Goal: Task Accomplishment & Management: Use online tool/utility

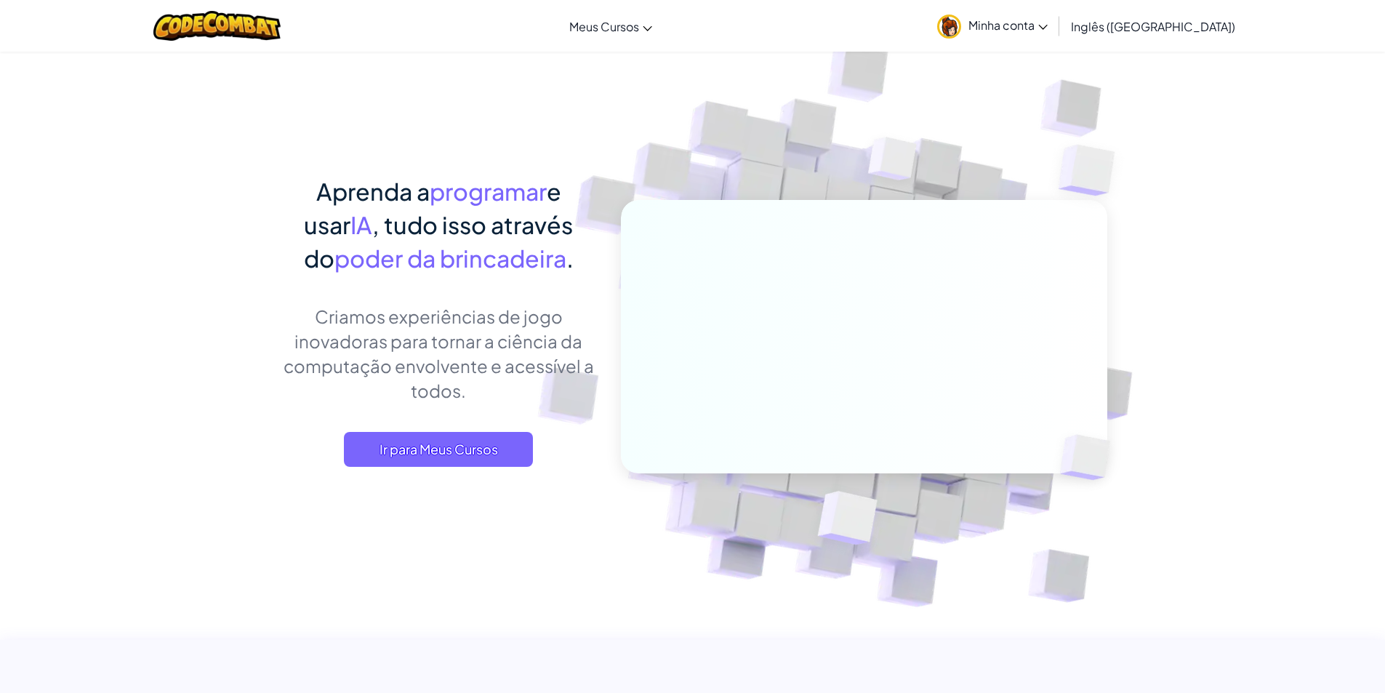
click at [1179, 134] on img at bounding box center [854, 320] width 808 height 808
click at [1035, 20] on font "Minha conta" at bounding box center [1002, 24] width 66 height 15
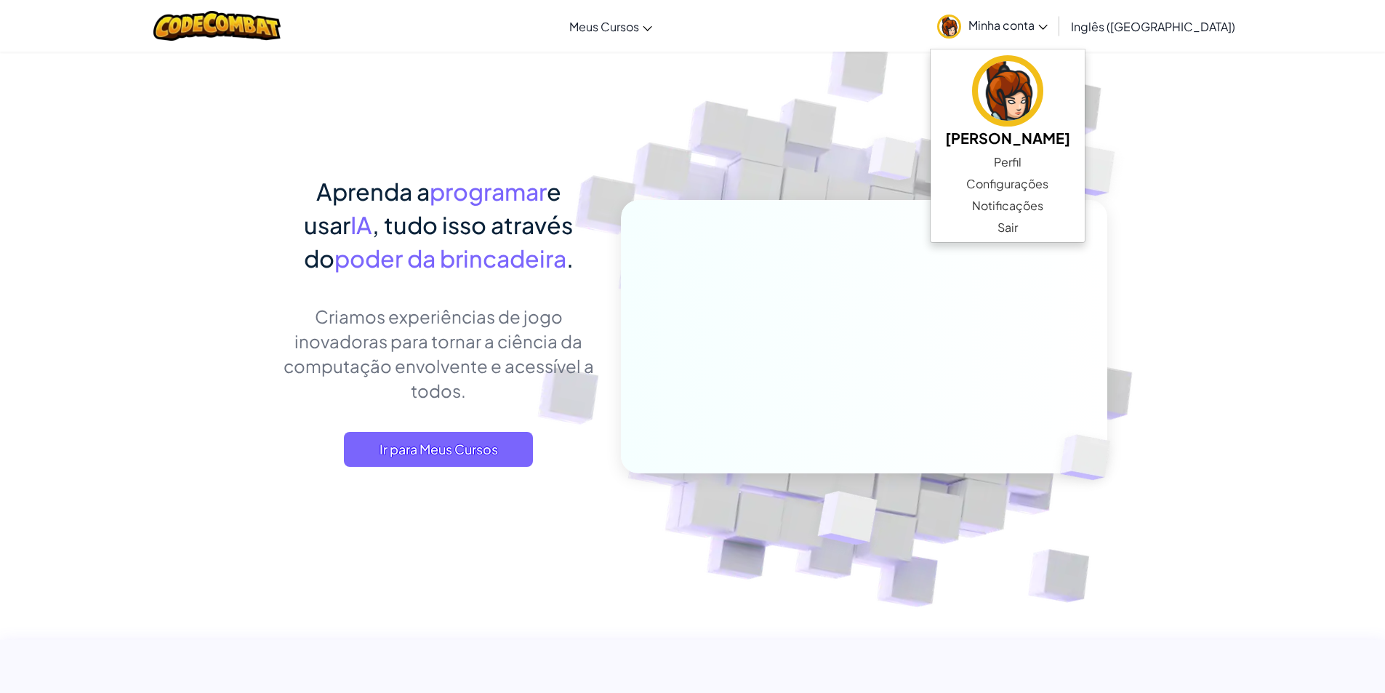
click at [860, 128] on img at bounding box center [893, 162] width 105 height 108
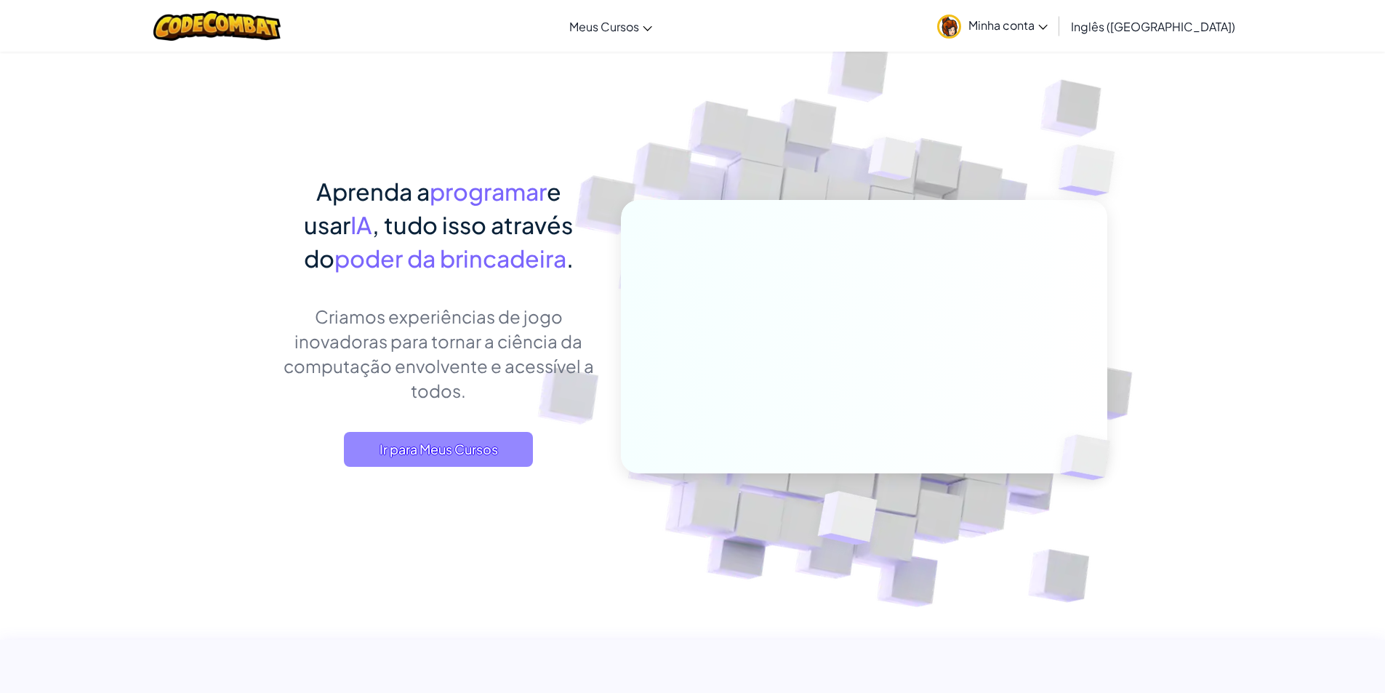
click at [481, 437] on span "Ir para Meus Cursos" at bounding box center [438, 449] width 189 height 35
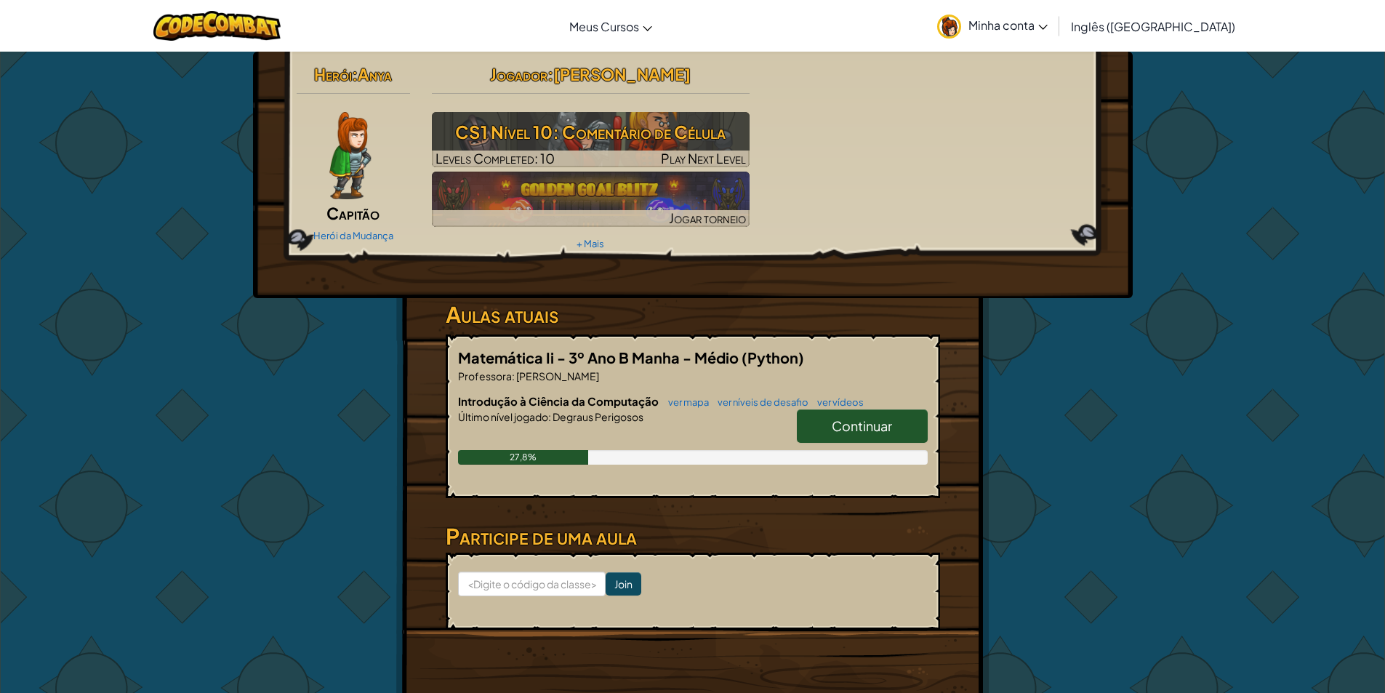
click at [863, 433] on font "Continuar" at bounding box center [862, 425] width 60 height 17
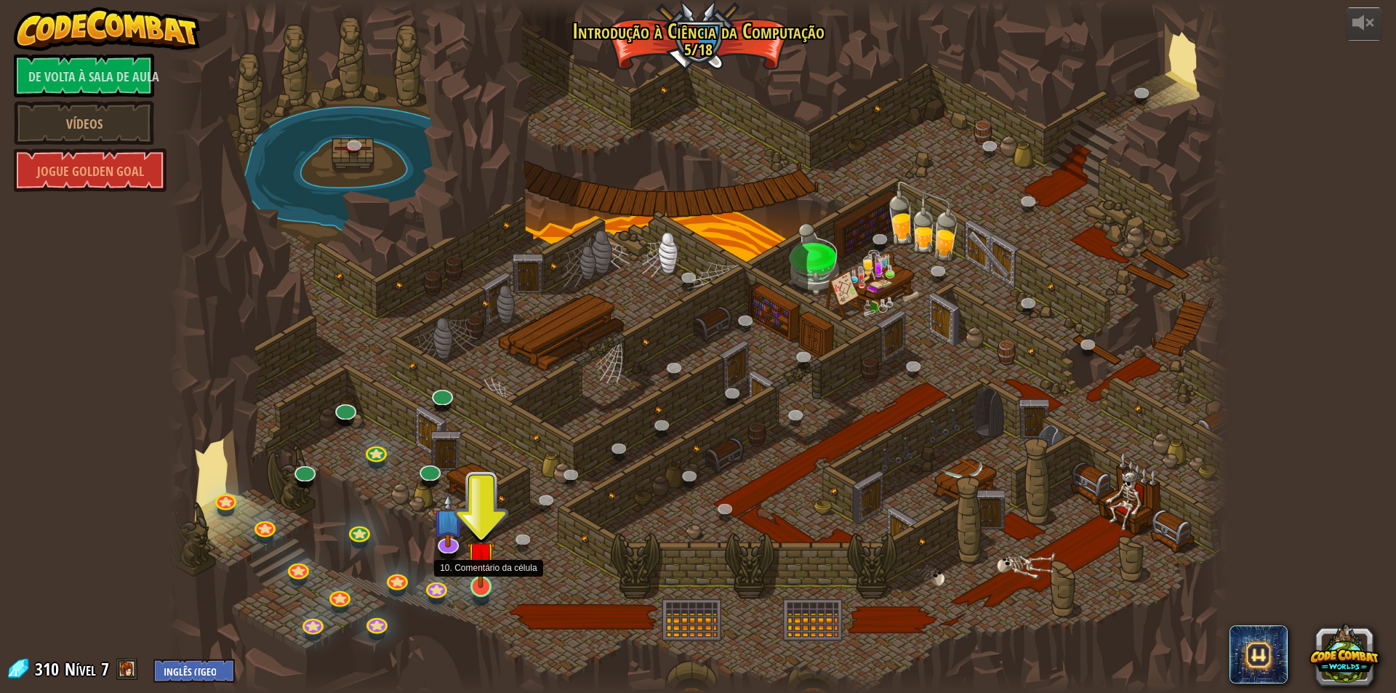
click at [476, 587] on img at bounding box center [481, 555] width 28 height 65
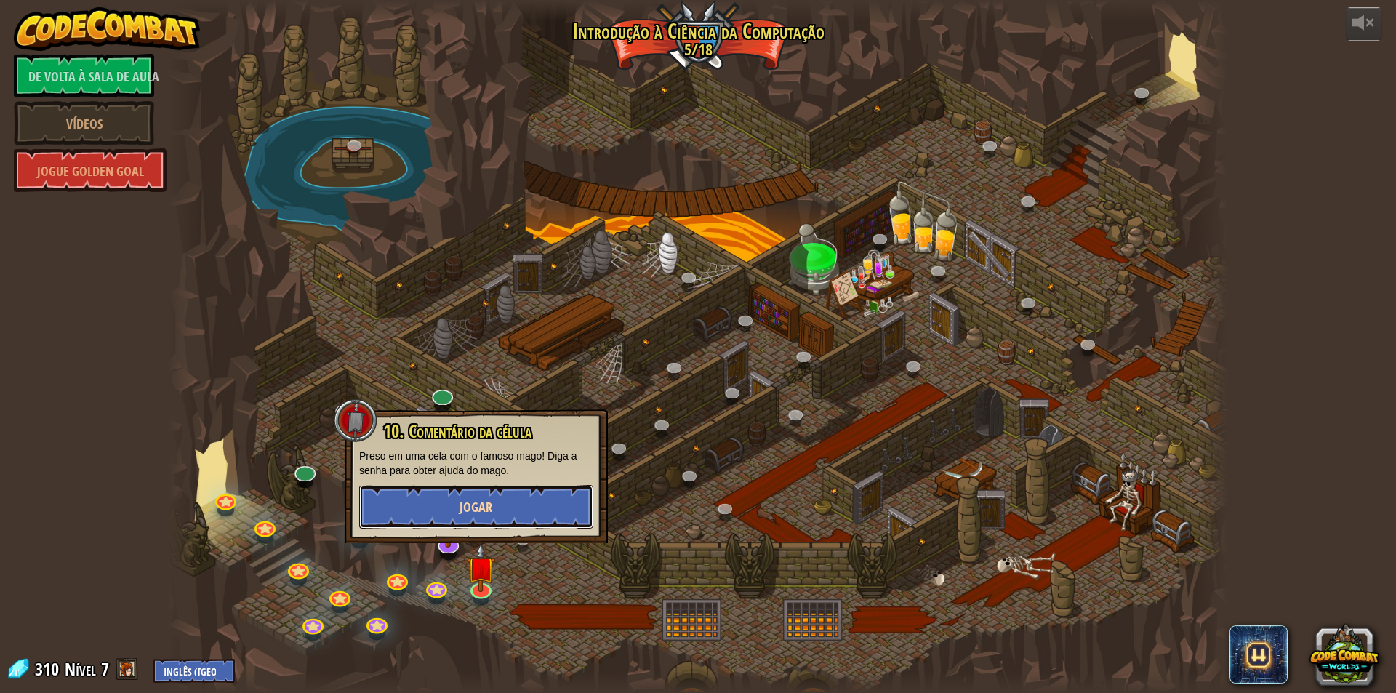
click at [511, 500] on button "Jogar" at bounding box center [476, 507] width 234 height 44
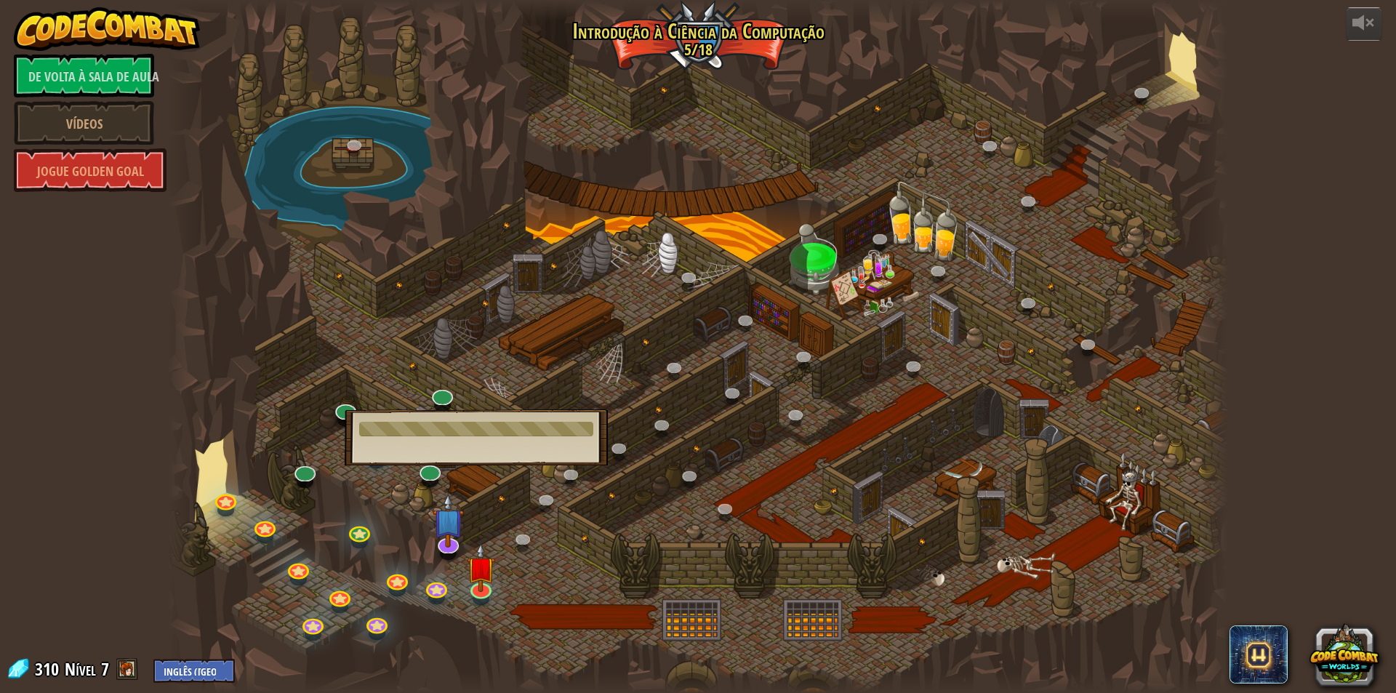
drag, startPoint x: 358, startPoint y: 431, endPoint x: 569, endPoint y: 451, distance: 211.9
click at [568, 451] on div "10. Comentário da célula Preso em uma cela com o famoso mago! Diga a senha para…" at bounding box center [476, 437] width 263 height 56
click at [568, 426] on div at bounding box center [476, 429] width 234 height 15
click at [561, 521] on div at bounding box center [698, 346] width 1060 height 693
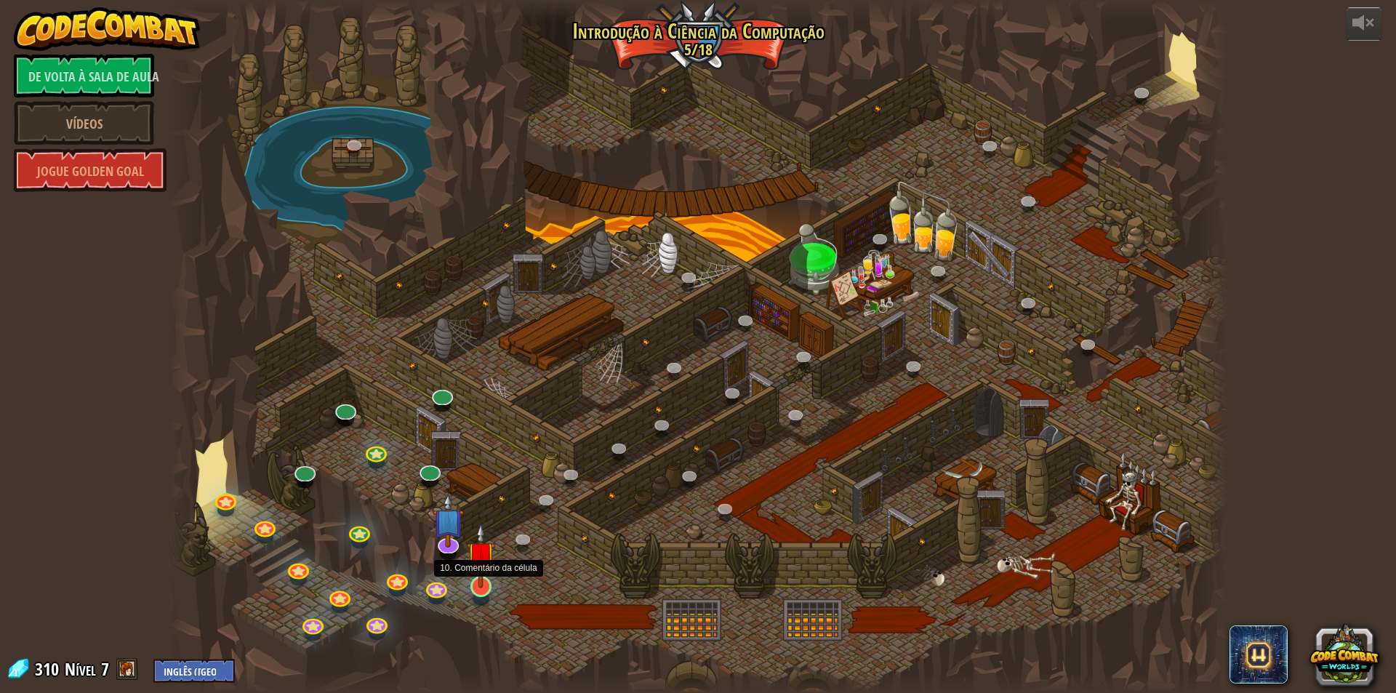
click at [478, 585] on img at bounding box center [481, 555] width 28 height 65
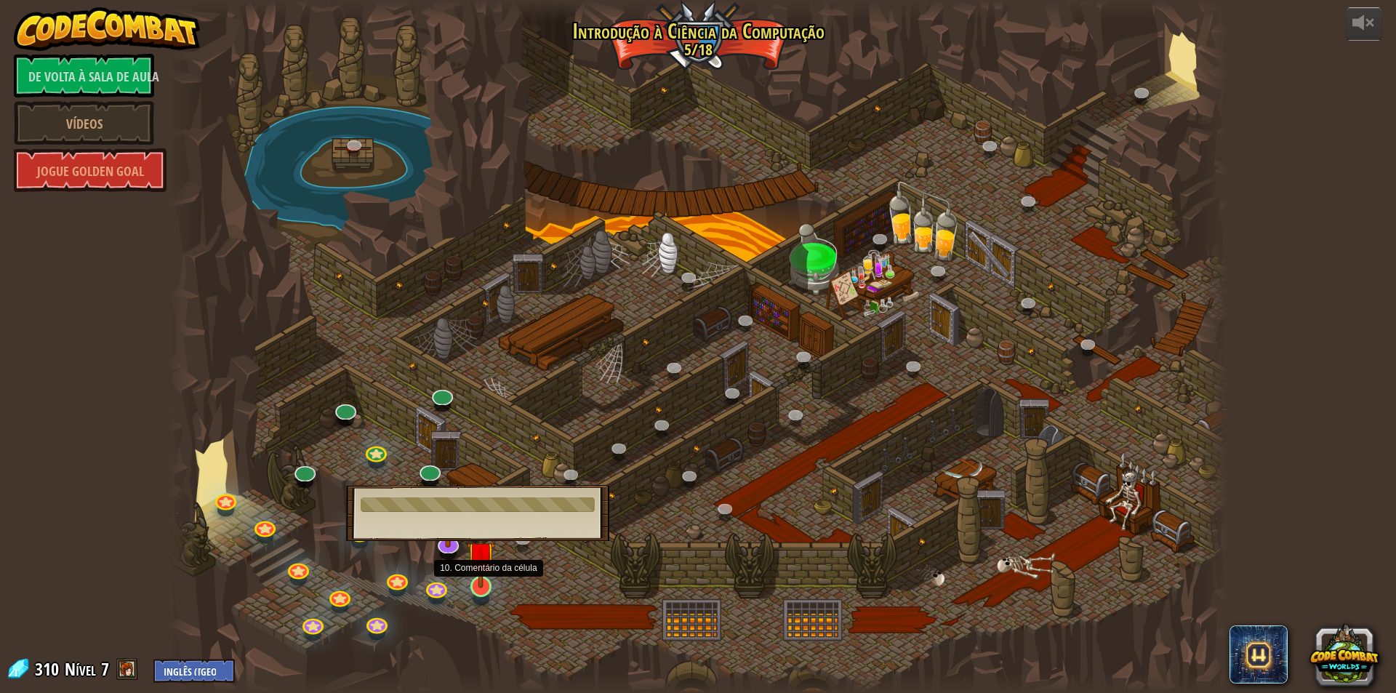
click at [478, 588] on img at bounding box center [481, 555] width 28 height 65
click at [477, 583] on img at bounding box center [481, 555] width 28 height 65
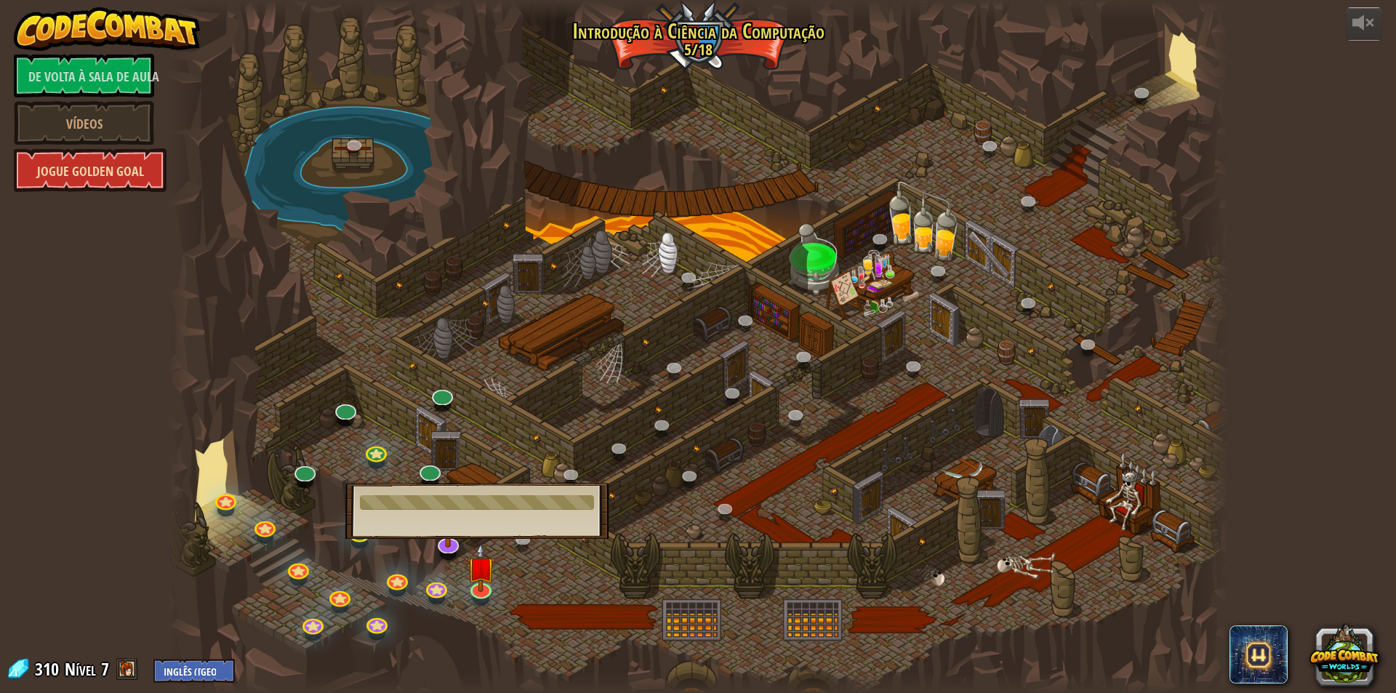
click at [142, 169] on font "Jogue Golden Goal" at bounding box center [90, 171] width 107 height 18
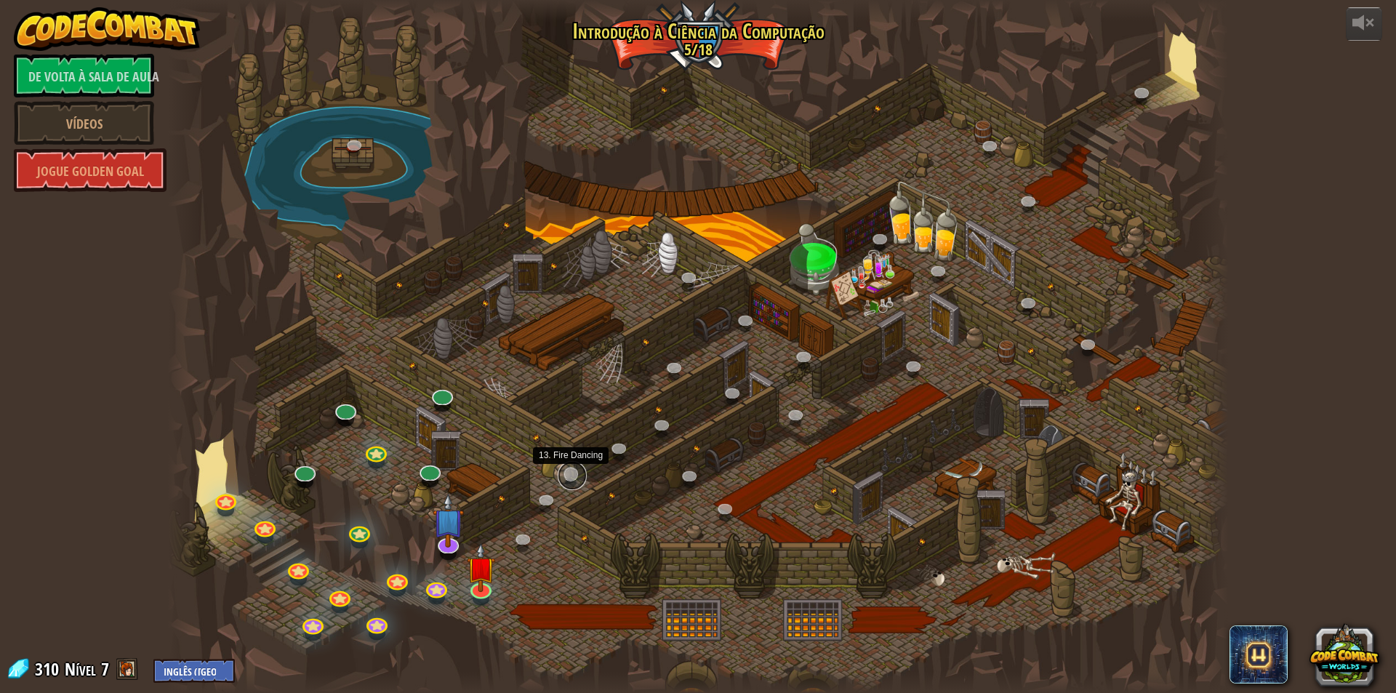
click at [558, 476] on link at bounding box center [572, 475] width 29 height 29
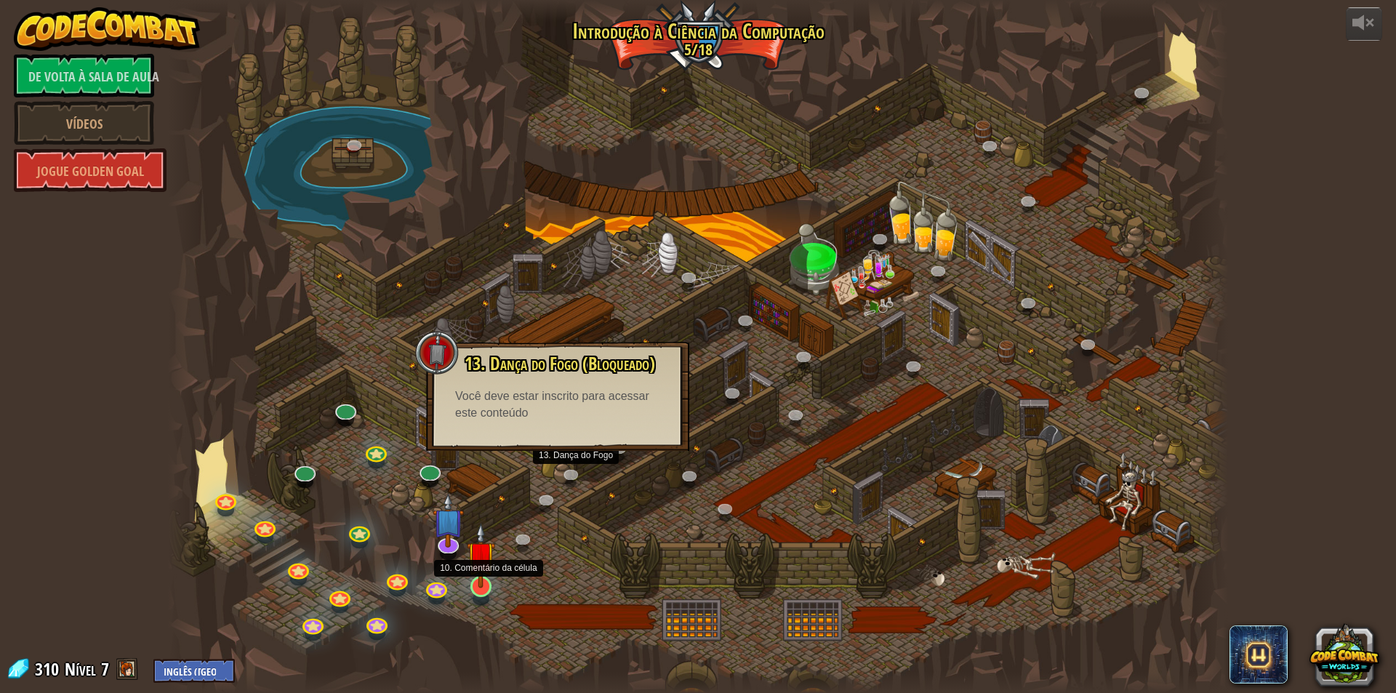
click at [493, 585] on img at bounding box center [481, 555] width 28 height 65
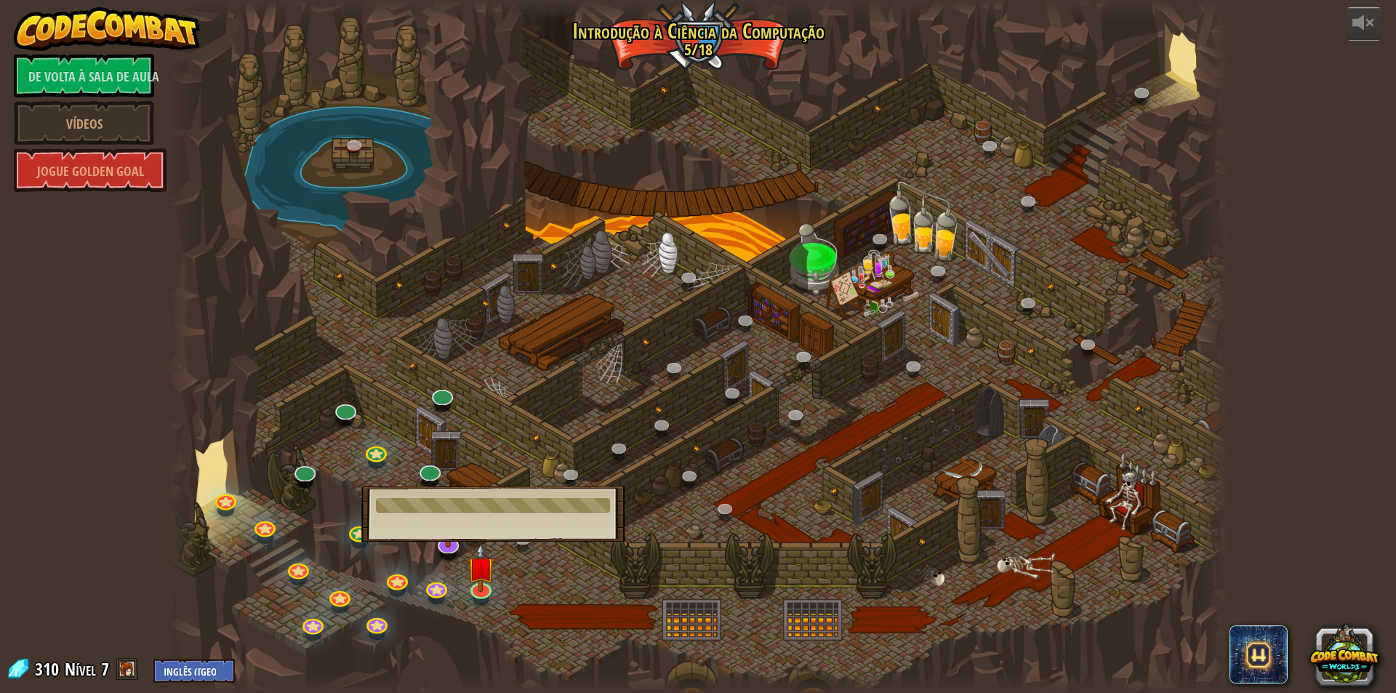
click at [503, 508] on div at bounding box center [493, 505] width 234 height 15
click at [537, 572] on div at bounding box center [698, 346] width 1060 height 693
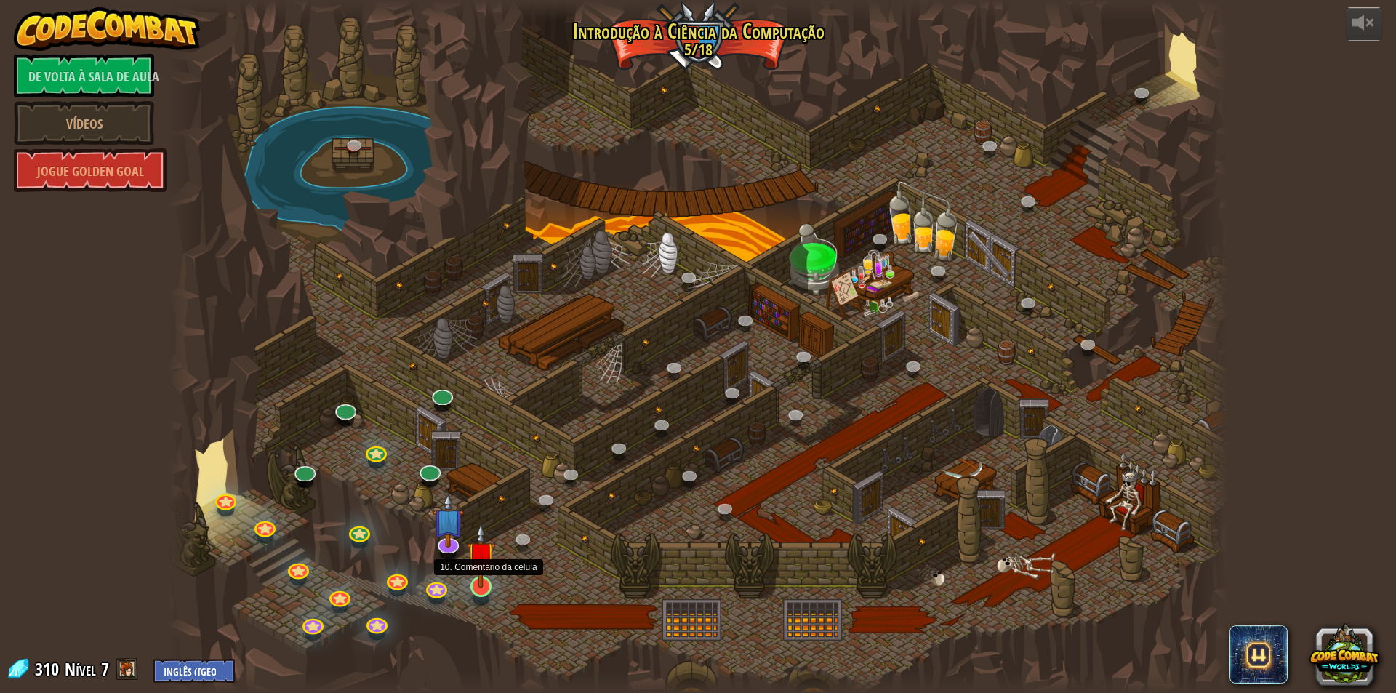
click at [479, 585] on img at bounding box center [481, 555] width 28 height 65
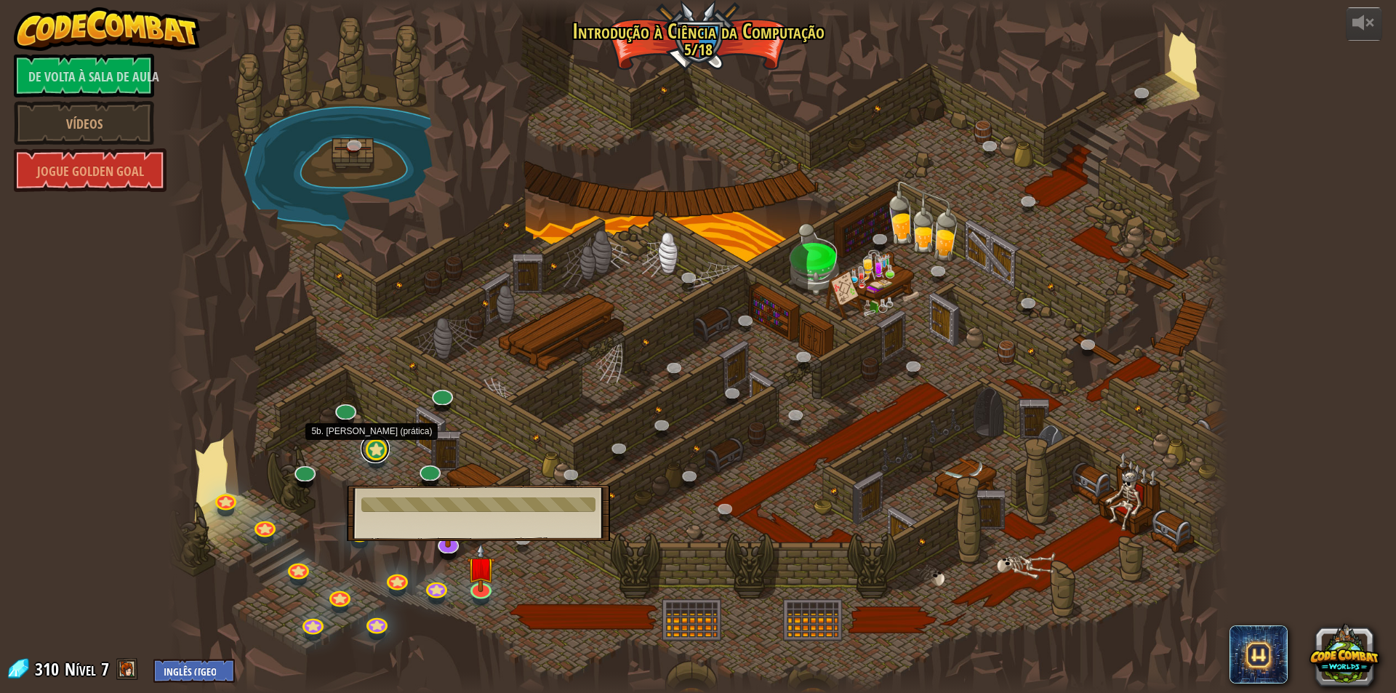
click at [374, 446] on link at bounding box center [375, 448] width 29 height 29
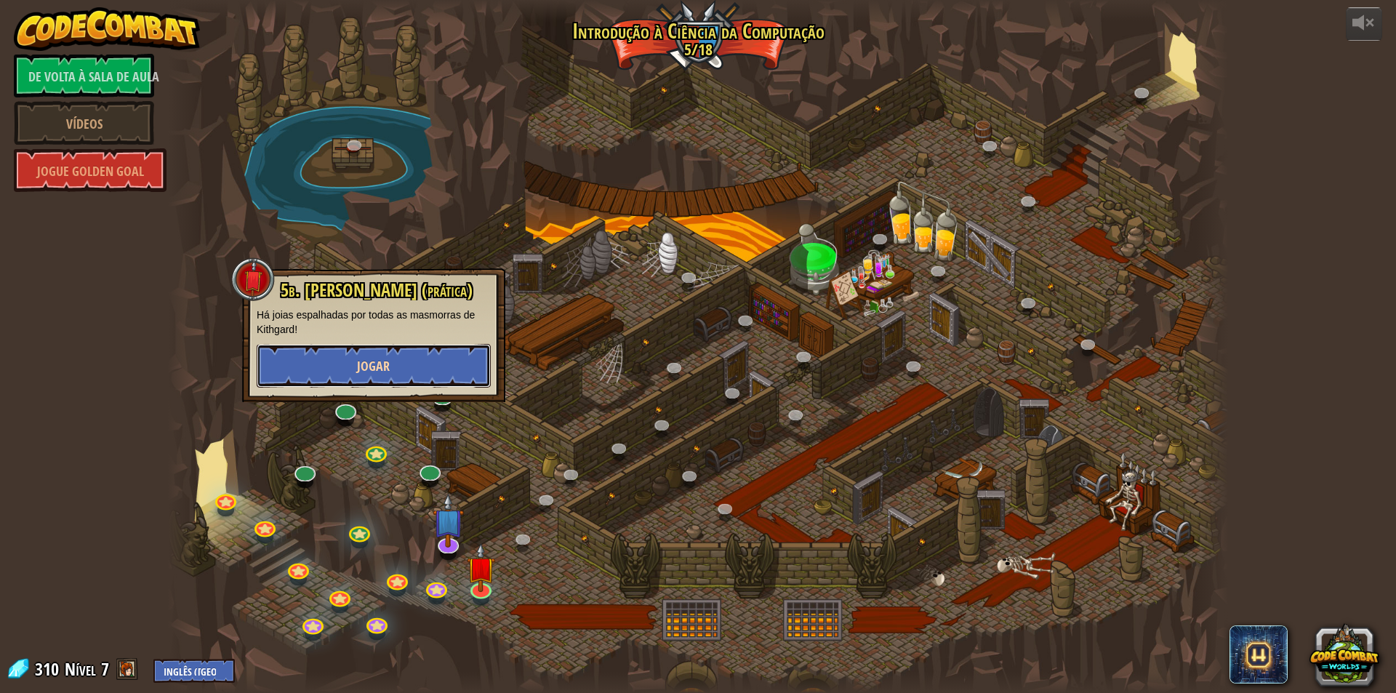
click at [415, 363] on button "Jogar" at bounding box center [374, 366] width 234 height 44
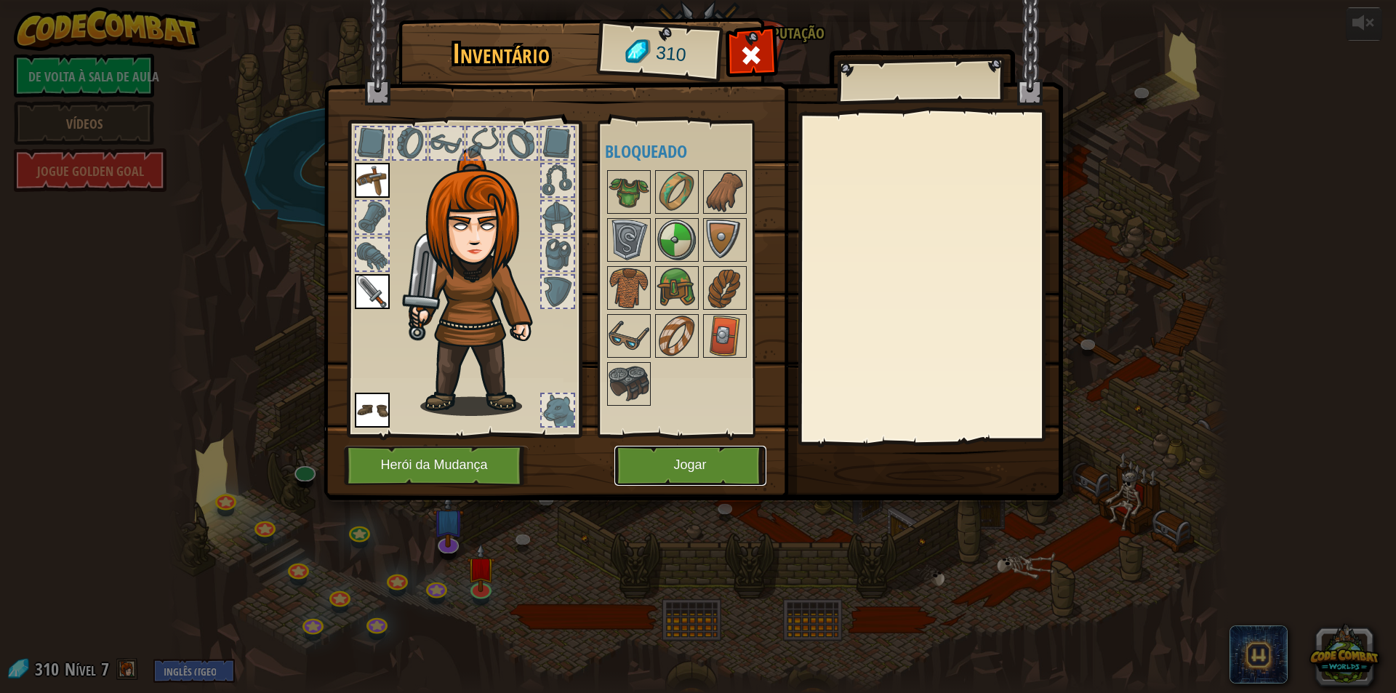
click at [714, 462] on button "Jogar" at bounding box center [691, 466] width 152 height 40
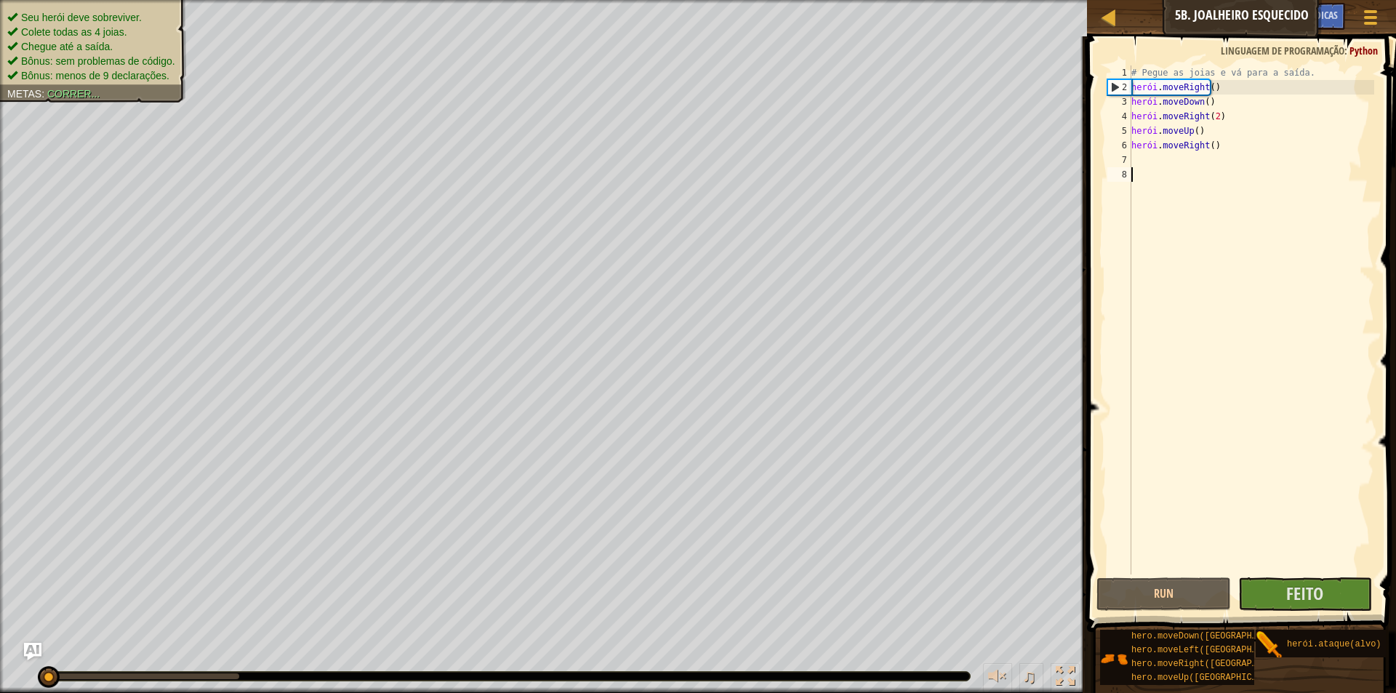
click at [1227, 89] on div "# Pegue as joias e vá para a saída. herói . moveRight ( ) herói . moveDown ( ) …" at bounding box center [1252, 334] width 246 height 538
type textarea "hero.moveRight()"
click at [1334, 587] on button "Feito" at bounding box center [1305, 593] width 134 height 33
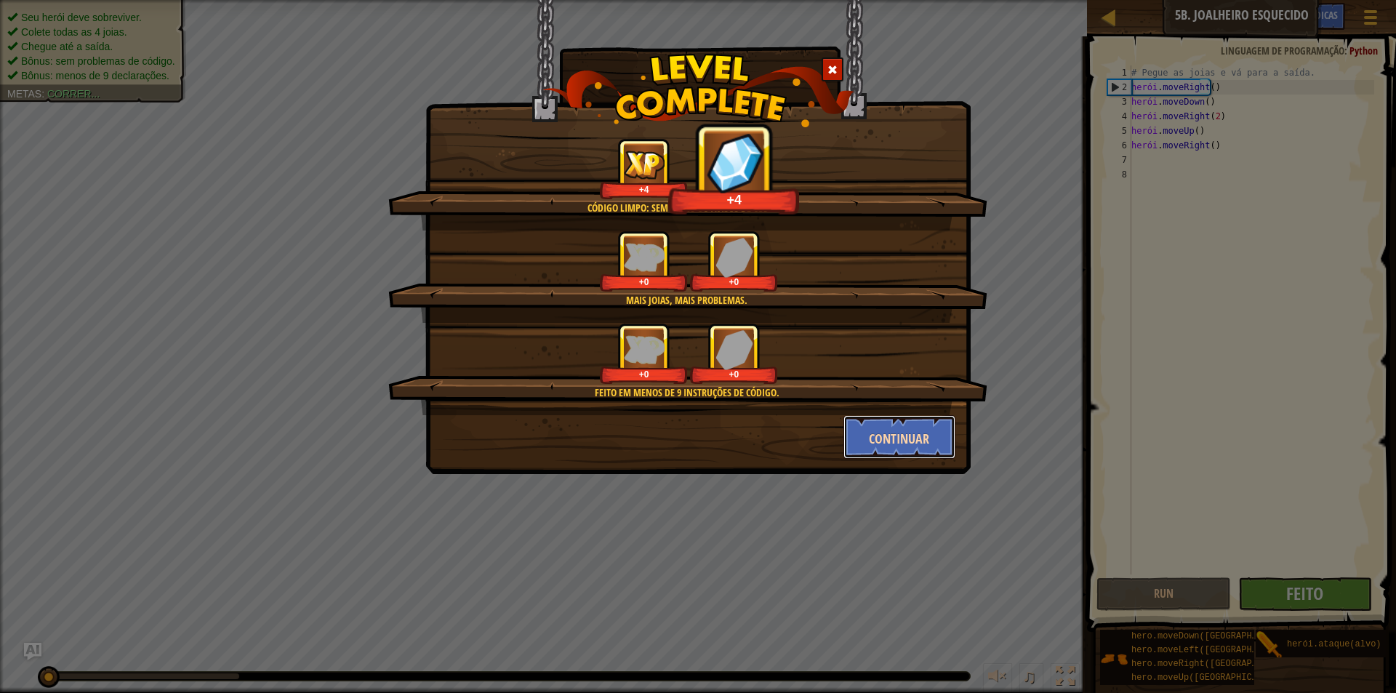
click at [918, 431] on font "Continuar" at bounding box center [899, 439] width 60 height 18
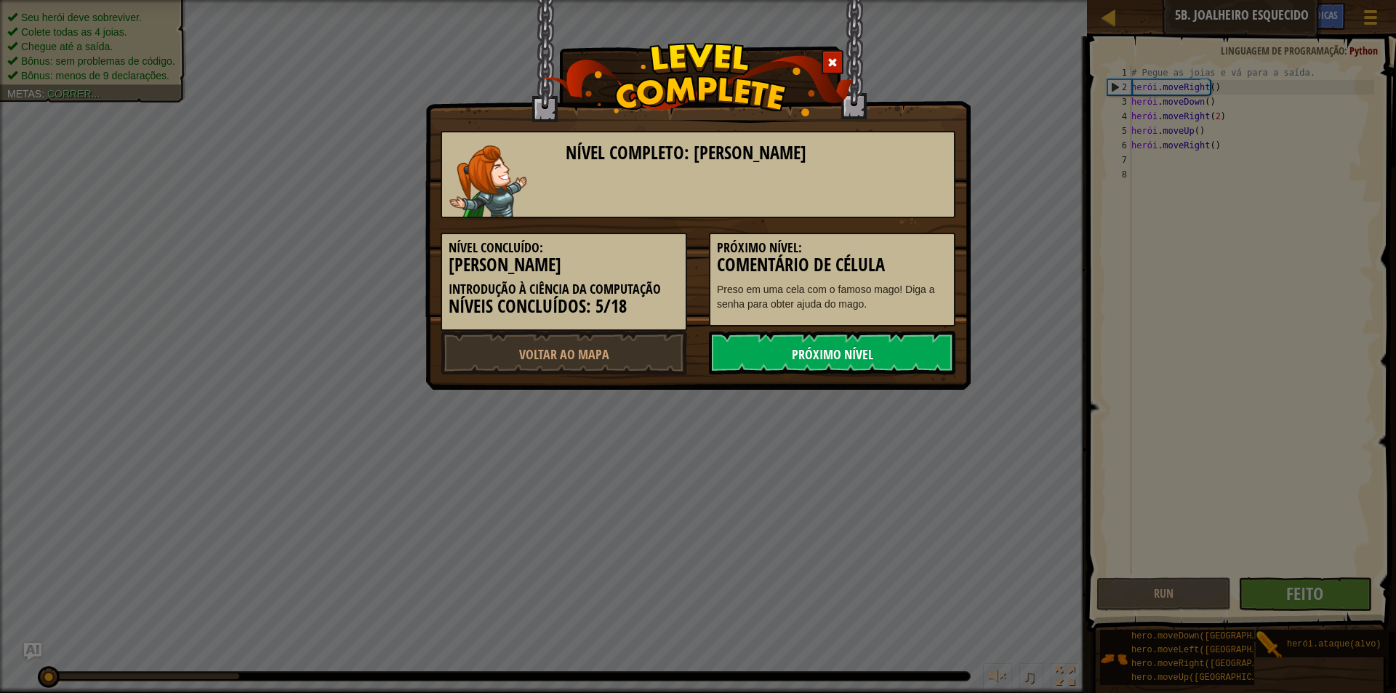
click at [879, 342] on link "Próximo nível" at bounding box center [832, 353] width 247 height 44
click at [857, 352] on font "Próximo nível" at bounding box center [832, 354] width 81 height 18
click at [846, 345] on font "Próximo nível" at bounding box center [832, 354] width 81 height 18
click at [844, 298] on font "Preso em uma cela com o famoso mago! Diga a senha para obter ajuda do mago." at bounding box center [826, 297] width 218 height 26
click at [590, 340] on link "Voltar ao mapa" at bounding box center [564, 353] width 247 height 44
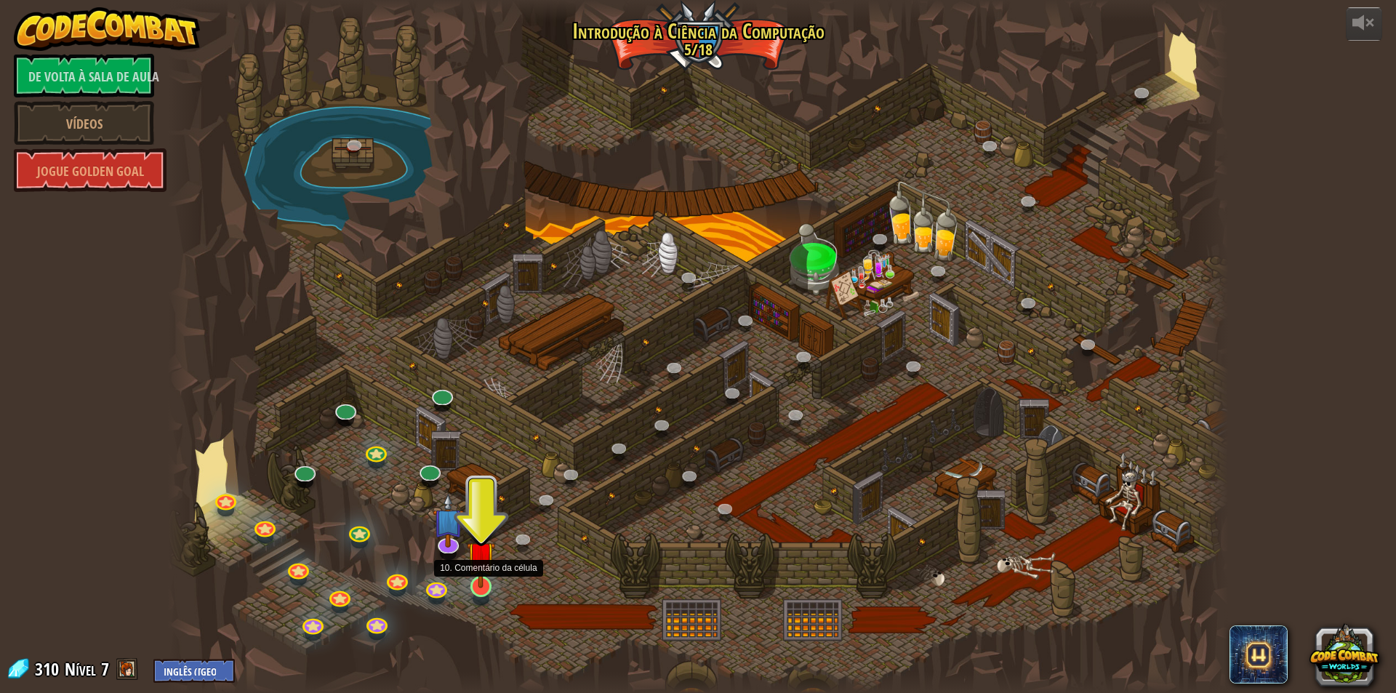
click at [487, 580] on img at bounding box center [481, 555] width 28 height 65
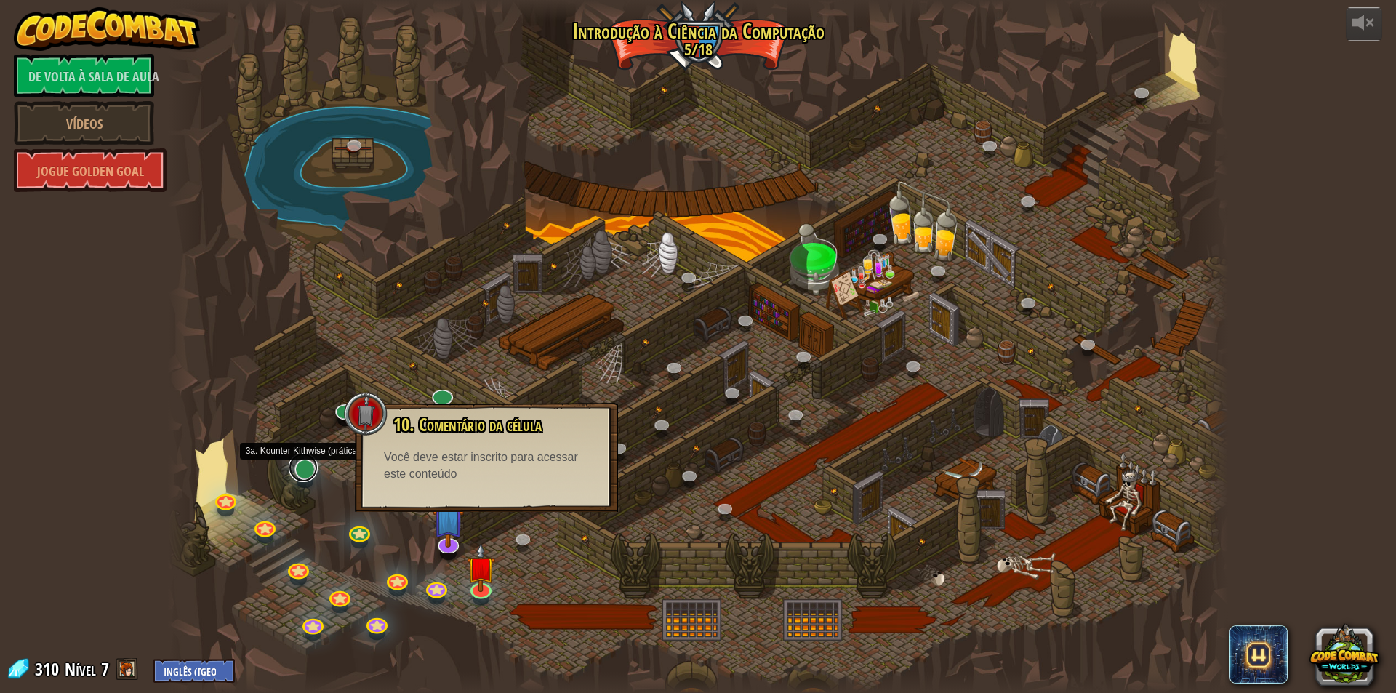
click at [300, 471] on link at bounding box center [303, 467] width 29 height 29
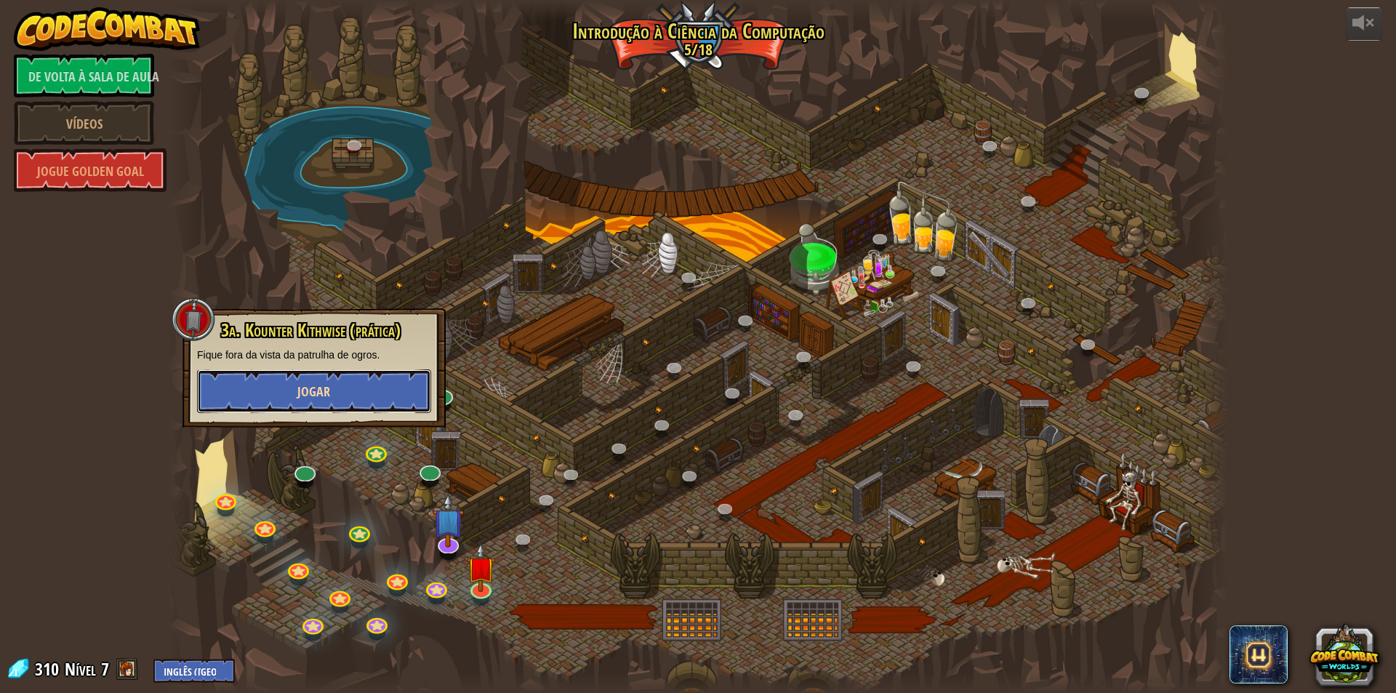
click at [376, 386] on button "Jogar" at bounding box center [314, 391] width 234 height 44
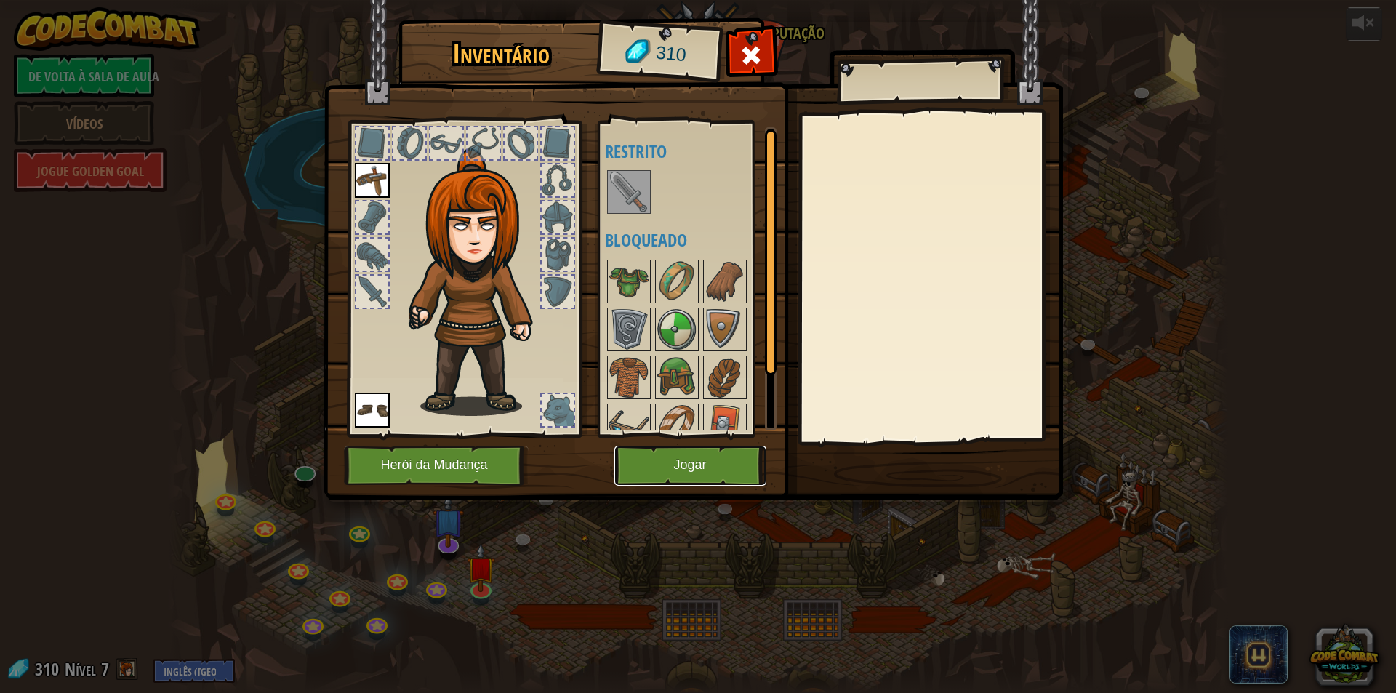
click at [688, 463] on font "Jogar" at bounding box center [689, 465] width 33 height 15
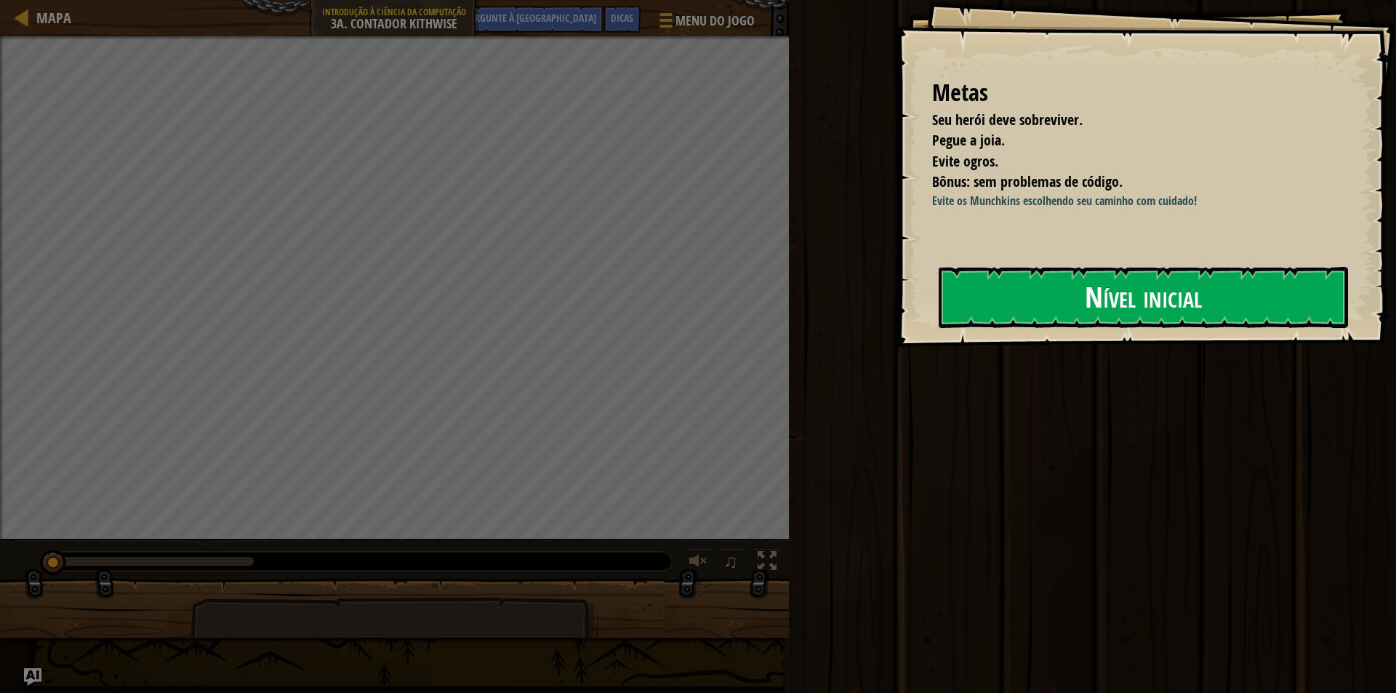
click at [1172, 293] on font "Nível inicial" at bounding box center [1143, 296] width 117 height 39
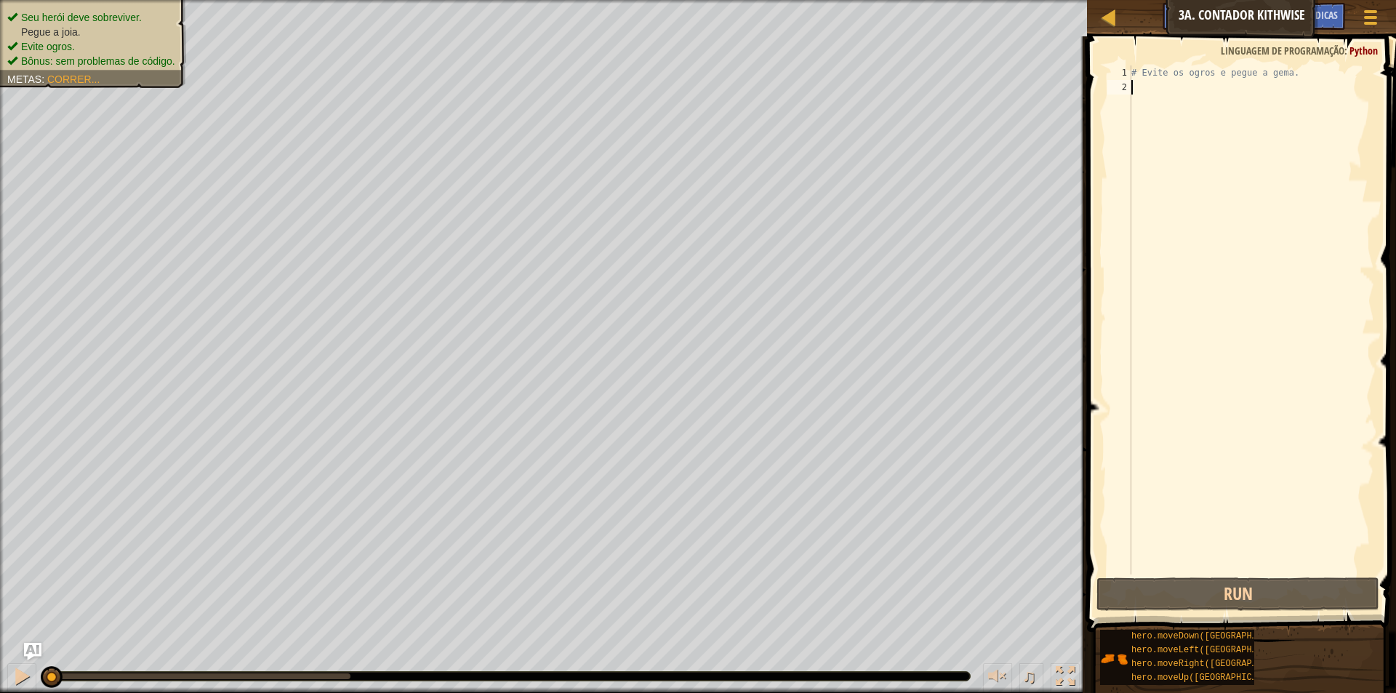
type textarea "h"
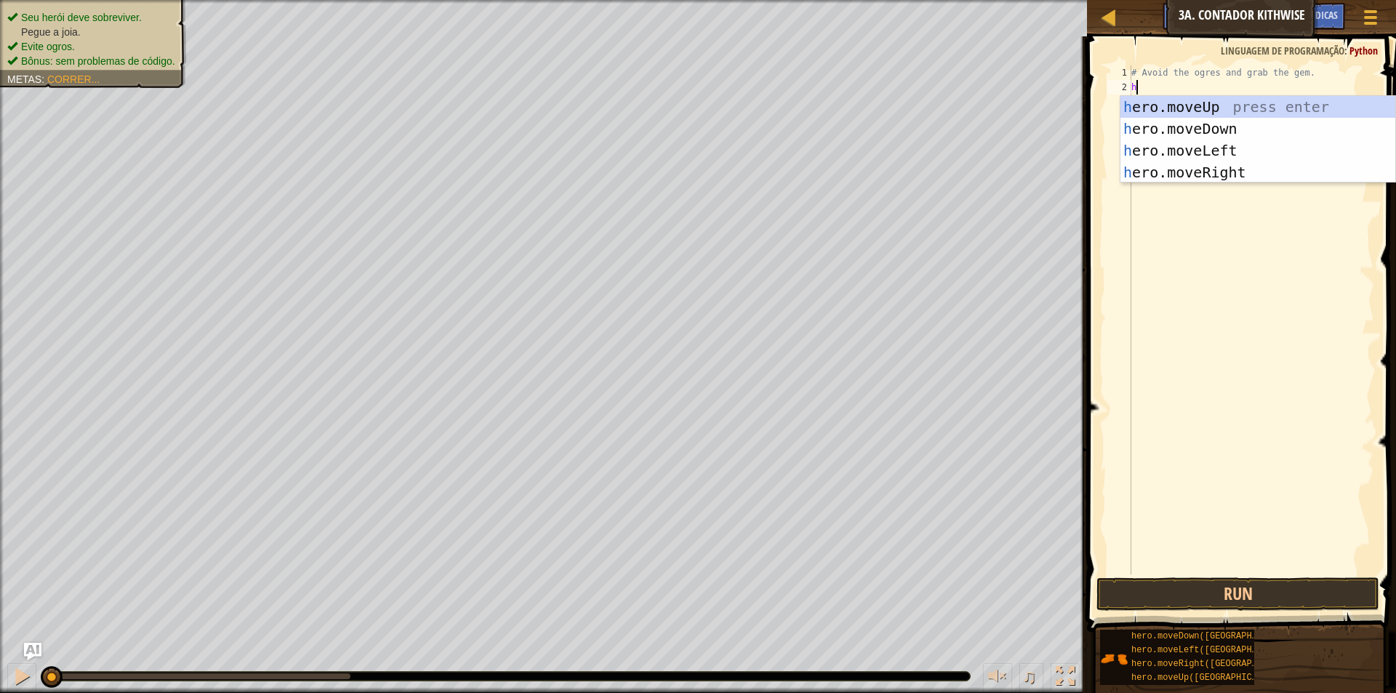
scroll to position [7, 0]
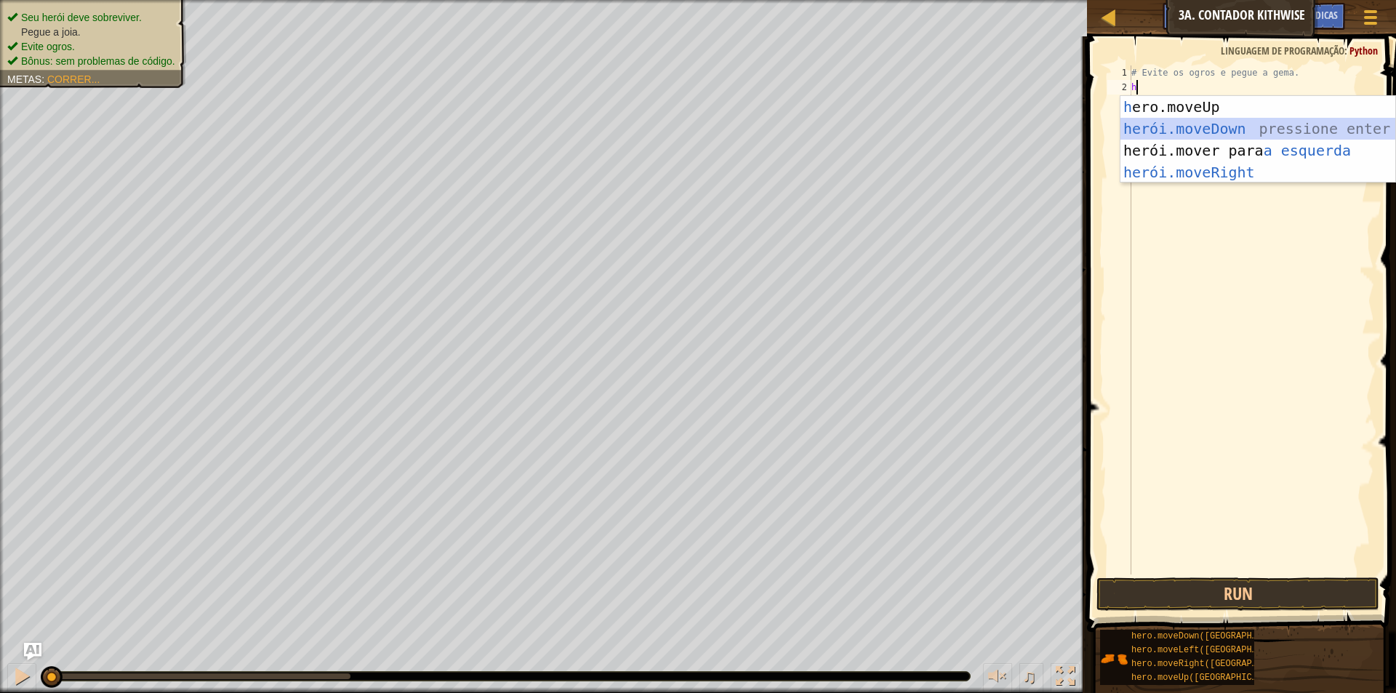
click at [1253, 120] on div "h ero.moveUp pressione enter herói.moveDown ​ pressione enter herói.mover para …" at bounding box center [1258, 161] width 275 height 131
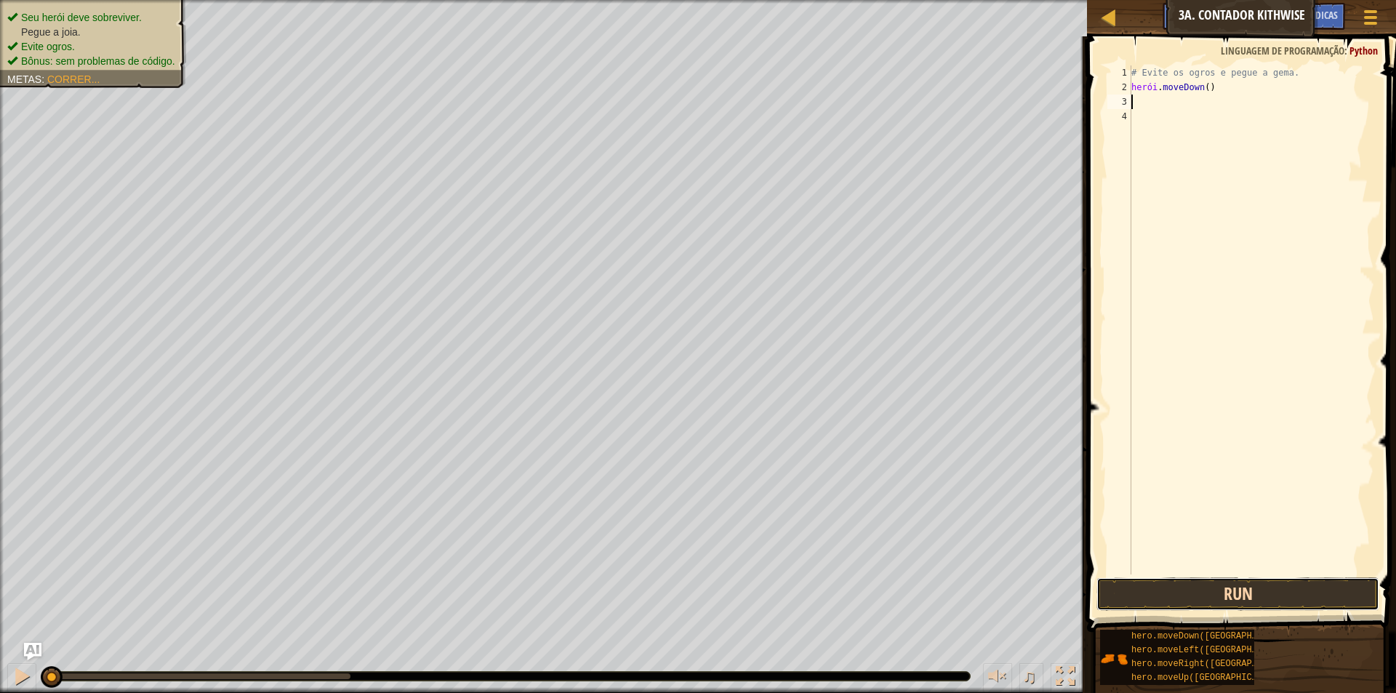
drag, startPoint x: 1237, startPoint y: 594, endPoint x: 1237, endPoint y: 577, distance: 16.7
click at [1238, 593] on button "Run" at bounding box center [1238, 593] width 283 height 33
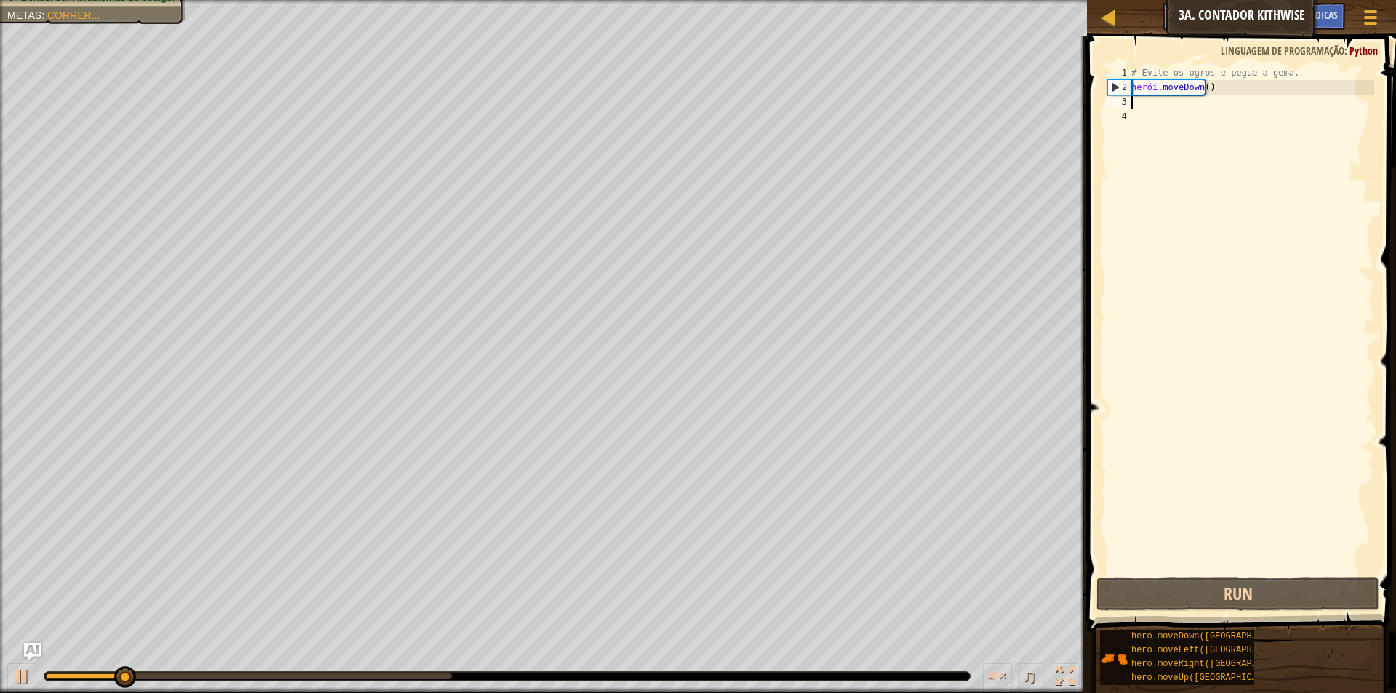
type textarea "h"
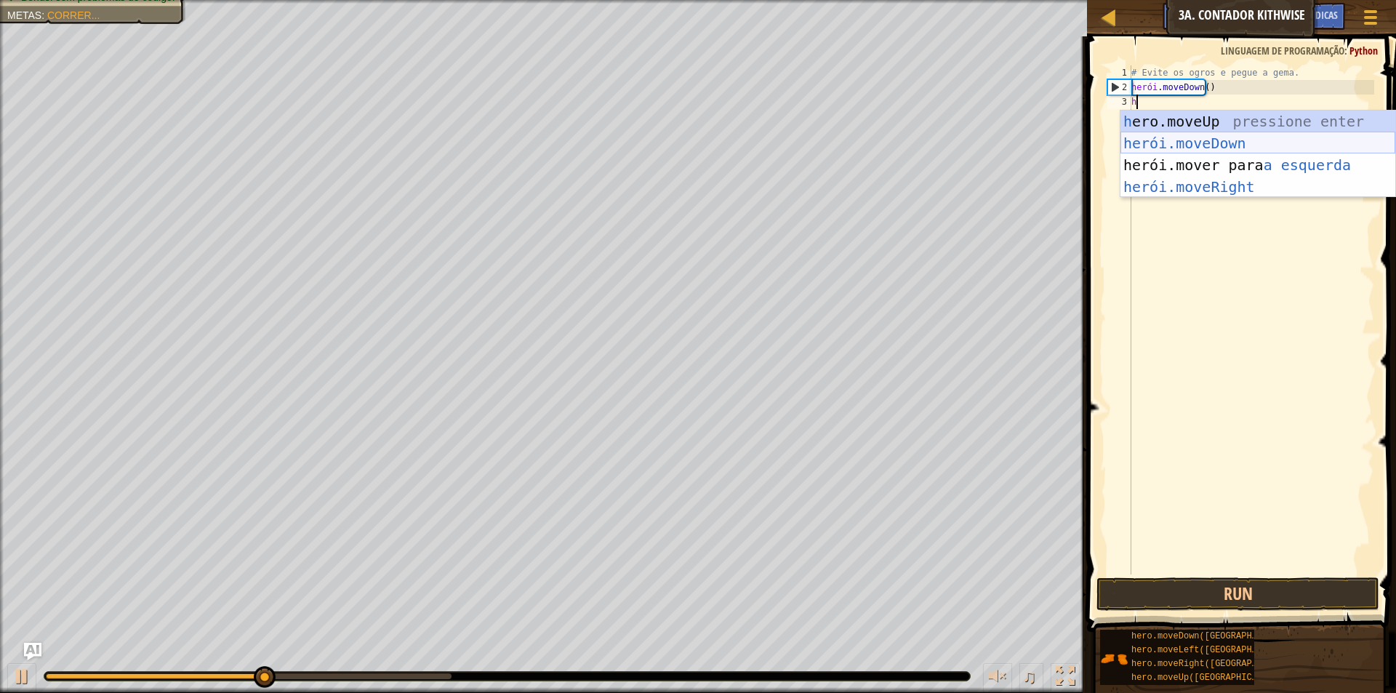
click at [1244, 140] on div "h ero.moveUp pressione enter herói.moveDown ​ pressione enter herói.mover para …" at bounding box center [1258, 176] width 275 height 131
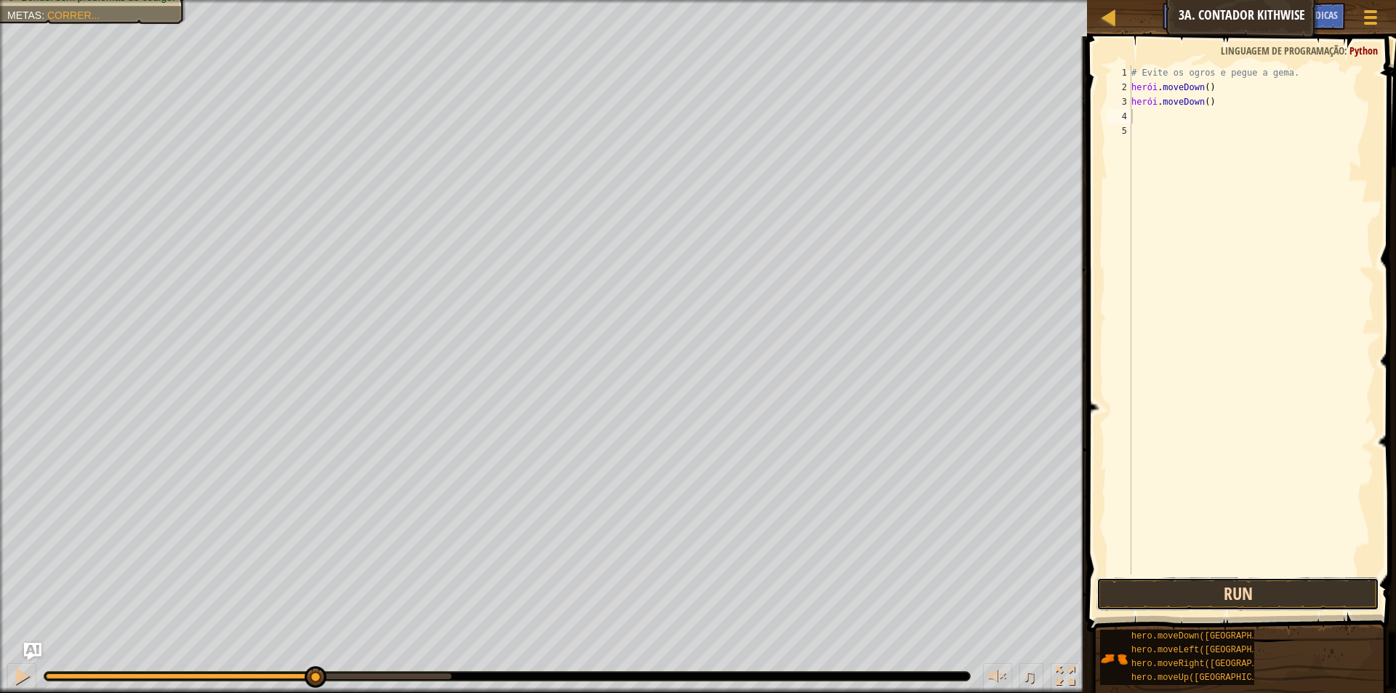
click at [1248, 601] on button "Run" at bounding box center [1238, 593] width 283 height 33
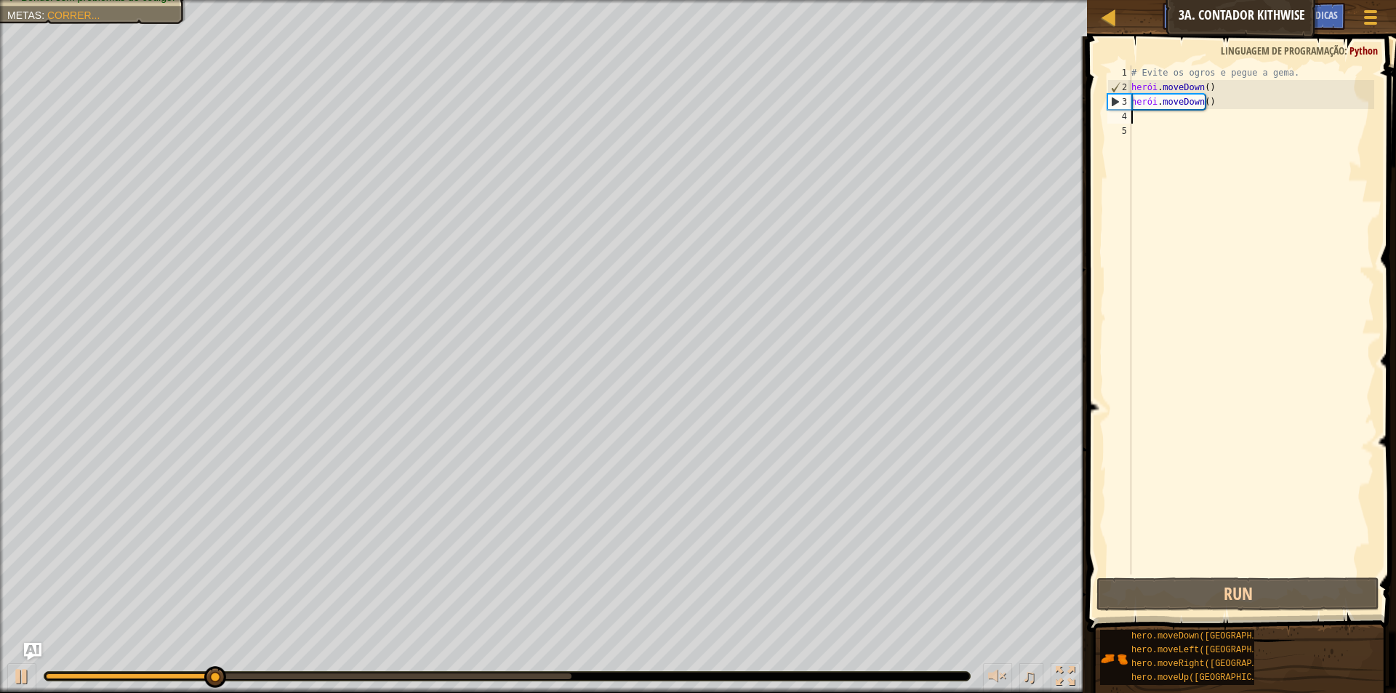
type textarea "h"
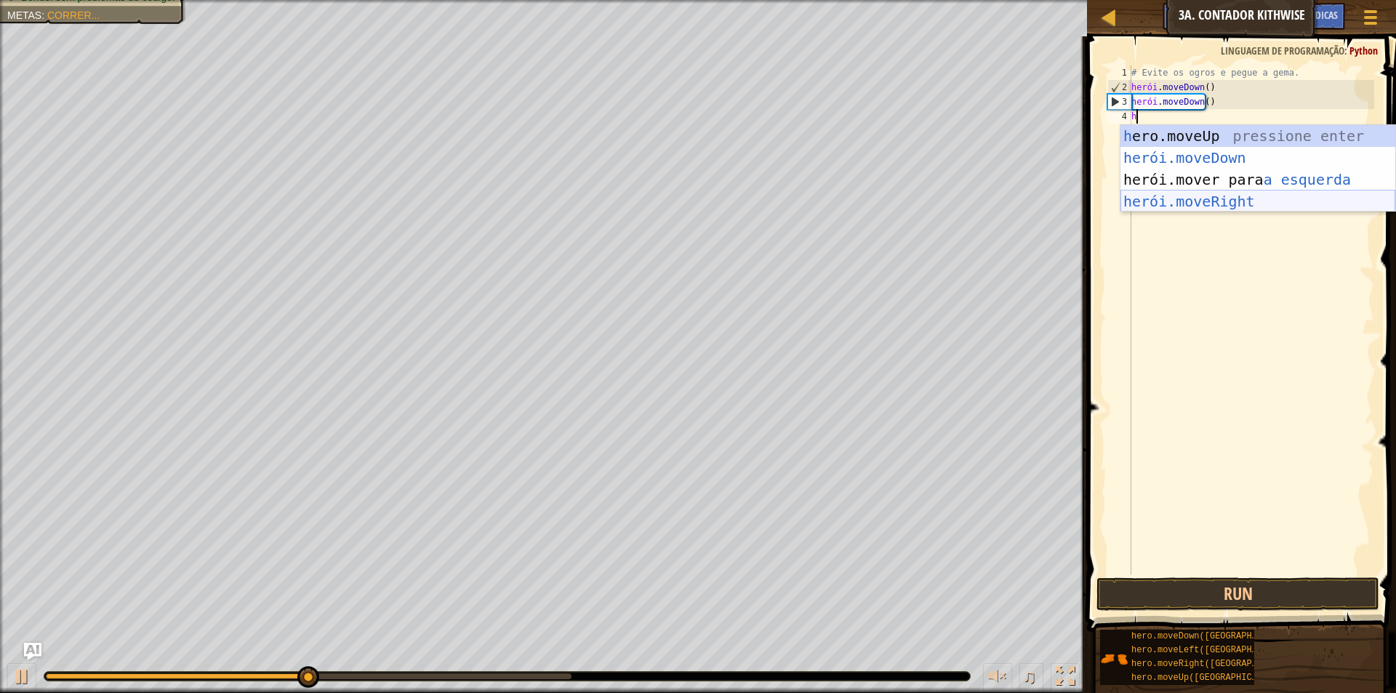
click at [1230, 198] on div "h ero.moveUp pressione enter herói.moveDown ​ pressione enter herói.mover para …" at bounding box center [1258, 190] width 275 height 131
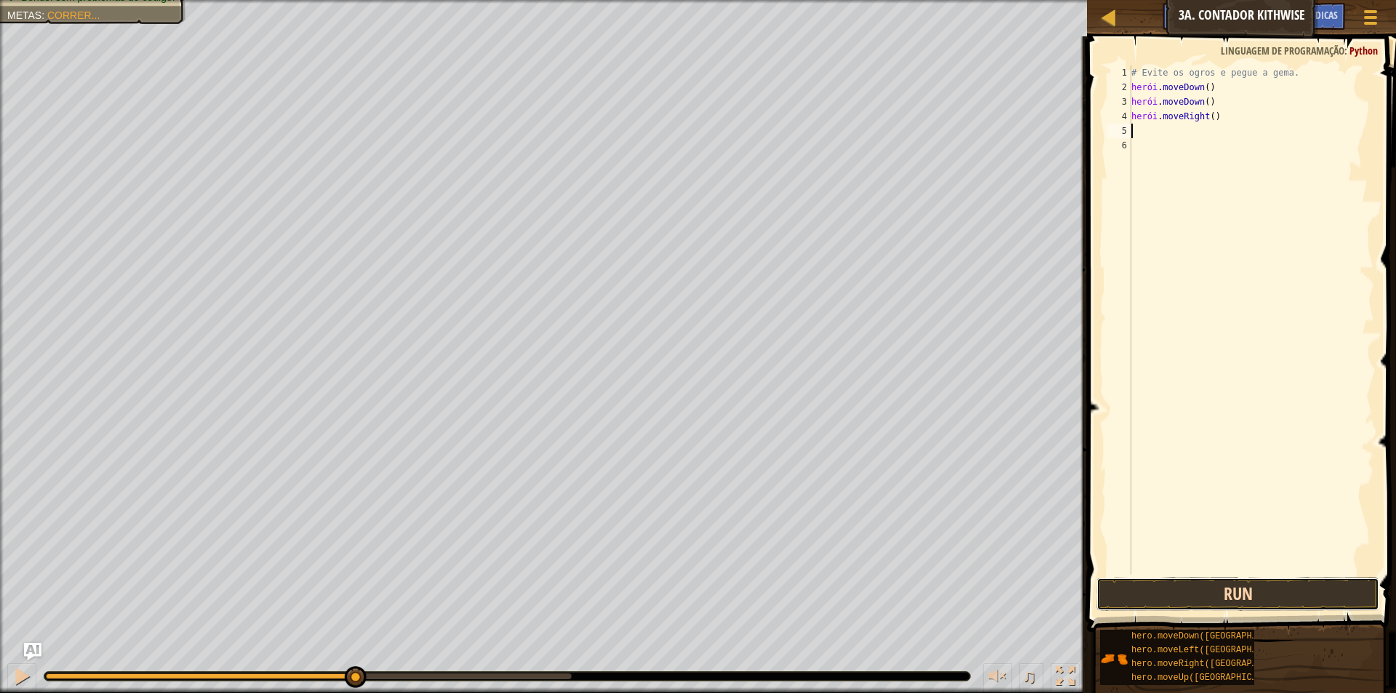
click at [1276, 601] on button "Run" at bounding box center [1238, 593] width 283 height 33
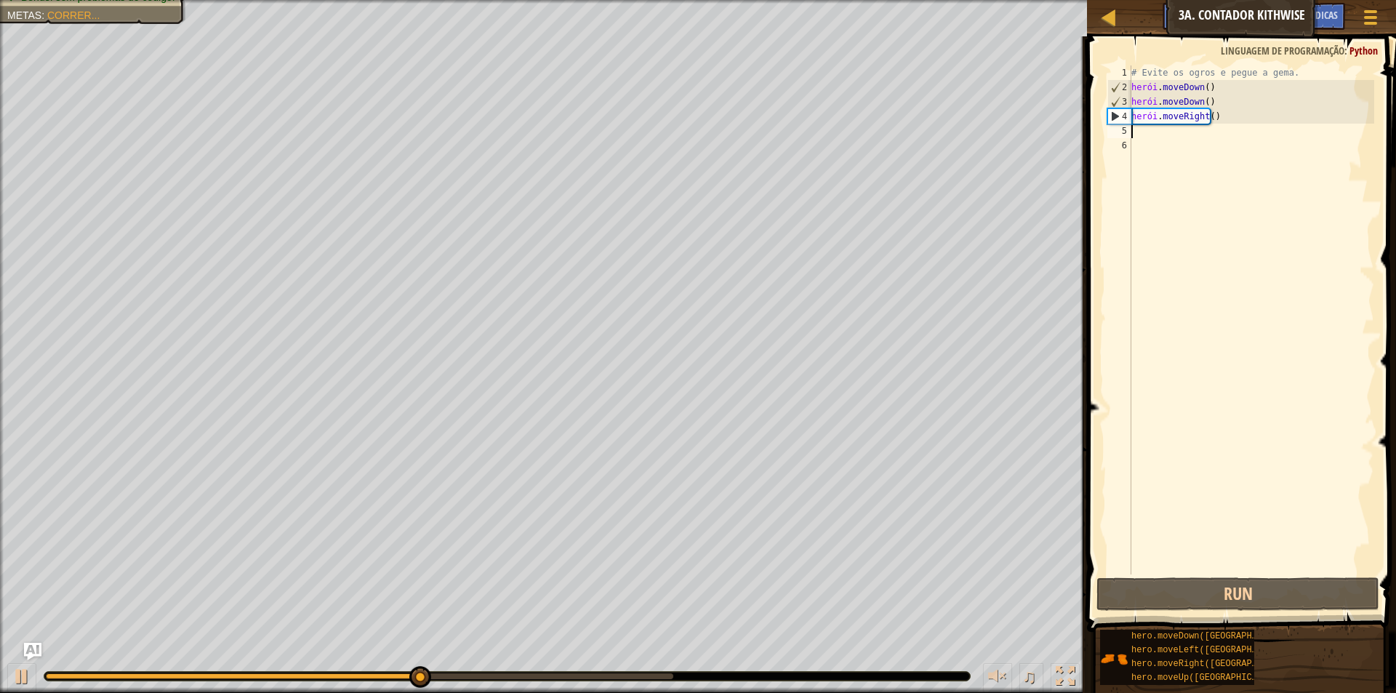
type textarea "h"
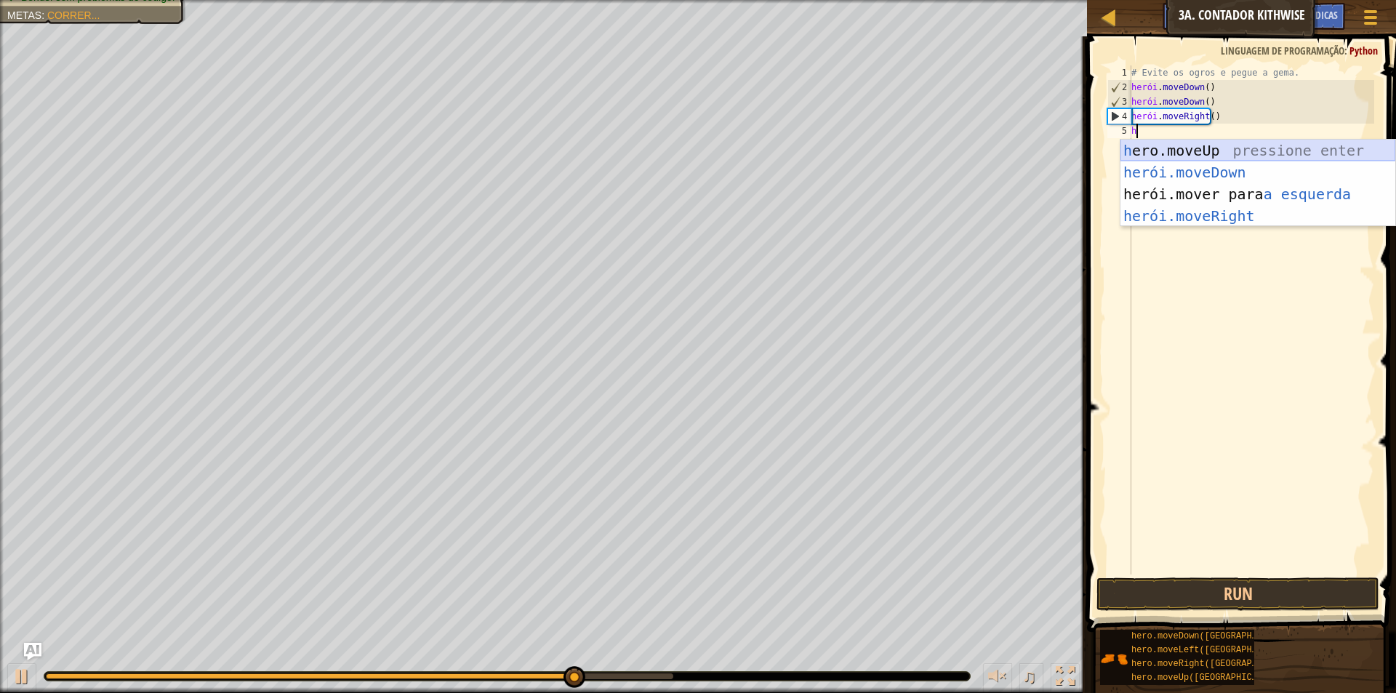
click at [1241, 151] on div "h ero.moveUp pressione enter herói.moveDown ​ pressione enter herói.mover para …" at bounding box center [1258, 205] width 275 height 131
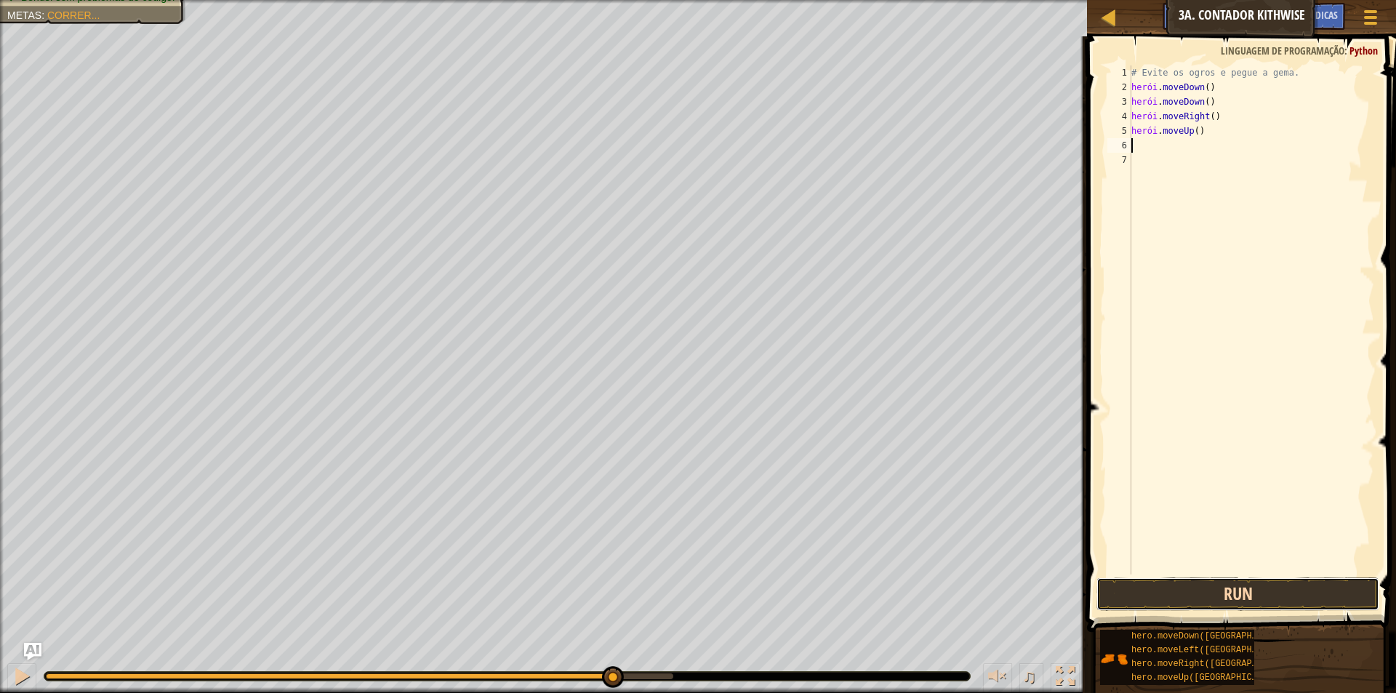
click at [1289, 603] on button "Run" at bounding box center [1238, 593] width 283 height 33
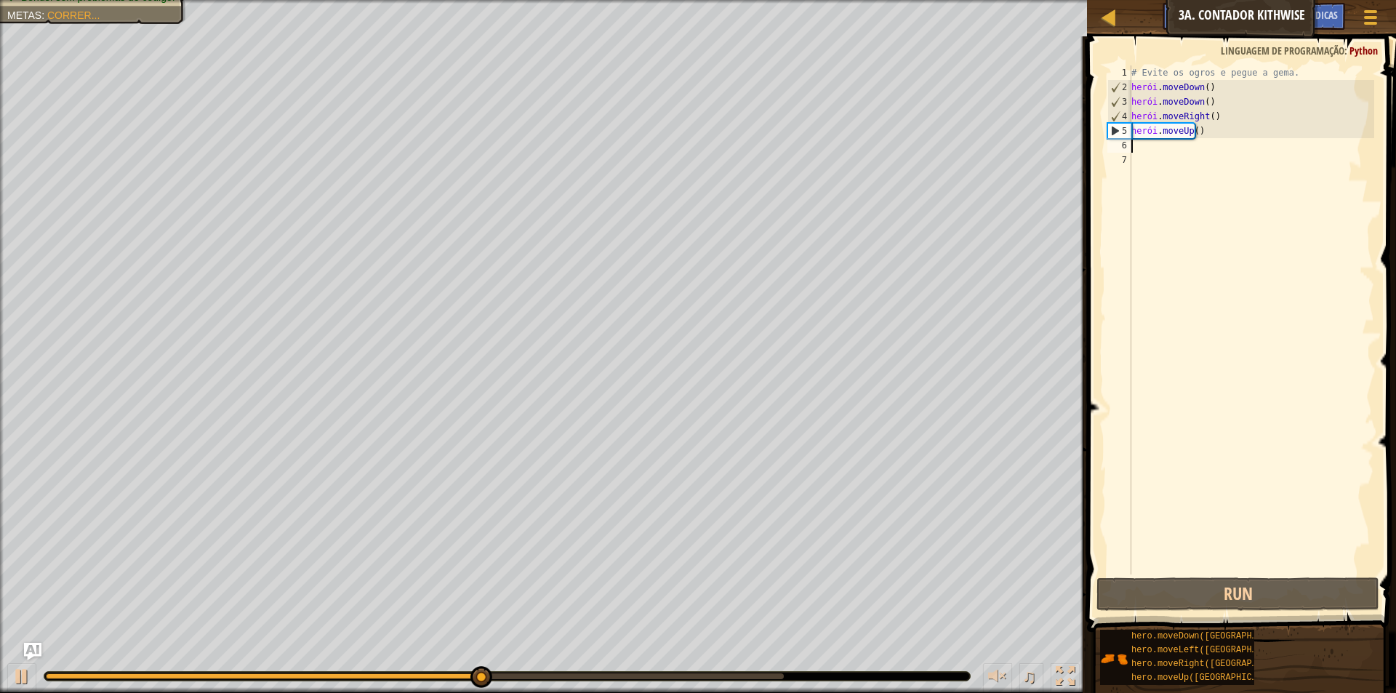
type textarea "h"
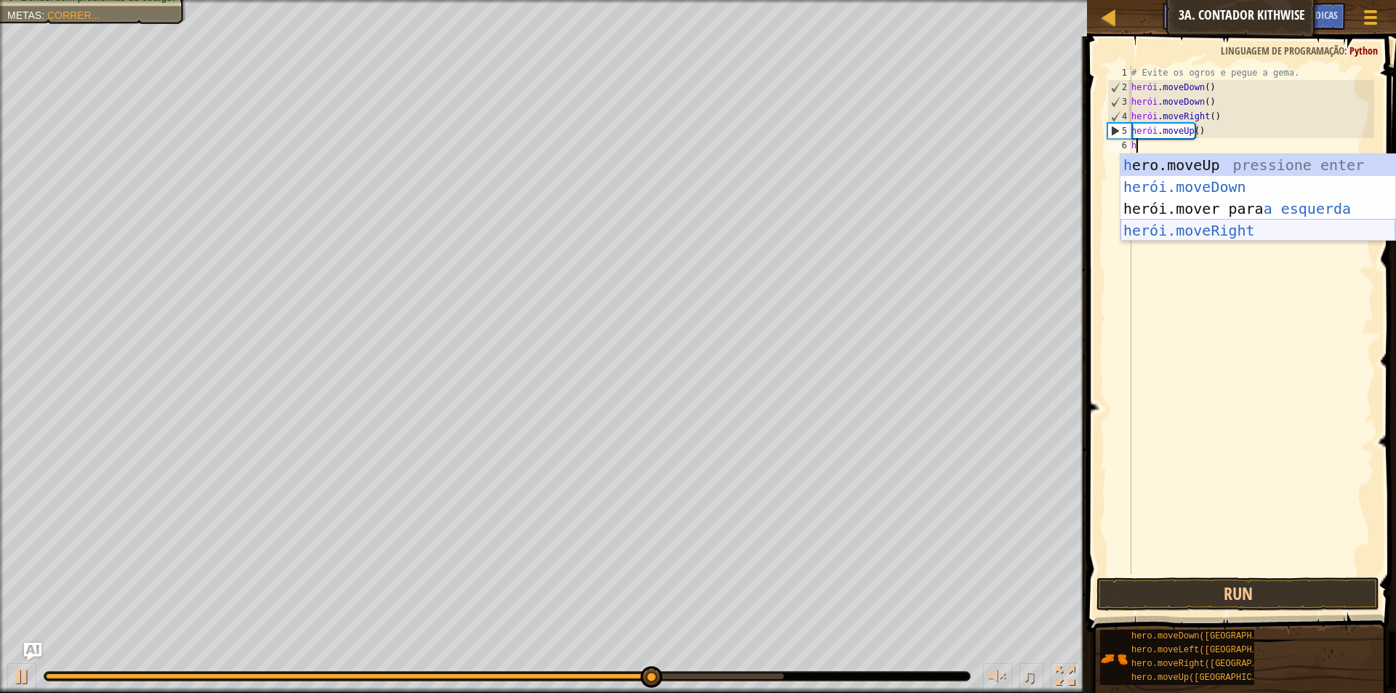
click at [1248, 230] on div "h ero.moveUp pressione enter herói.moveDown ​ pressione enter herói.mover para …" at bounding box center [1258, 219] width 275 height 131
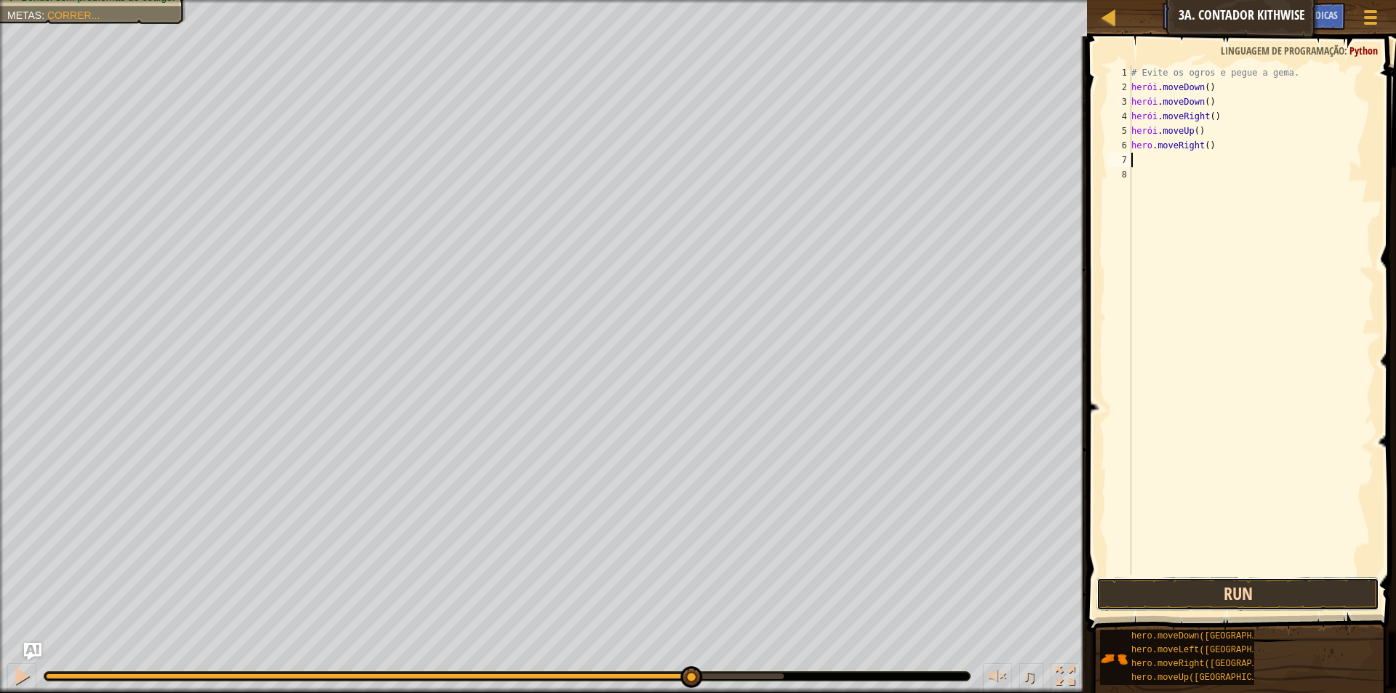
click at [1277, 590] on button "Run" at bounding box center [1238, 593] width 283 height 33
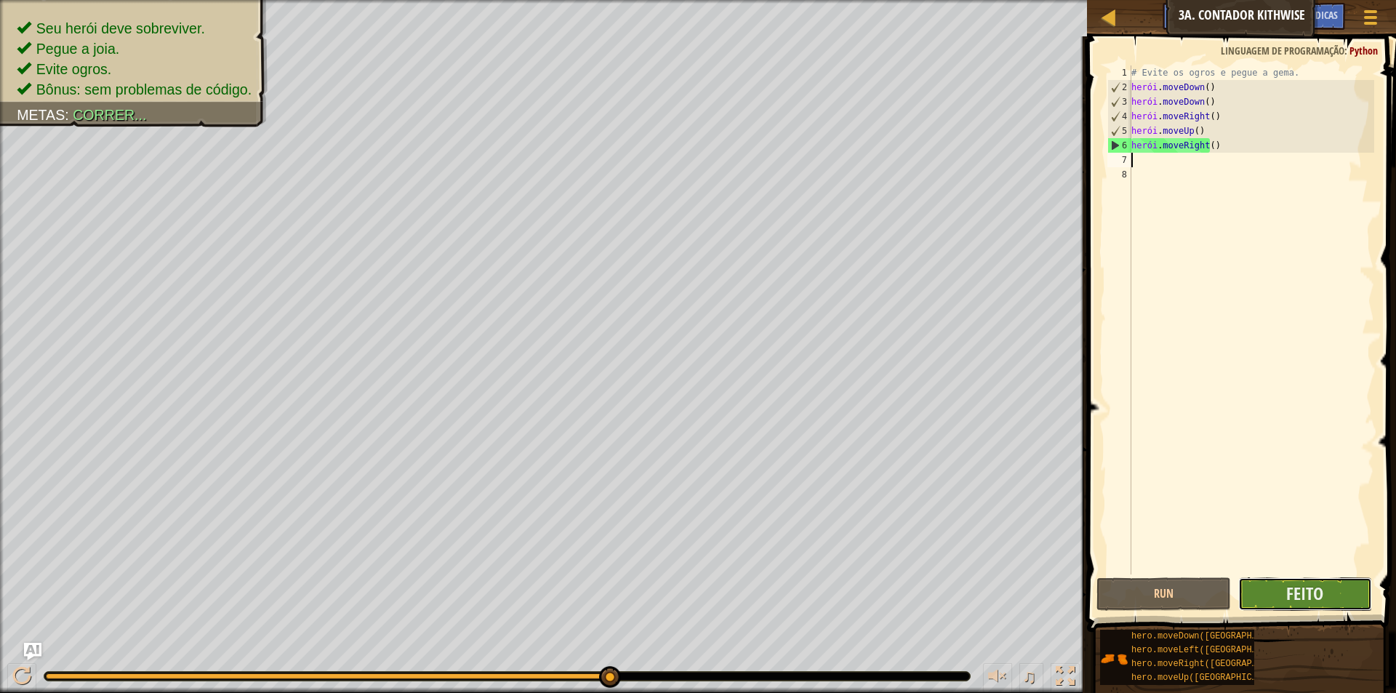
click at [1337, 588] on button "Feito" at bounding box center [1305, 593] width 134 height 33
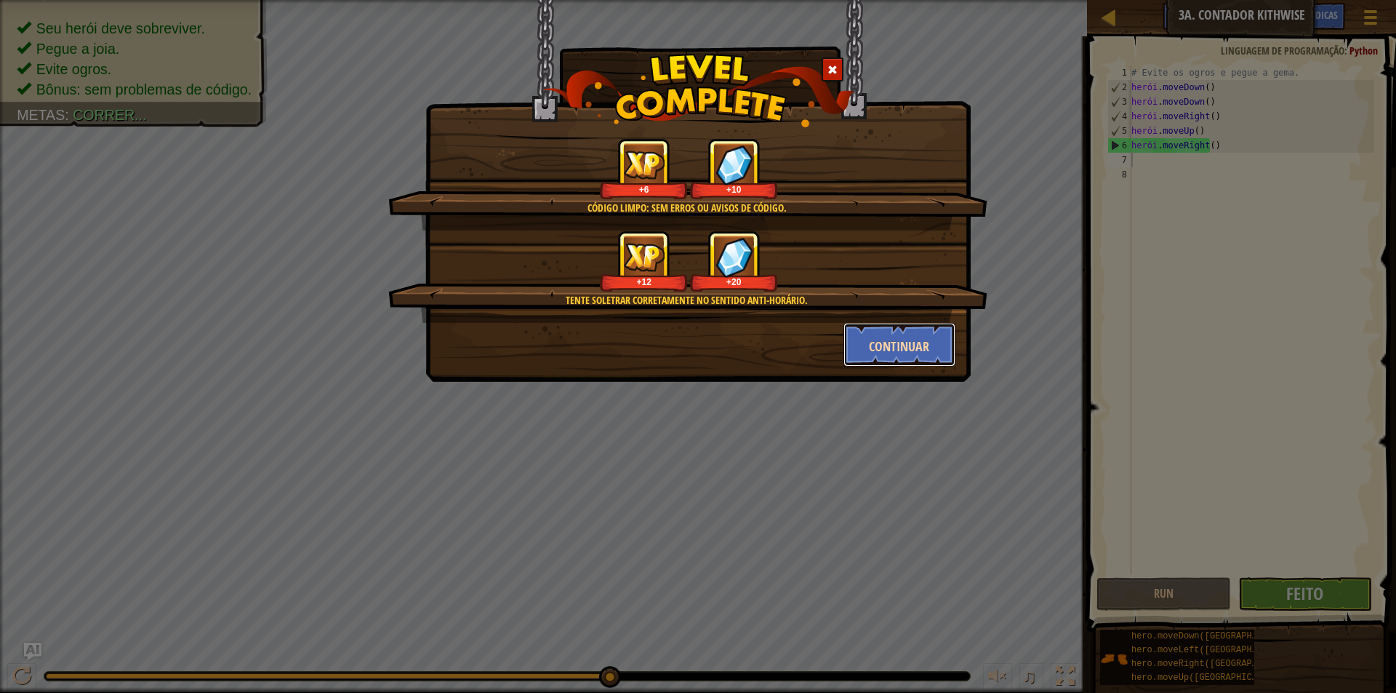
click at [884, 337] on font "Continuar" at bounding box center [899, 346] width 60 height 18
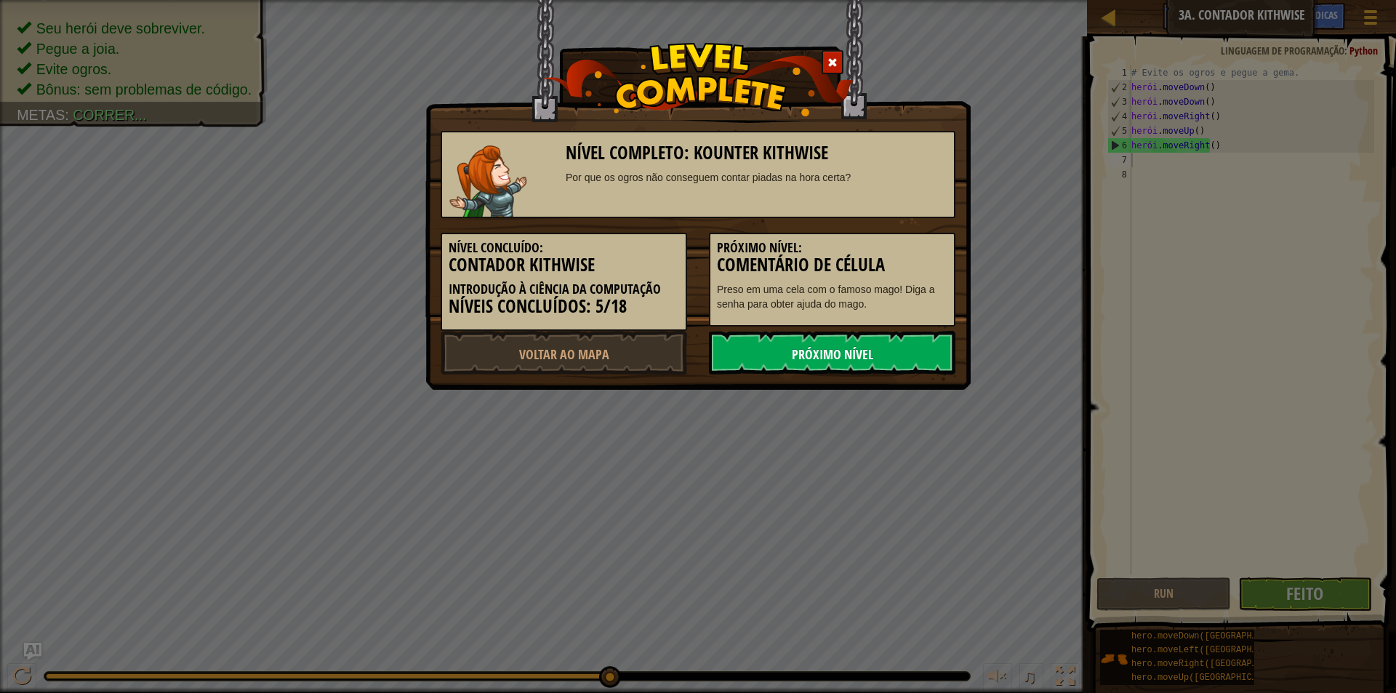
click at [867, 356] on font "Próximo nível" at bounding box center [832, 354] width 81 height 18
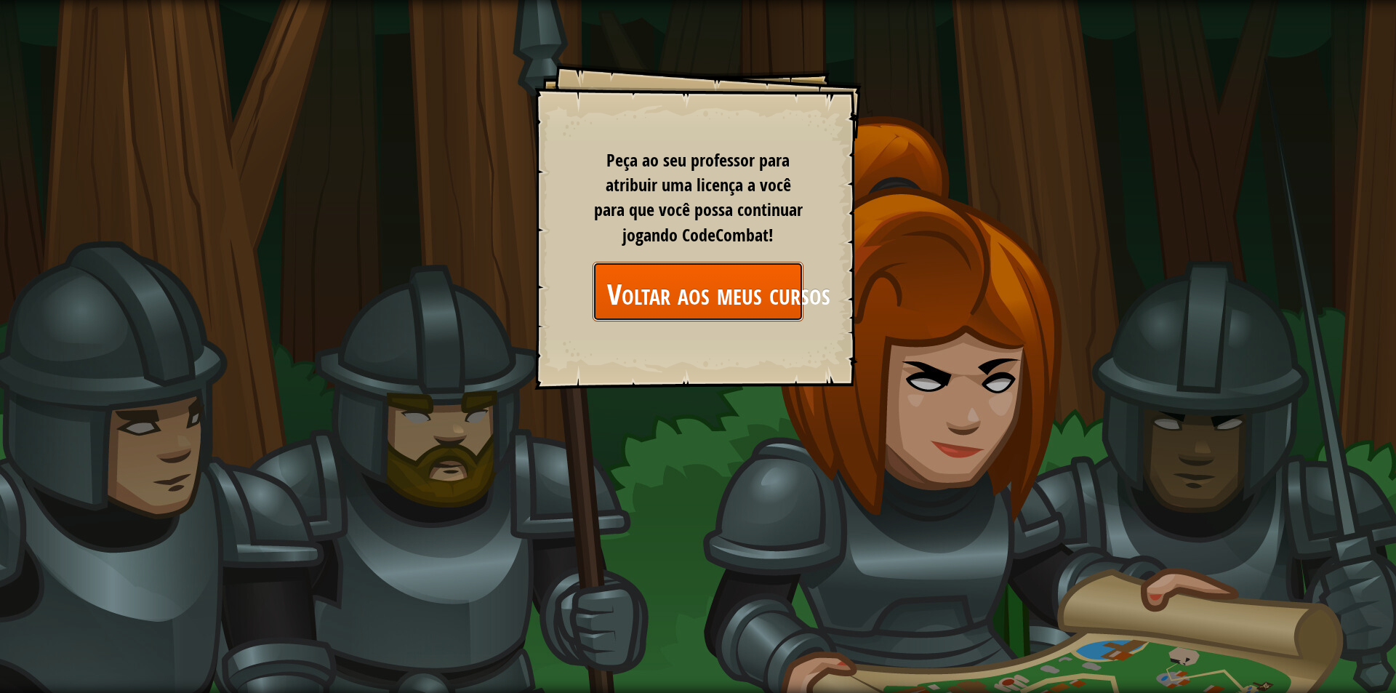
click at [728, 280] on font "Voltar aos meus cursos" at bounding box center [718, 292] width 223 height 39
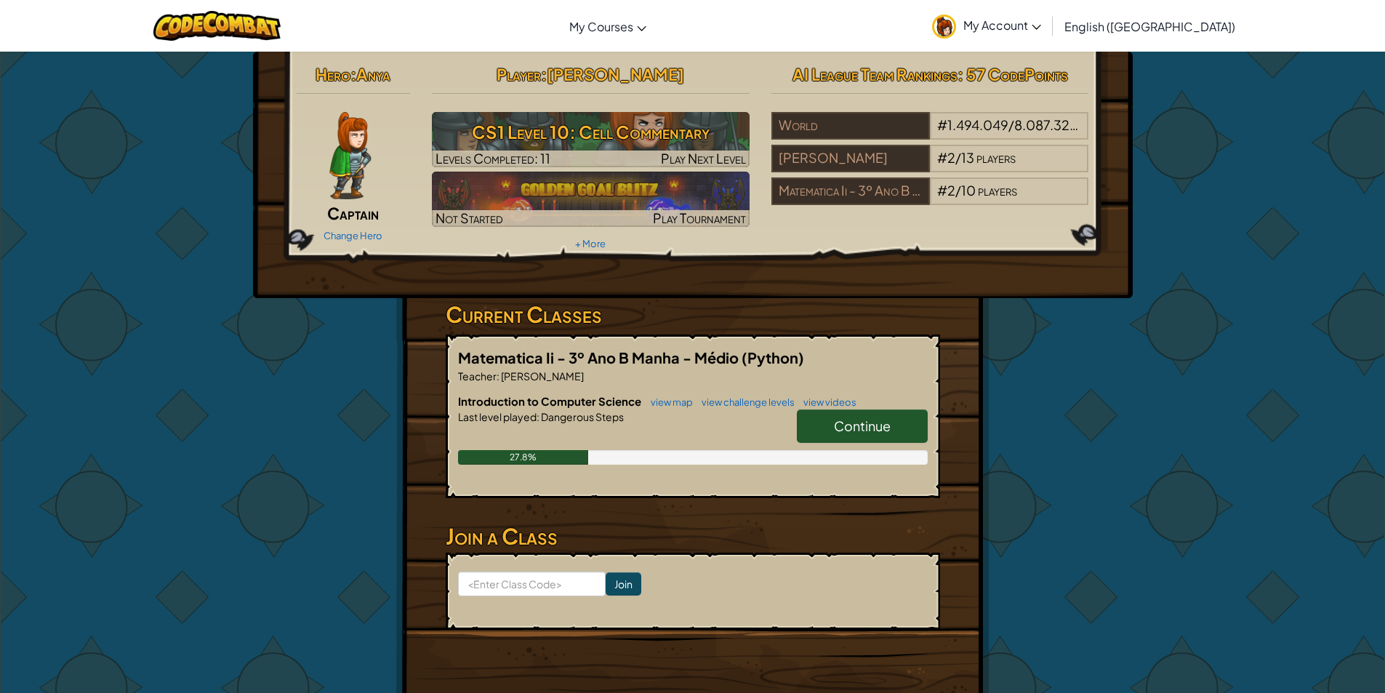
click at [878, 417] on span "Continue" at bounding box center [862, 425] width 57 height 17
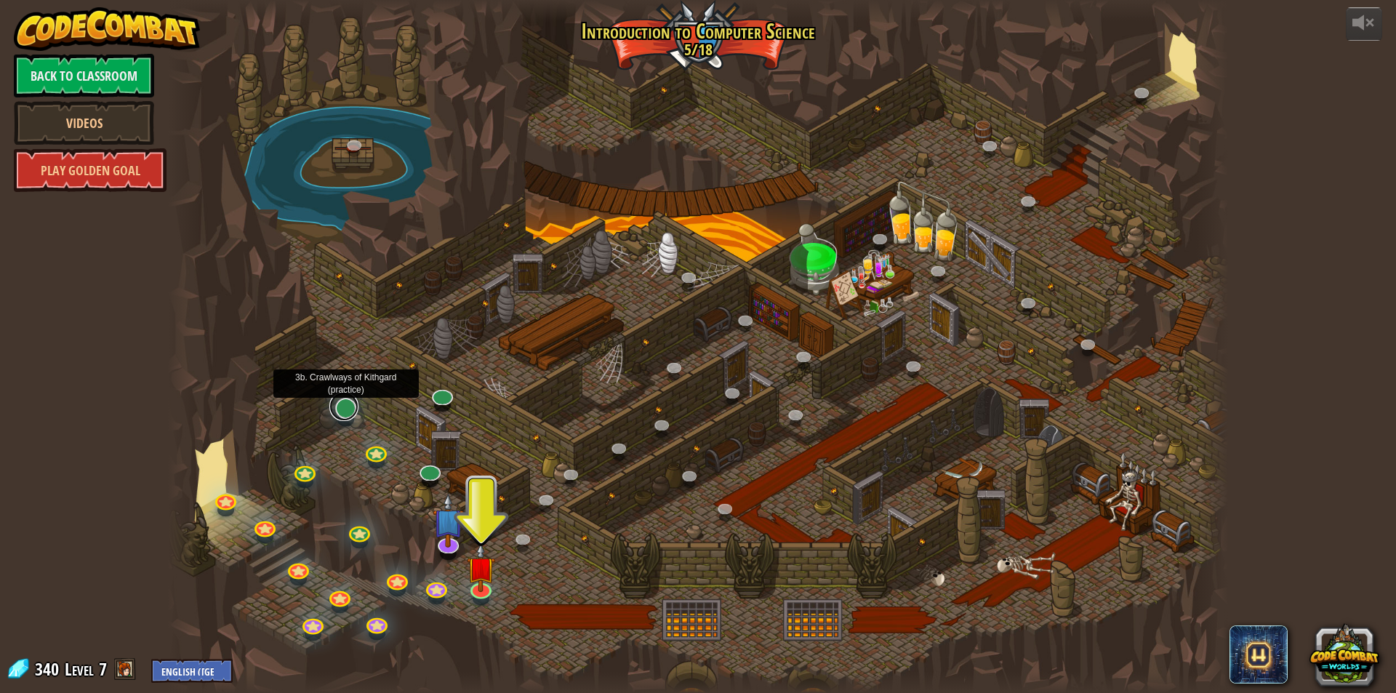
click at [350, 401] on link at bounding box center [343, 406] width 29 height 29
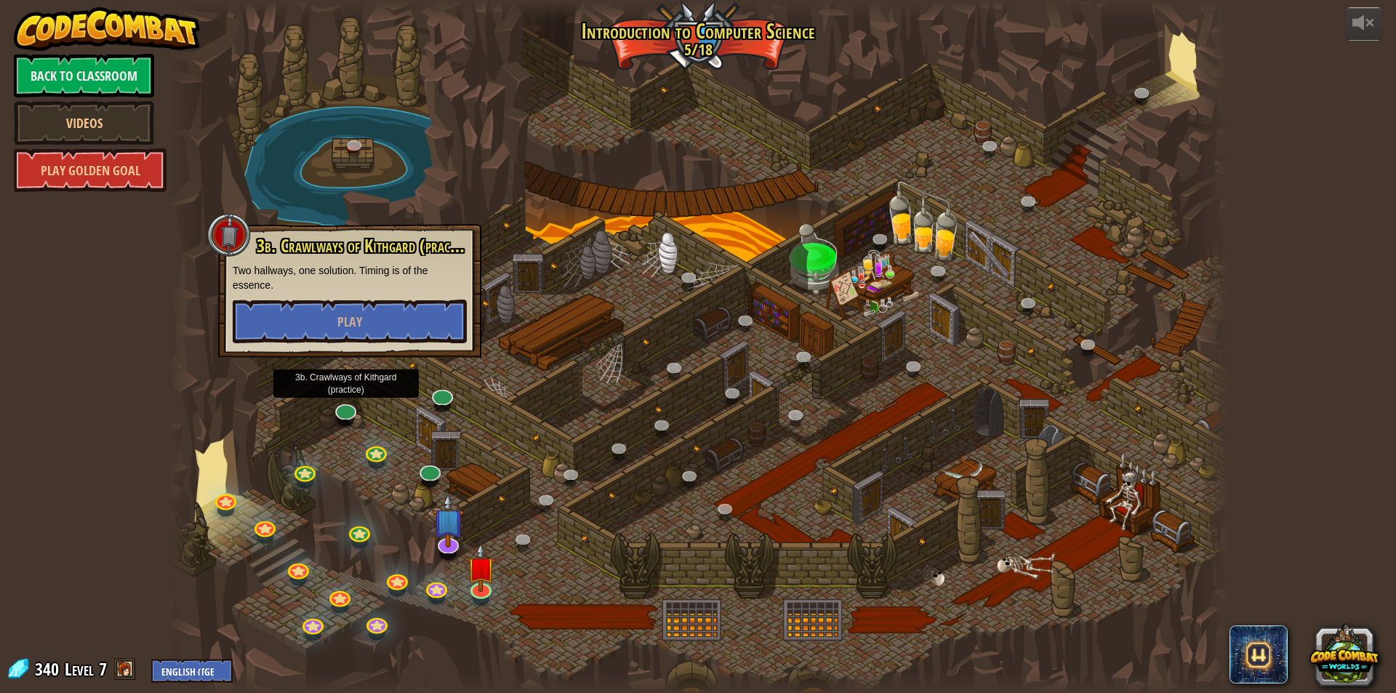
click at [373, 296] on div "3b. Crawlways of Kithgard (practice) Two hallways, one solution. Timing is of t…" at bounding box center [350, 289] width 234 height 107
click at [372, 310] on button "Play" at bounding box center [350, 322] width 234 height 44
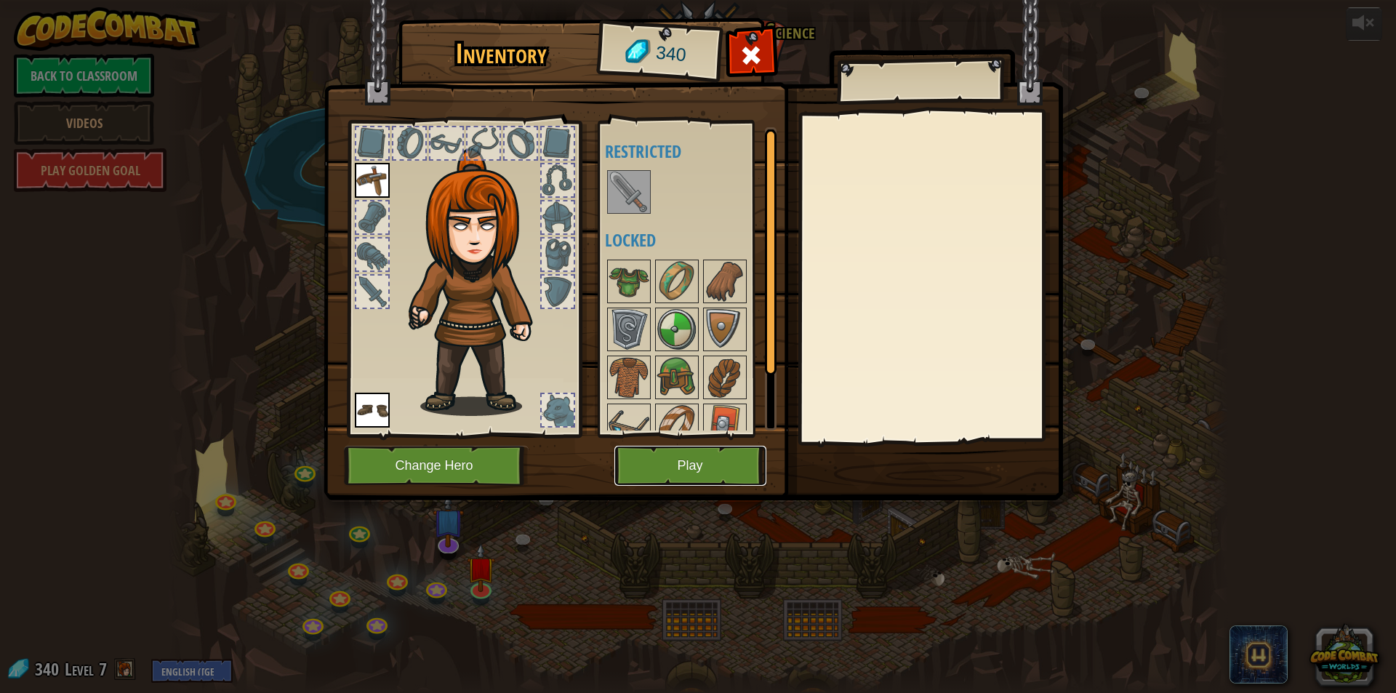
click at [701, 457] on button "Play" at bounding box center [691, 466] width 152 height 40
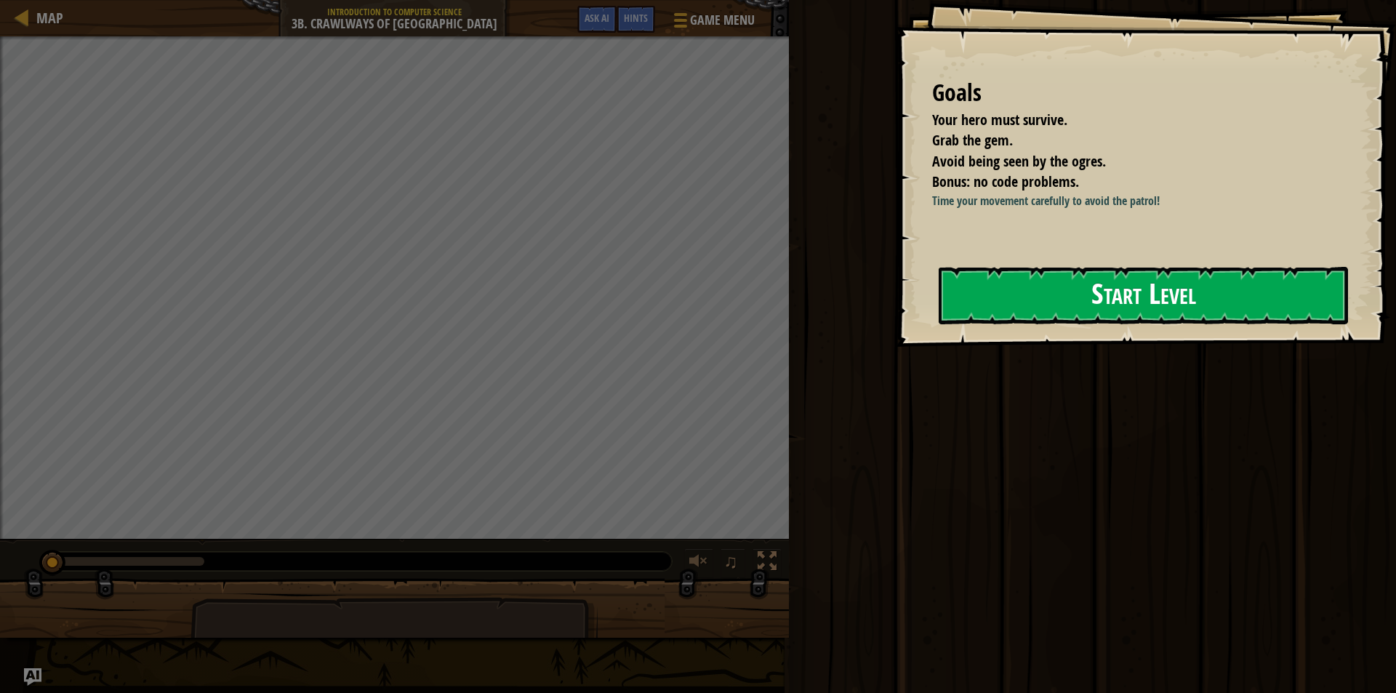
click at [1180, 271] on button "Start Level" at bounding box center [1143, 295] width 409 height 57
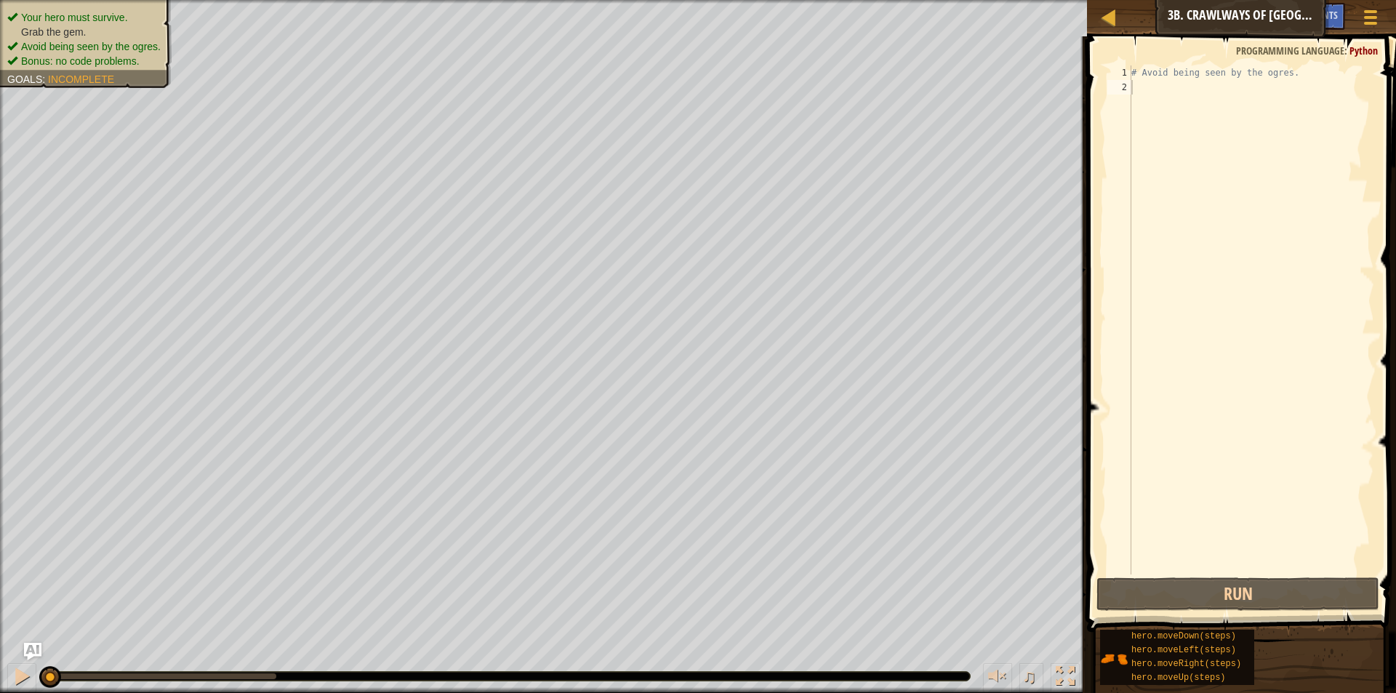
click at [1218, 108] on div "# Avoid being seen by the ogres." at bounding box center [1252, 334] width 246 height 538
type textarea "h"
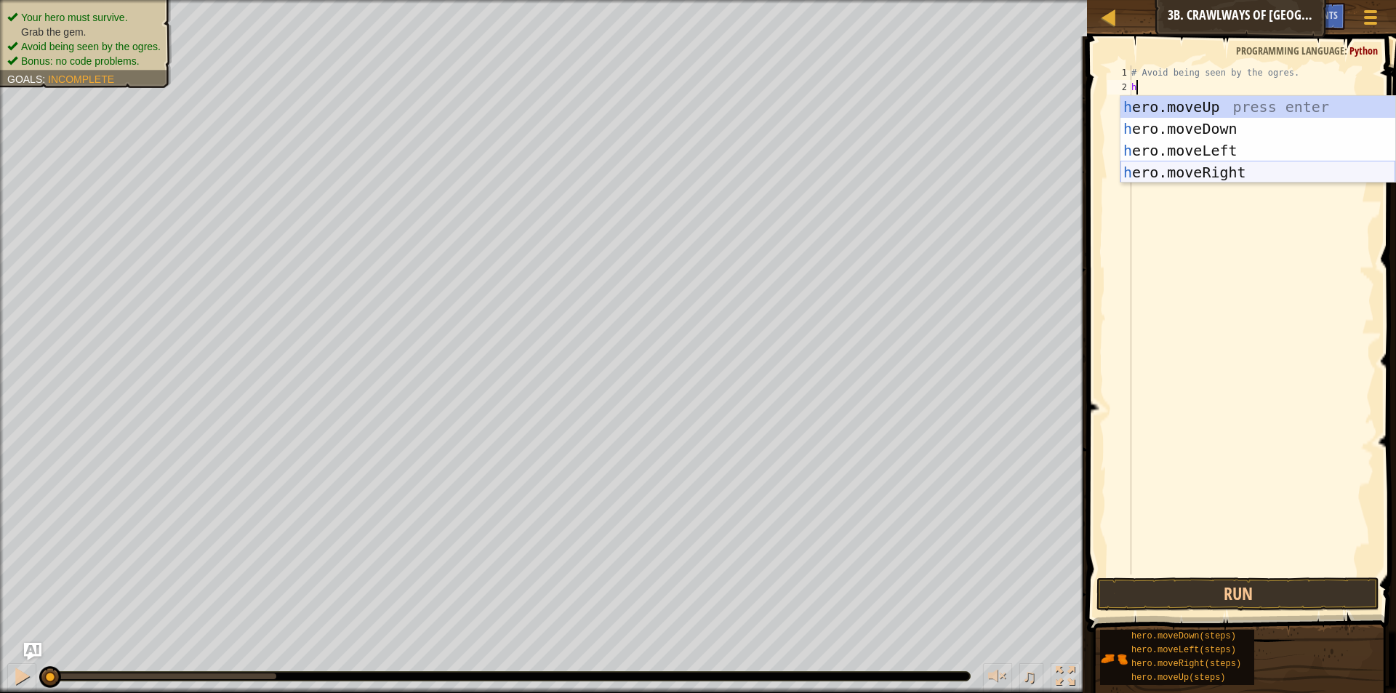
click at [1233, 167] on div "h ero.moveUp press enter h ero.moveDown press enter h ero.moveLeft press enter …" at bounding box center [1258, 161] width 275 height 131
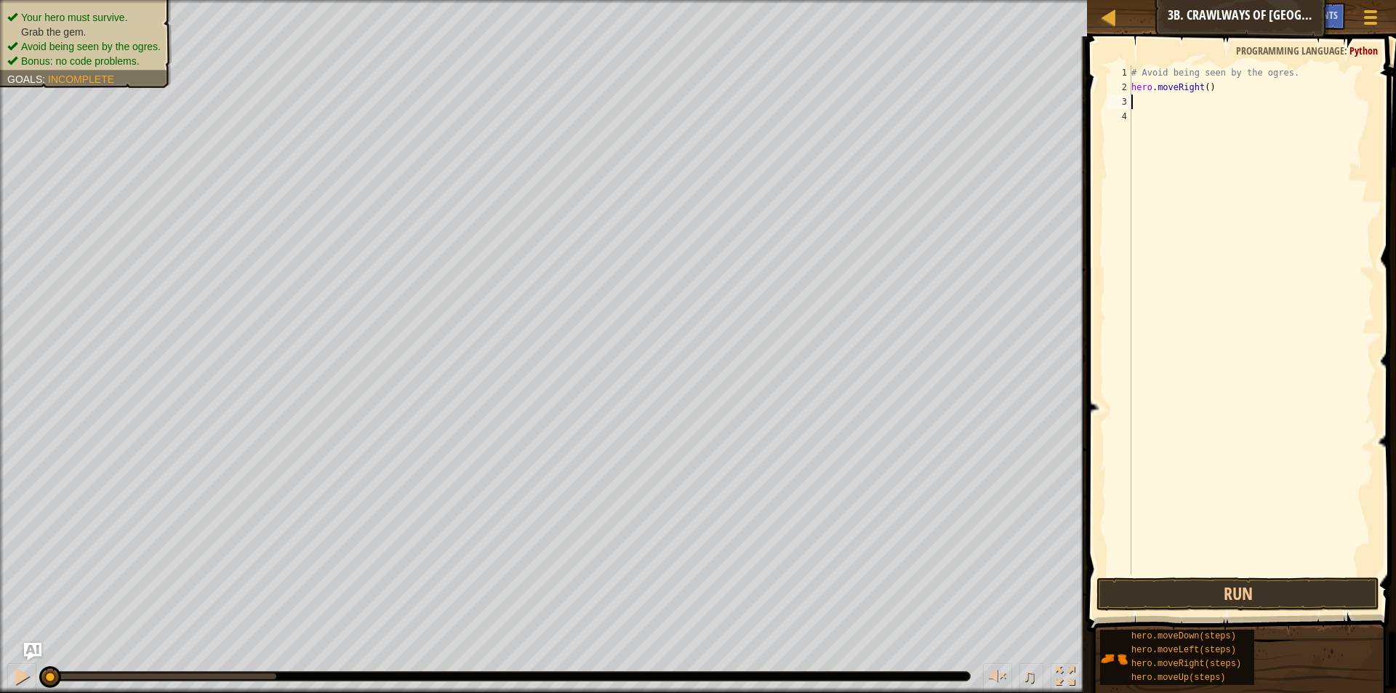
click at [1205, 91] on div "# Avoid being seen by the ogres. hero . moveRight ( )" at bounding box center [1252, 334] width 246 height 538
click at [1292, 583] on button "Run" at bounding box center [1238, 593] width 283 height 33
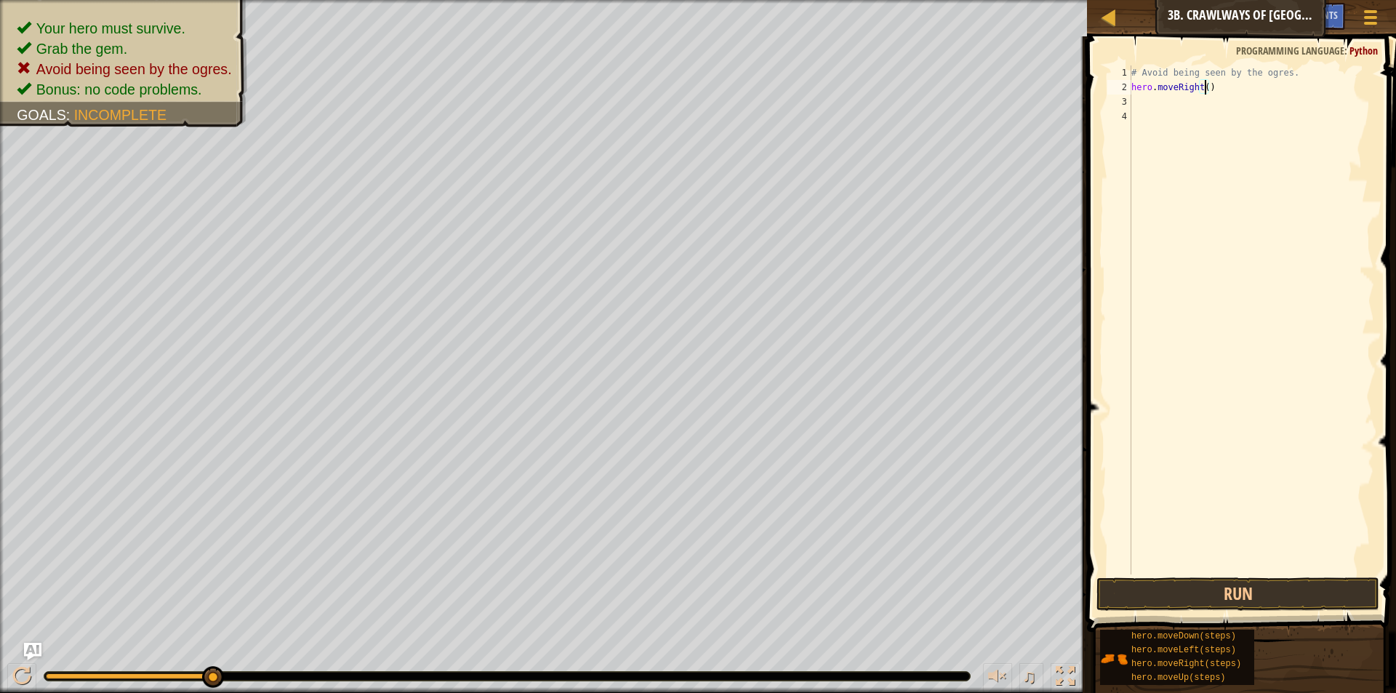
type textarea "hero.moveRight(3)"
click at [1252, 584] on button "Run" at bounding box center [1238, 593] width 283 height 33
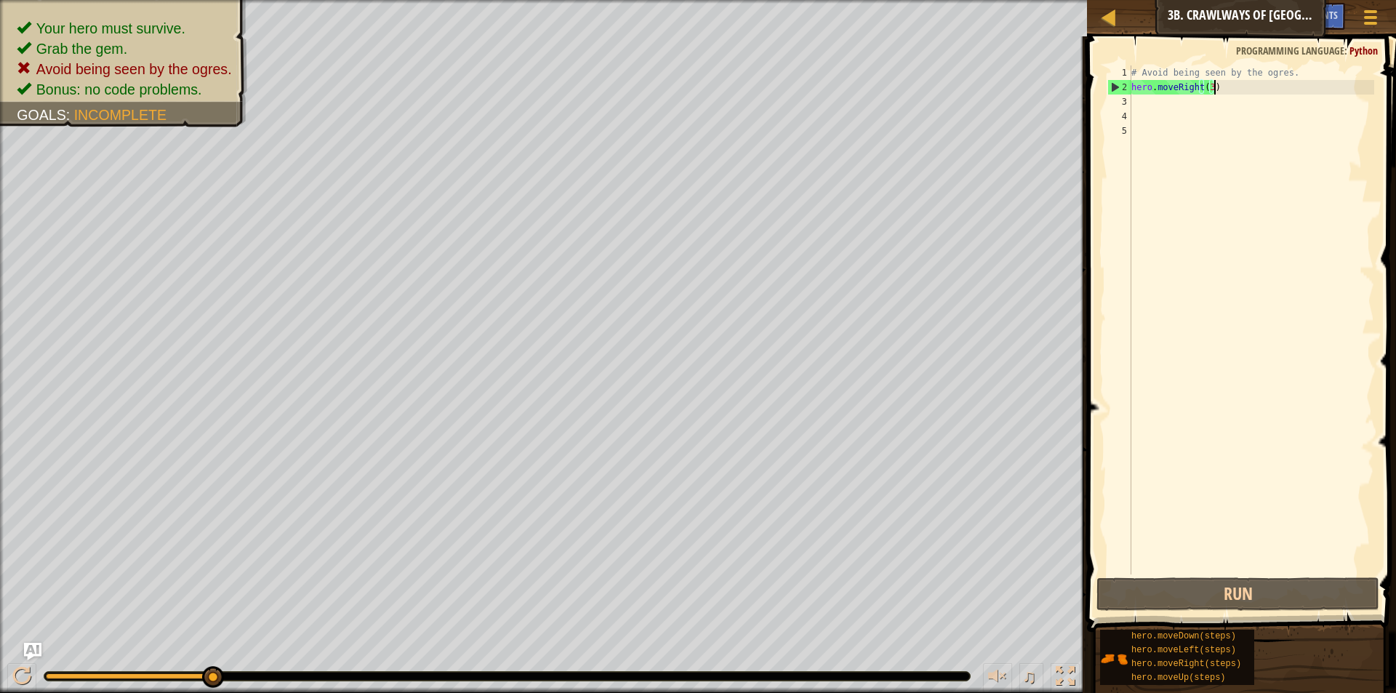
click at [1259, 87] on div "# Avoid being seen by the ogres. hero . moveRight ( 3 )" at bounding box center [1252, 334] width 246 height 538
type textarea "h"
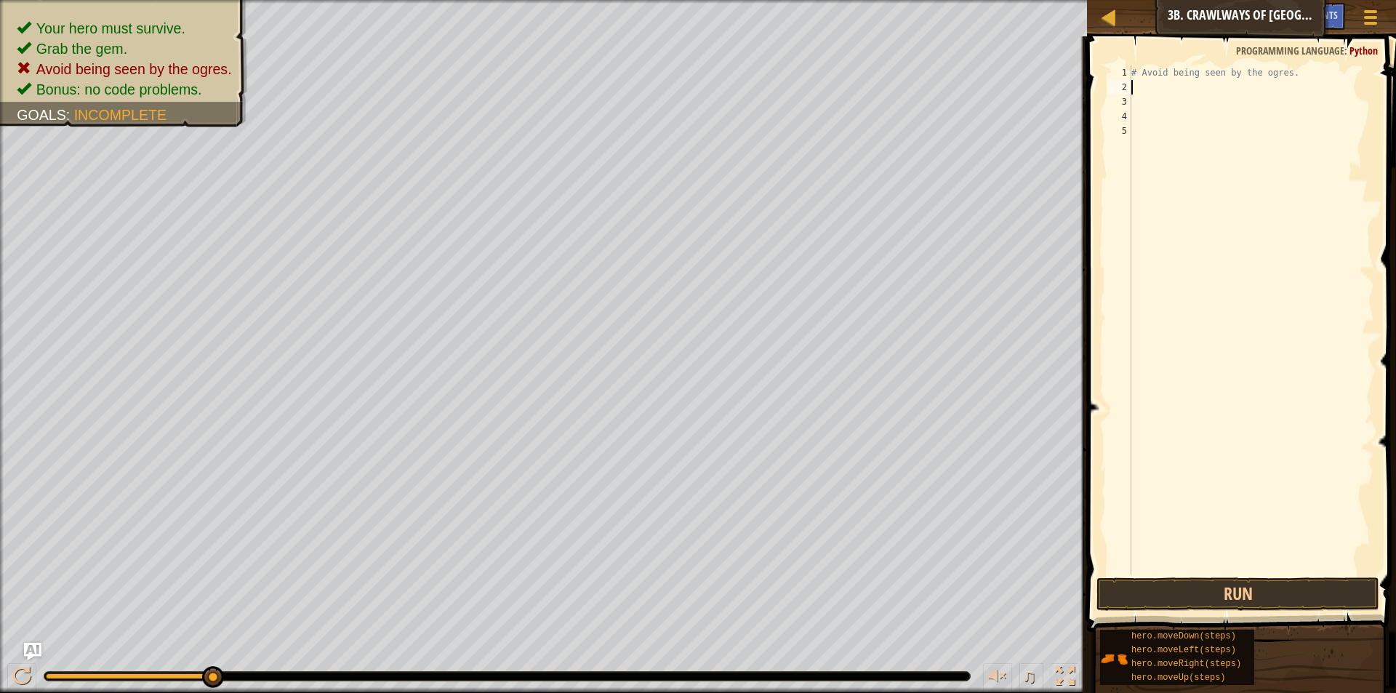
type textarea "h"
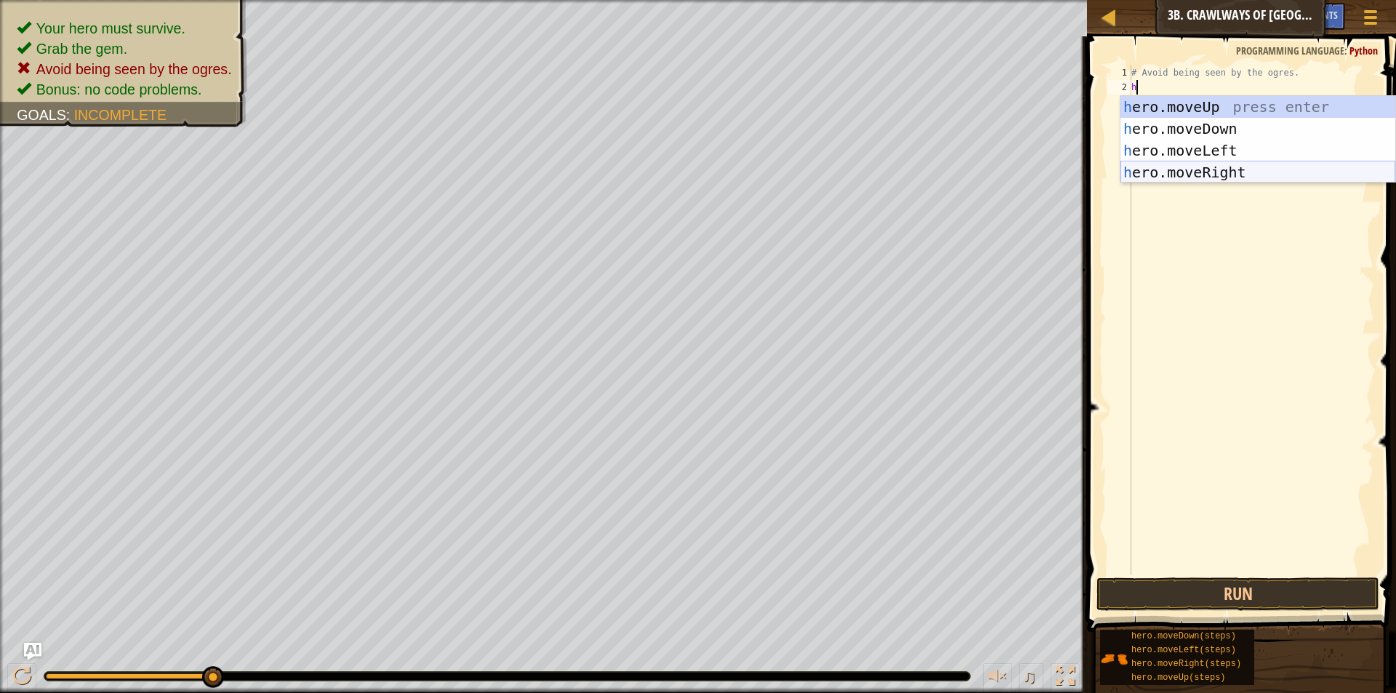
click at [1247, 173] on div "h ero.moveUp press enter h ero.moveDown press enter h ero.moveLeft press enter …" at bounding box center [1258, 161] width 275 height 131
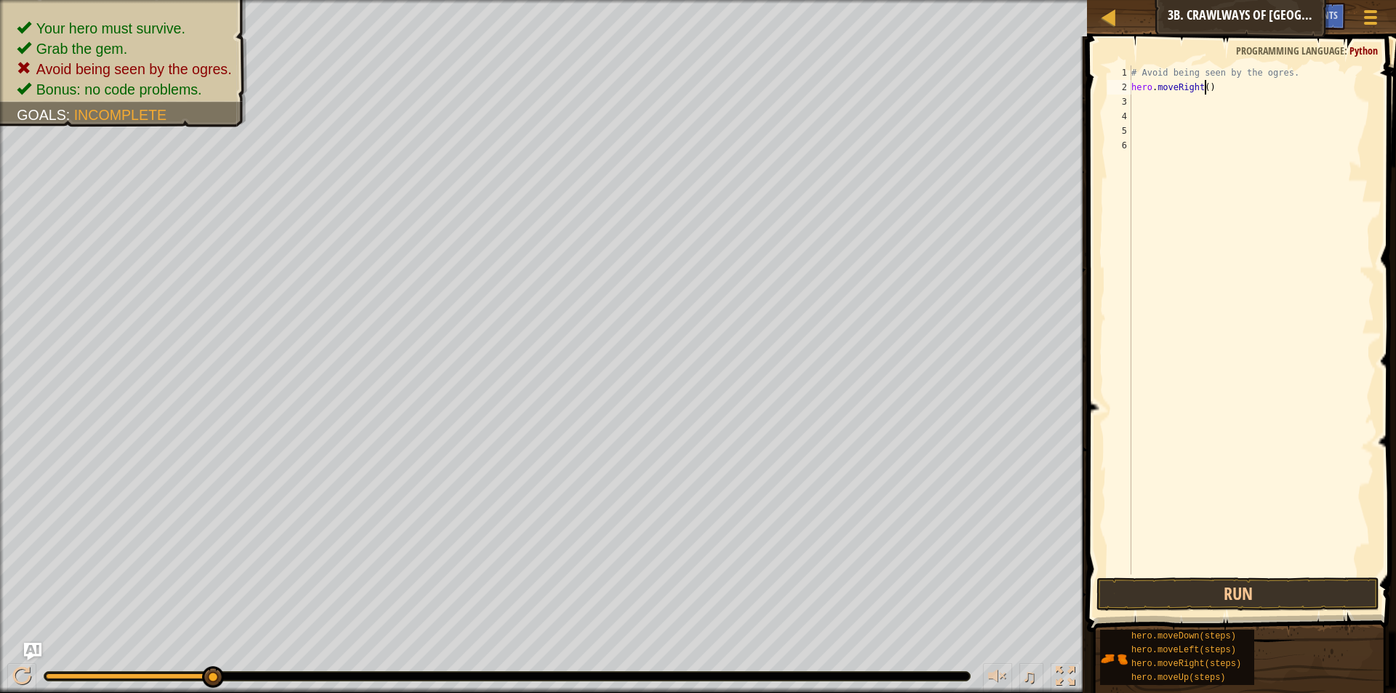
click at [1206, 87] on div "# Avoid being seen by the ogres. hero . moveRight ( )" at bounding box center [1252, 334] width 246 height 538
type textarea "hero.moveRight(3)"
click at [1252, 593] on button "Run" at bounding box center [1238, 593] width 283 height 33
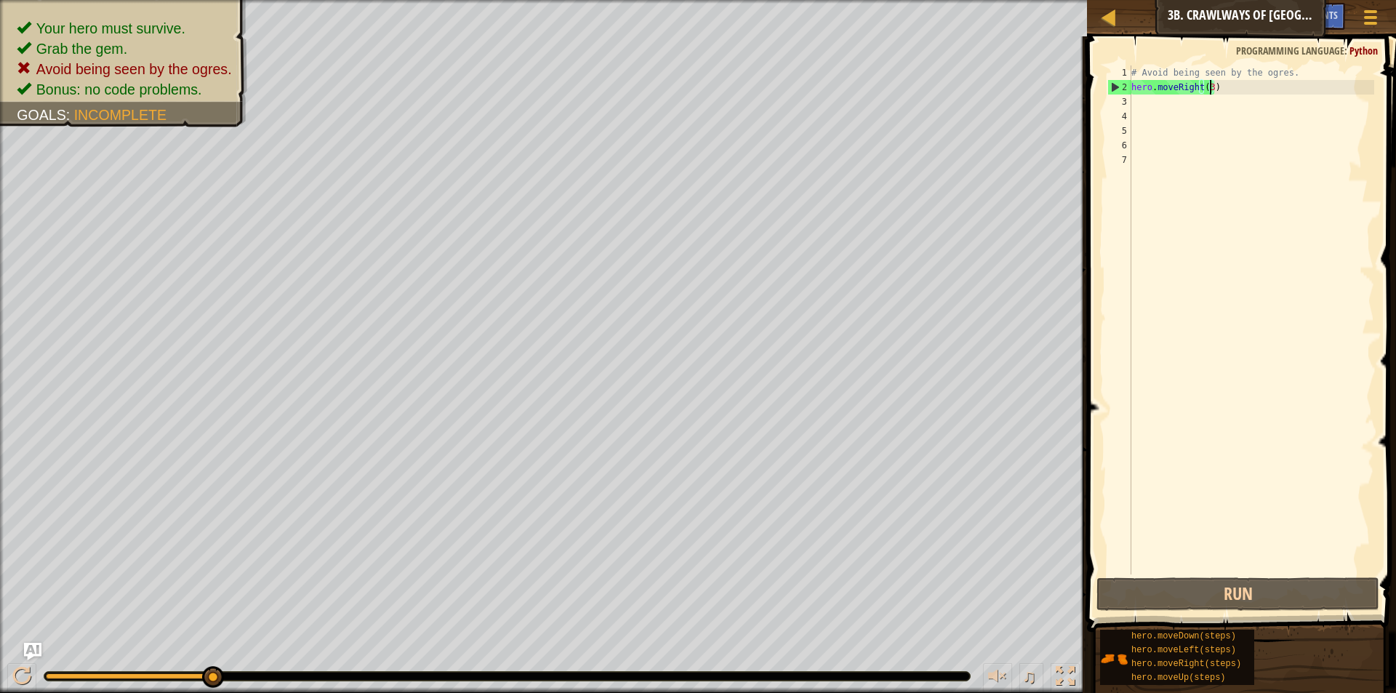
click at [1210, 88] on div "# Avoid being seen by the ogres. hero . moveRight ( 3 )" at bounding box center [1252, 334] width 246 height 538
type textarea "hero.moveRight(1)"
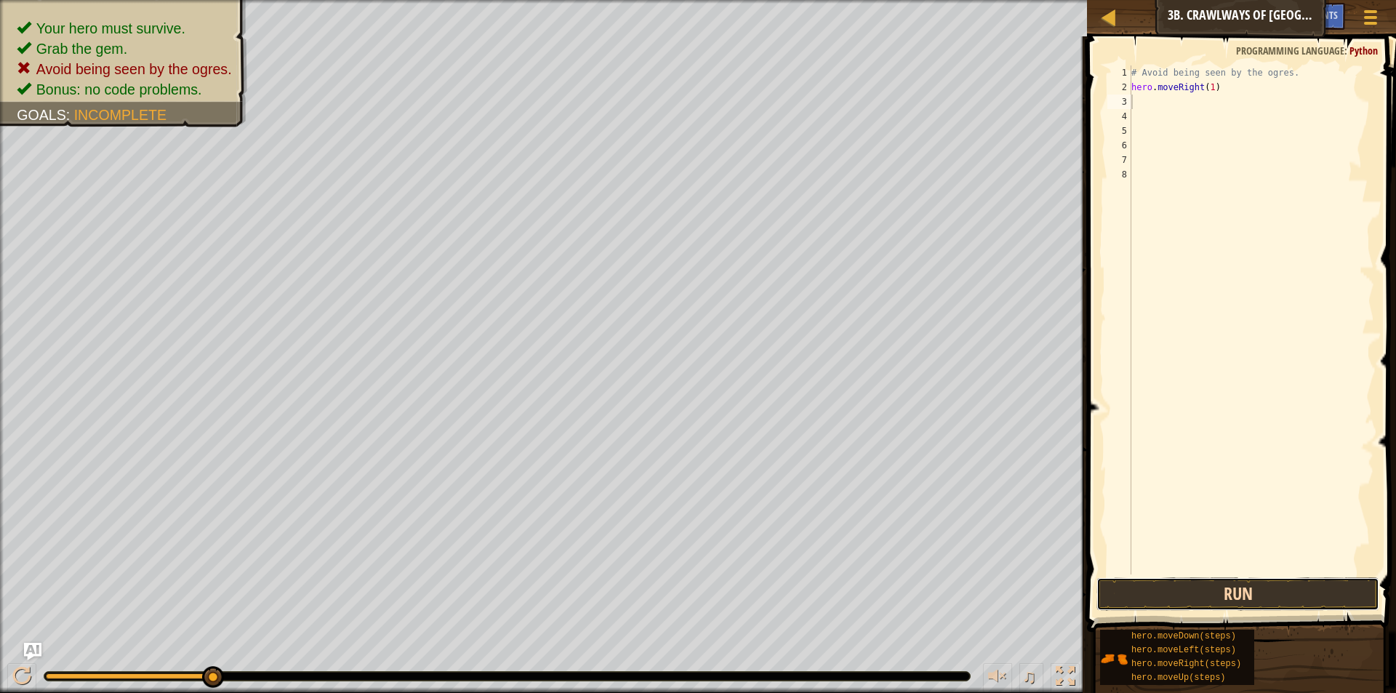
click at [1270, 607] on button "Run" at bounding box center [1238, 593] width 283 height 33
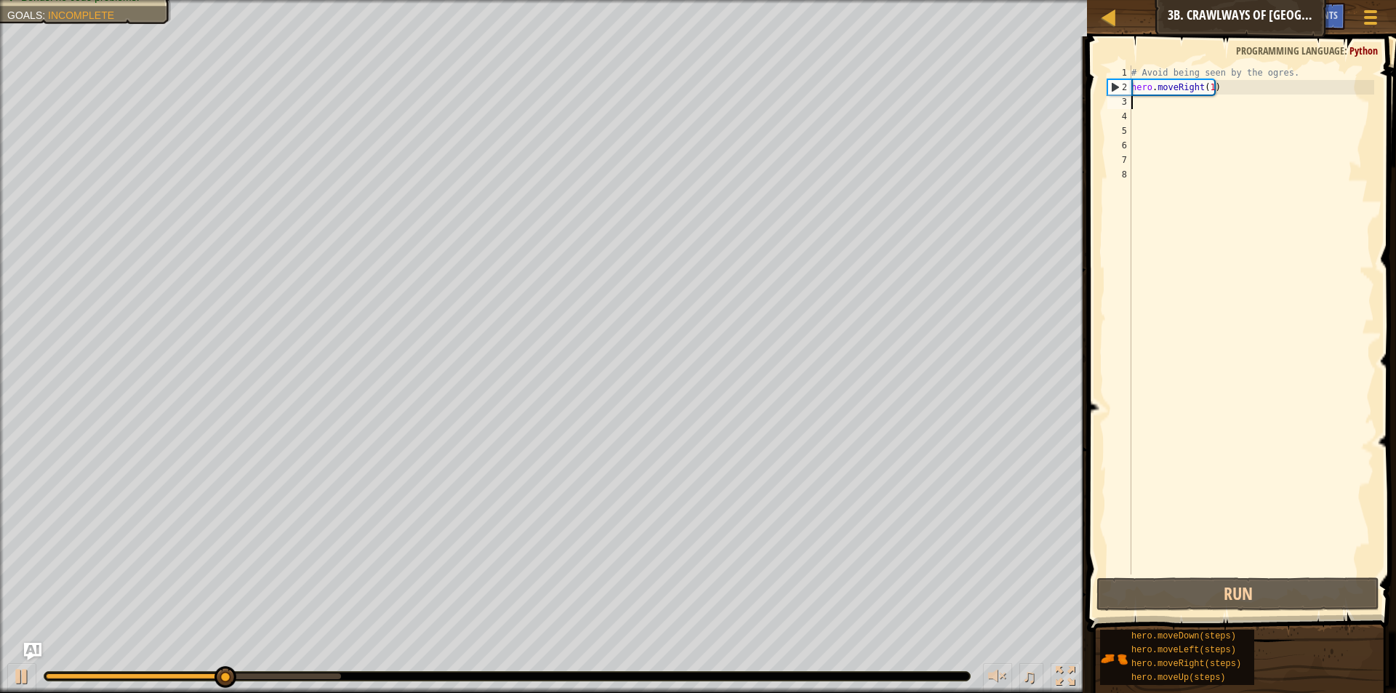
type textarea "h"
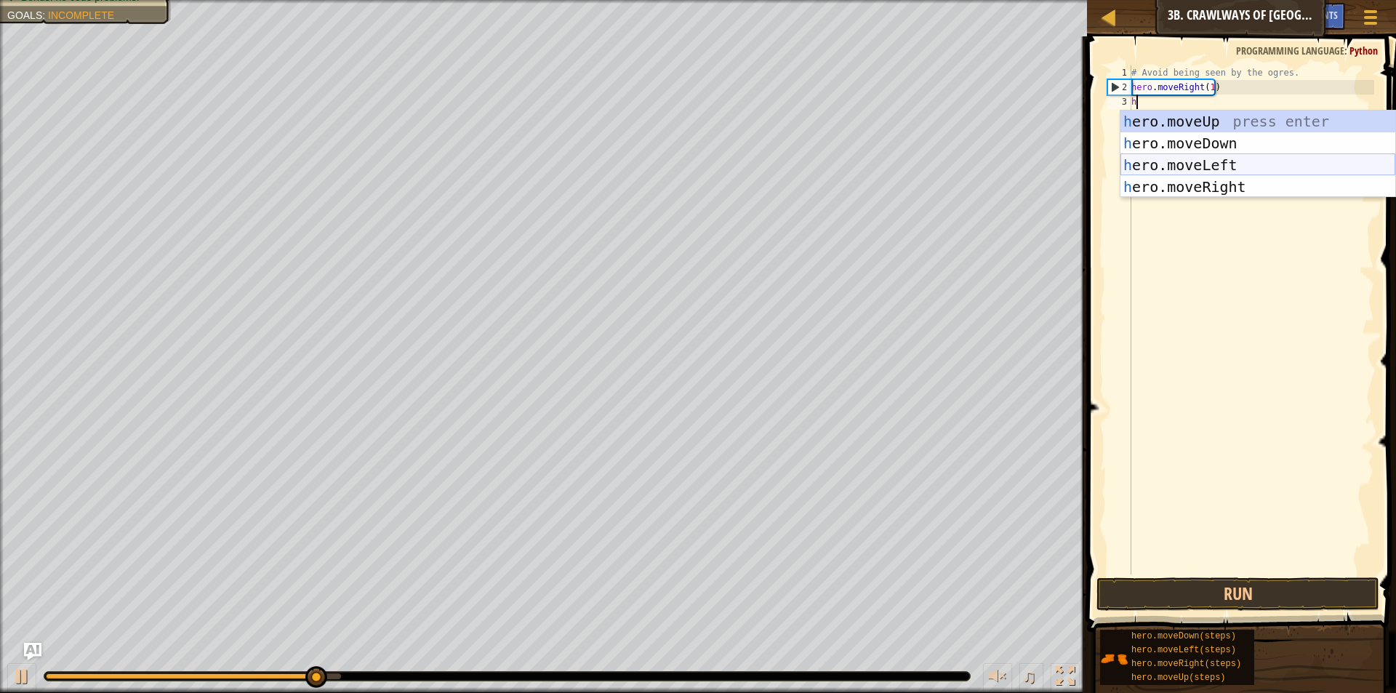
click at [1228, 164] on div "h ero.moveUp press enter h ero.moveDown press enter h ero.moveLeft press enter …" at bounding box center [1258, 176] width 275 height 131
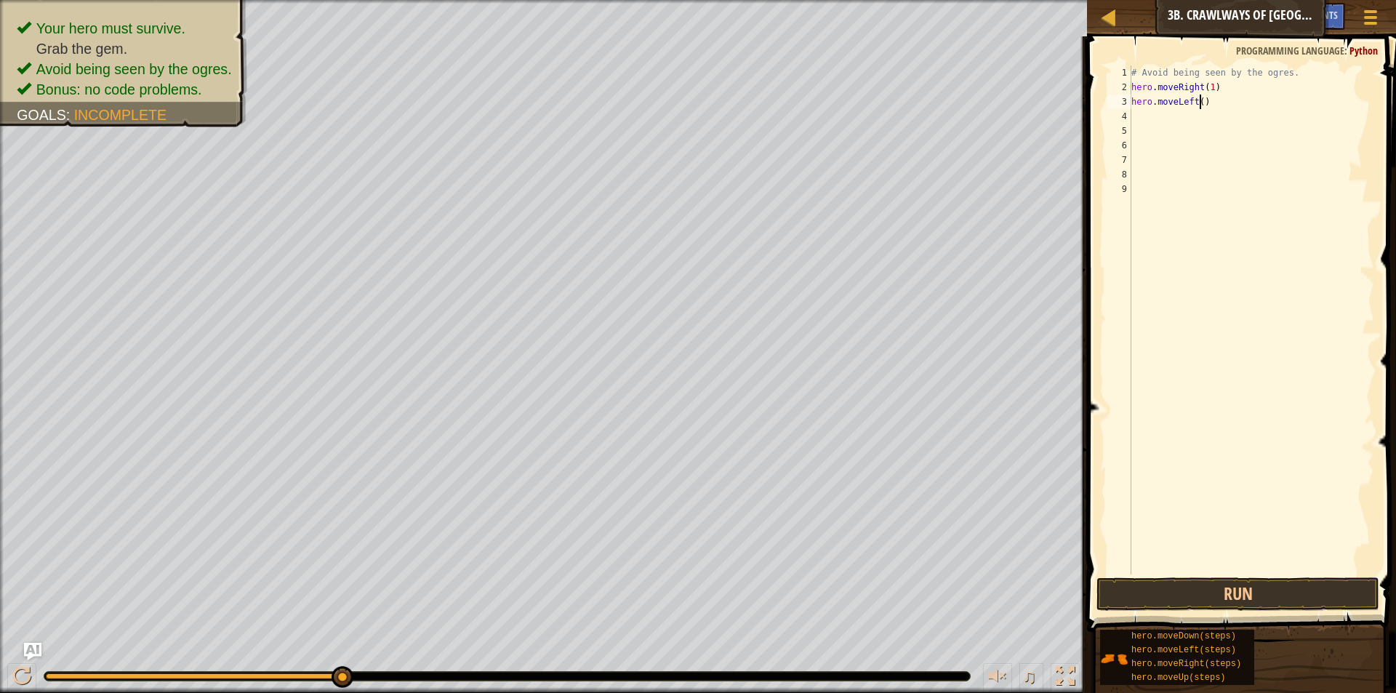
click at [1201, 101] on div "# Avoid being seen by the ogres. hero . moveRight ( 1 ) hero . moveLeft ( )" at bounding box center [1252, 334] width 246 height 538
type textarea "hero.moveLeft(2)"
click at [1257, 591] on button "Run" at bounding box center [1238, 593] width 283 height 33
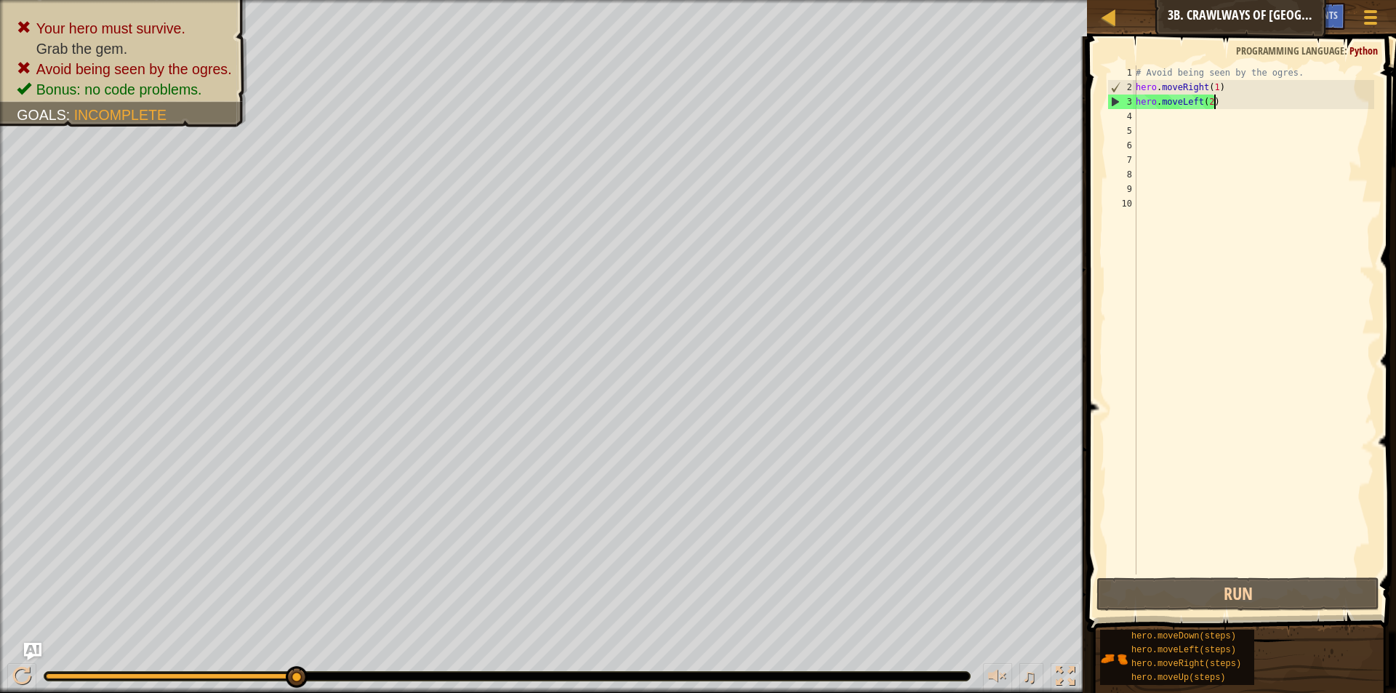
click at [1225, 105] on div "# Avoid being seen by the ogres. hero . moveRight ( 1 ) hero . moveLeft ( 2 )" at bounding box center [1253, 334] width 241 height 538
click at [1226, 105] on div "# Avoid being seen by the ogres. hero . moveRight ( 1 ) hero . moveLeft ( 2 )" at bounding box center [1253, 319] width 241 height 509
click at [1226, 105] on div "# Avoid being seen by the ogres. hero . moveRight ( 1 ) hero . moveLeft ( 2 )" at bounding box center [1253, 334] width 241 height 538
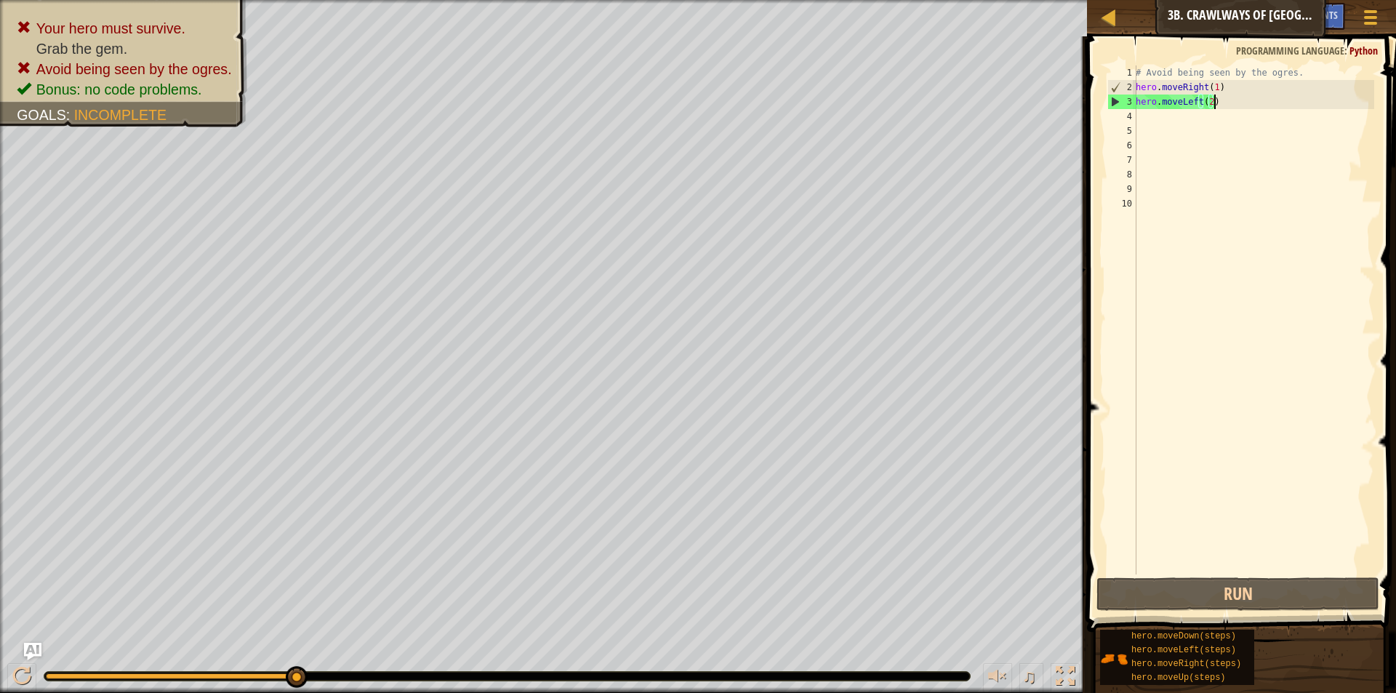
click at [1226, 105] on div "# Avoid being seen by the ogres. hero . moveRight ( 1 ) hero . moveLeft ( 2 )" at bounding box center [1253, 334] width 241 height 538
click at [1226, 105] on div "# Avoid being seen by the ogres. hero . moveRight ( 1 ) hero . moveLeft ( 2 )" at bounding box center [1253, 319] width 241 height 509
click at [1226, 105] on div "# Avoid being seen by the ogres. hero . moveRight ( 1 ) hero . moveLeft ( 2 )" at bounding box center [1253, 334] width 241 height 538
type textarea "hero.moveLeft(2)"
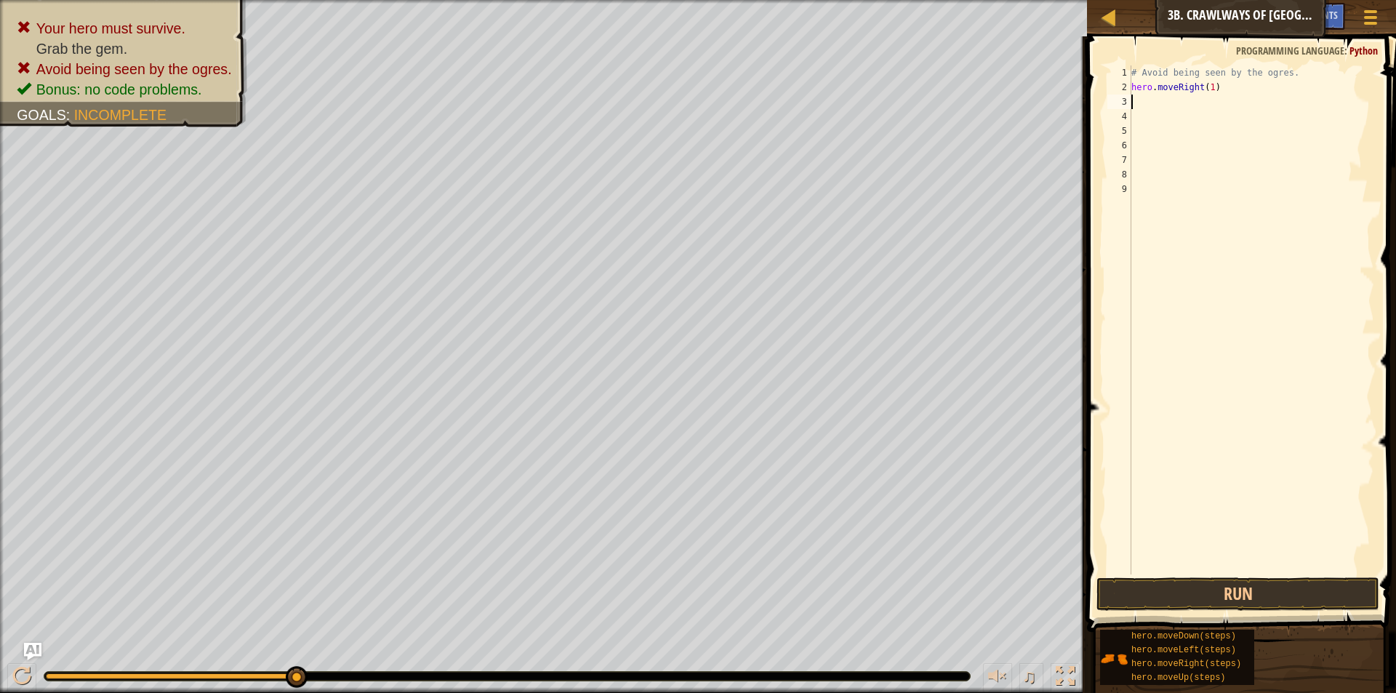
type textarea "hero.moveRight(1)"
type textarea "h"
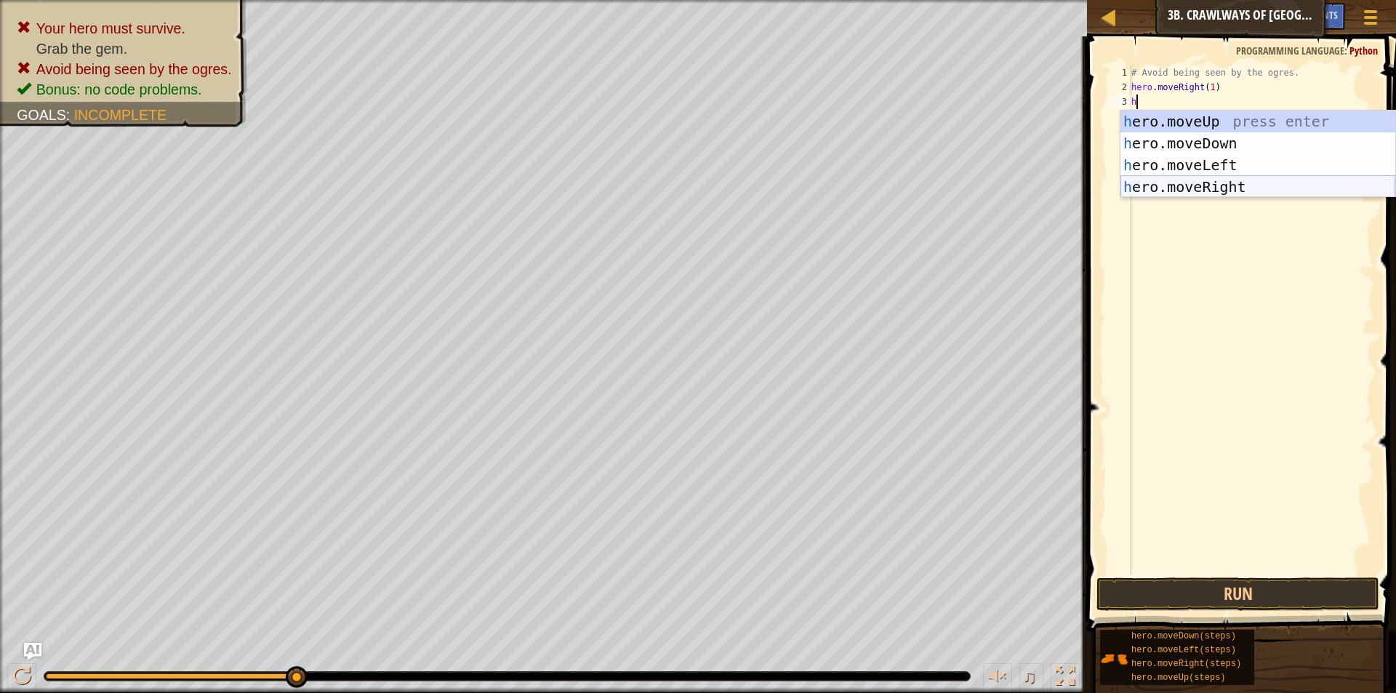
click at [1239, 184] on div "h ero.moveUp press enter h ero.moveDown press enter h ero.moveLeft press enter …" at bounding box center [1258, 176] width 275 height 131
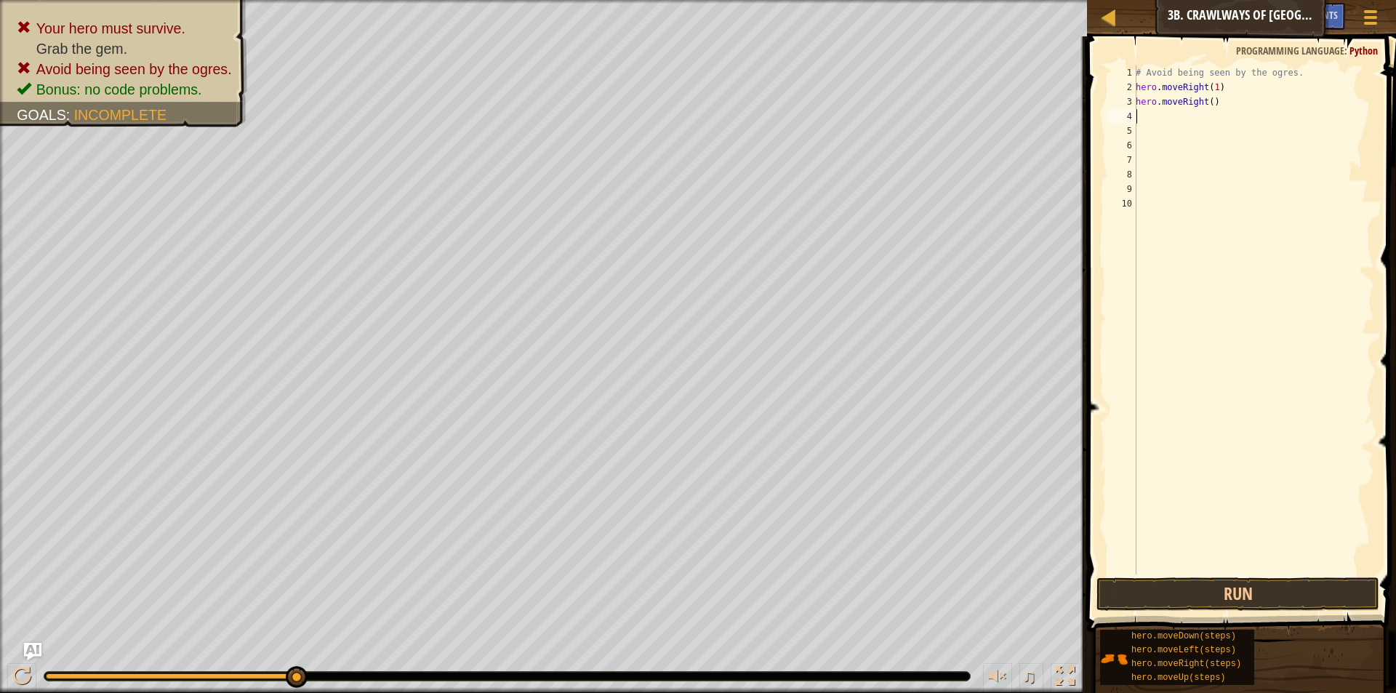
click at [1211, 105] on div "# Avoid being seen by the ogres. hero . moveRight ( 1 ) hero . moveRight ( )" at bounding box center [1253, 334] width 241 height 538
type textarea "hero.moveRight(1)"
click at [1209, 589] on button "Run" at bounding box center [1238, 593] width 283 height 33
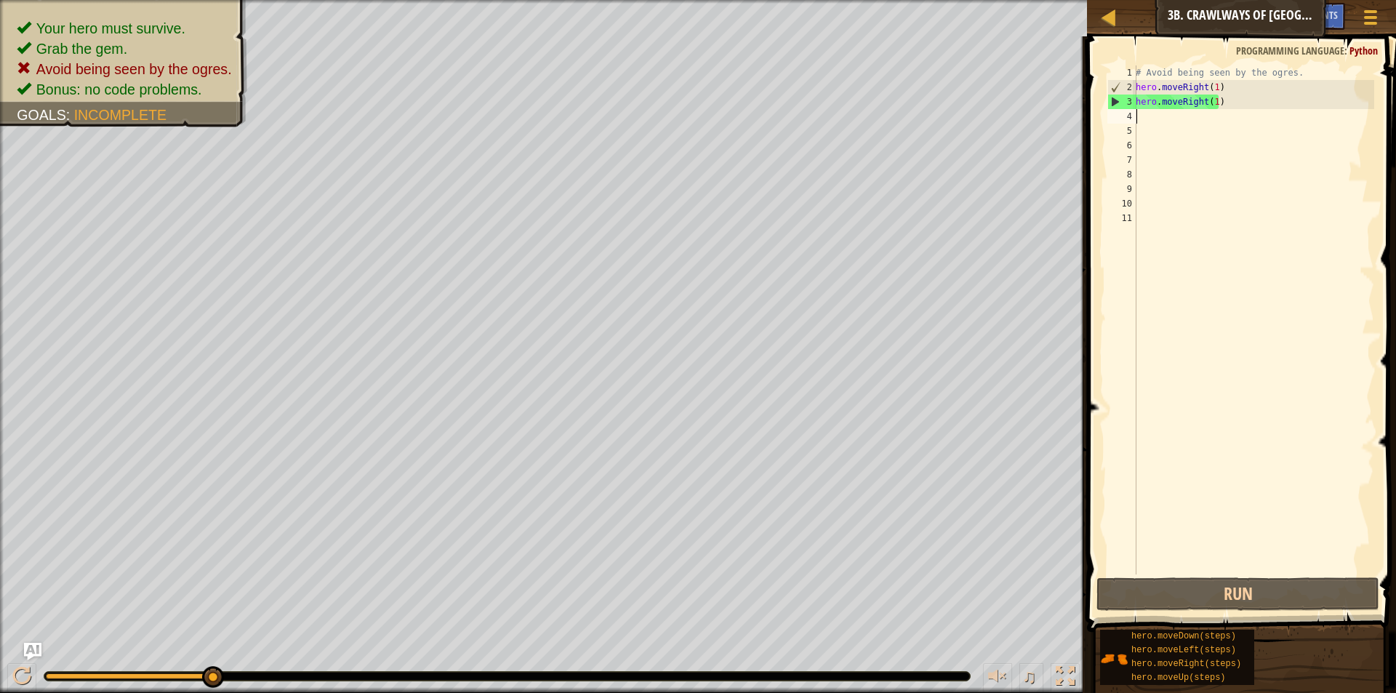
click at [1223, 102] on div "# Avoid being seen by the ogres. hero . moveRight ( 1 ) hero . moveRight ( 1 )" at bounding box center [1253, 334] width 241 height 538
type textarea "h"
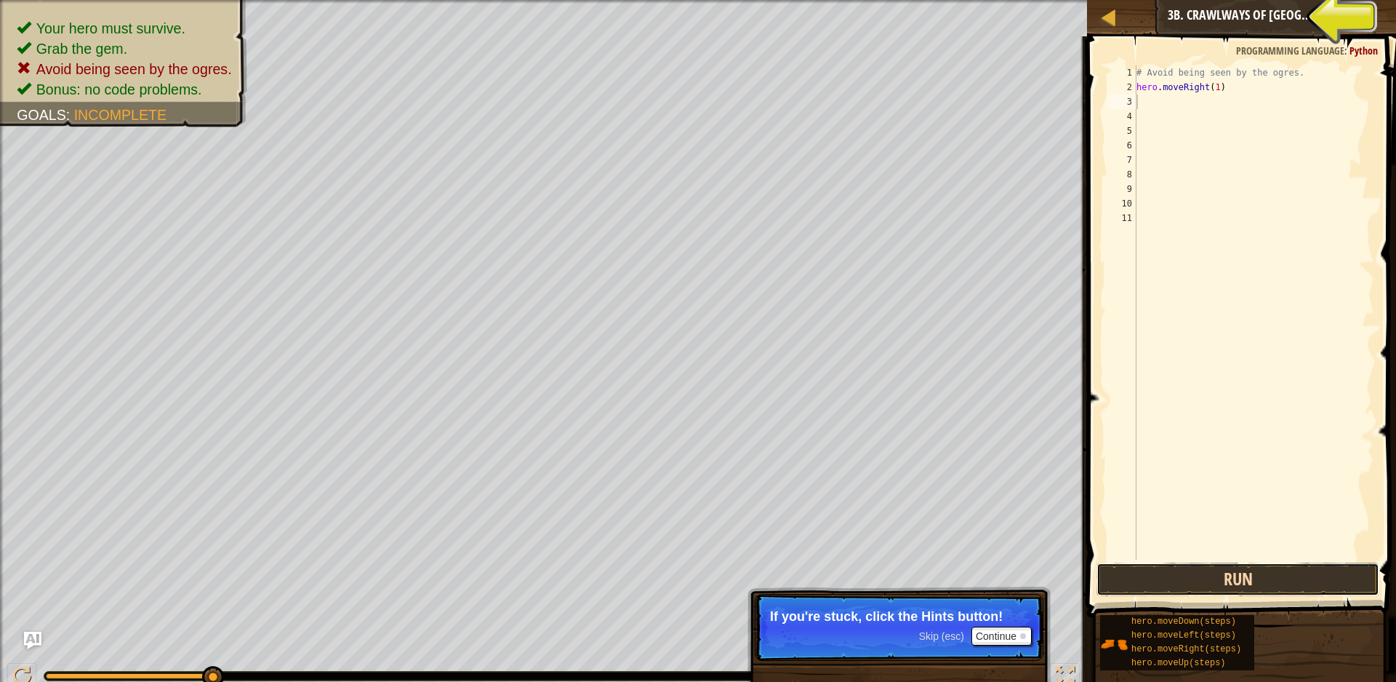
click at [1190, 580] on button "Run" at bounding box center [1238, 579] width 283 height 33
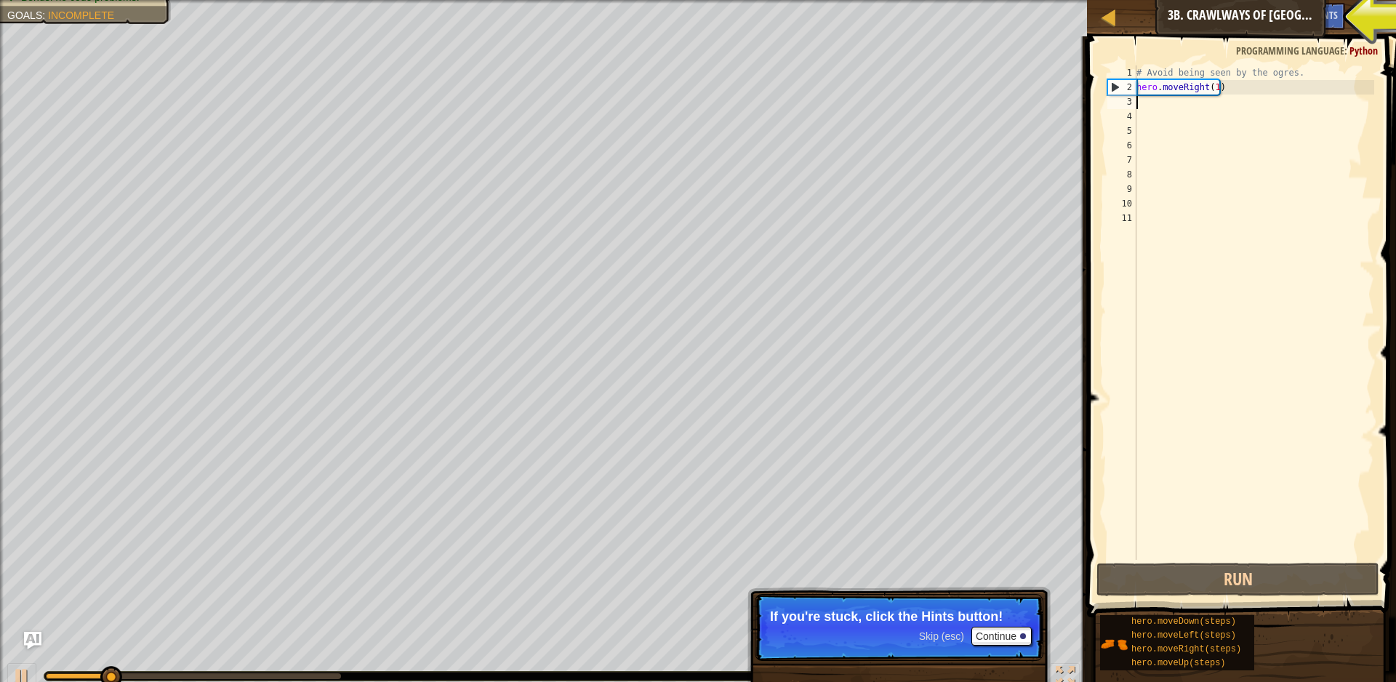
type textarea "h"
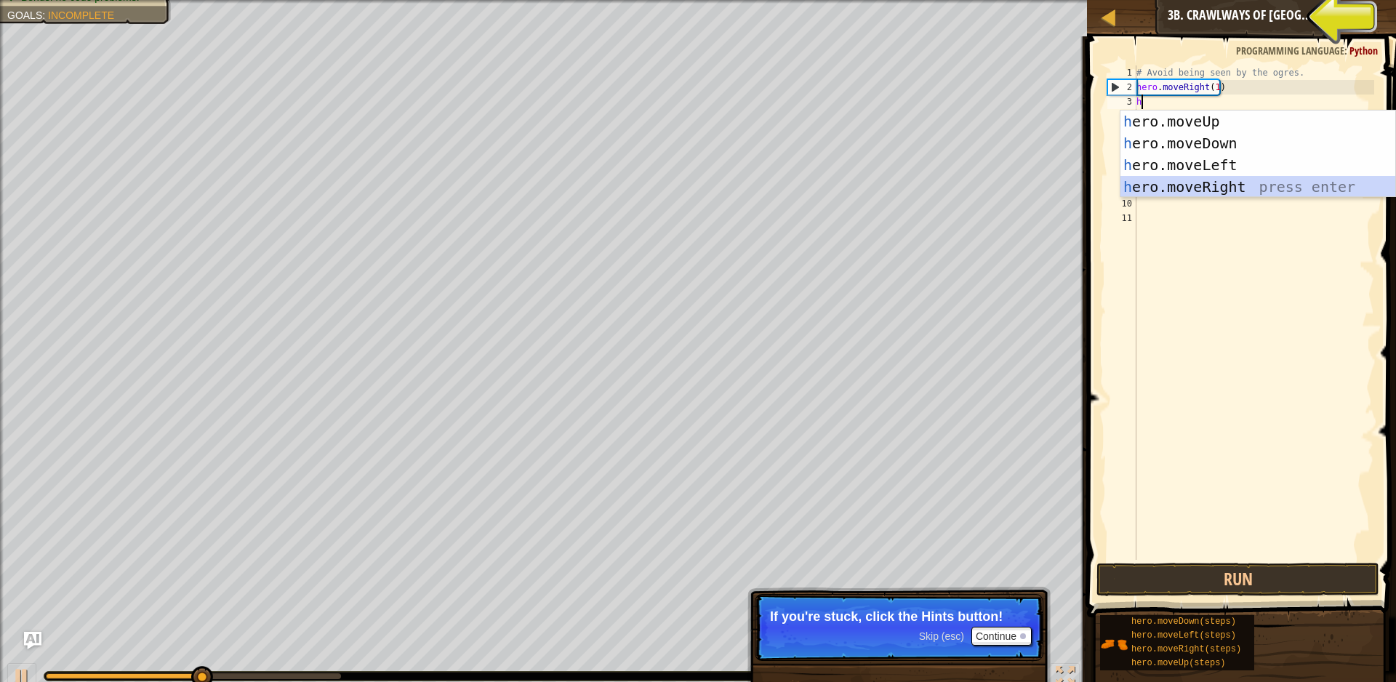
click at [1204, 187] on div "h ero.moveUp press enter h ero.moveDown press enter h ero.moveLeft press enter …" at bounding box center [1258, 176] width 275 height 131
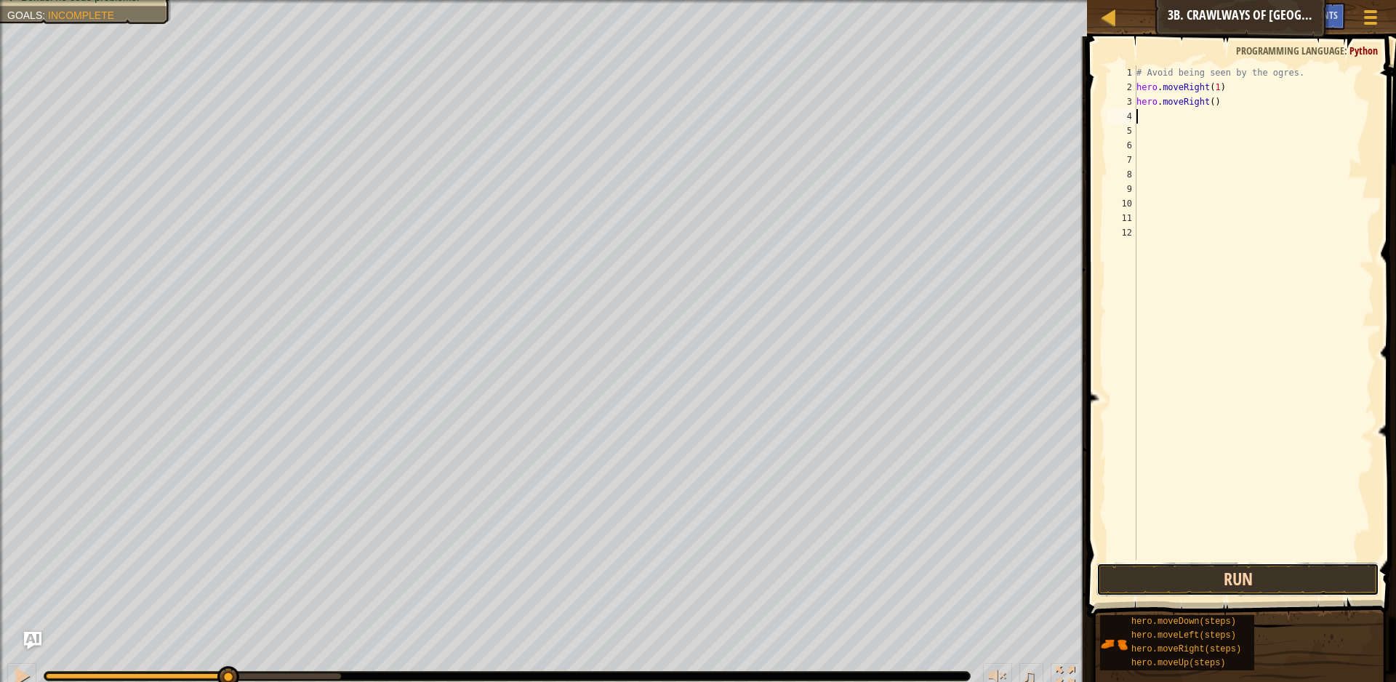
click at [1243, 577] on button "Run" at bounding box center [1238, 579] width 283 height 33
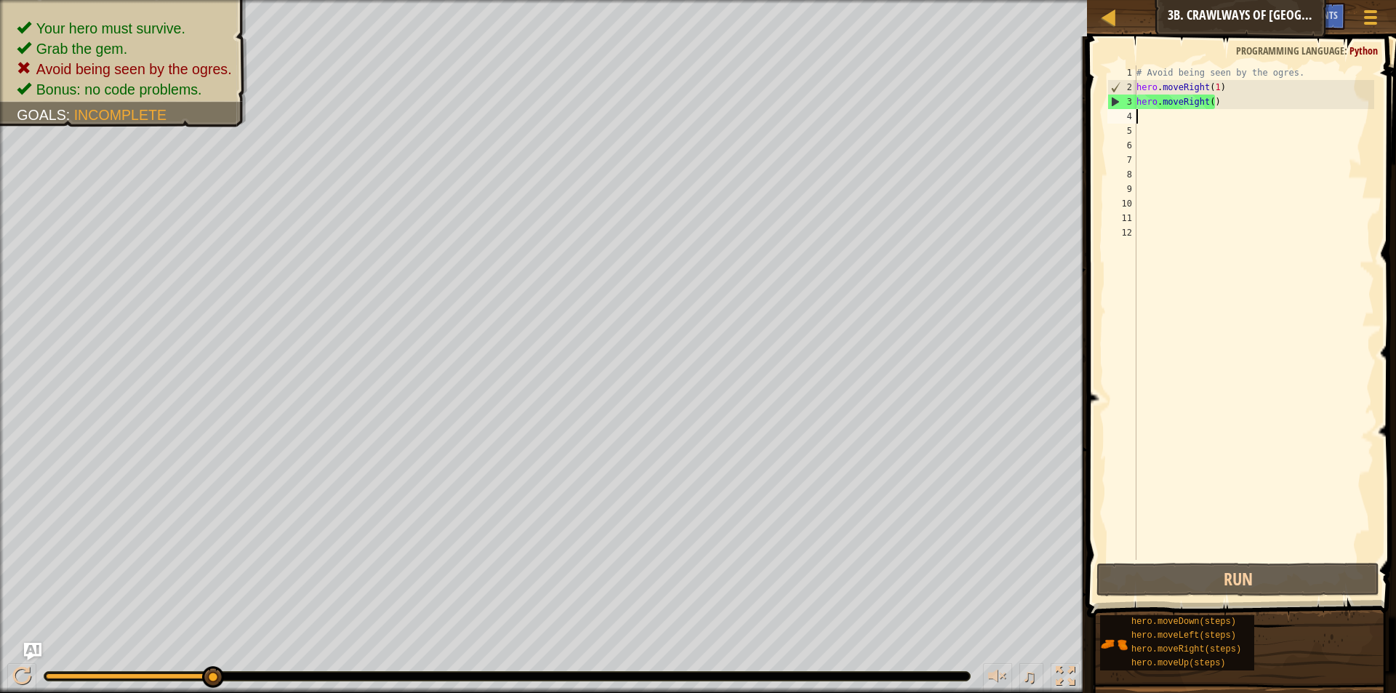
click at [1243, 108] on div "# Avoid being seen by the ogres. hero . moveRight ( 1 ) hero . moveRight ( )" at bounding box center [1254, 327] width 241 height 524
click at [1243, 108] on div "# Avoid being seen by the ogres. hero . moveRight ( 1 ) hero . moveRight ( )" at bounding box center [1254, 312] width 241 height 495
click at [1243, 108] on div "# Avoid being seen by the ogres. hero . moveRight ( 1 ) hero . moveRight ( )" at bounding box center [1254, 327] width 241 height 524
type textarea "hero.moveRight()"
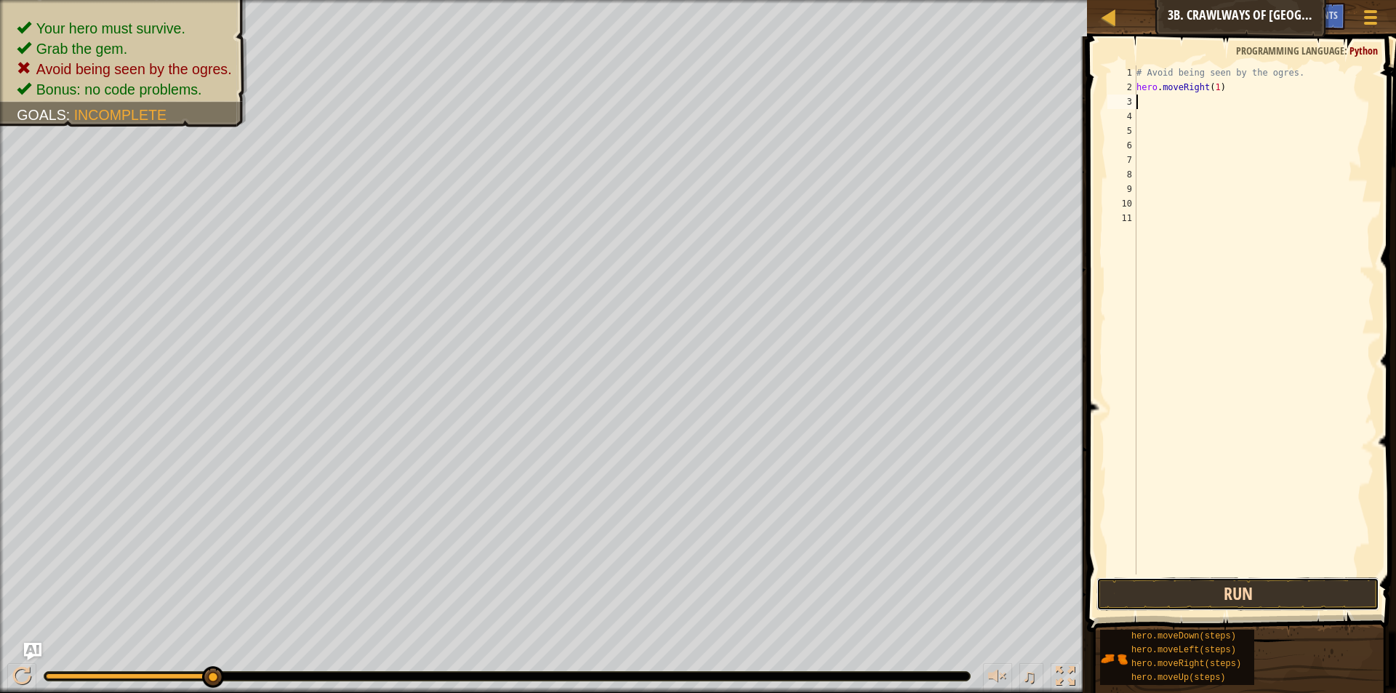
click at [1291, 593] on button "Run" at bounding box center [1238, 593] width 283 height 33
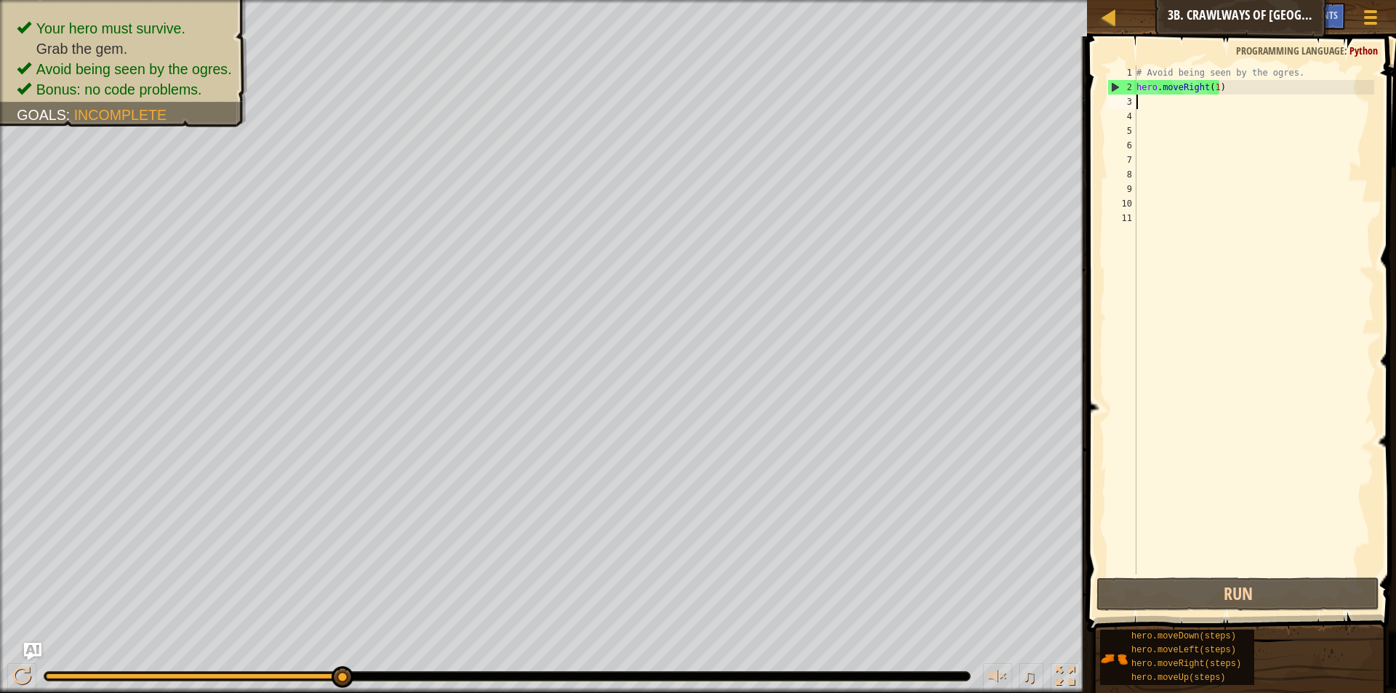
type textarea "h"
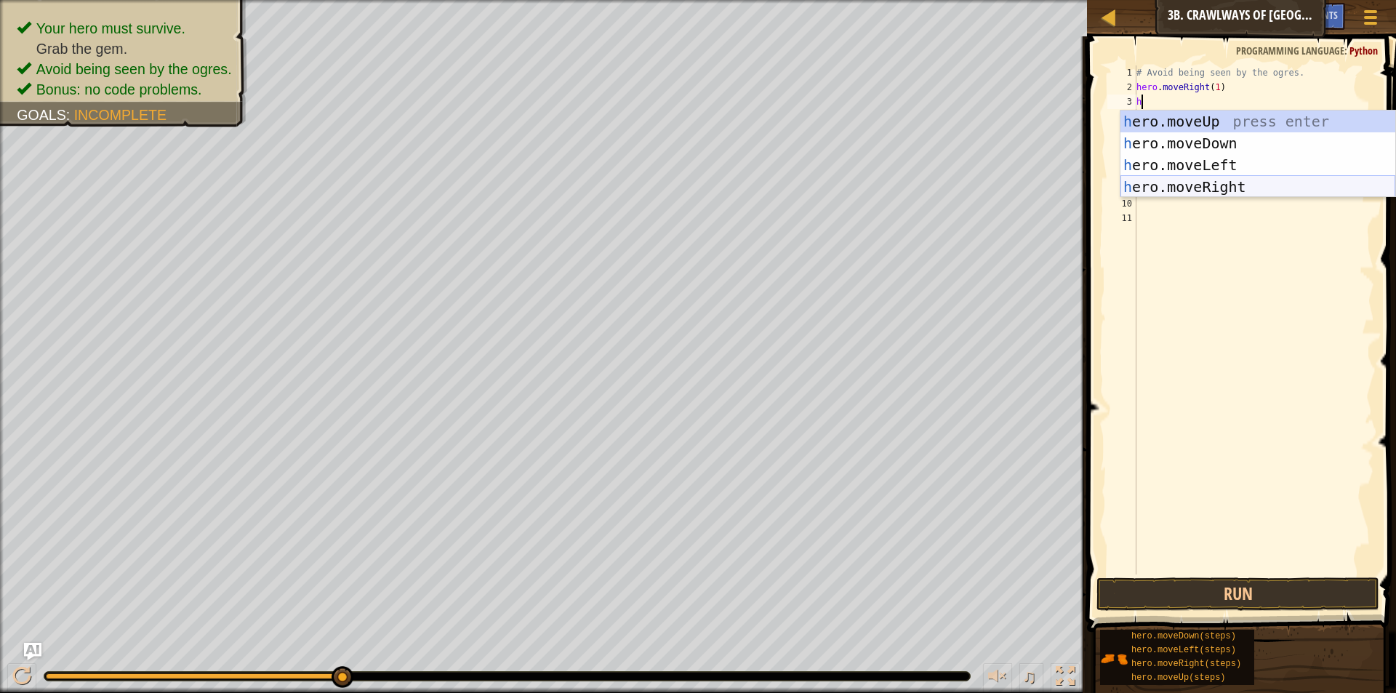
click at [1241, 180] on div "h ero.moveUp press enter h ero.moveDown press enter h ero.moveLeft press enter …" at bounding box center [1258, 176] width 275 height 131
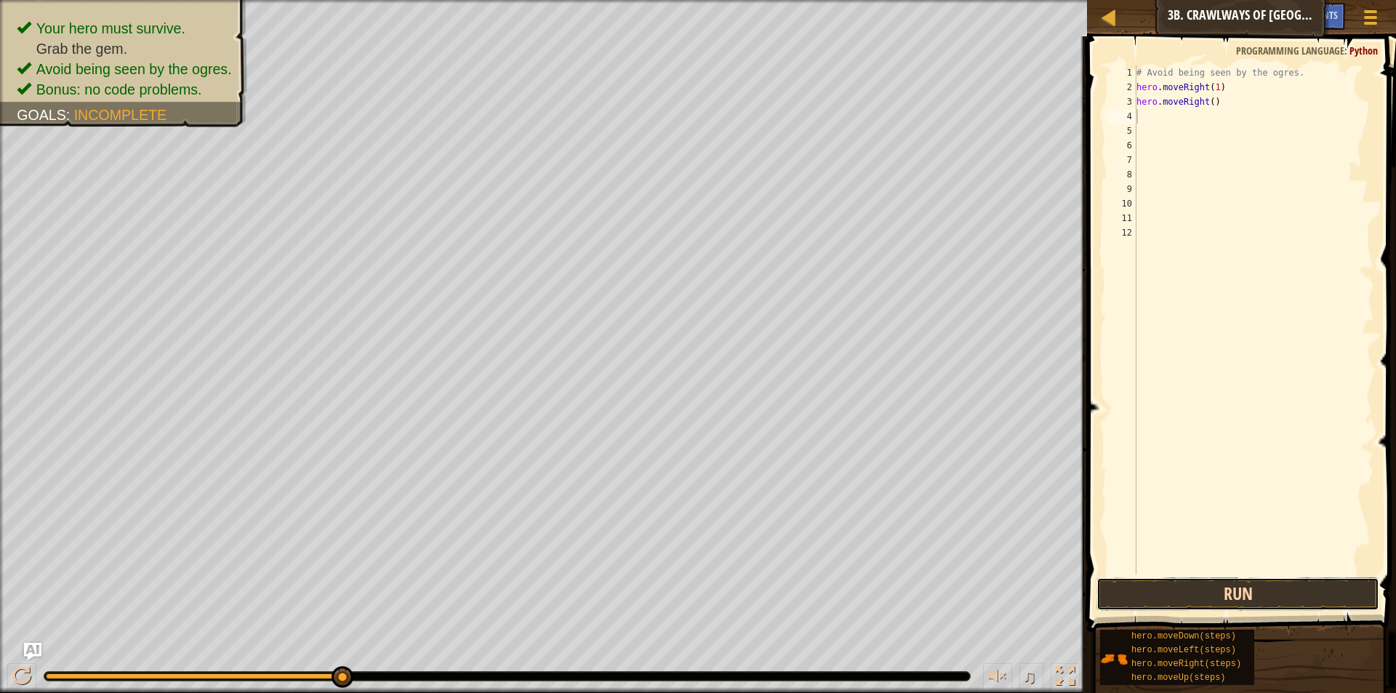
click at [1244, 602] on button "Run" at bounding box center [1238, 593] width 283 height 33
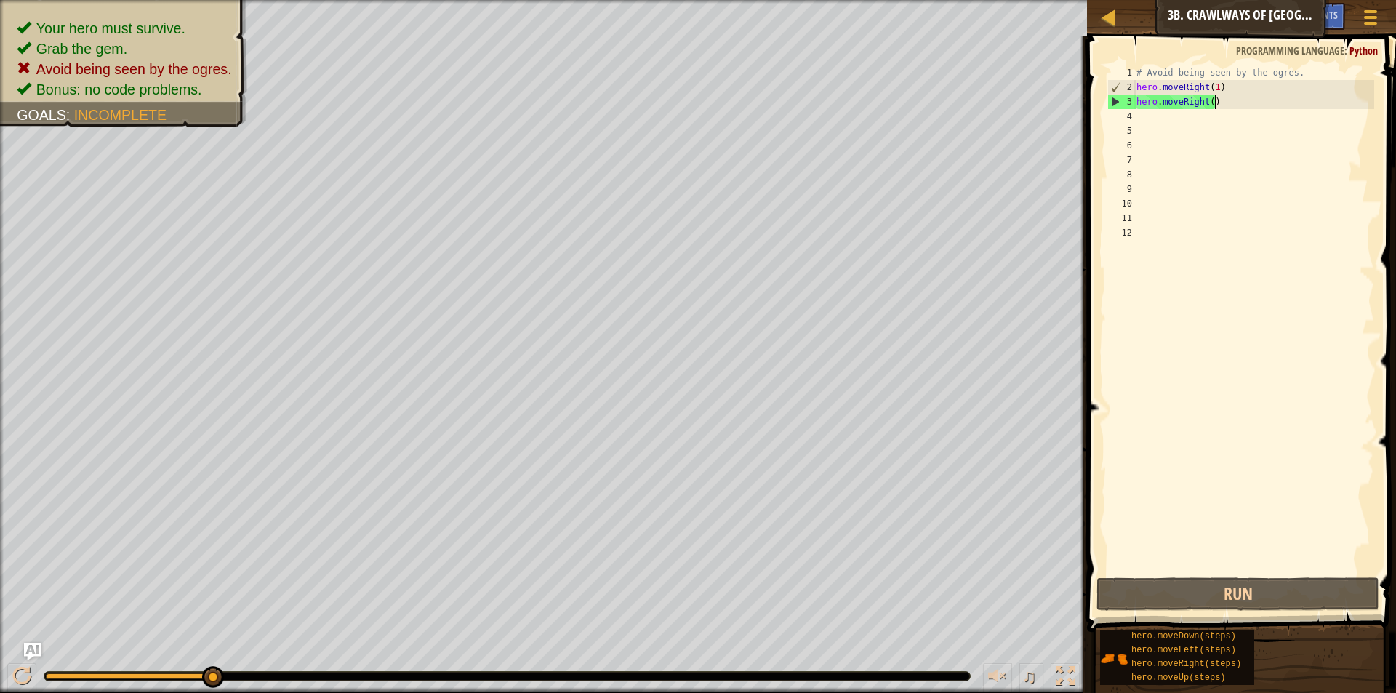
click at [1223, 104] on div "# Avoid being seen by the ogres. hero . moveRight ( 1 ) hero . moveRight ( )" at bounding box center [1254, 334] width 241 height 538
click at [1225, 106] on div "# Avoid being seen by the ogres. hero . moveRight ( 1 ) hero . moveRight ( )" at bounding box center [1254, 334] width 241 height 538
type textarea "hero.moveRight()"
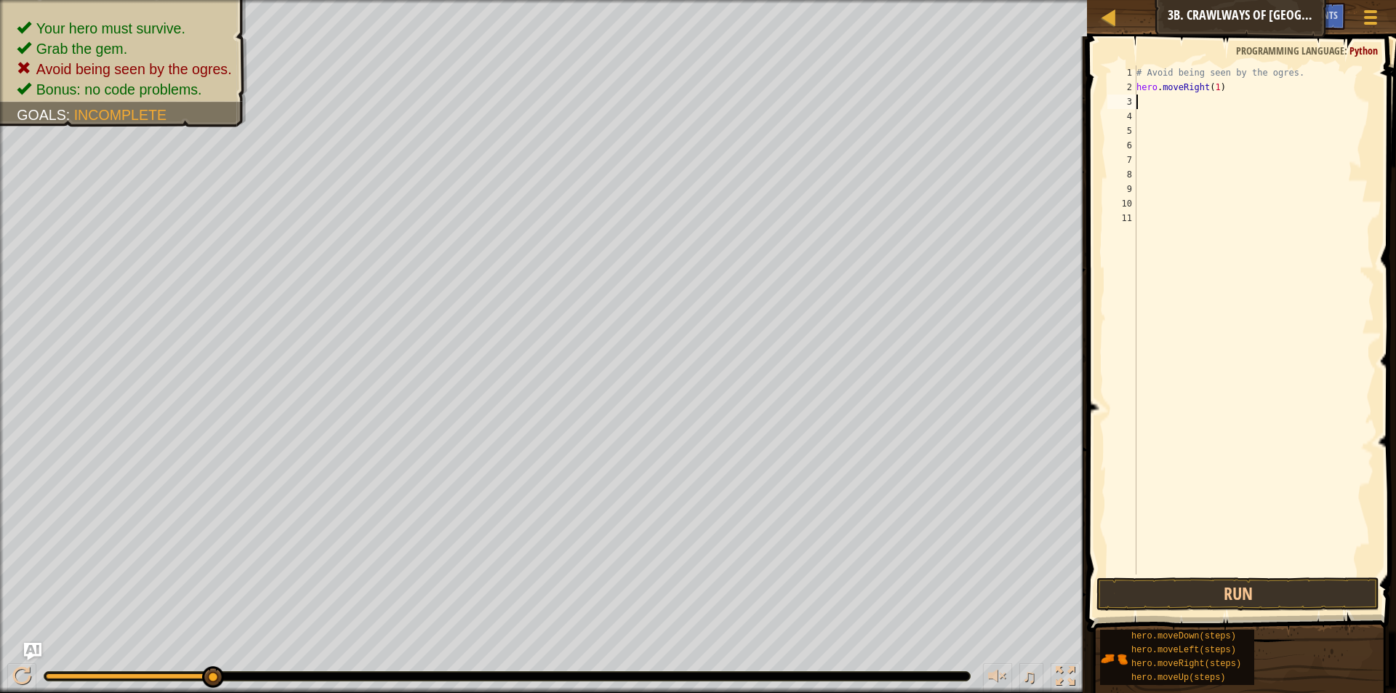
type textarea "h"
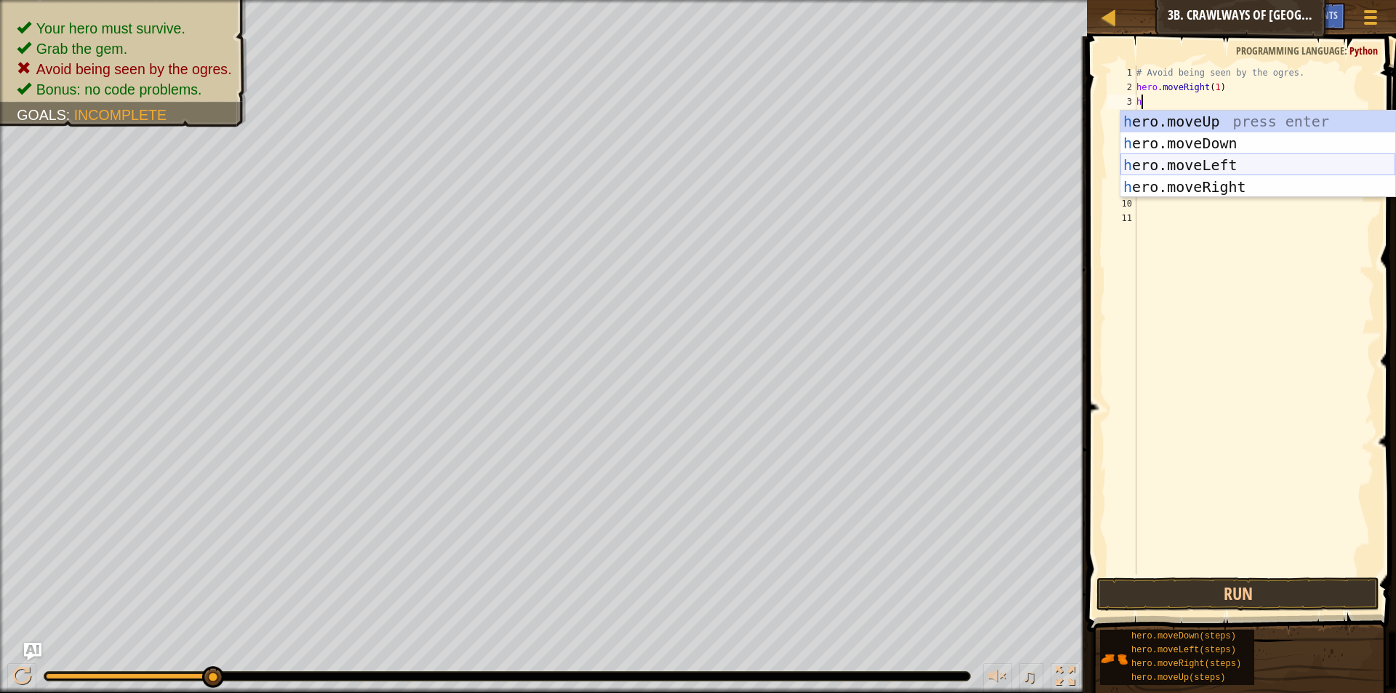
click at [1180, 159] on div "h ero.moveUp press enter h ero.moveDown press enter h ero.moveLeft press enter …" at bounding box center [1258, 176] width 275 height 131
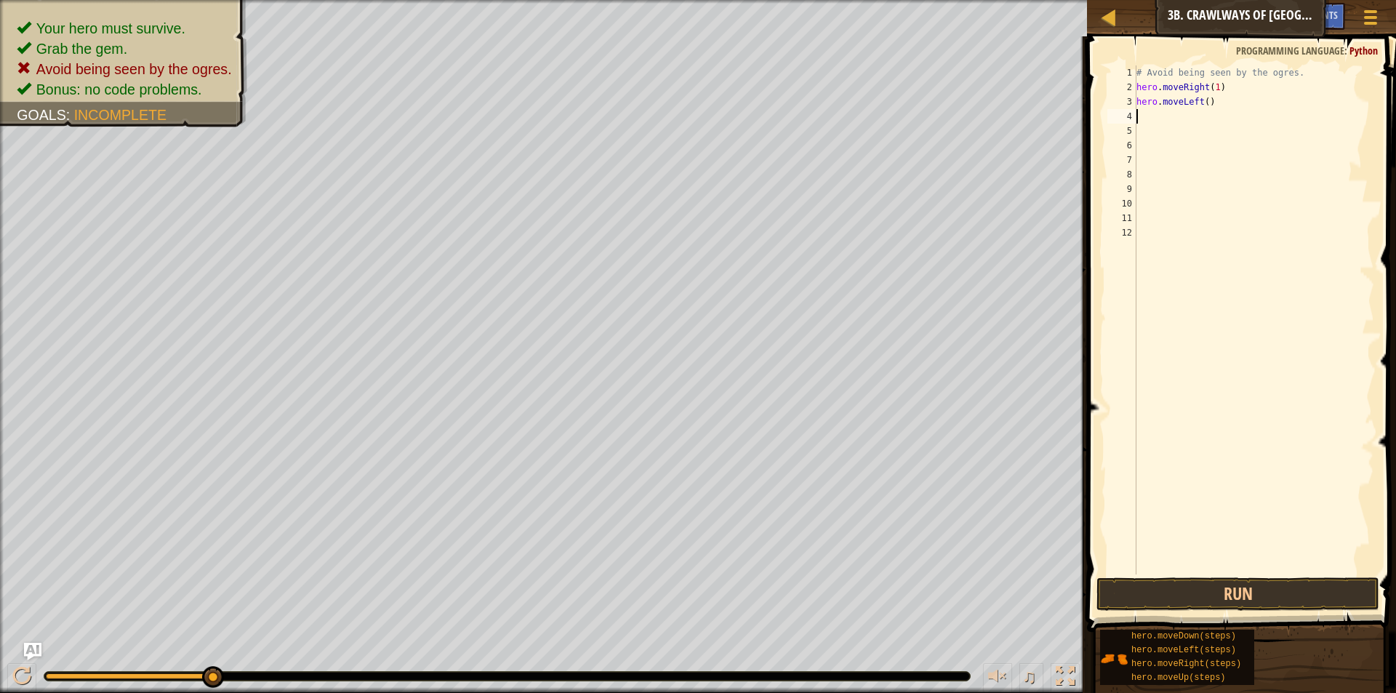
type textarea "h"
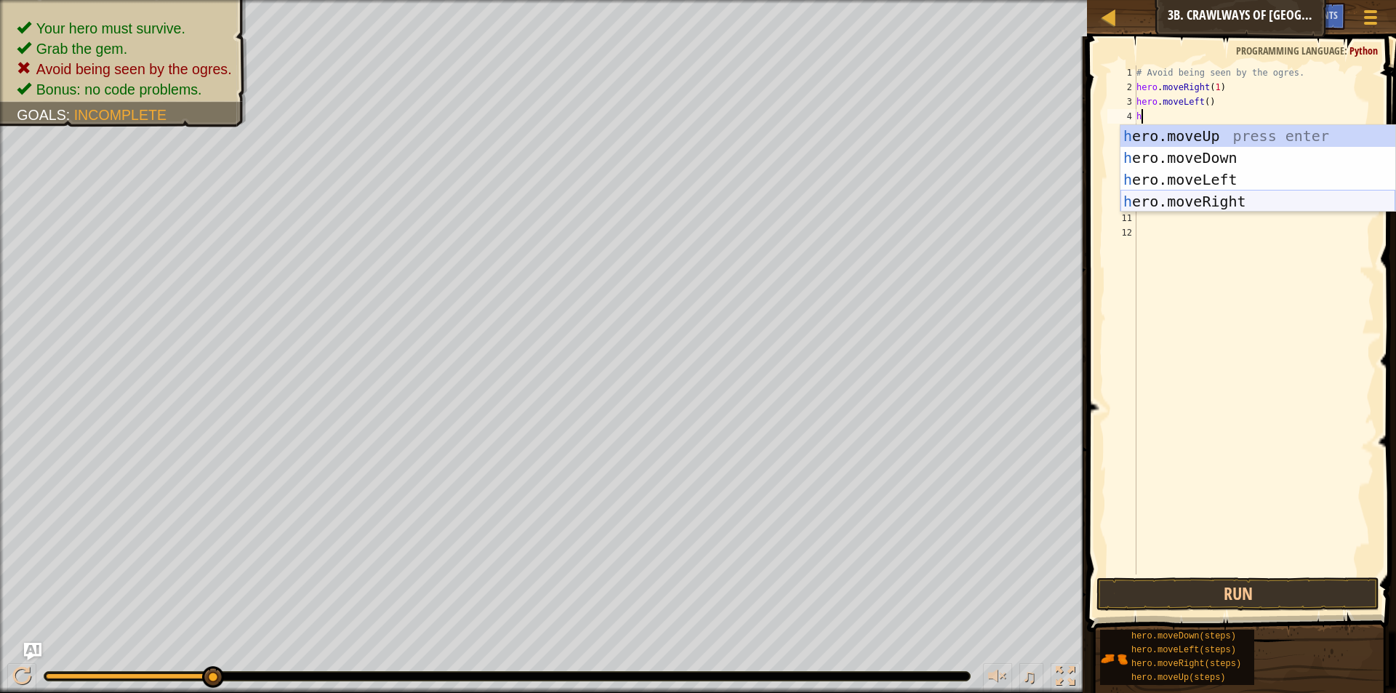
click at [1222, 201] on div "h ero.moveUp press enter h ero.moveDown press enter h ero.moveLeft press enter …" at bounding box center [1258, 190] width 275 height 131
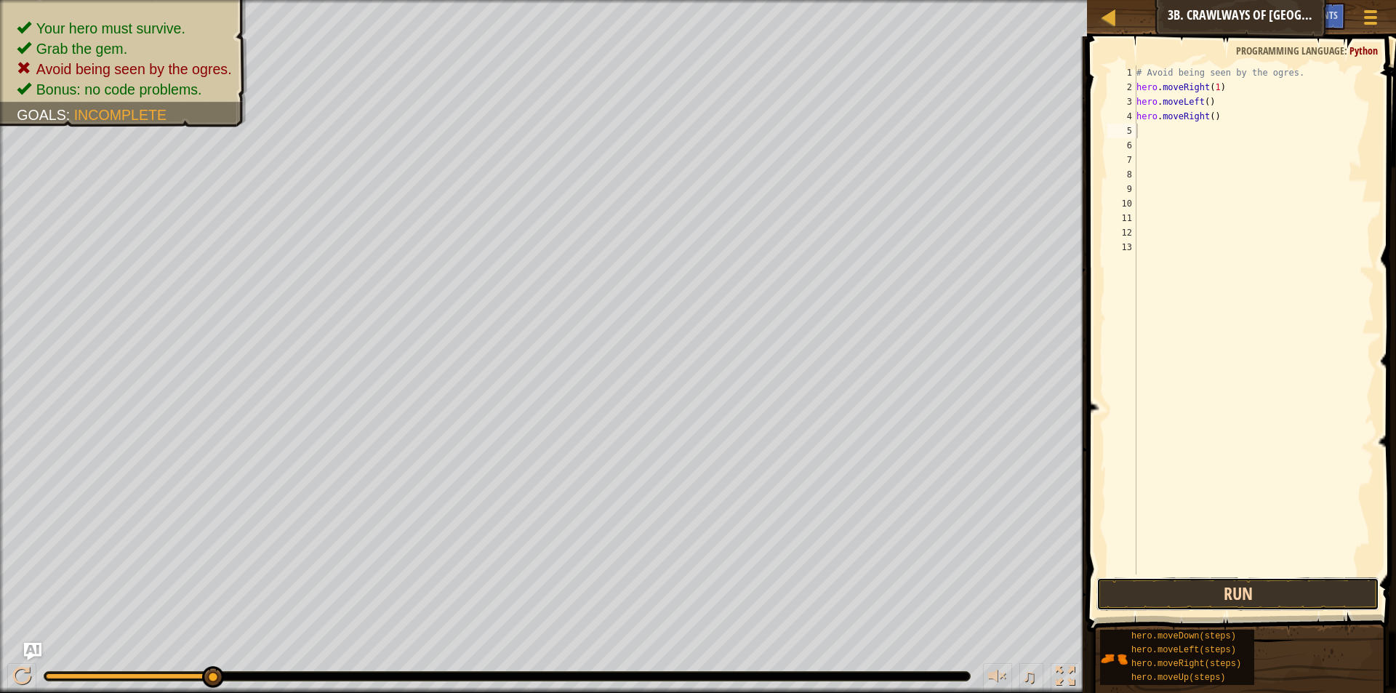
click at [1250, 596] on button "Run" at bounding box center [1238, 593] width 283 height 33
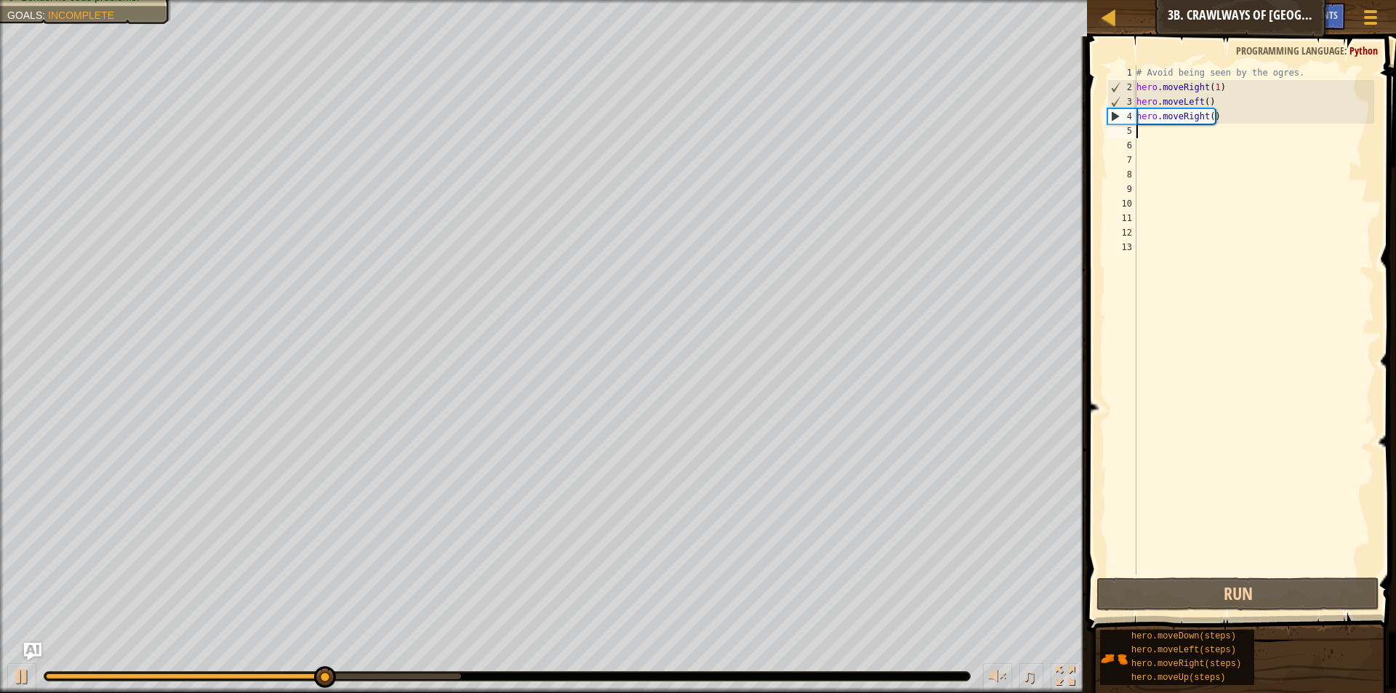
click at [1210, 117] on div "# Avoid being seen by the ogres. hero . moveRight ( 1 ) hero . moveLeft ( ) her…" at bounding box center [1254, 334] width 241 height 538
type textarea "hero.moveRight(2)"
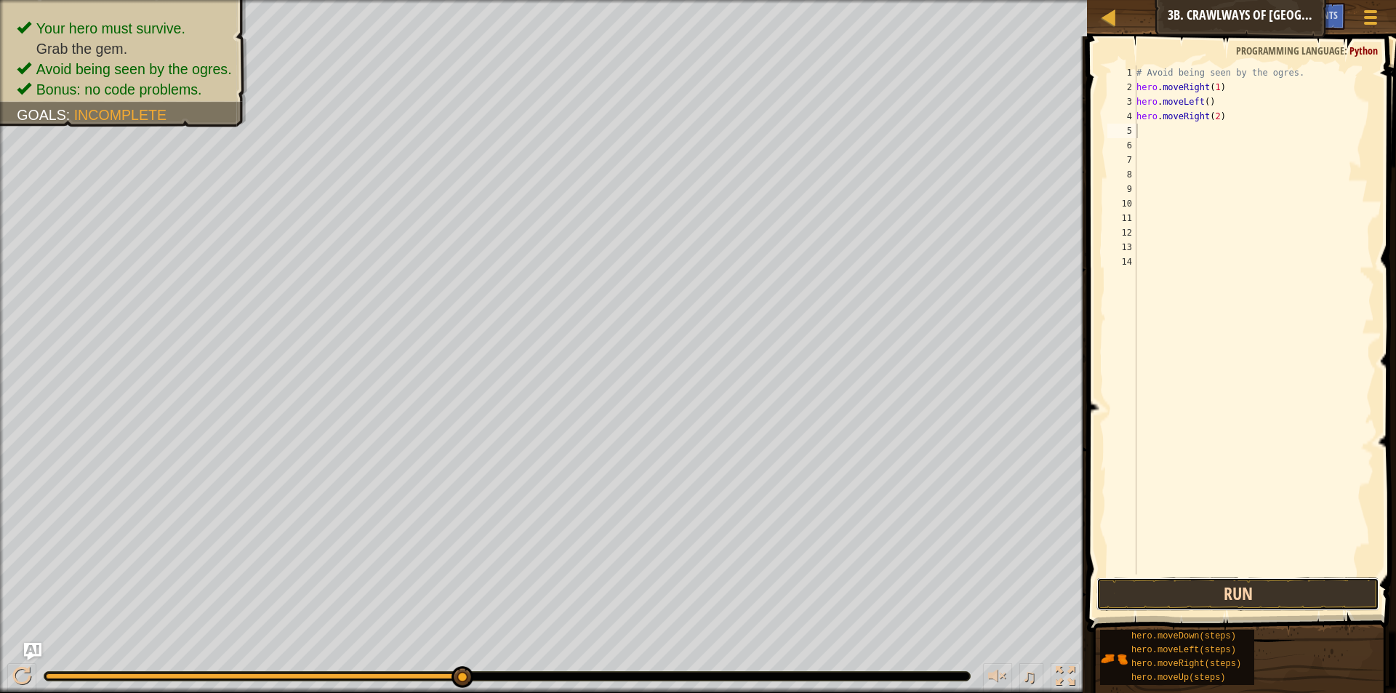
click at [1230, 591] on button "Run" at bounding box center [1238, 593] width 283 height 33
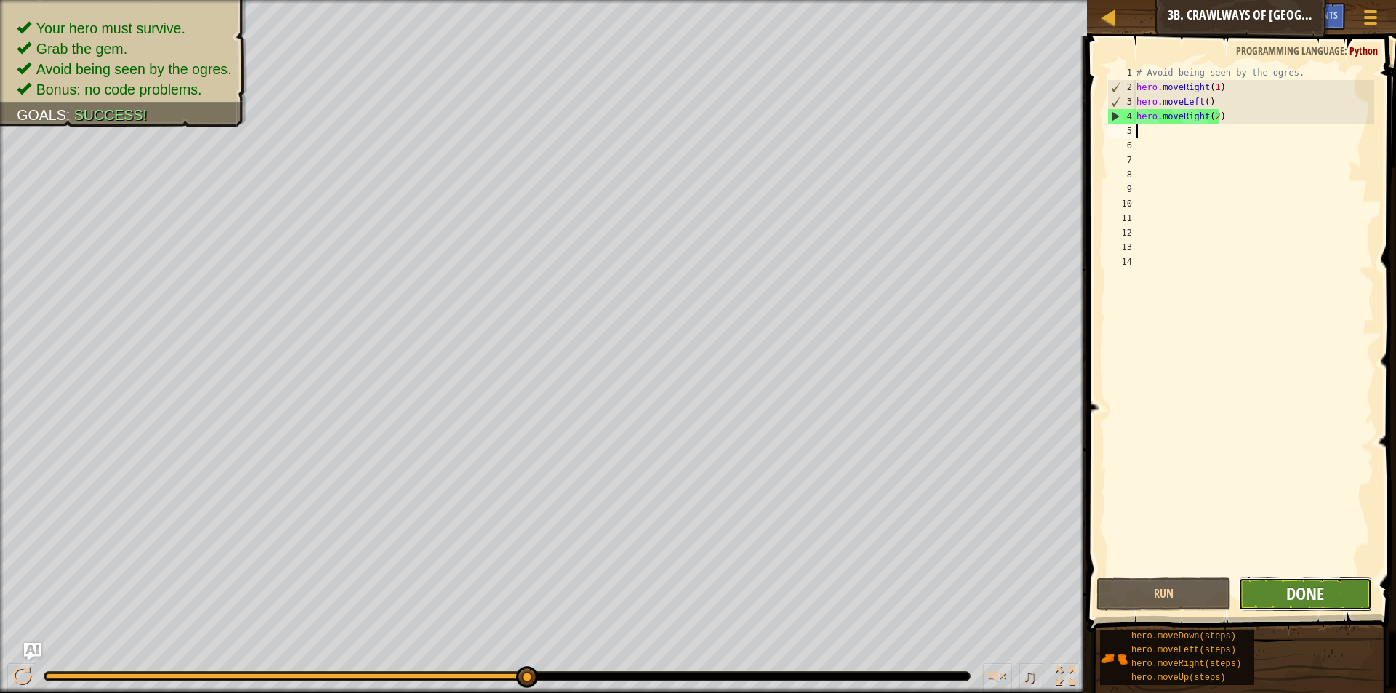
click at [1301, 591] on span "Done" at bounding box center [1305, 593] width 38 height 23
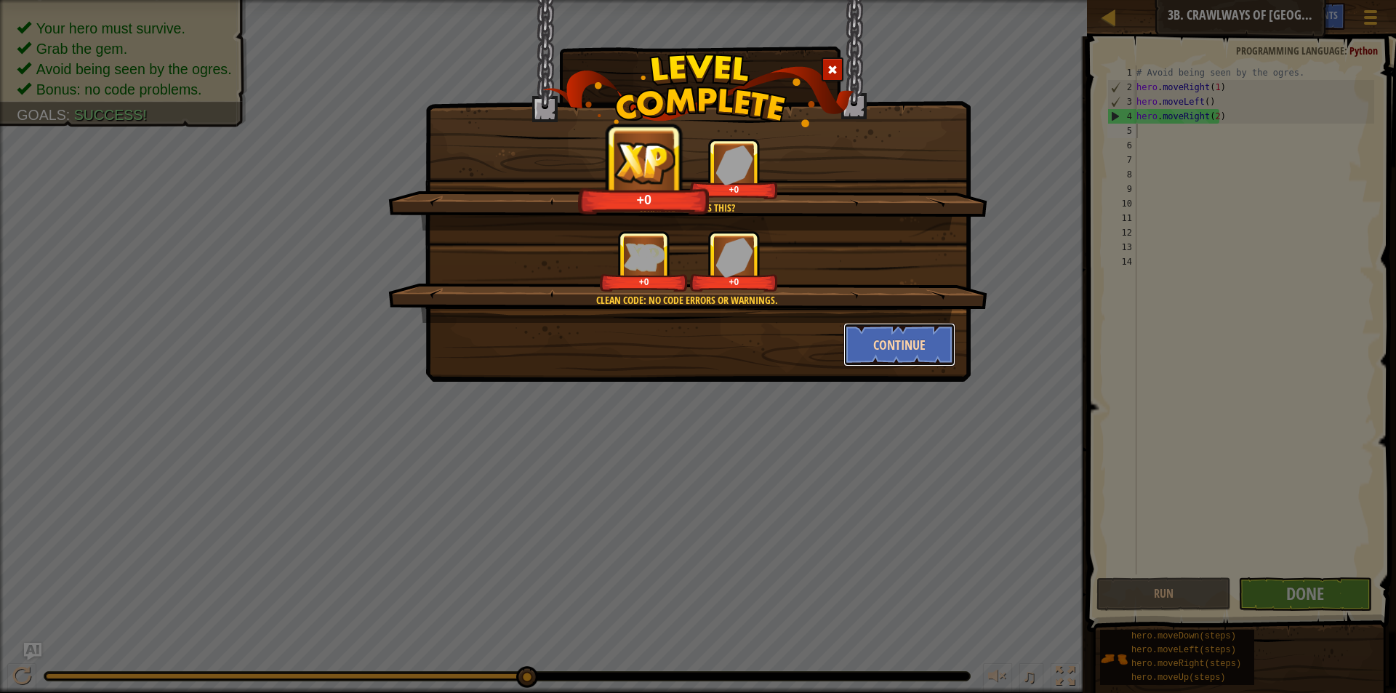
click at [924, 336] on button "Continue" at bounding box center [900, 345] width 113 height 44
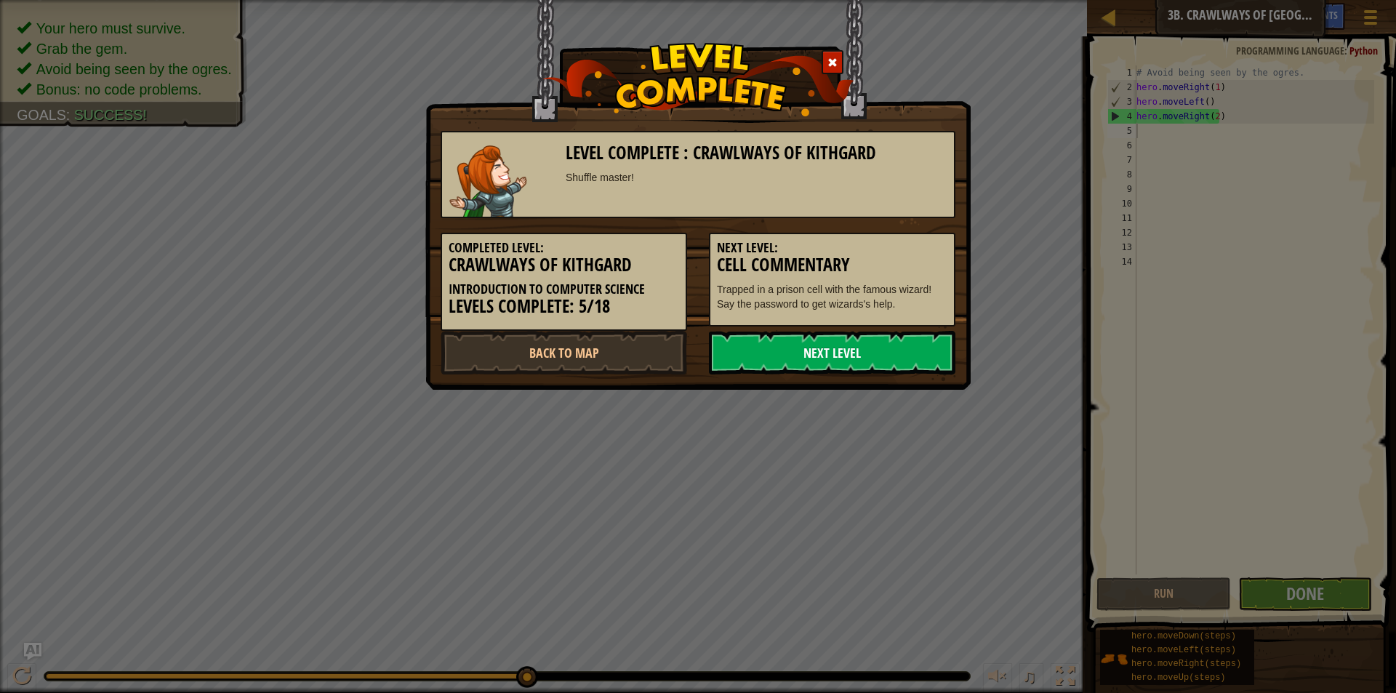
click at [848, 356] on link "Next Level" at bounding box center [832, 353] width 247 height 44
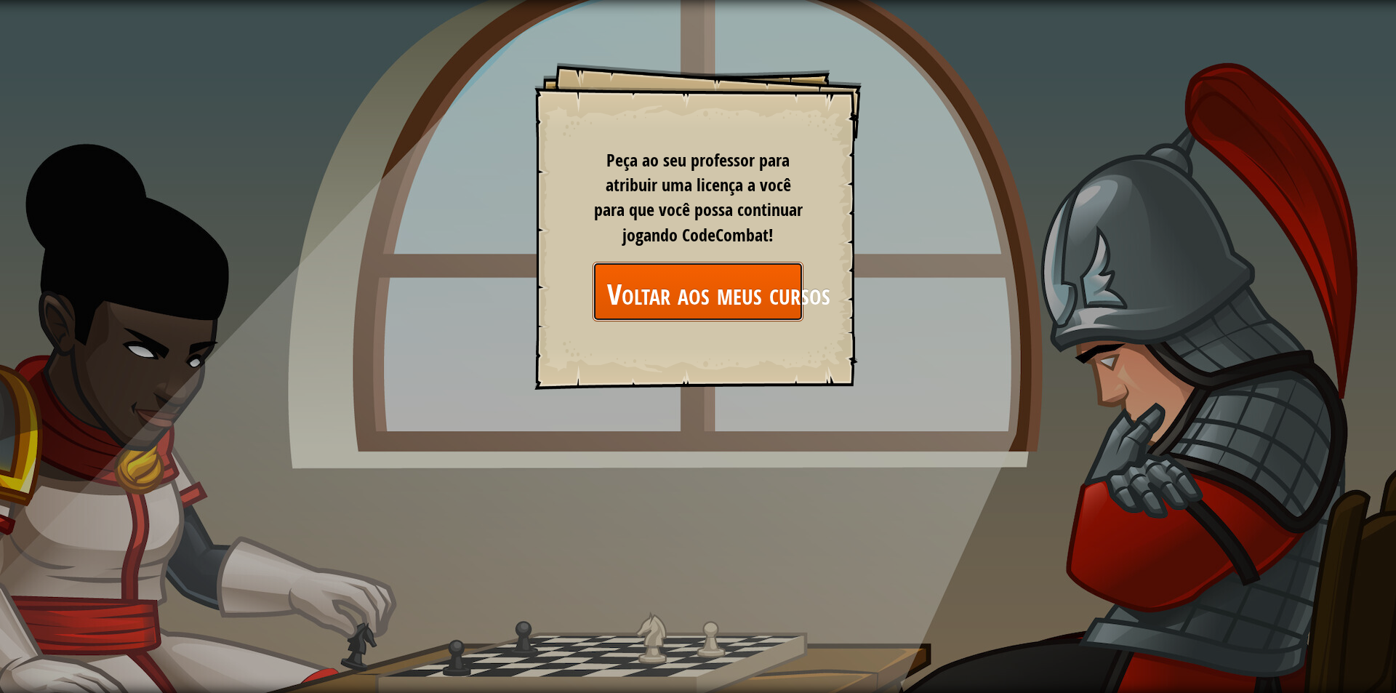
click at [775, 286] on font "Voltar aos meus cursos" at bounding box center [718, 292] width 223 height 39
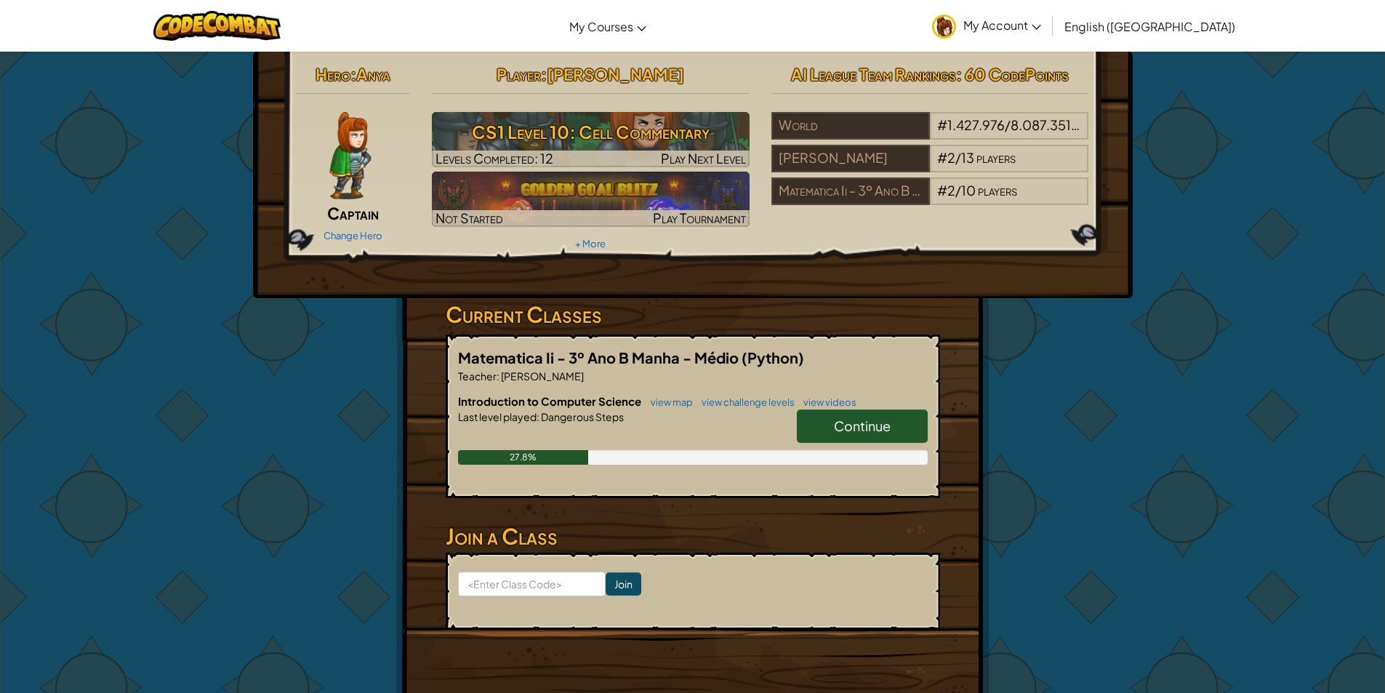
click at [886, 431] on span "Continue" at bounding box center [862, 425] width 57 height 17
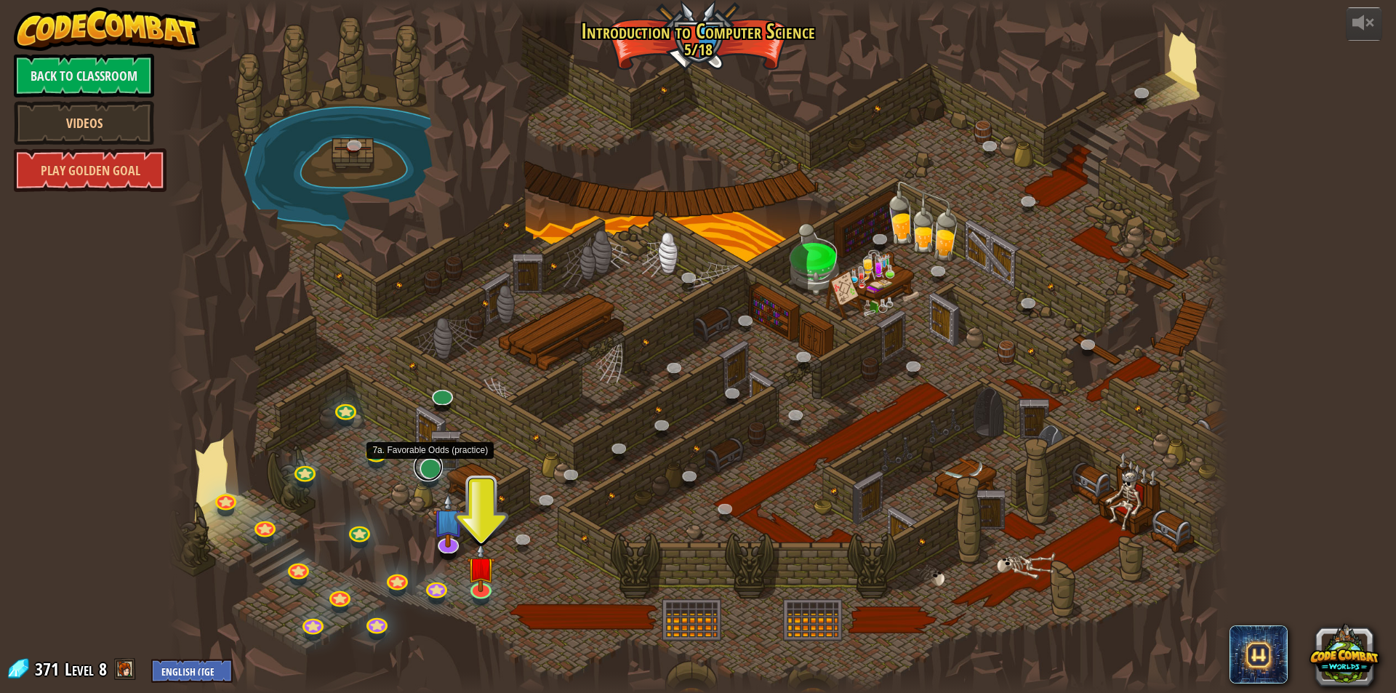
click at [432, 469] on link at bounding box center [428, 466] width 29 height 29
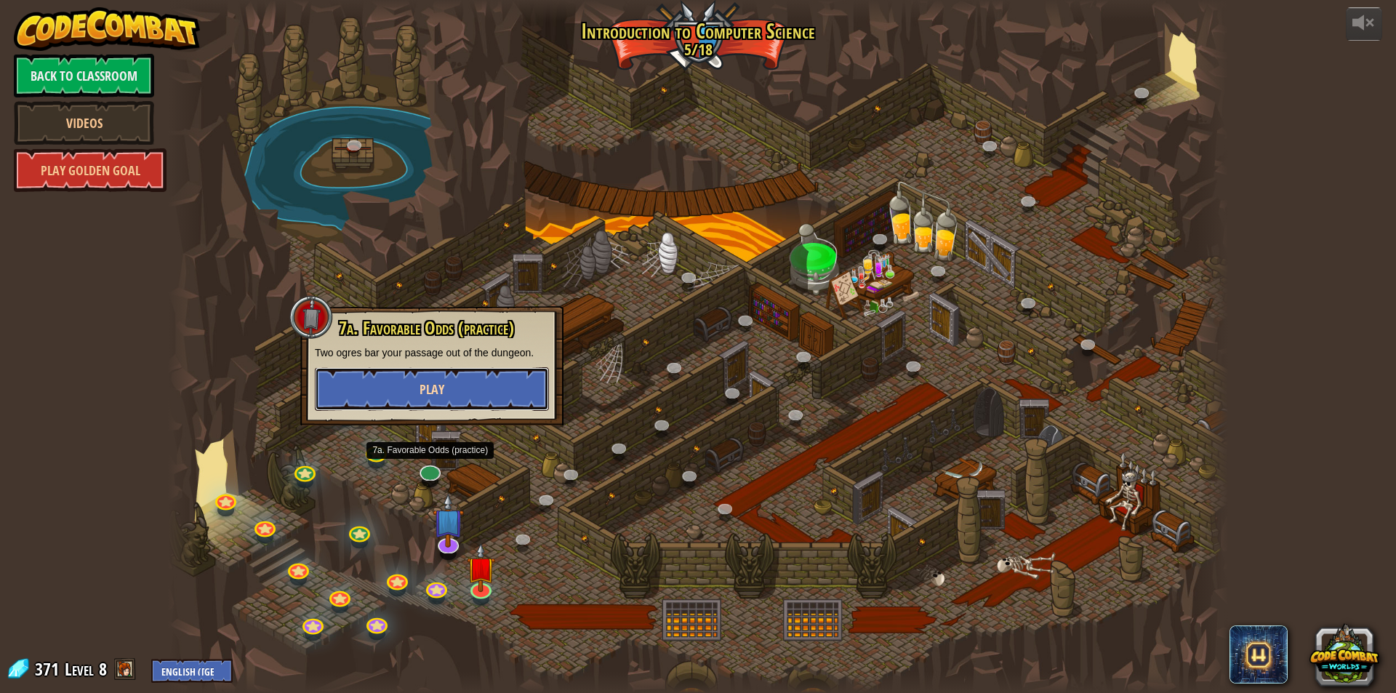
click at [499, 383] on button "Play" at bounding box center [432, 389] width 234 height 44
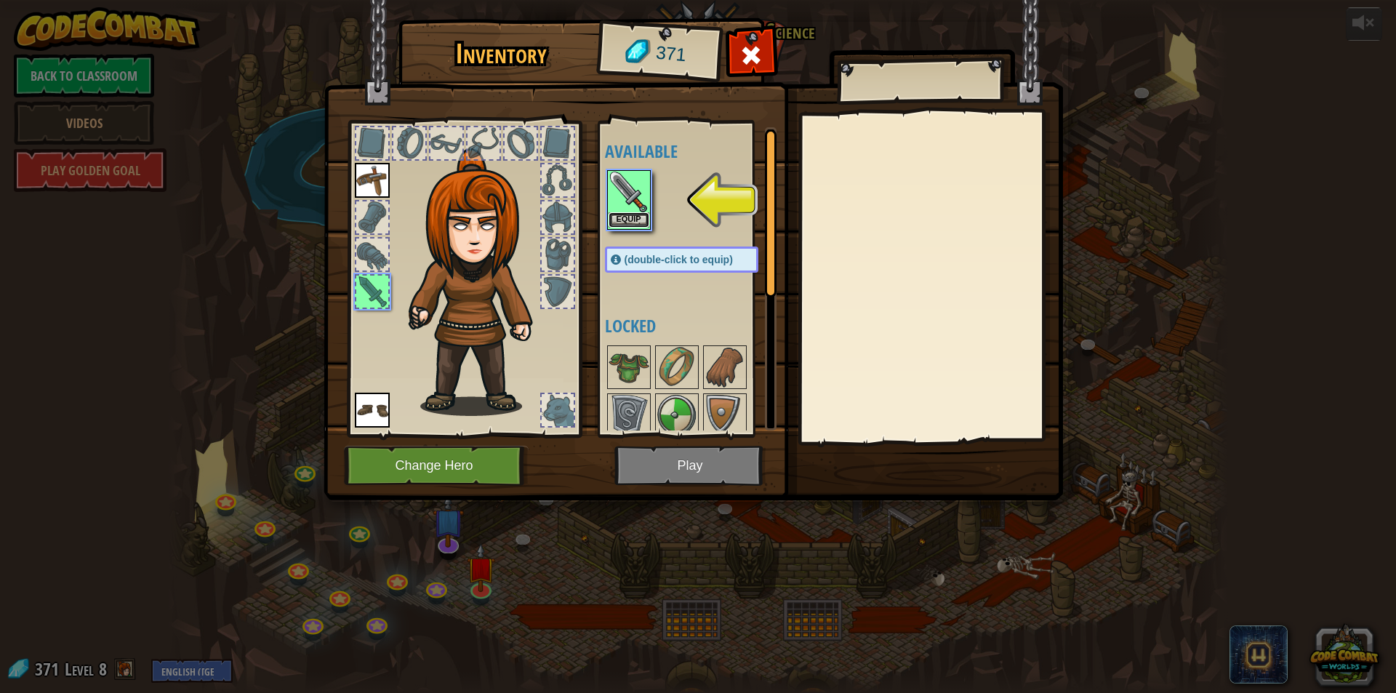
click at [640, 212] on button "Equip" at bounding box center [629, 219] width 41 height 15
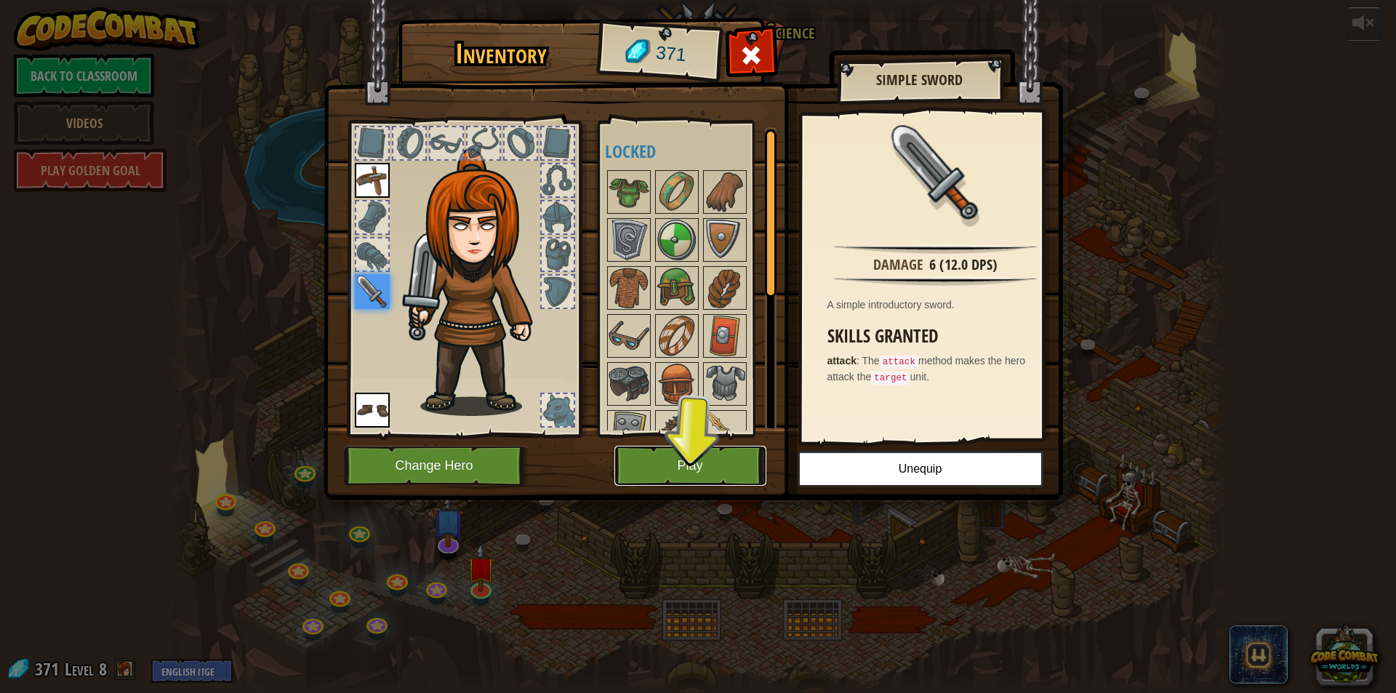
click at [713, 464] on button "Play" at bounding box center [691, 466] width 152 height 40
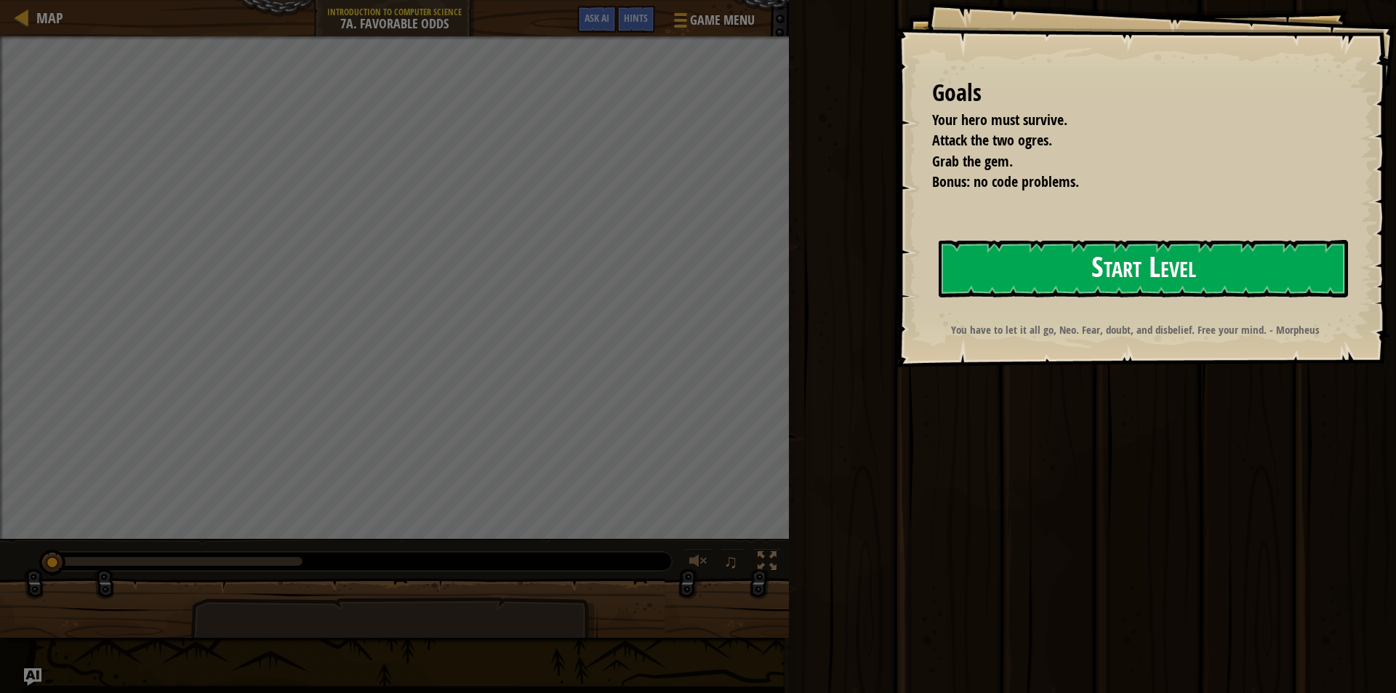
click at [1143, 265] on button "Start Level" at bounding box center [1143, 268] width 409 height 57
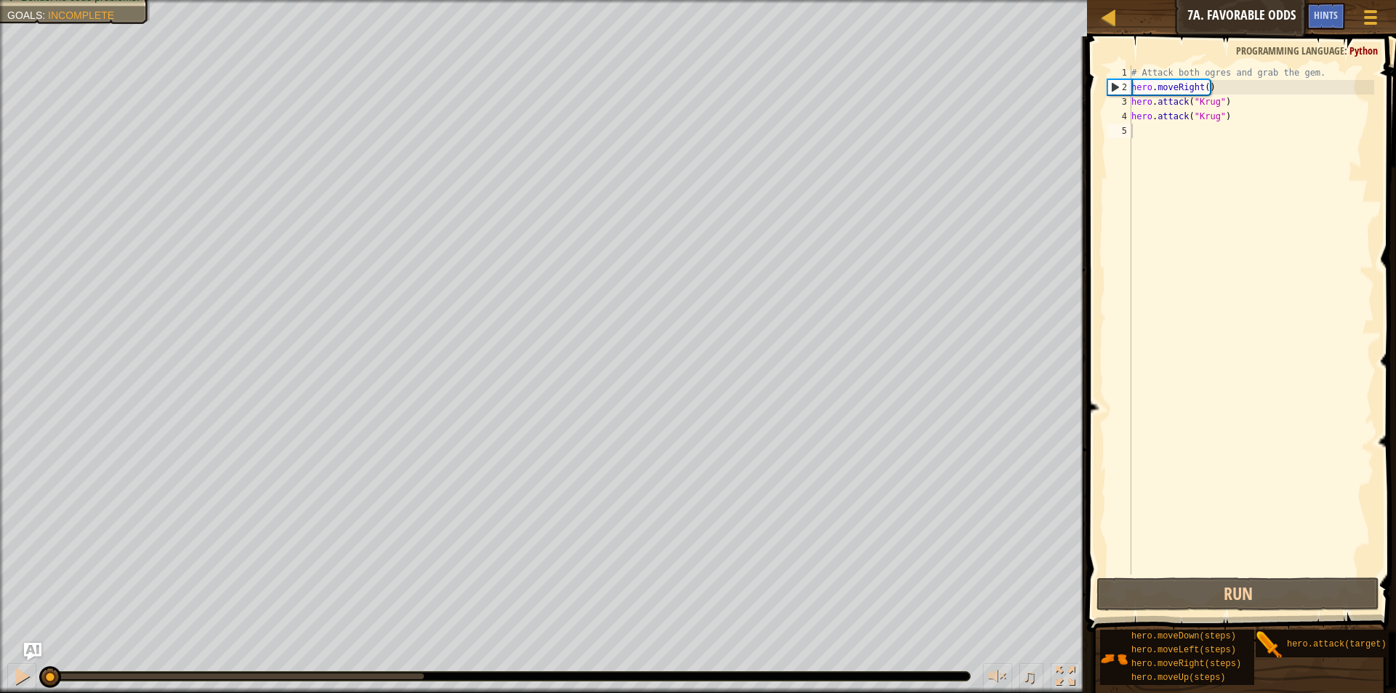
click at [1234, 141] on div "# Attack both ogres and grab the gem. hero . moveRight ( ) hero . attack ( "Kru…" at bounding box center [1252, 334] width 246 height 538
click at [1254, 581] on button "Run" at bounding box center [1238, 593] width 283 height 33
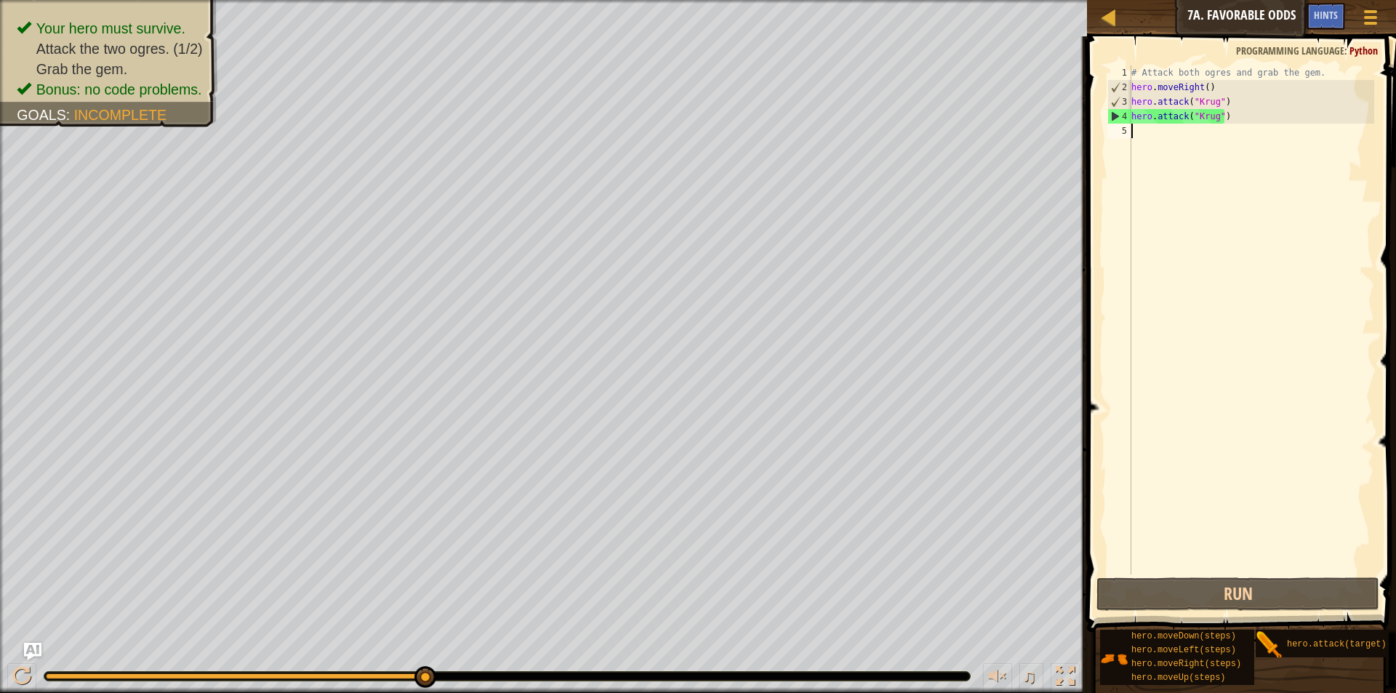
type textarea "h"
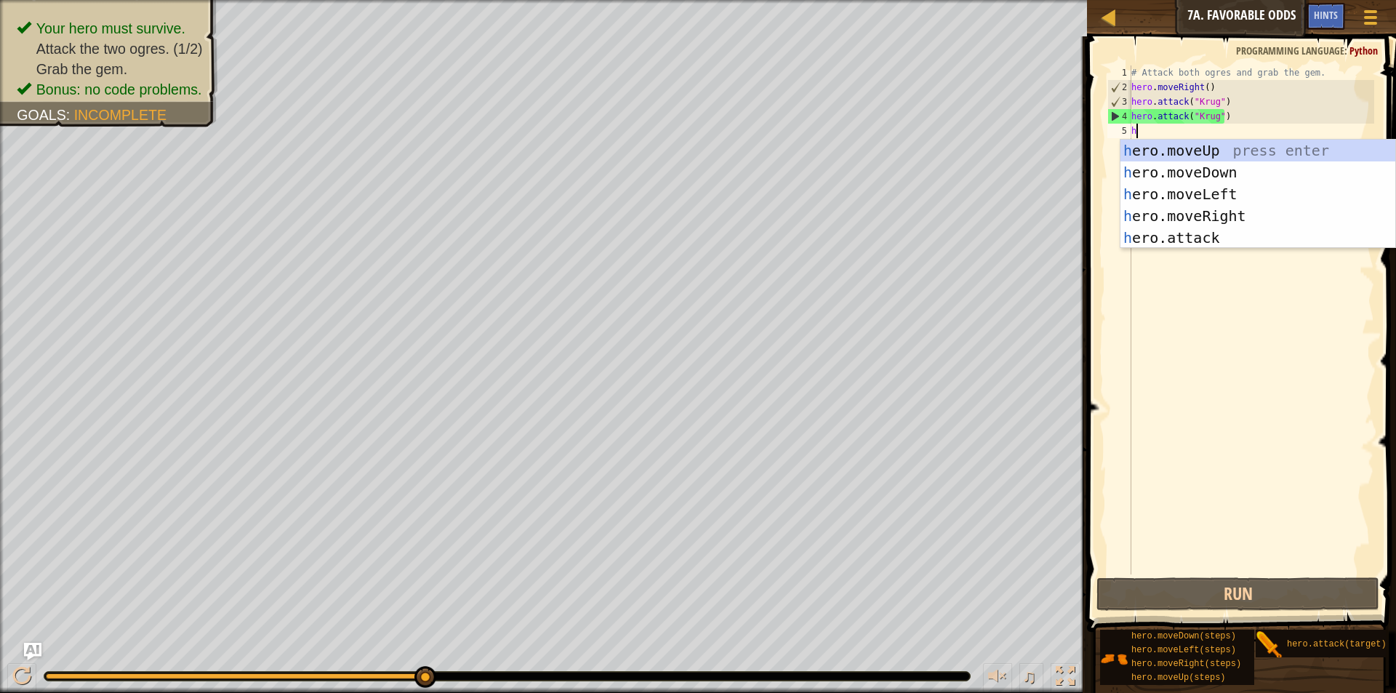
scroll to position [7, 0]
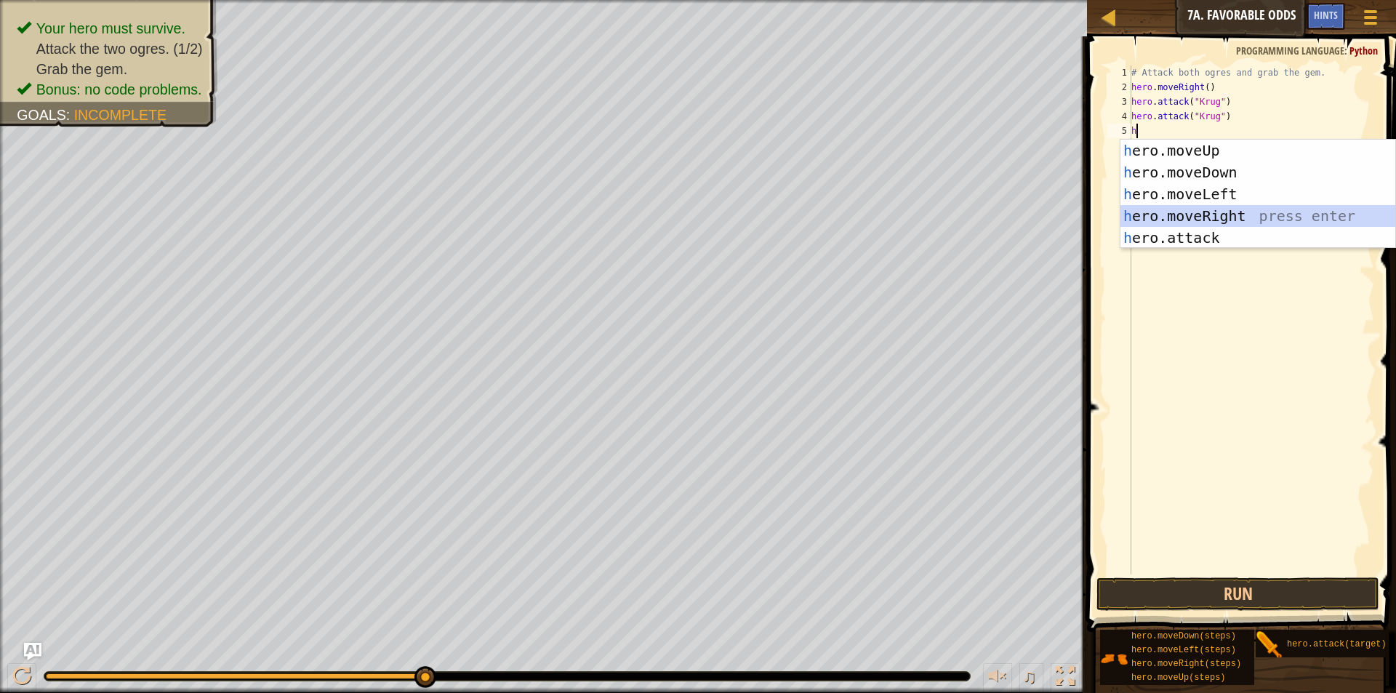
click at [1232, 209] on div "h ero.moveUp press enter h ero.moveDown press enter h ero.moveLeft press enter …" at bounding box center [1258, 216] width 275 height 153
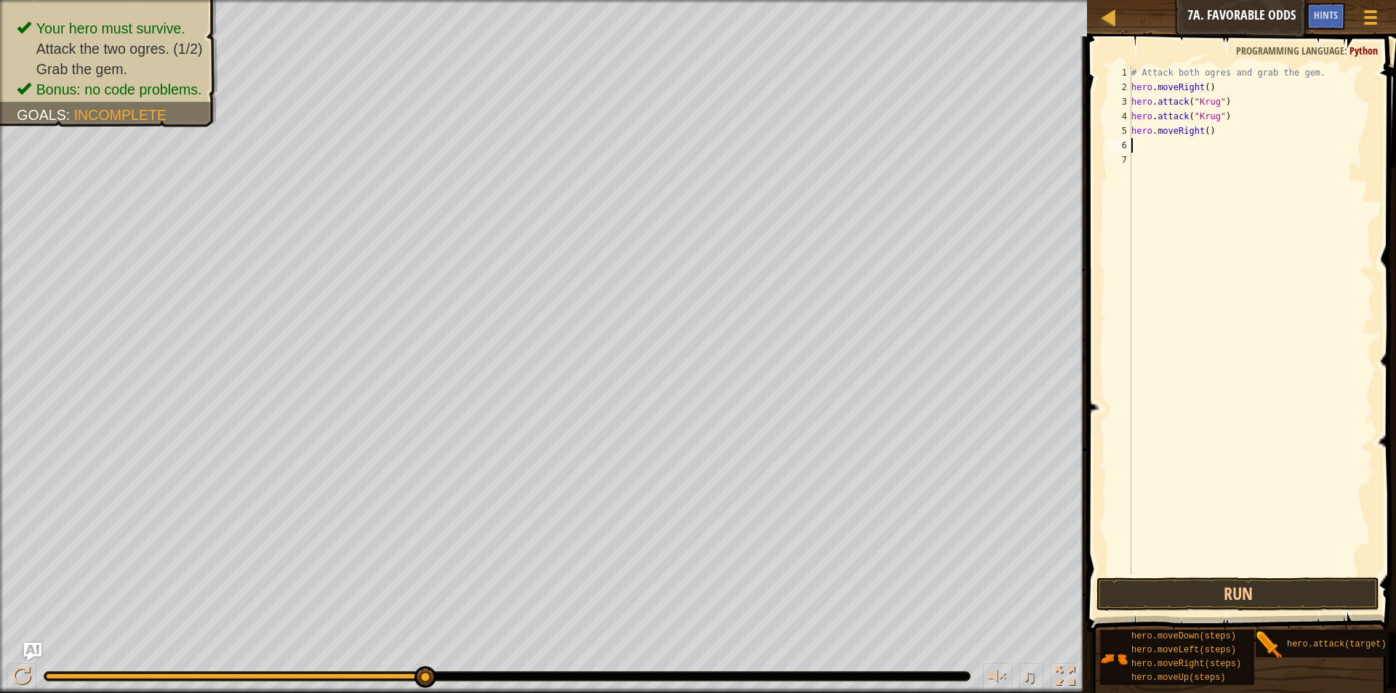
type textarea "h"
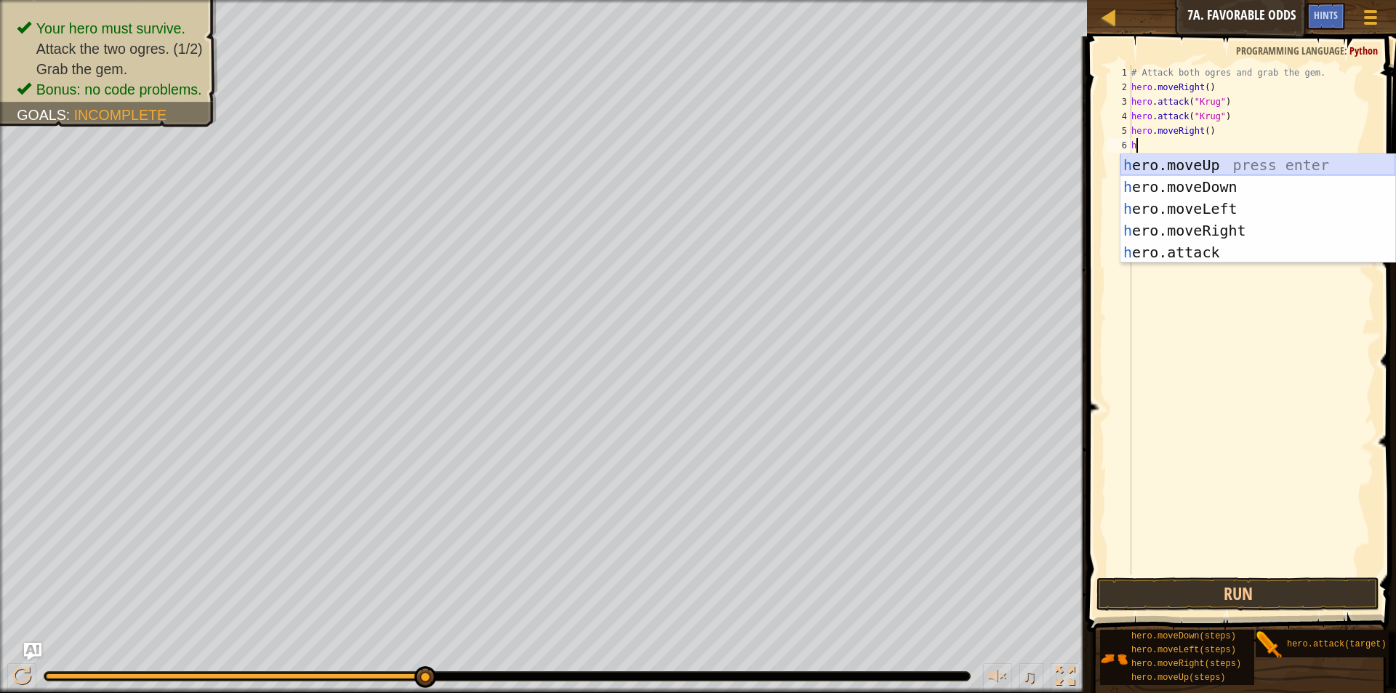
click at [1214, 160] on div "h ero.moveUp press enter h ero.moveDown press enter h ero.moveLeft press enter …" at bounding box center [1258, 230] width 275 height 153
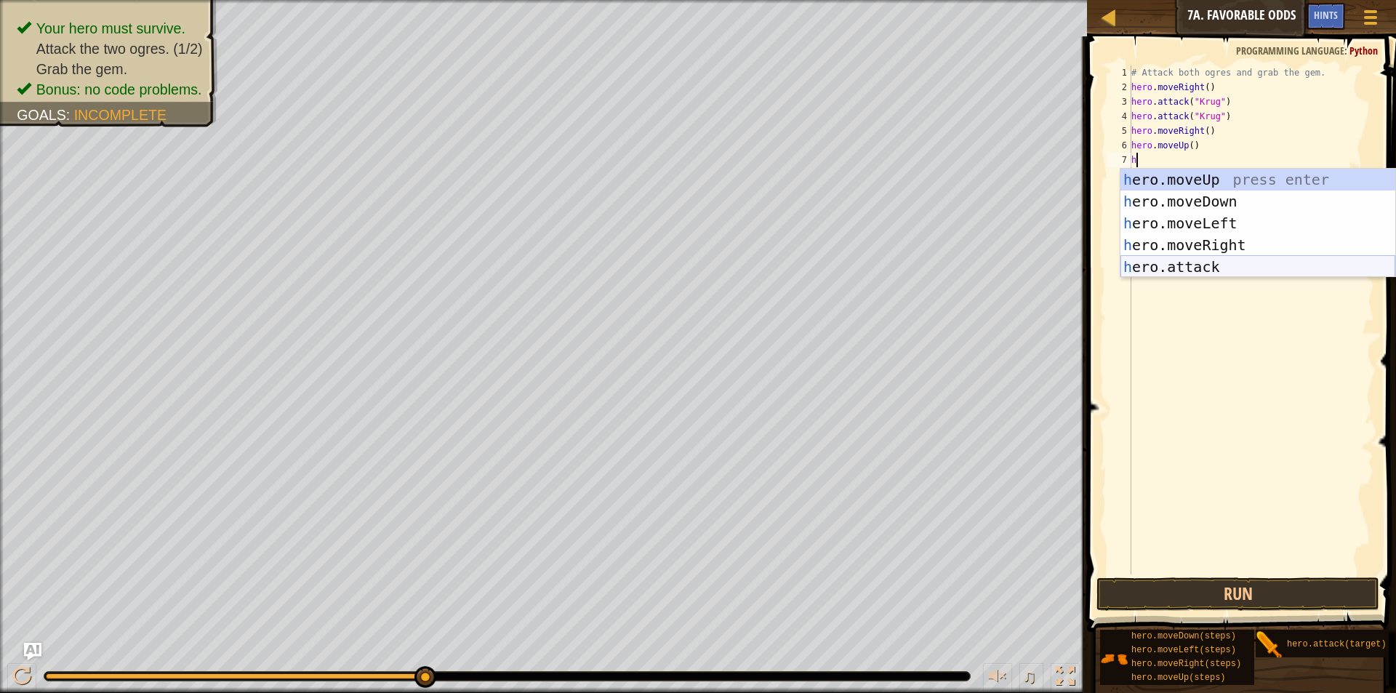
click at [1222, 263] on div "h ero.moveUp press enter h ero.moveDown press enter h ero.moveLeft press enter …" at bounding box center [1258, 245] width 275 height 153
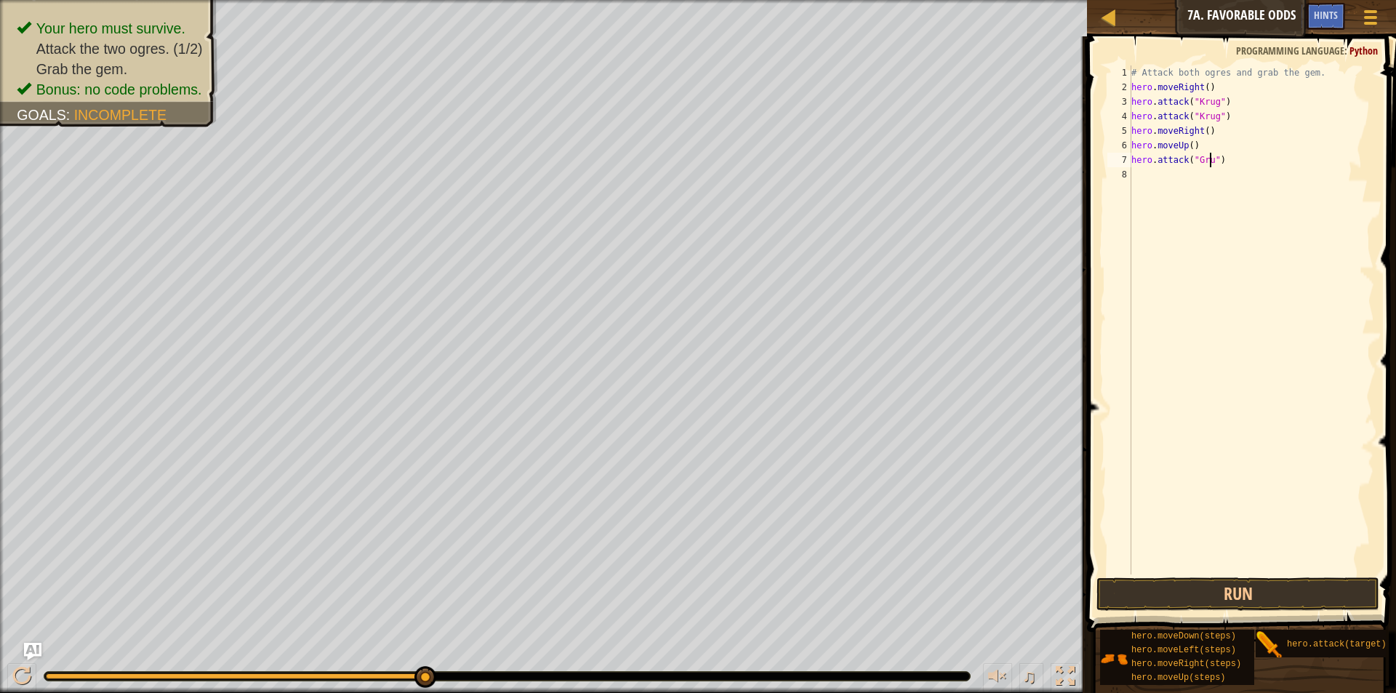
scroll to position [7, 7]
type textarea "hero.attack("Grump")"
click at [1155, 175] on div "# Attack both ogres and grab the gem. hero . moveRight ( ) hero . attack ( "Kru…" at bounding box center [1252, 334] width 246 height 538
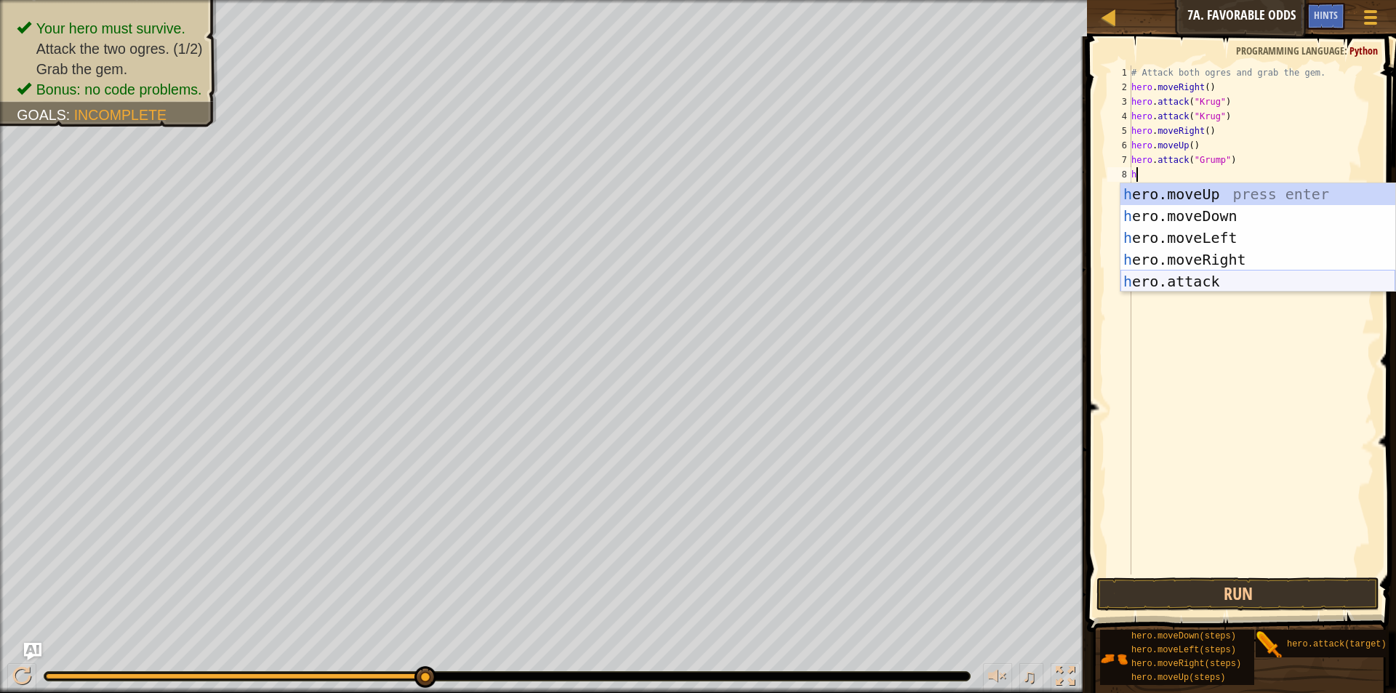
click at [1252, 276] on div "h ero.moveUp press enter h ero.moveDown press enter h ero.moveLeft press enter …" at bounding box center [1258, 259] width 275 height 153
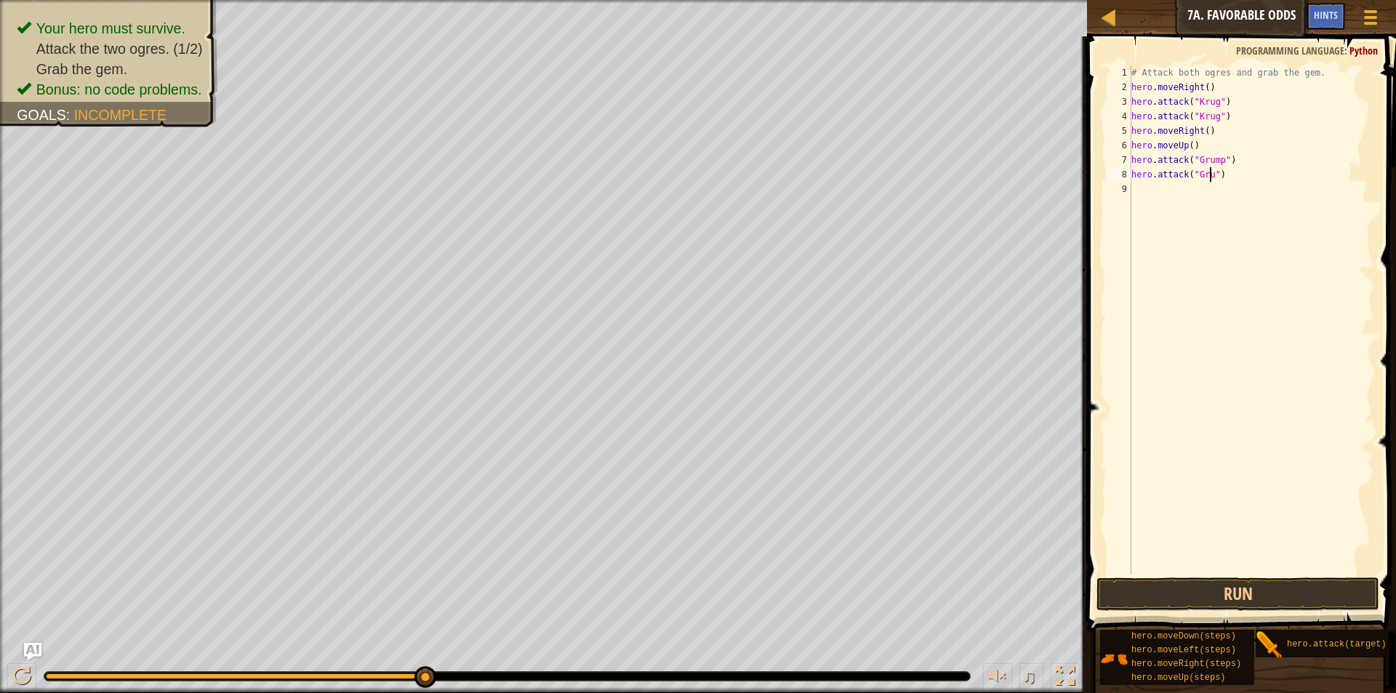
scroll to position [7, 7]
type textarea "hero.attack("Grump")"
click at [1340, 578] on button "Run" at bounding box center [1238, 593] width 283 height 33
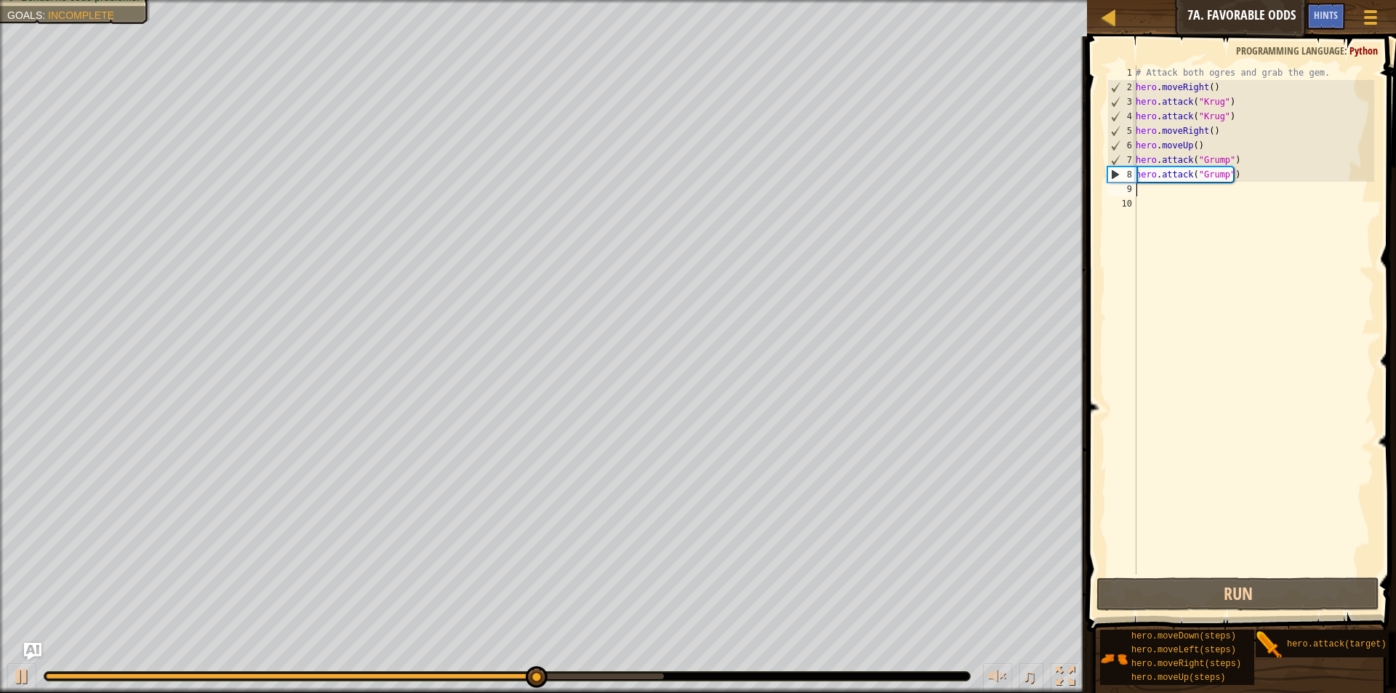
type textarea "h"
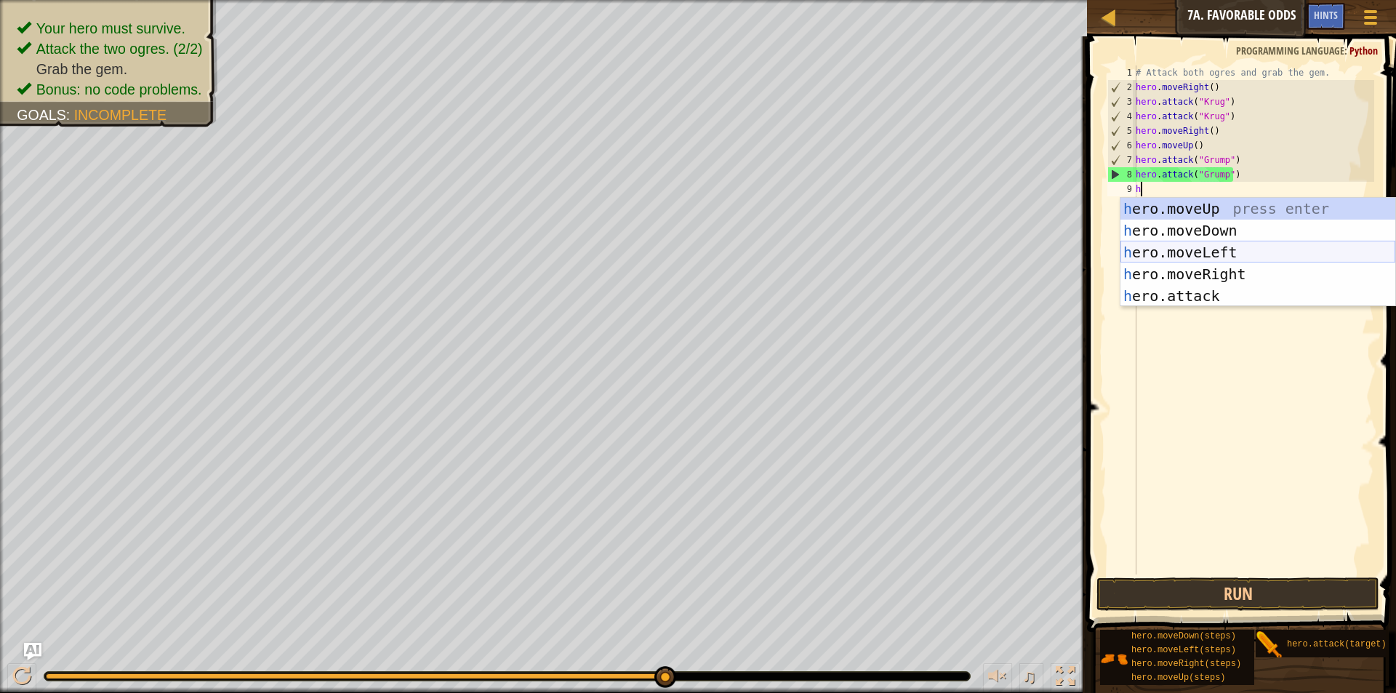
click at [1217, 249] on div "h ero.moveUp press enter h ero.moveDown press enter h ero.moveLeft press enter …" at bounding box center [1258, 274] width 275 height 153
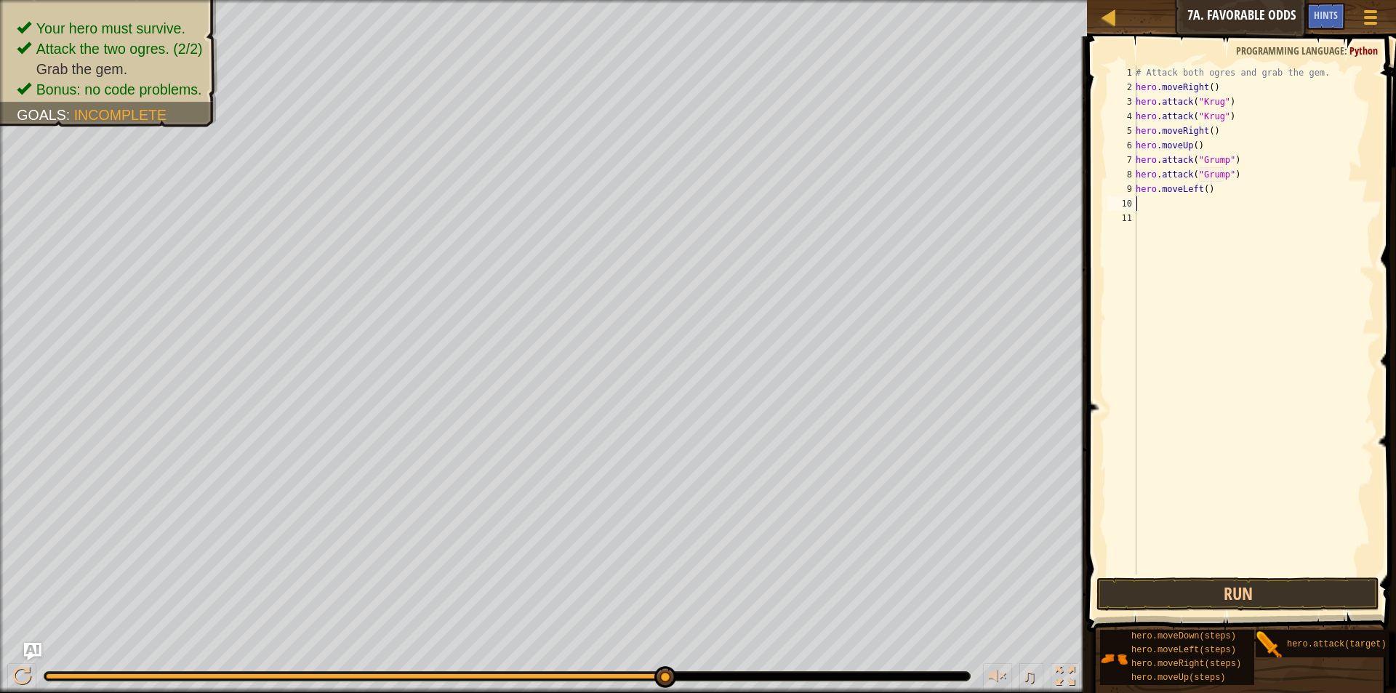
click at [1205, 193] on div "# Attack both ogres and grab the gem. hero . moveRight ( ) hero . attack ( "Kru…" at bounding box center [1253, 334] width 241 height 538
type textarea "hero.moveLeft(2)"
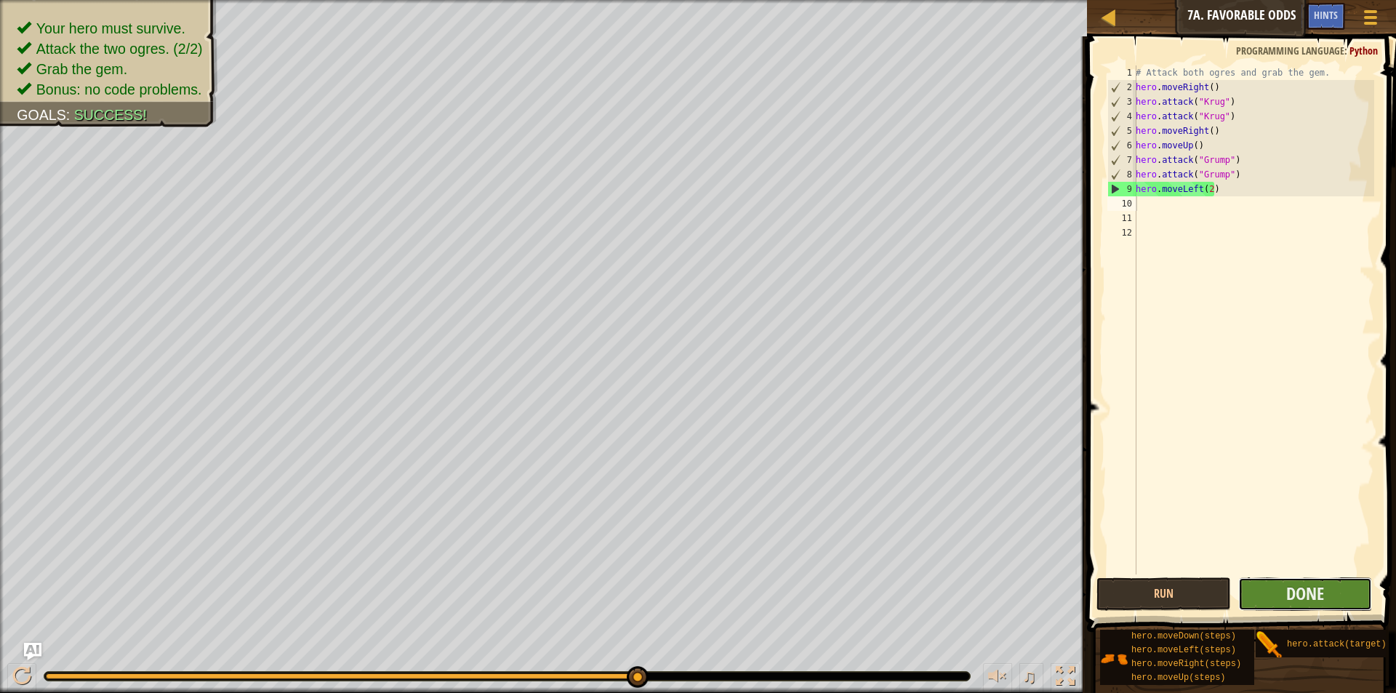
click at [1327, 599] on button "Done" at bounding box center [1305, 593] width 134 height 33
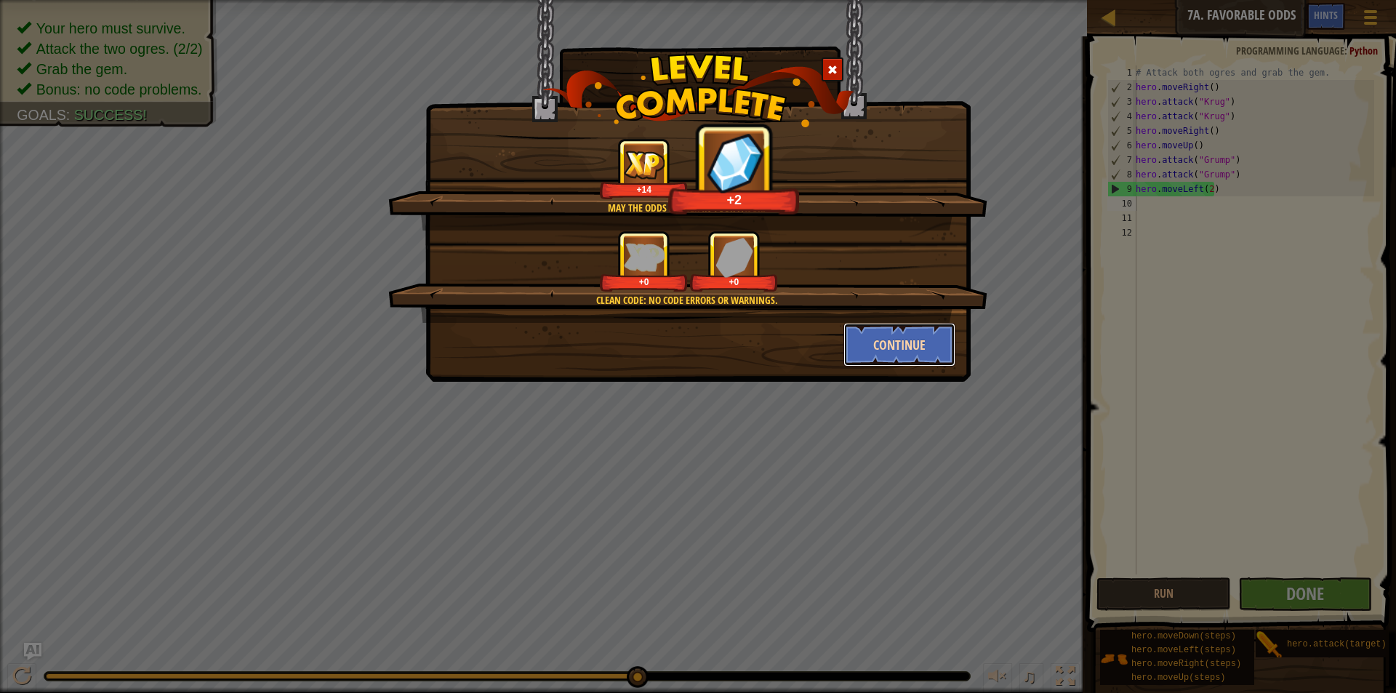
click at [932, 337] on button "Continue" at bounding box center [900, 345] width 113 height 44
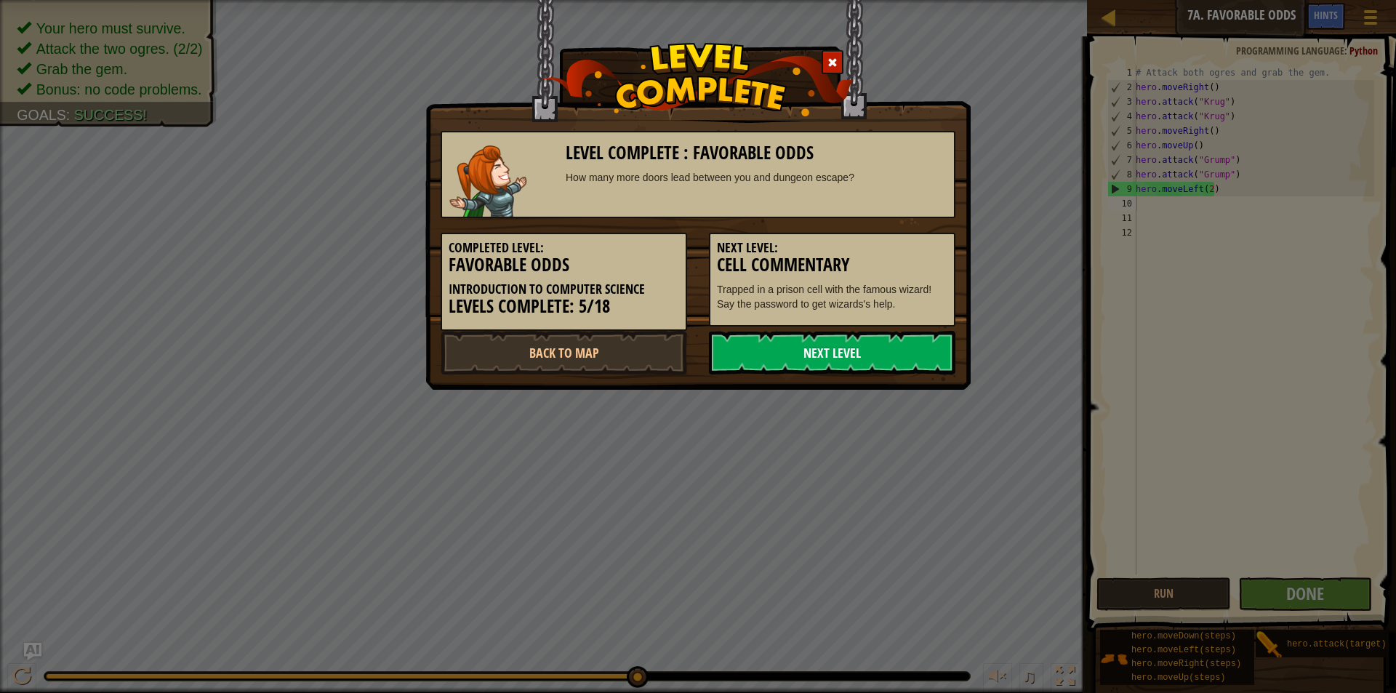
click at [868, 358] on link "Next Level" at bounding box center [832, 353] width 247 height 44
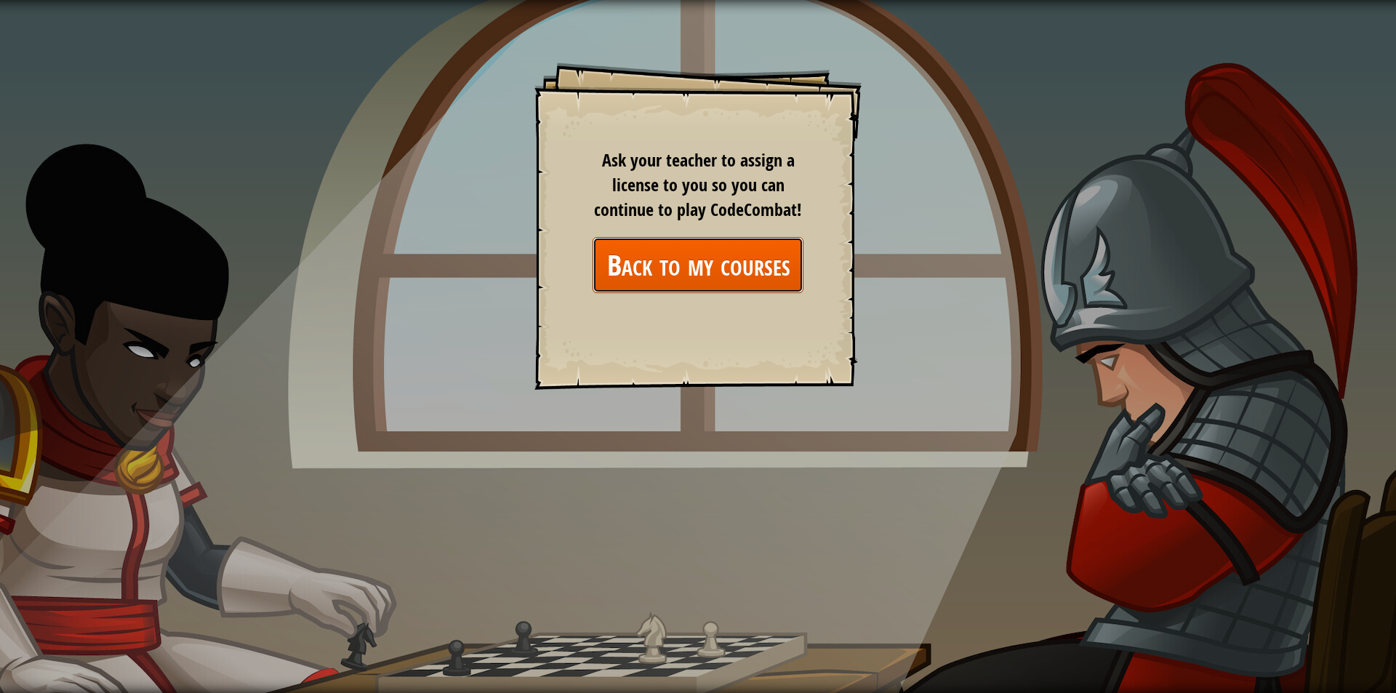
click at [767, 260] on link "Back to my courses" at bounding box center [698, 265] width 211 height 56
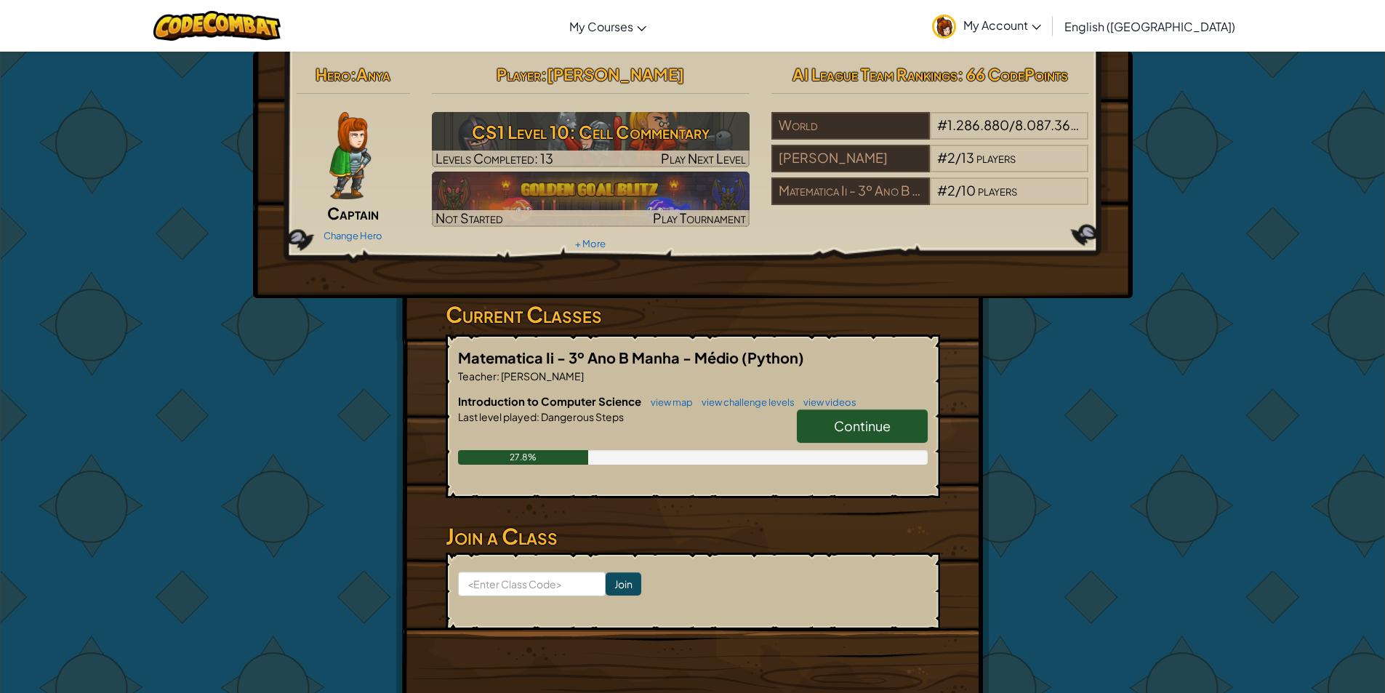
click at [864, 421] on span "Continue" at bounding box center [862, 425] width 57 height 17
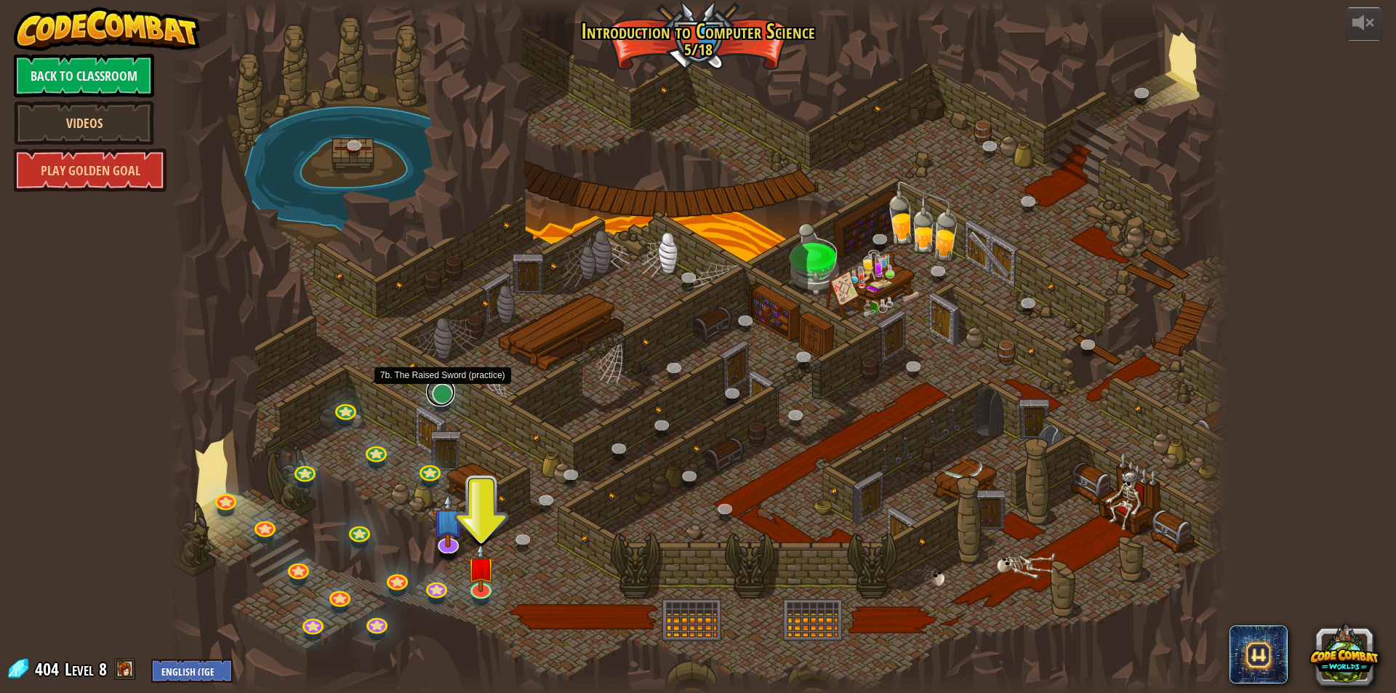
click at [437, 392] on link at bounding box center [440, 391] width 29 height 29
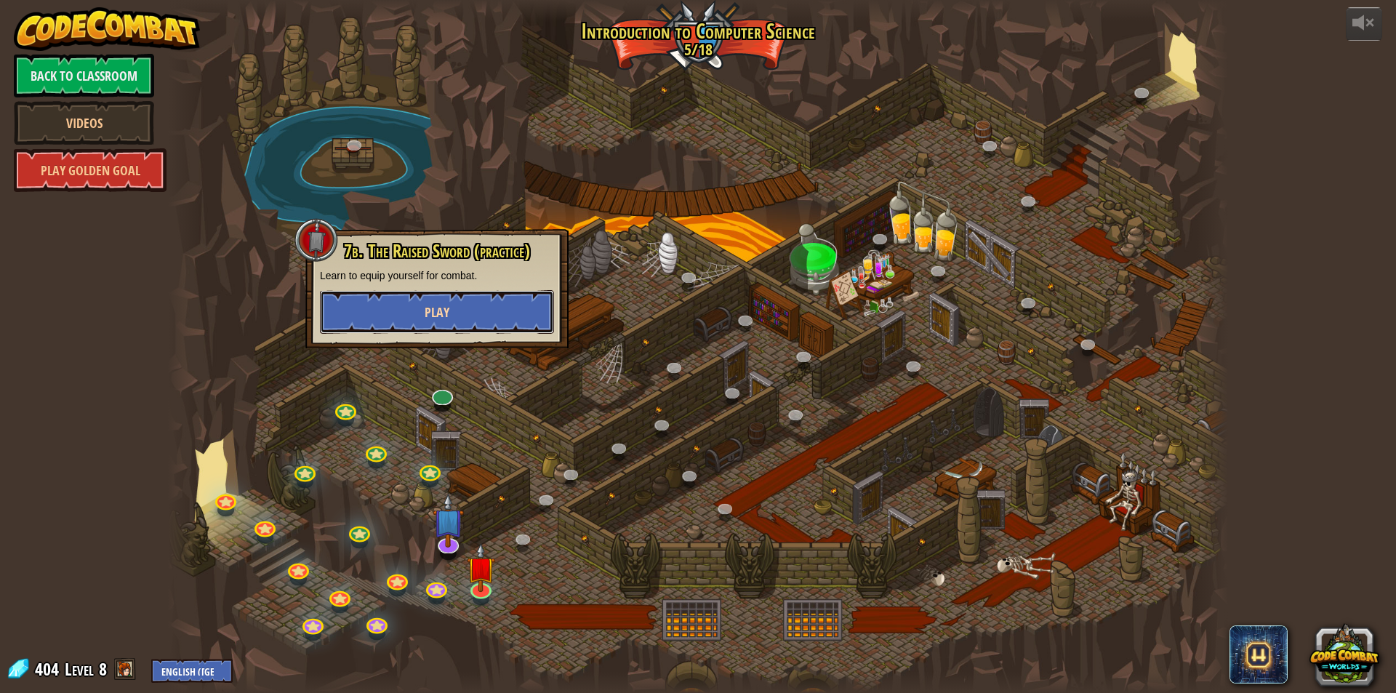
click at [489, 302] on button "Play" at bounding box center [437, 312] width 234 height 44
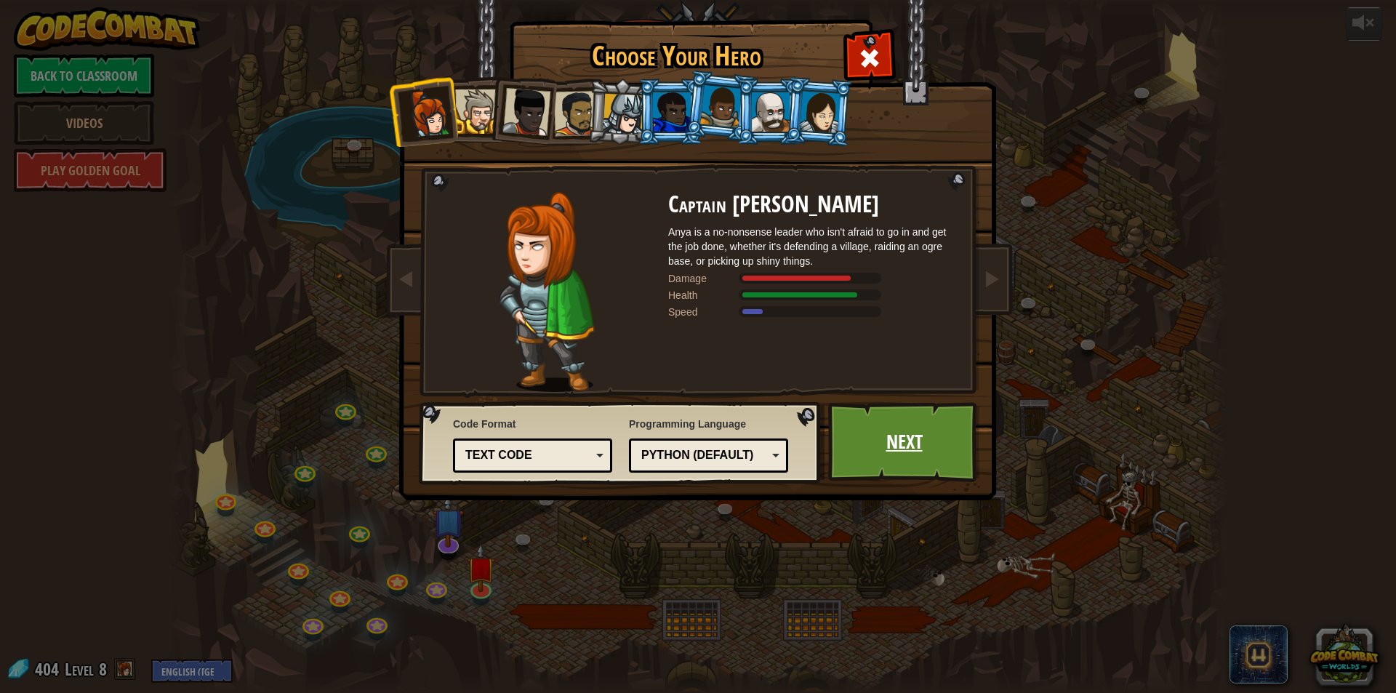
click at [889, 433] on link "Next" at bounding box center [904, 442] width 152 height 80
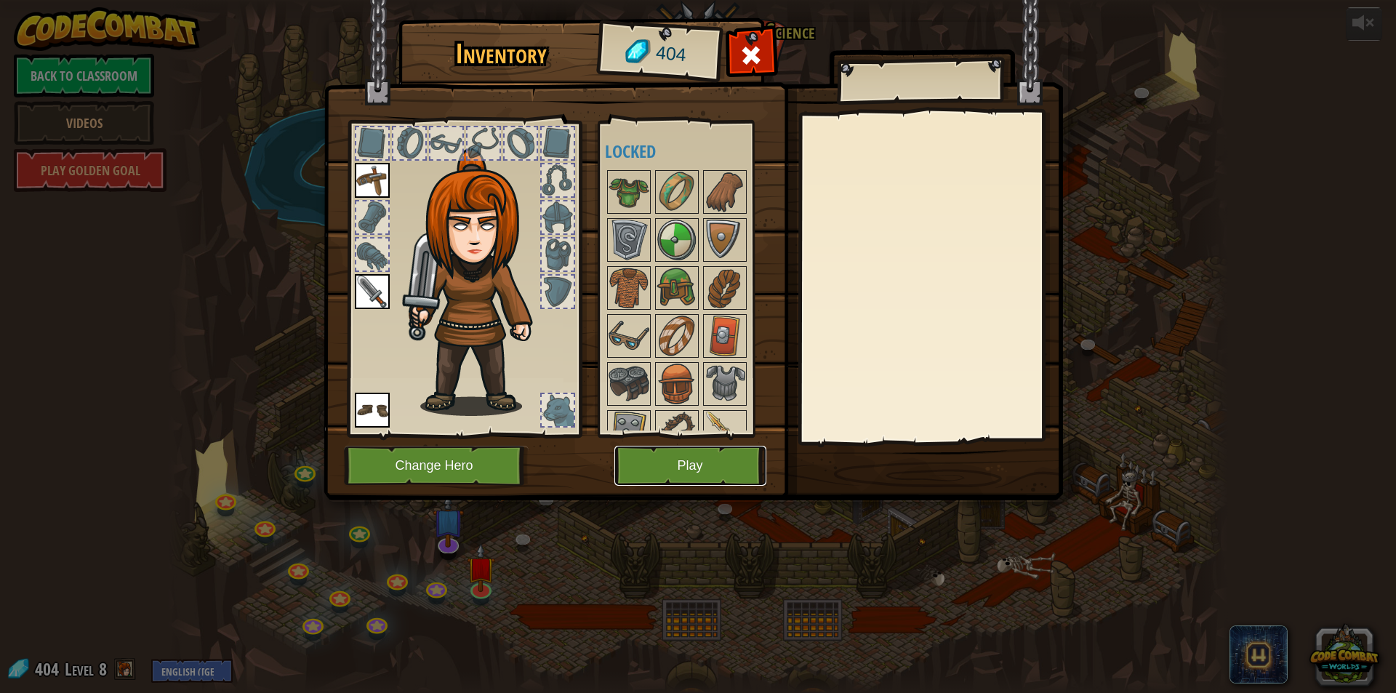
click at [684, 454] on button "Play" at bounding box center [691, 466] width 152 height 40
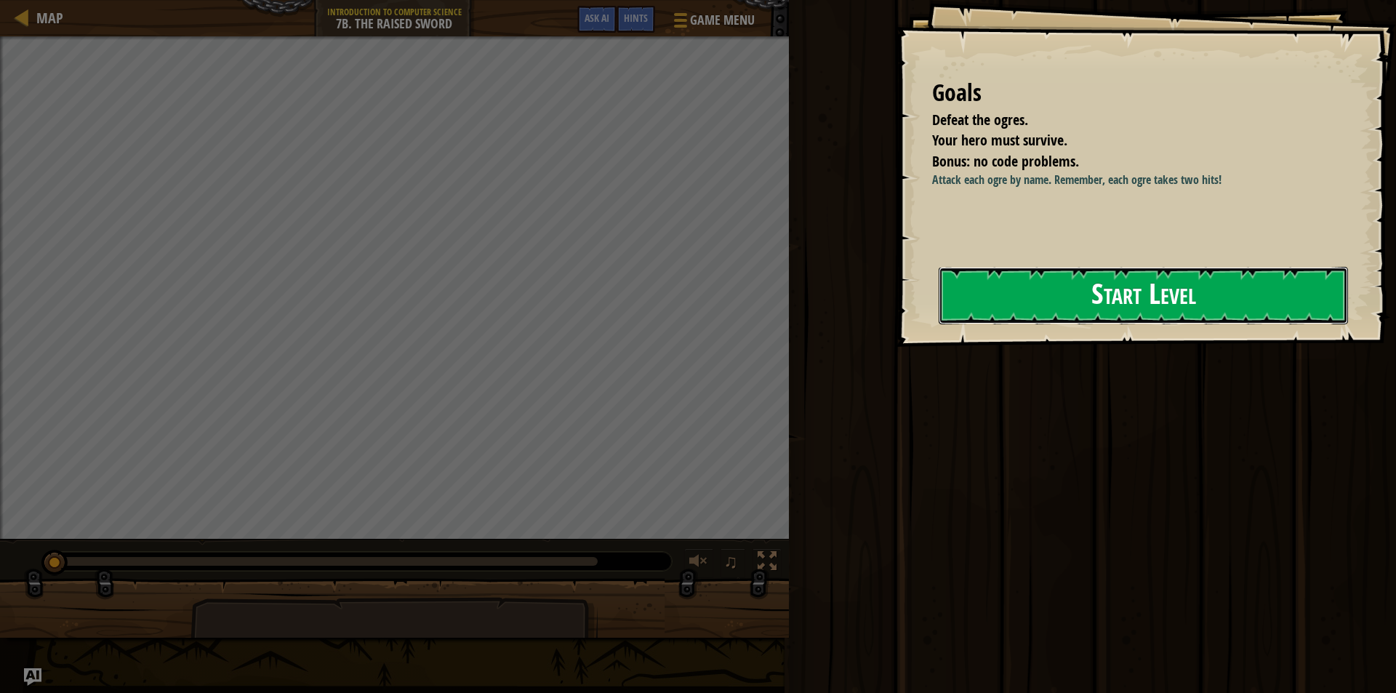
click at [1083, 297] on button "Start Level" at bounding box center [1143, 295] width 409 height 57
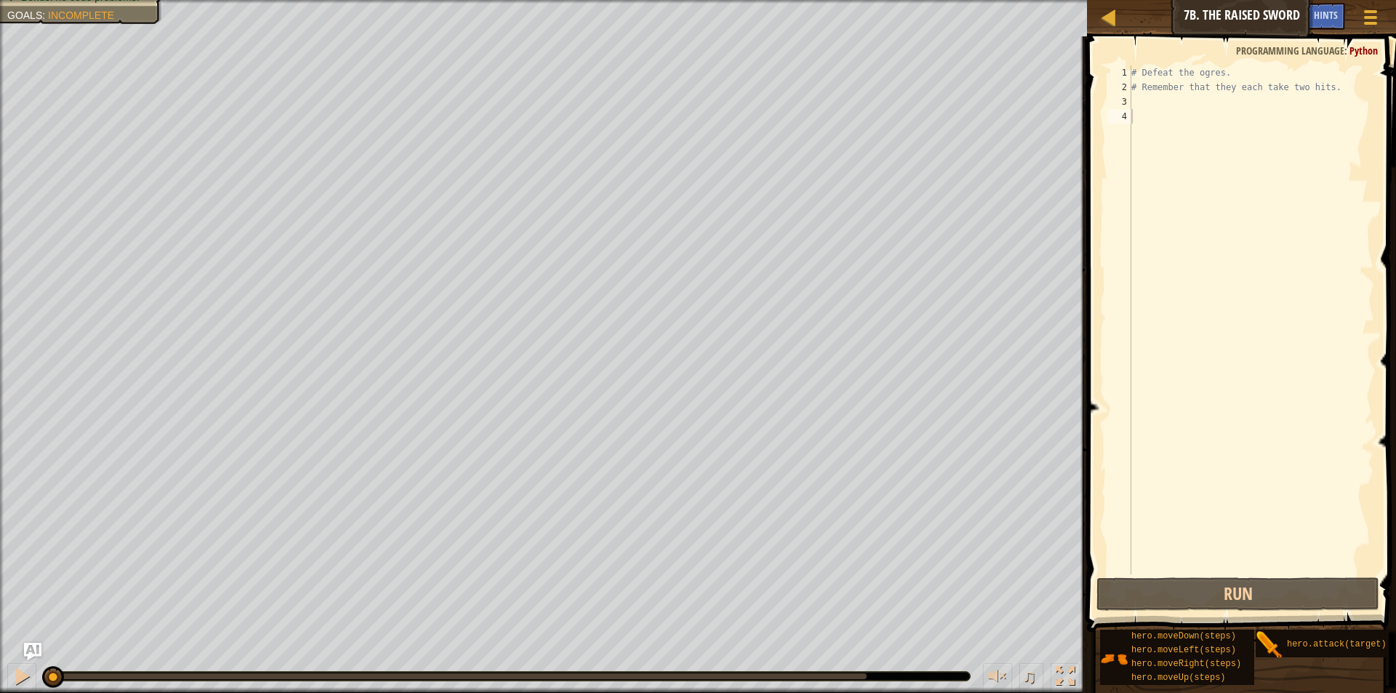
click at [1163, 108] on div "# Defeat the ogres. # Remember that they each take two hits." at bounding box center [1252, 334] width 246 height 538
type textarea "h"
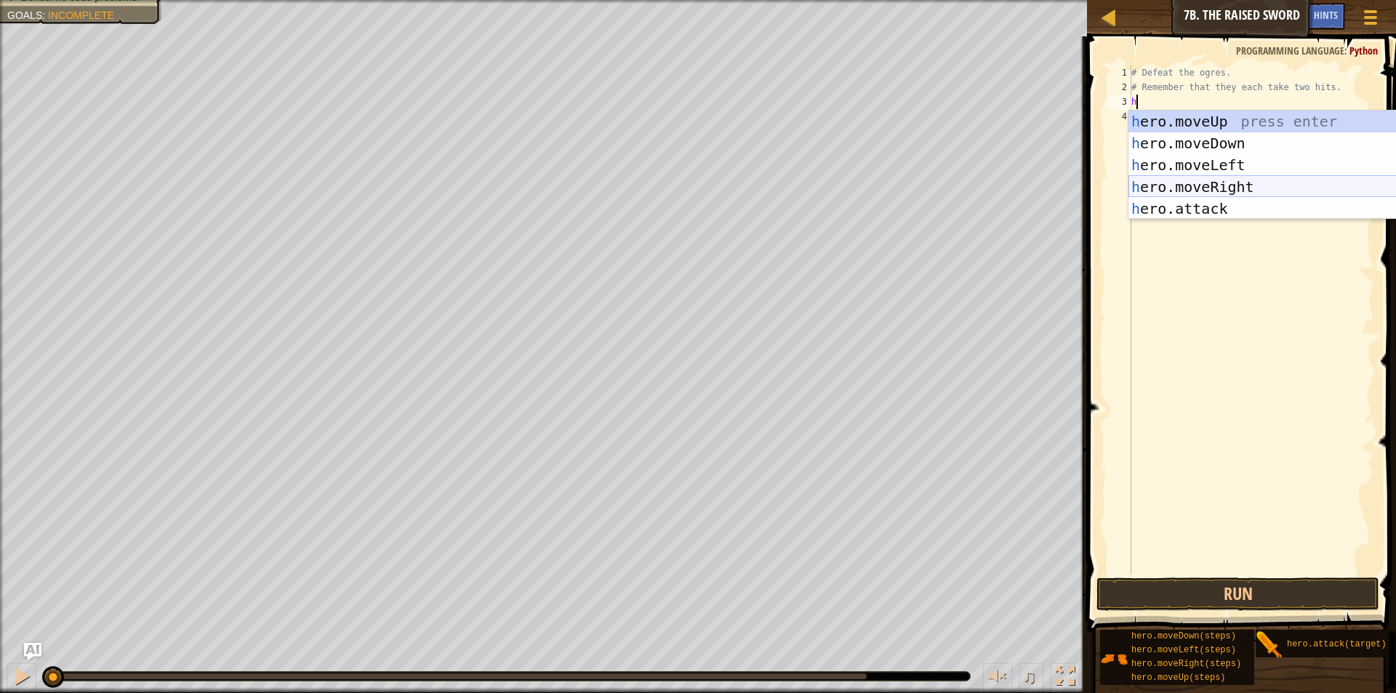
click at [1230, 185] on div "h ero.moveUp press enter h ero.moveDown press enter h ero.moveLeft press enter …" at bounding box center [1266, 187] width 275 height 153
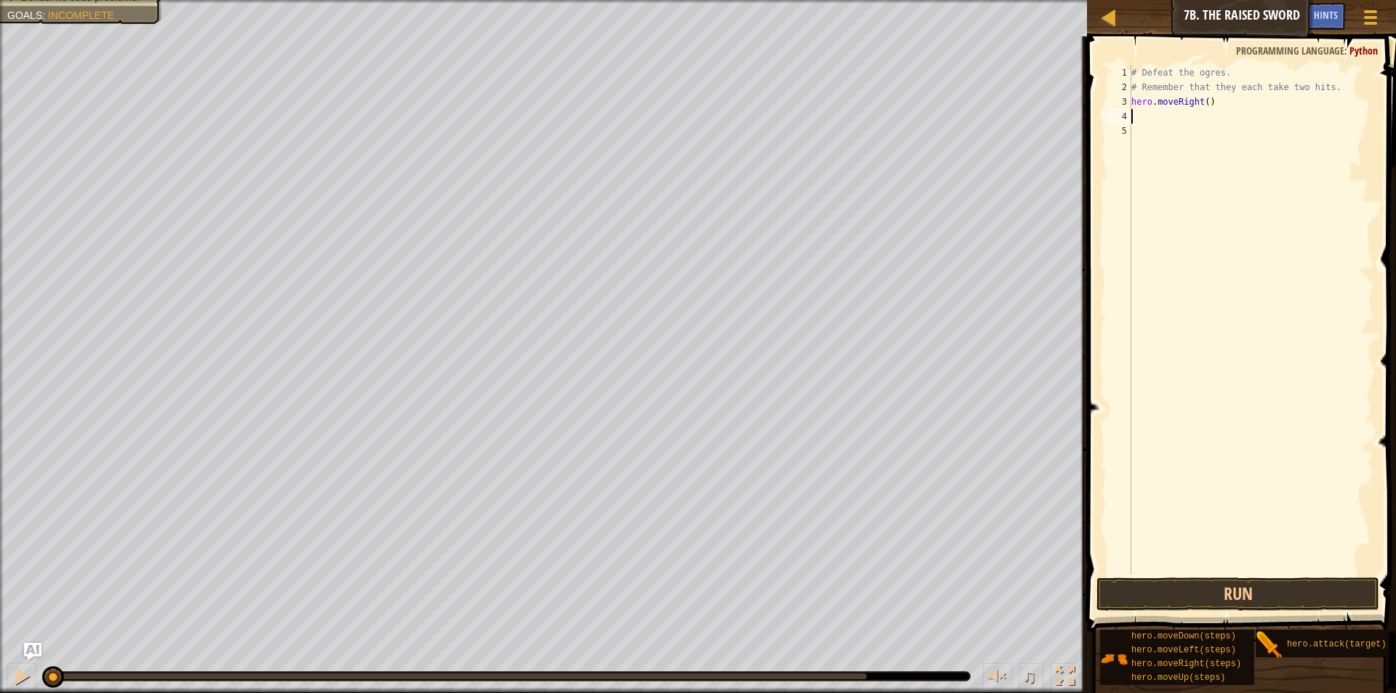
click at [1160, 115] on div "# Defeat the ogres. # Remember that they each take two hits. hero . moveRight (…" at bounding box center [1252, 334] width 246 height 538
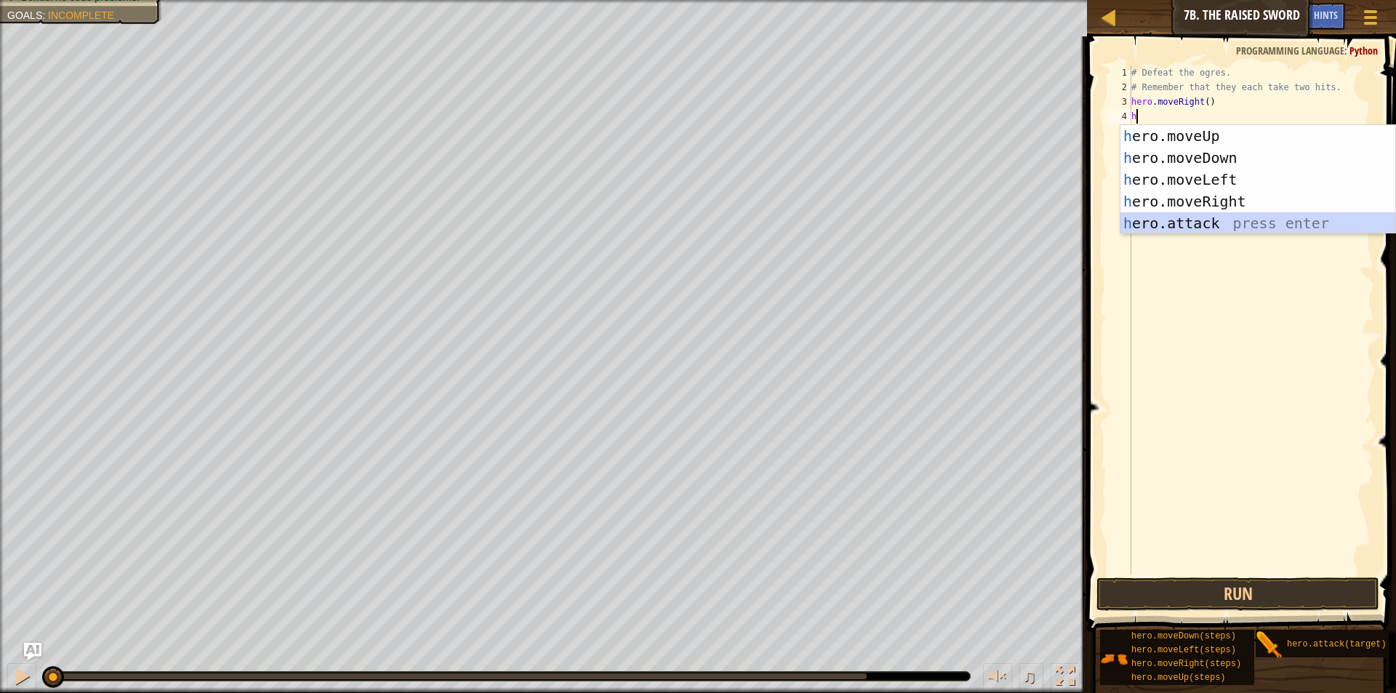
click at [1212, 212] on div "h ero.moveUp press enter h ero.moveDown press enter h ero.moveLeft press enter …" at bounding box center [1258, 201] width 275 height 153
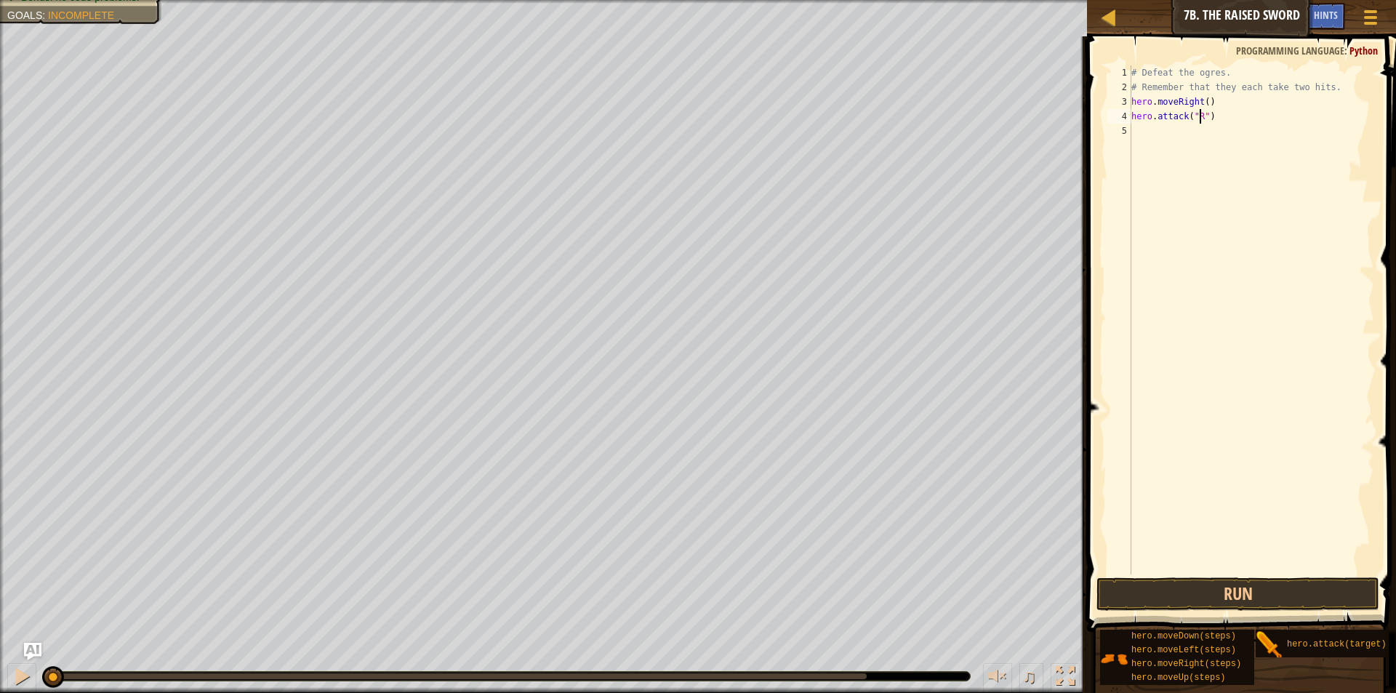
scroll to position [7, 7]
type textarea "hero.attack("Rig")"
click at [1161, 135] on div "# Defeat the ogres. # Remember that they each take two hits. hero . moveRight (…" at bounding box center [1252, 334] width 246 height 538
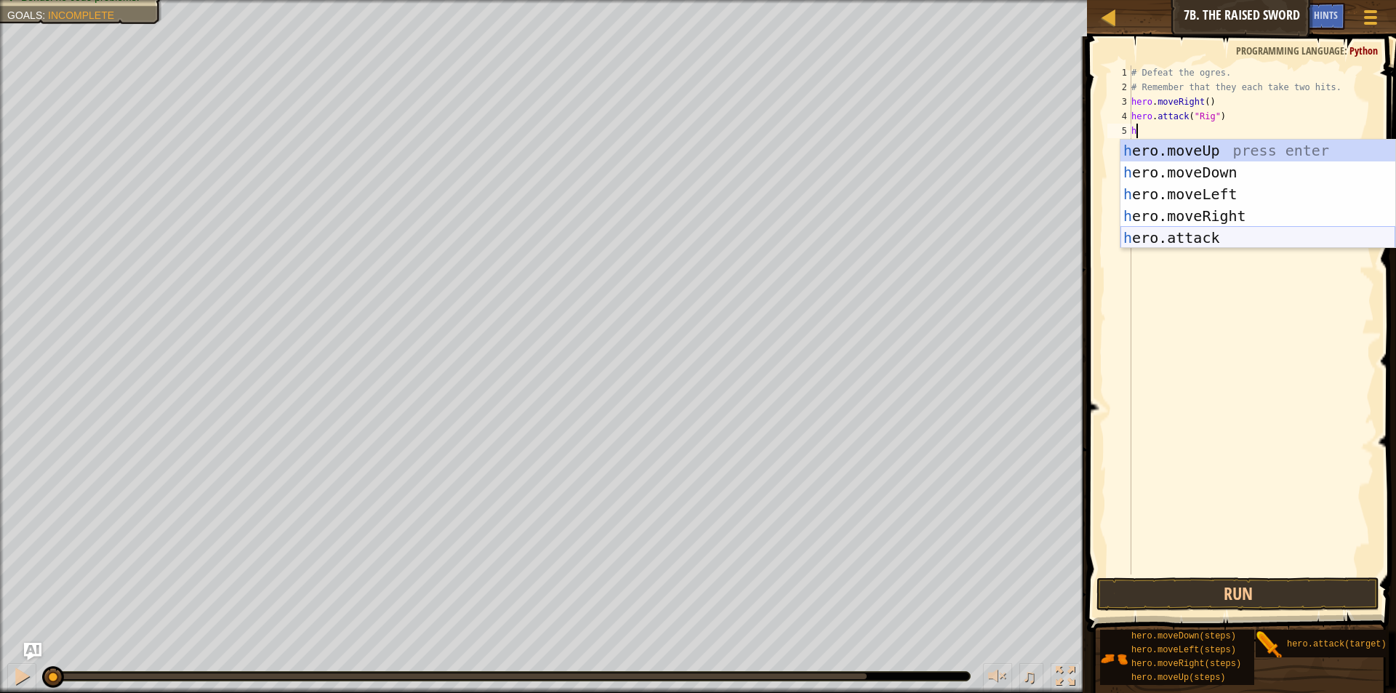
click at [1172, 241] on div "h ero.moveUp press enter h ero.moveDown press enter h ero.moveLeft press enter …" at bounding box center [1258, 216] width 275 height 153
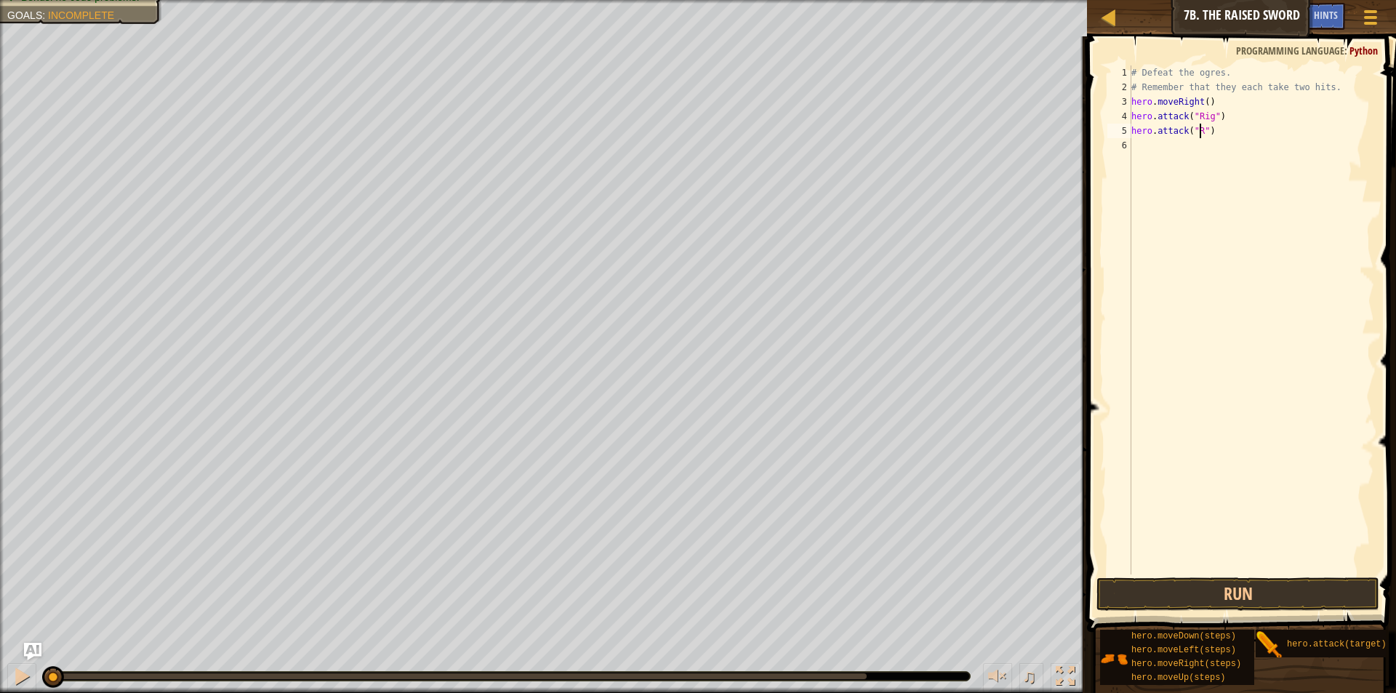
scroll to position [7, 7]
type textarea "hero.attack("Rig")"
click at [1158, 137] on div "# Defeat the ogres. # Remember that they each take two hits. hero . moveRight (…" at bounding box center [1252, 334] width 246 height 538
click at [1158, 140] on div "# Defeat the ogres. # Remember that they each take two hits. hero . moveRight (…" at bounding box center [1252, 334] width 246 height 538
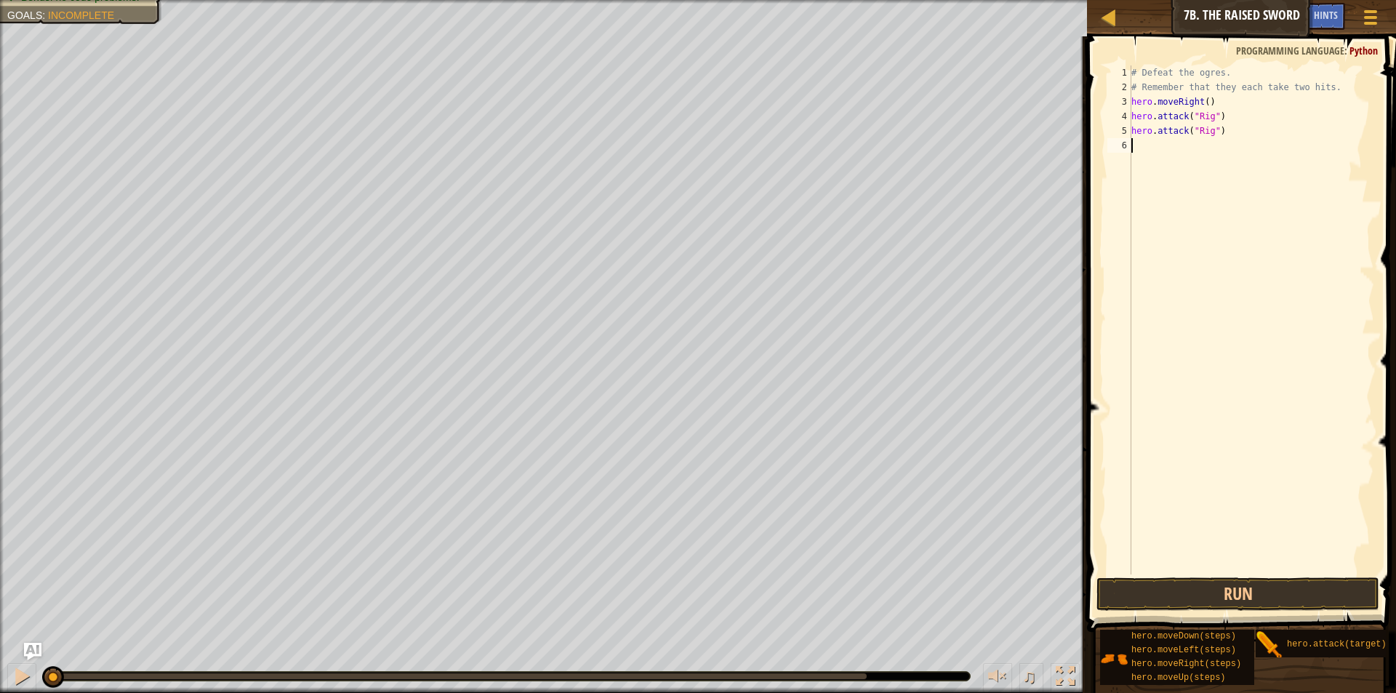
type textarea "h"
click at [1180, 263] on div "# Defeat the ogres. # Remember that they each take two hits. hero . moveRight (…" at bounding box center [1252, 334] width 246 height 538
click at [1141, 148] on div "# Defeat the ogres. # Remember that they each take two hits. hero . moveRight (…" at bounding box center [1252, 334] width 246 height 538
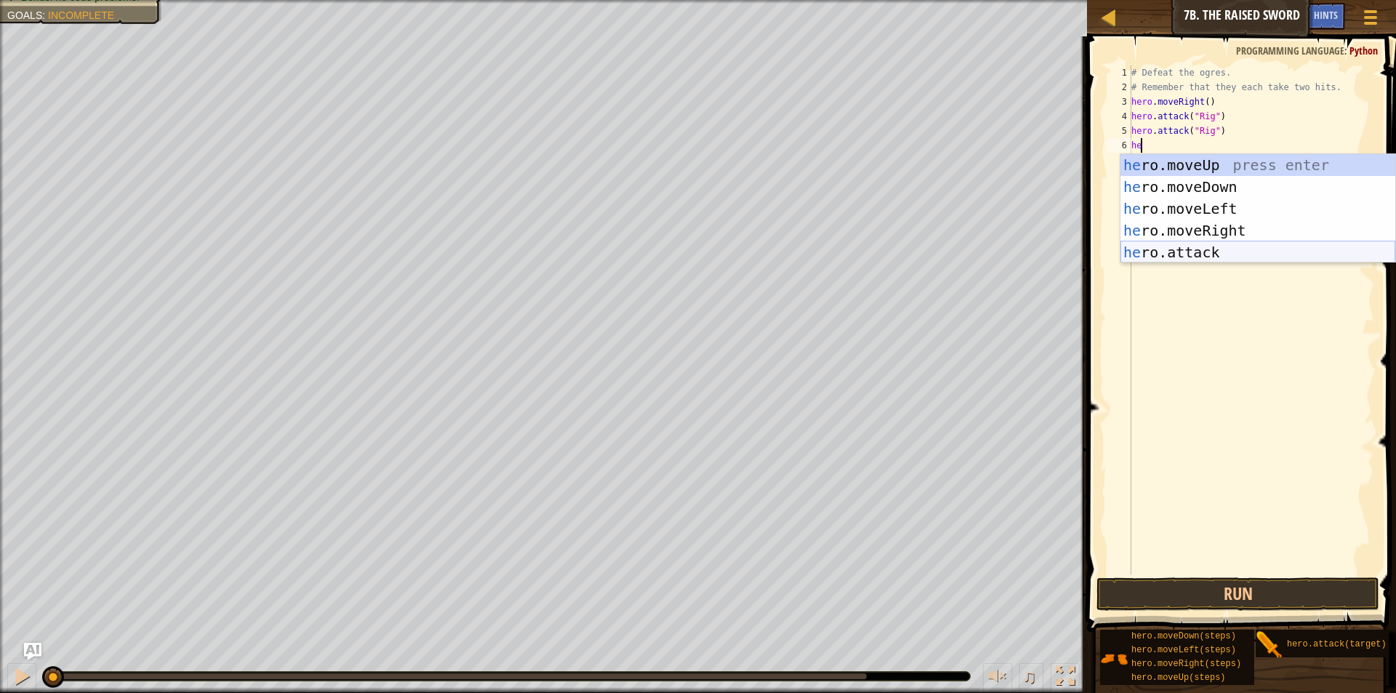
click at [1201, 249] on div "he ro.moveUp press enter he ro.moveDown press enter he ro.moveLeft press enter …" at bounding box center [1258, 230] width 275 height 153
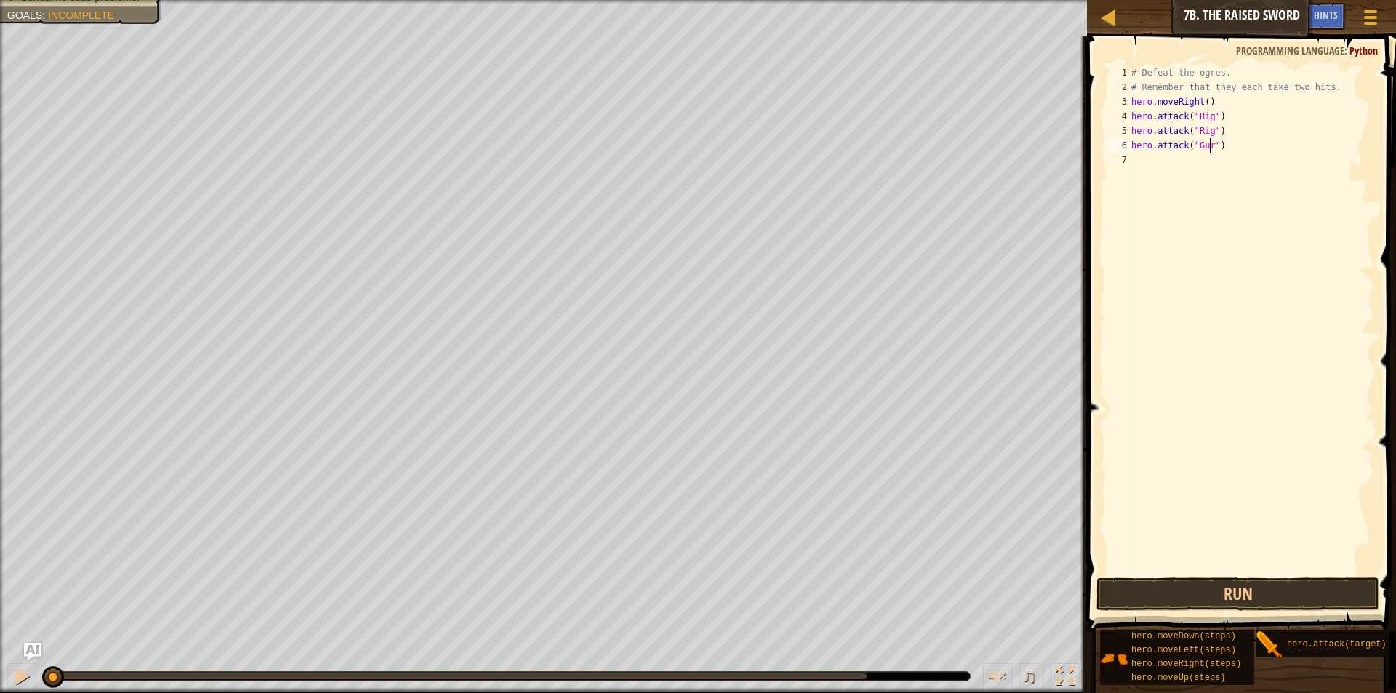
type textarea "hero.attack("Gurt")"
click at [1138, 158] on div "# Defeat the ogres. # Remember that they each take two hits. hero . moveRight (…" at bounding box center [1252, 334] width 246 height 538
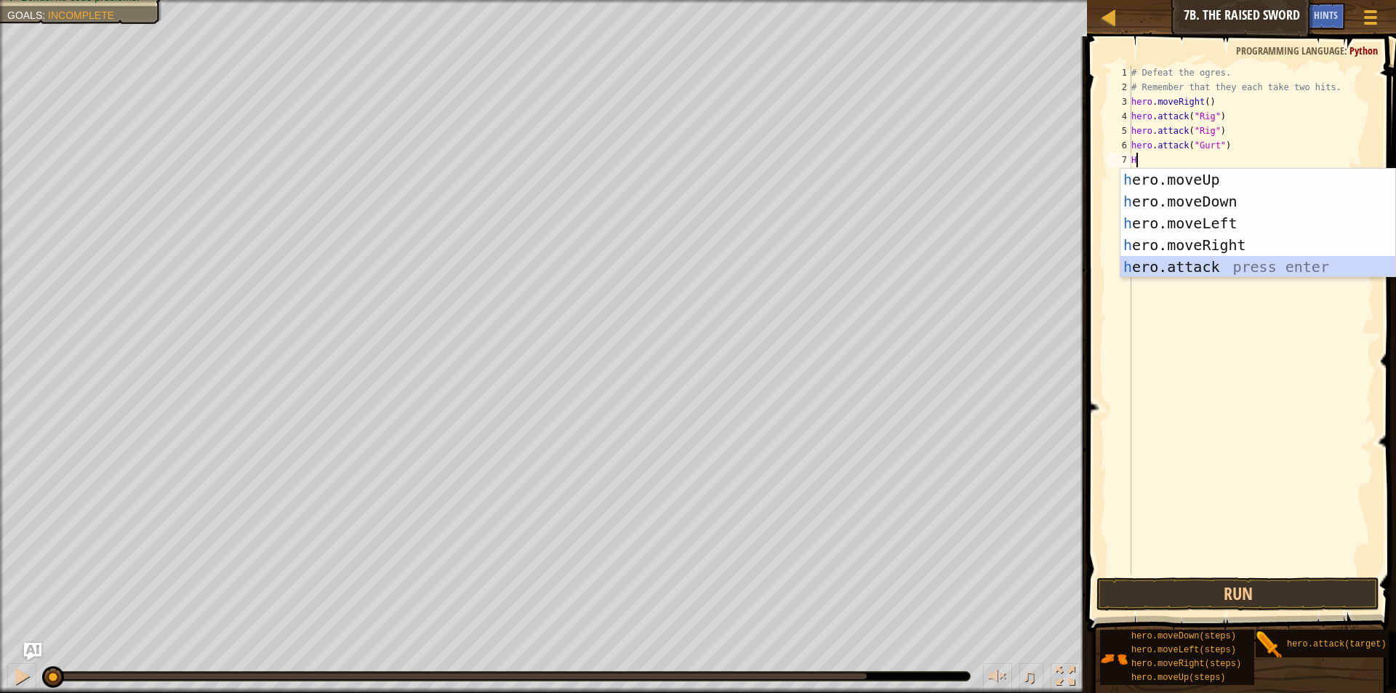
click at [1161, 263] on div "h ero.moveUp press enter h ero.moveDown press enter h ero.moveLeft press enter …" at bounding box center [1258, 245] width 275 height 153
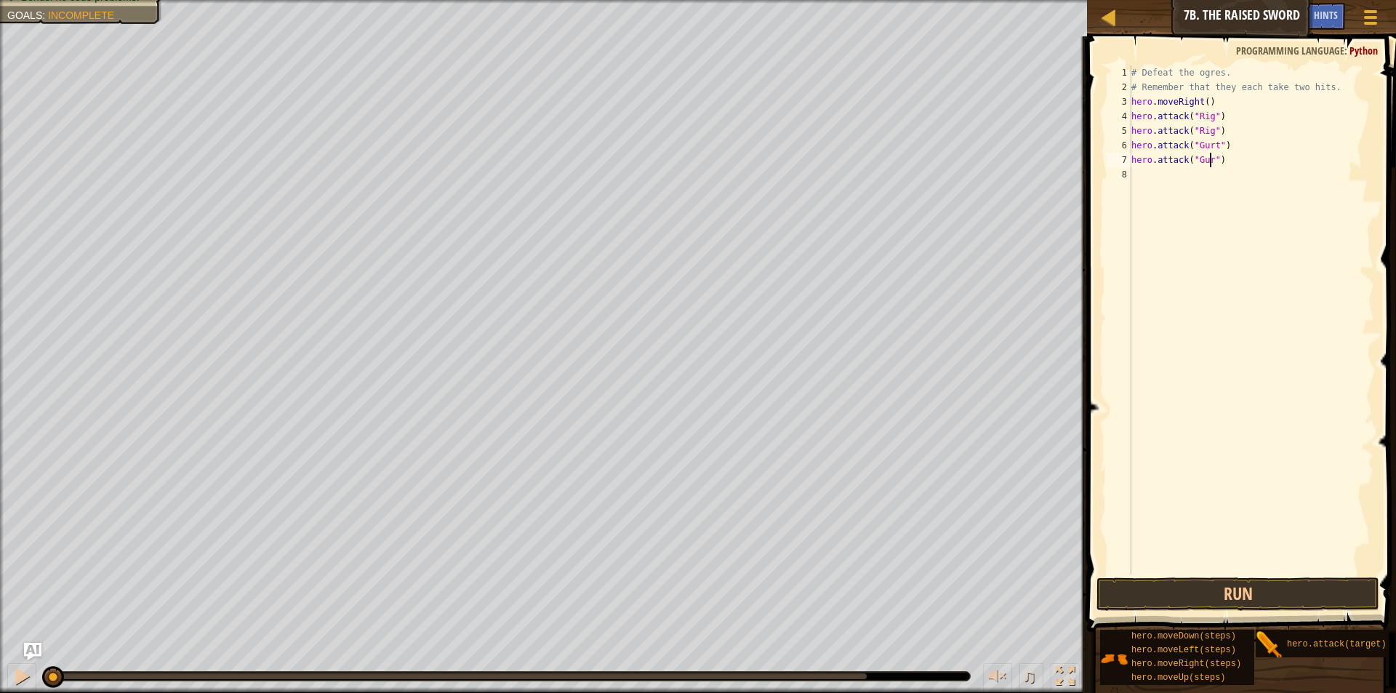
type textarea "hero.attack("Gurt")"
click at [1154, 176] on div "# Defeat the ogres. # Remember that they each take two hits. hero . moveRight (…" at bounding box center [1252, 334] width 246 height 538
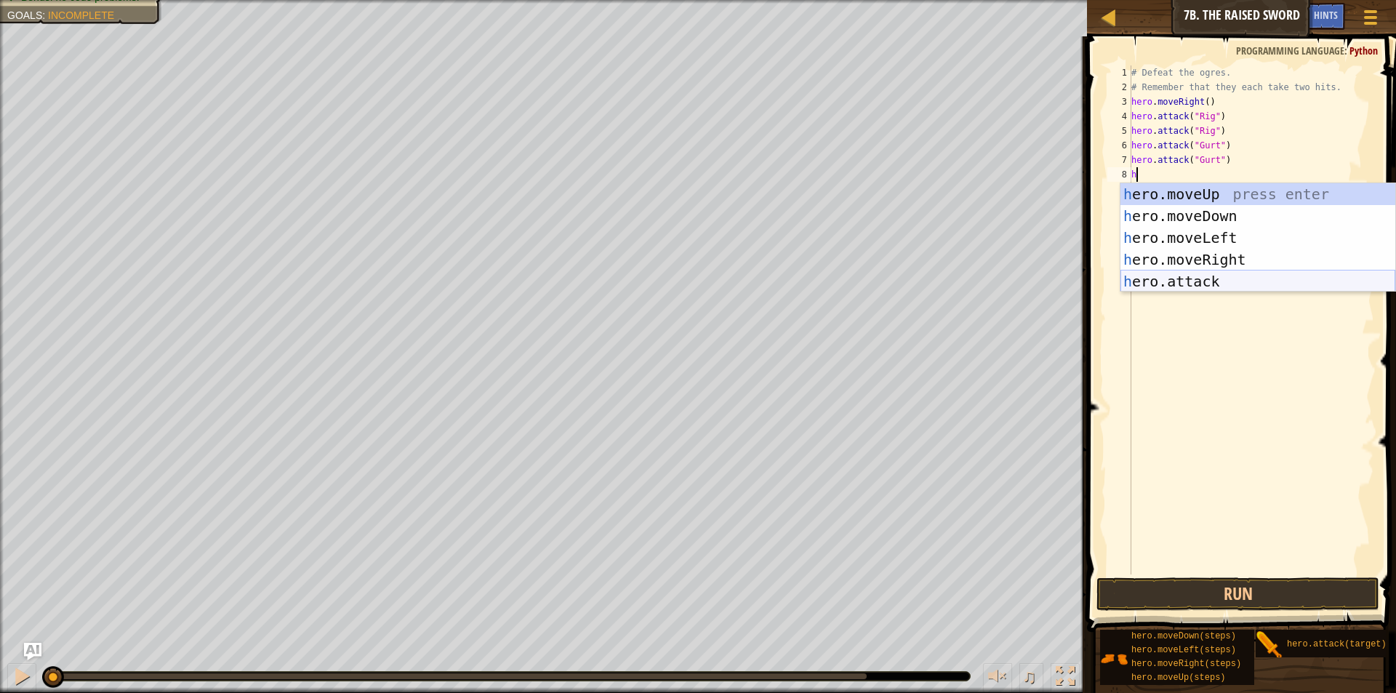
click at [1208, 279] on div "h ero.moveUp press enter h ero.moveDown press enter h ero.moveLeft press enter …" at bounding box center [1258, 259] width 275 height 153
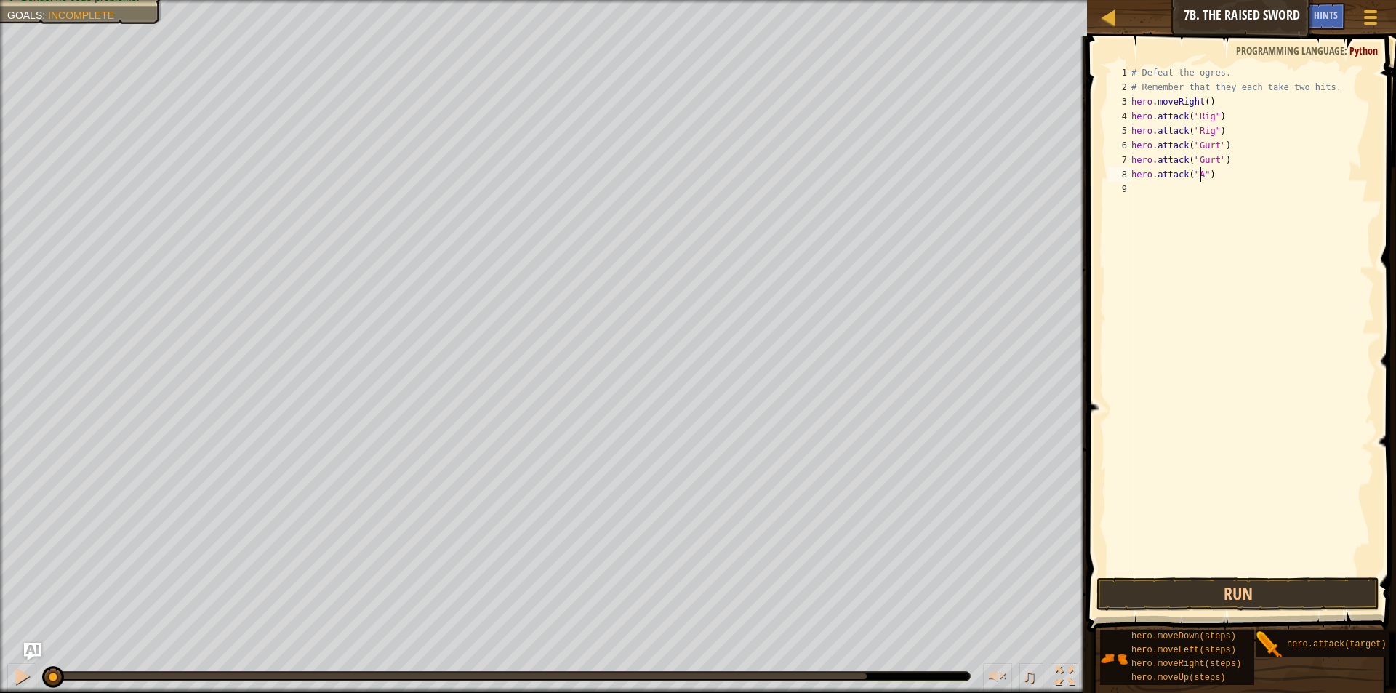
scroll to position [7, 7]
type textarea "hero.attack("Ack")"
click at [1160, 188] on div "# Defeat the ogres. # Remember that they each take two hits. hero . moveRight (…" at bounding box center [1252, 334] width 246 height 538
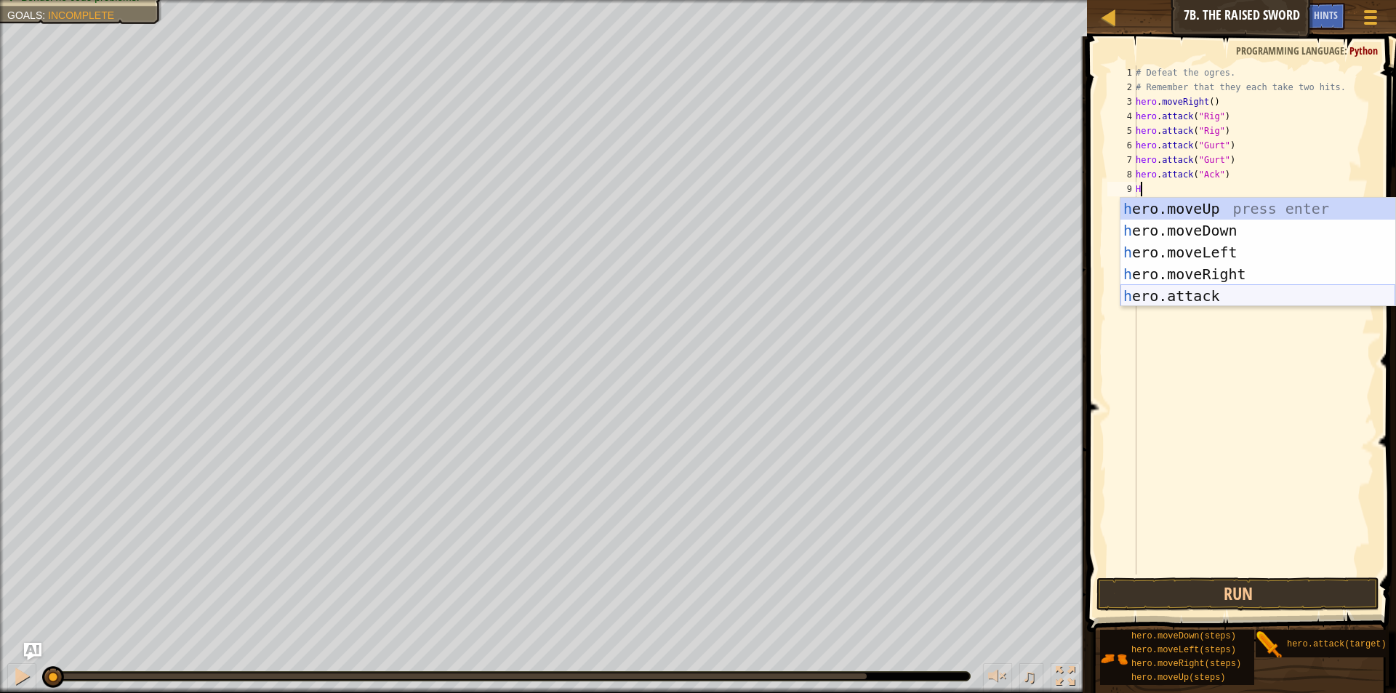
click at [1208, 300] on div "h ero.moveUp press enter h ero.moveDown press enter h ero.moveLeft press enter …" at bounding box center [1258, 274] width 275 height 153
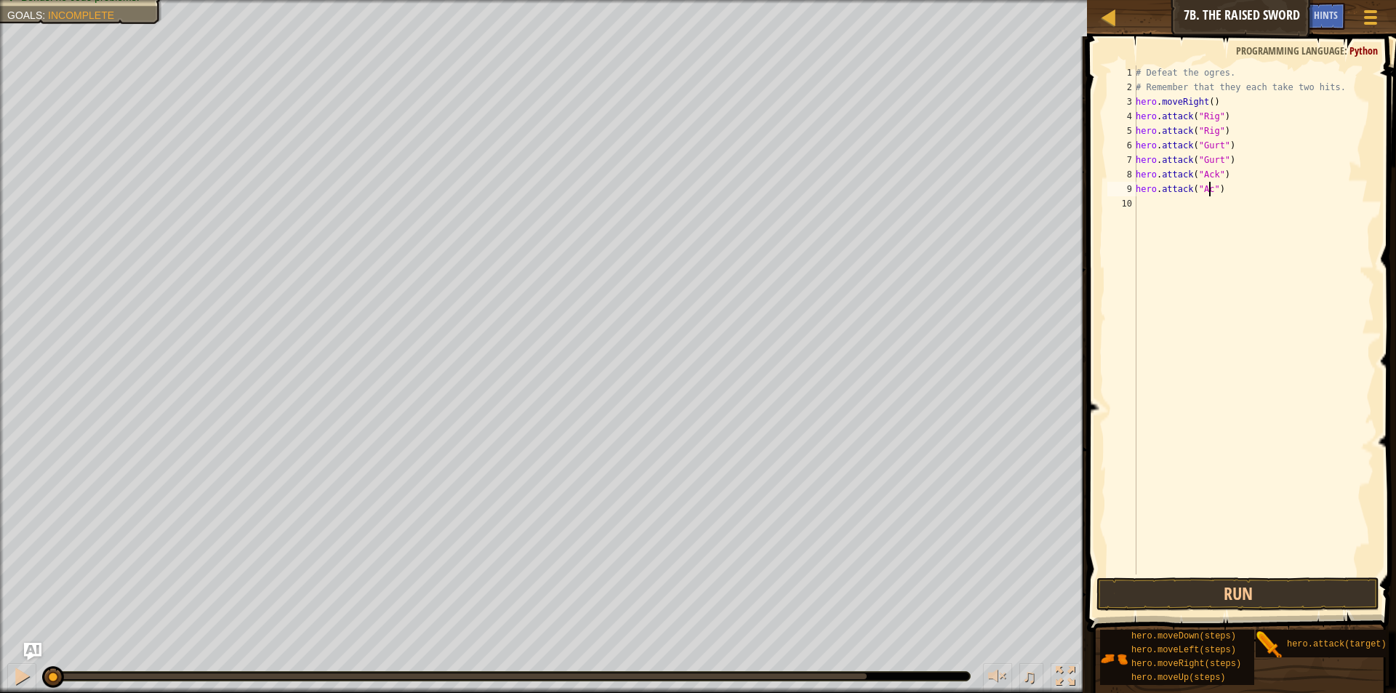
scroll to position [7, 7]
type textarea "hero.attack("Ack")"
click at [1235, 594] on button "Run" at bounding box center [1238, 593] width 283 height 33
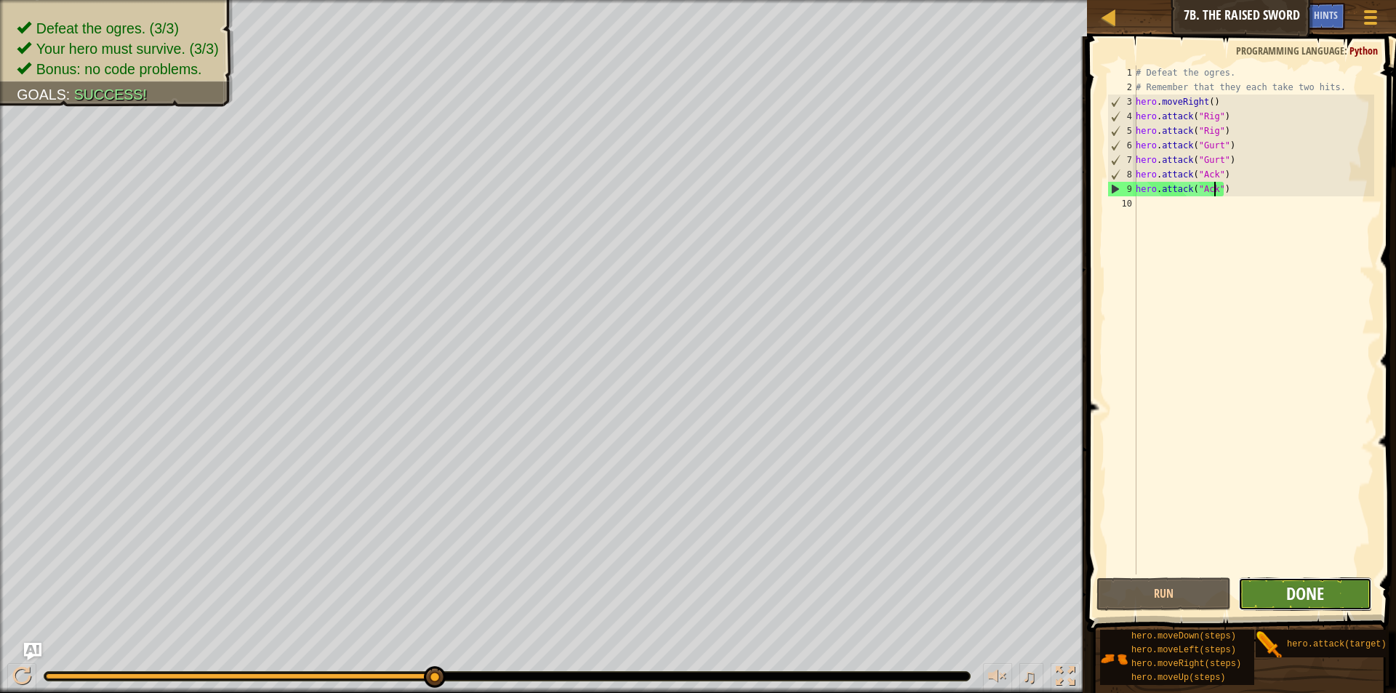
click at [1313, 593] on span "Done" at bounding box center [1305, 593] width 38 height 23
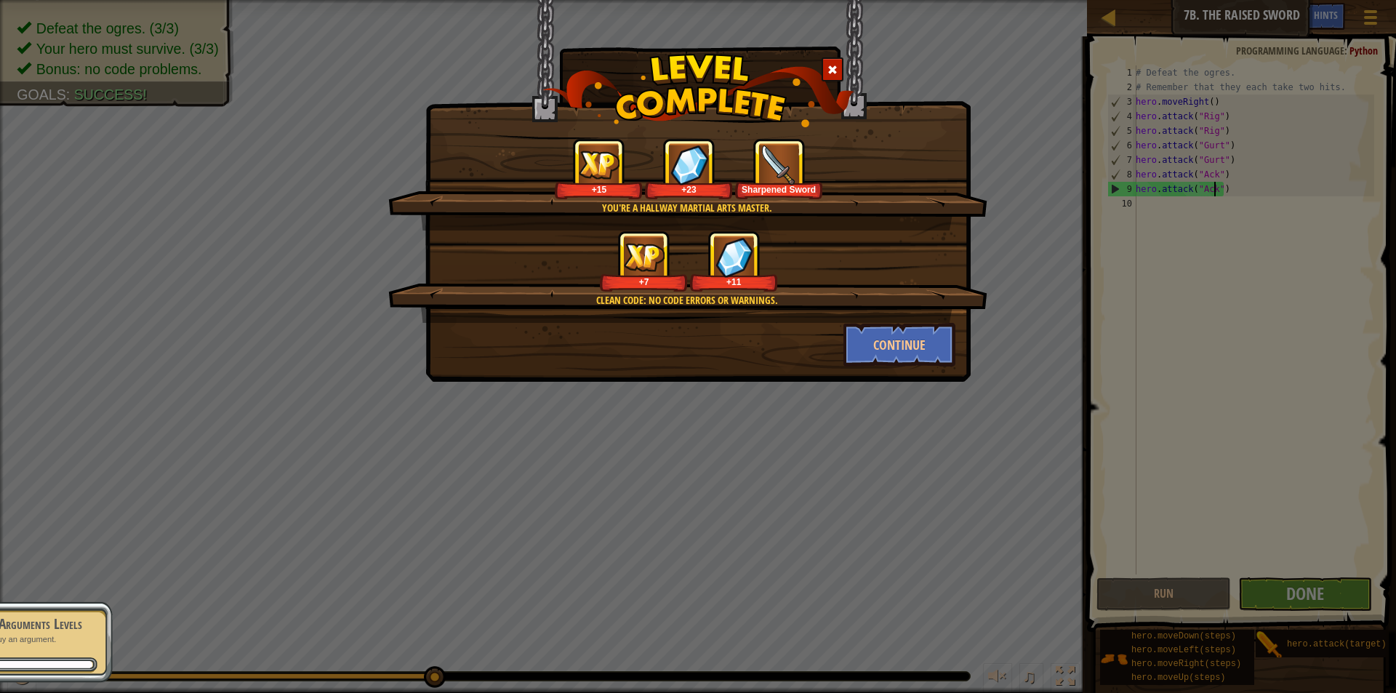
click at [1305, 583] on div "You're a hallway martial arts master. +15 +23 Sharpened Sword Clean code: no co…" at bounding box center [698, 346] width 1396 height 693
click at [896, 343] on button "Continue" at bounding box center [900, 345] width 113 height 44
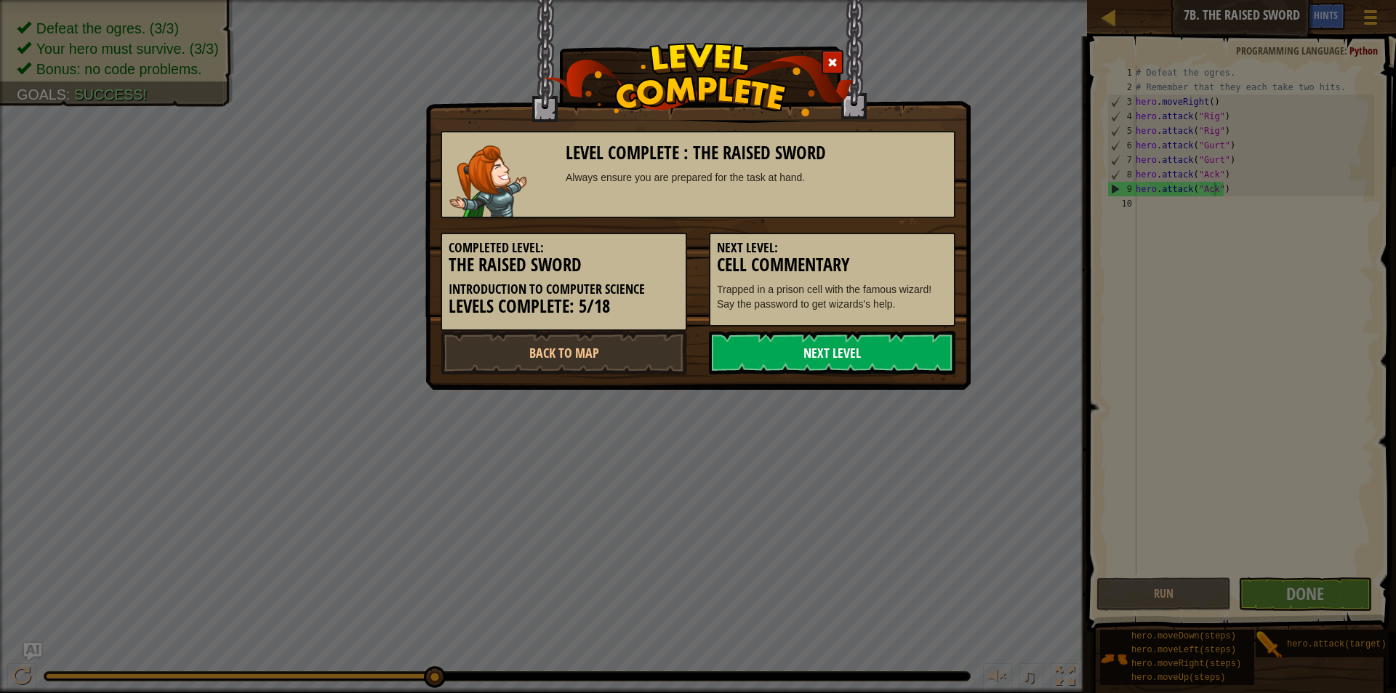
click at [873, 350] on link "Next Level" at bounding box center [832, 353] width 247 height 44
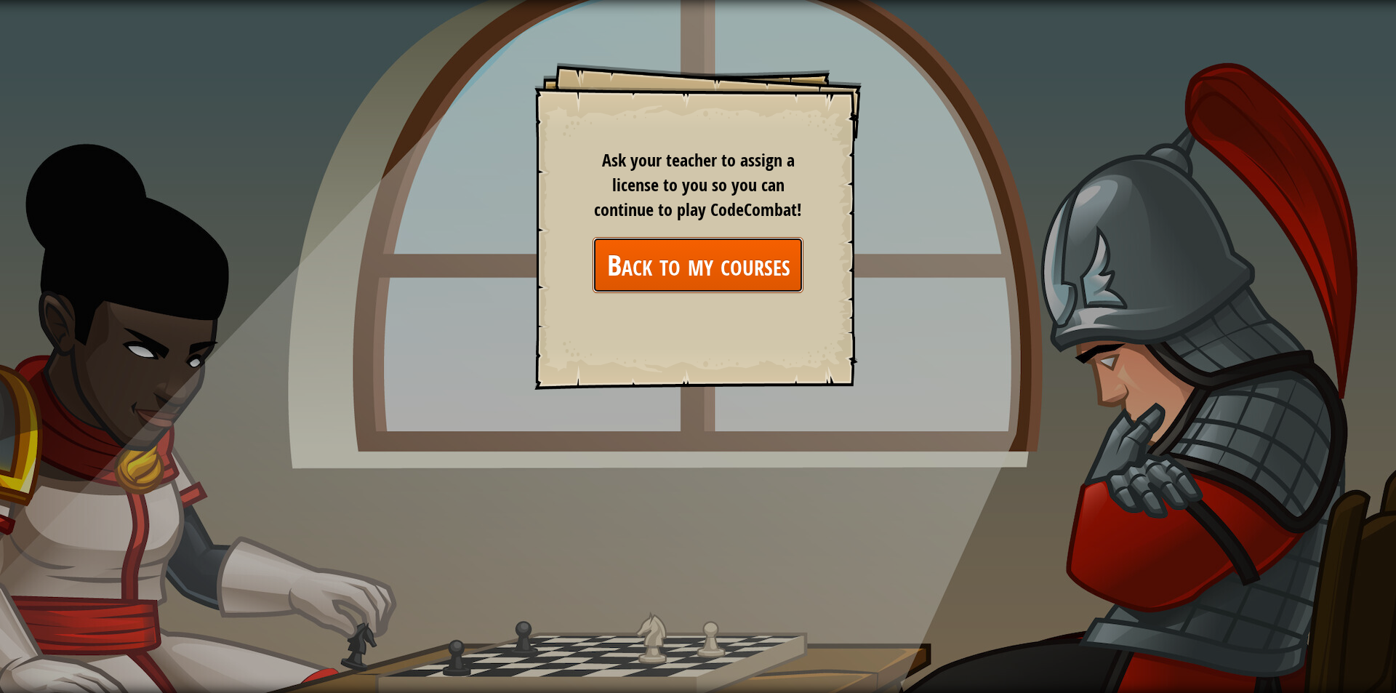
click at [700, 263] on link "Back to my courses" at bounding box center [698, 265] width 211 height 56
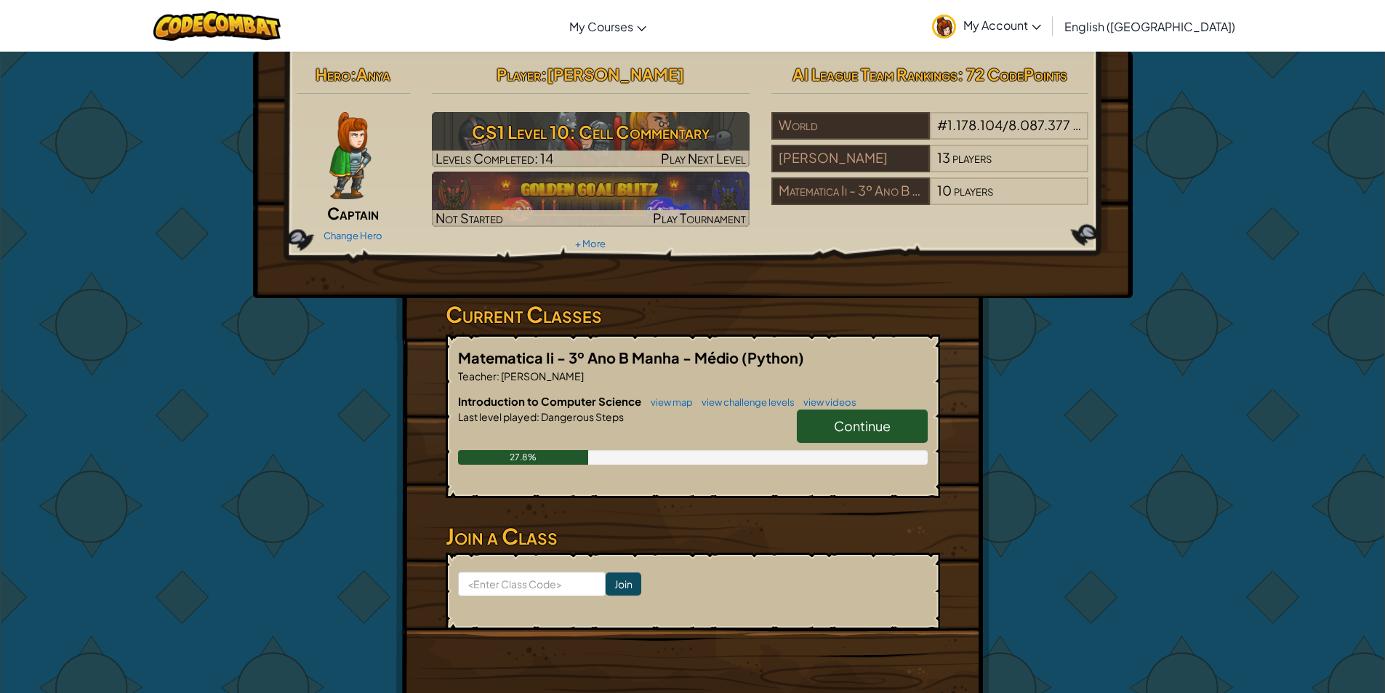
click at [898, 424] on link "Continue" at bounding box center [862, 425] width 131 height 33
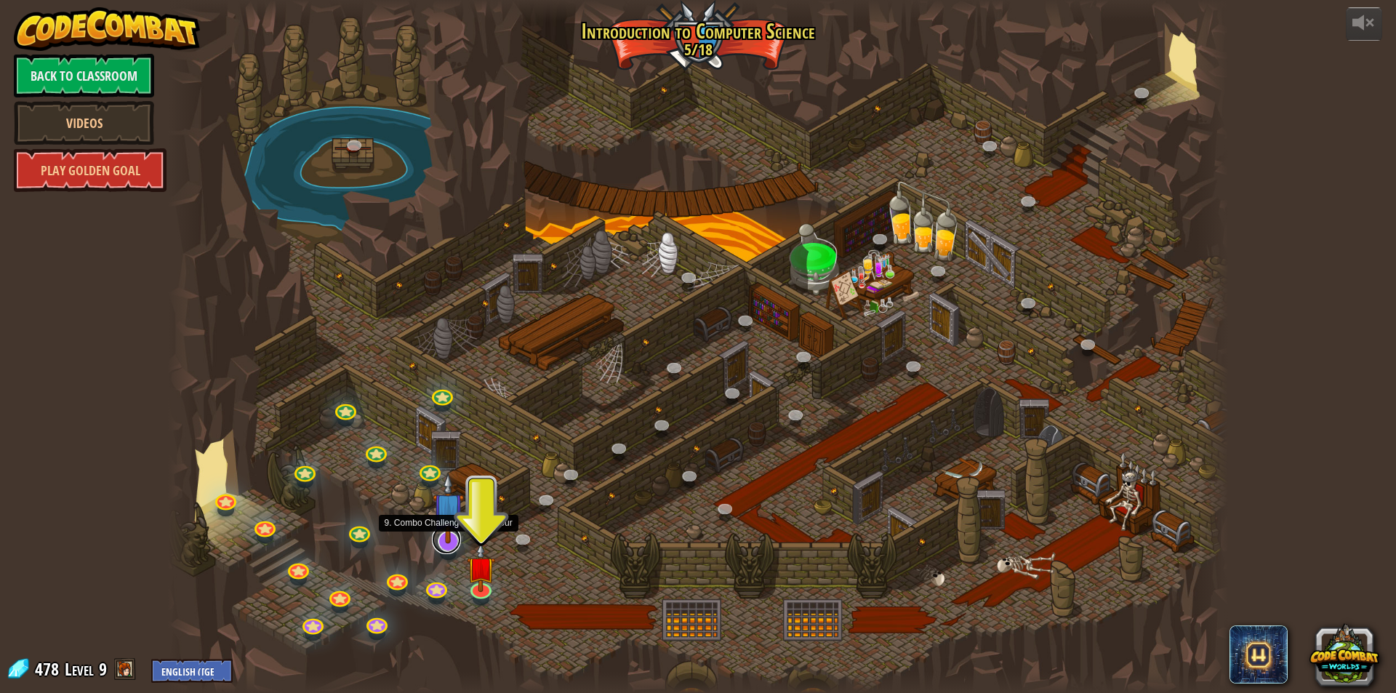
click at [453, 546] on link at bounding box center [446, 539] width 29 height 29
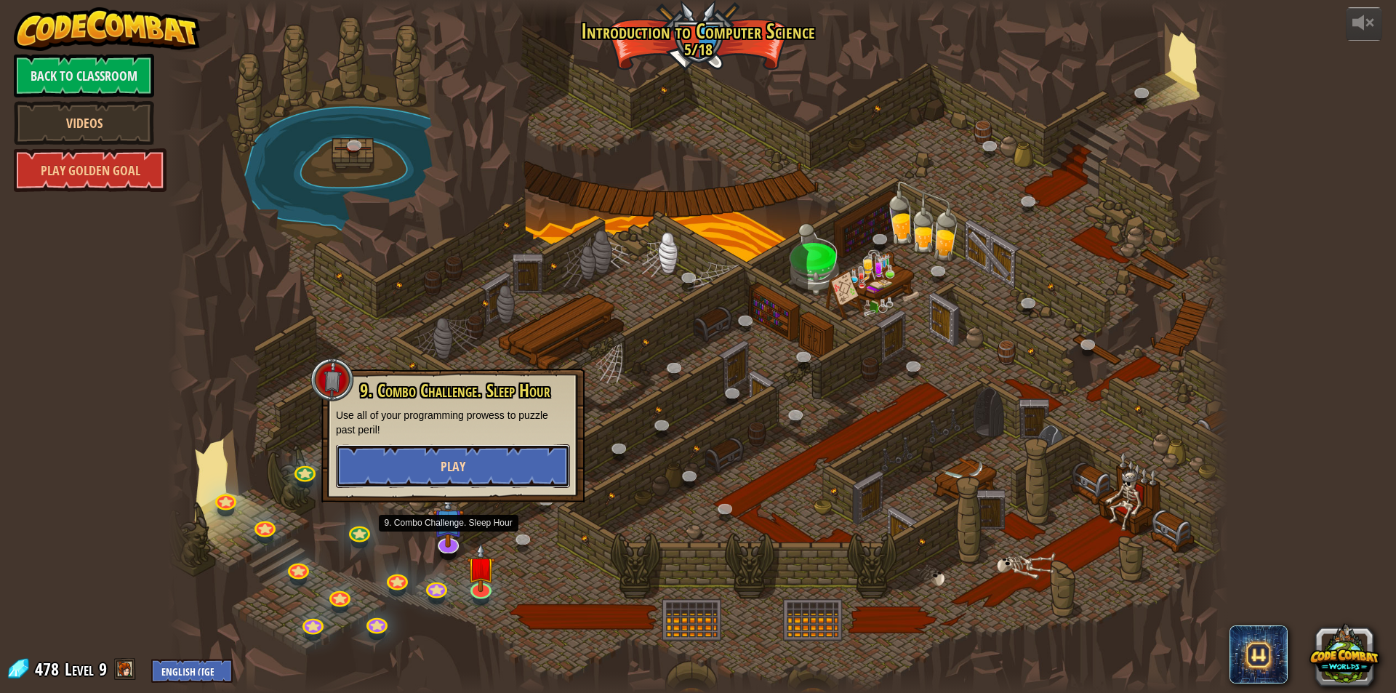
click at [477, 466] on button "Play" at bounding box center [453, 466] width 234 height 44
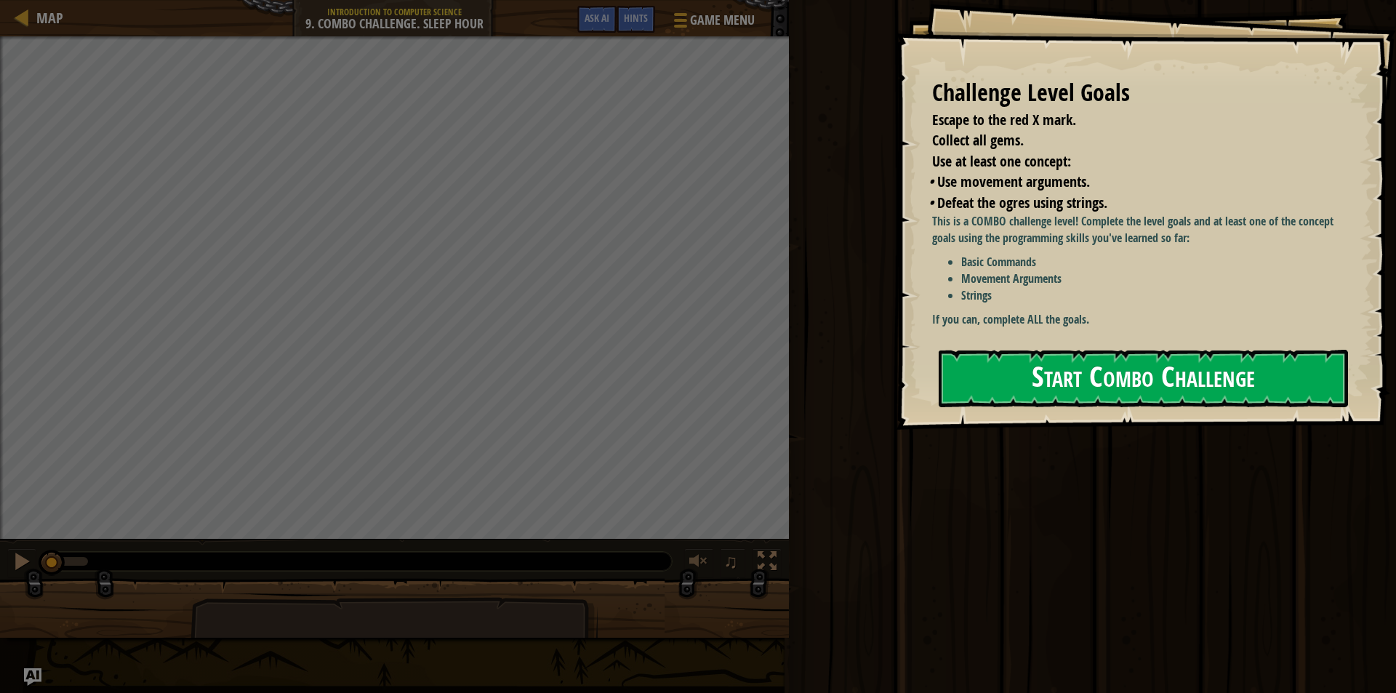
click at [1102, 374] on button "Start Combo Challenge" at bounding box center [1143, 378] width 409 height 57
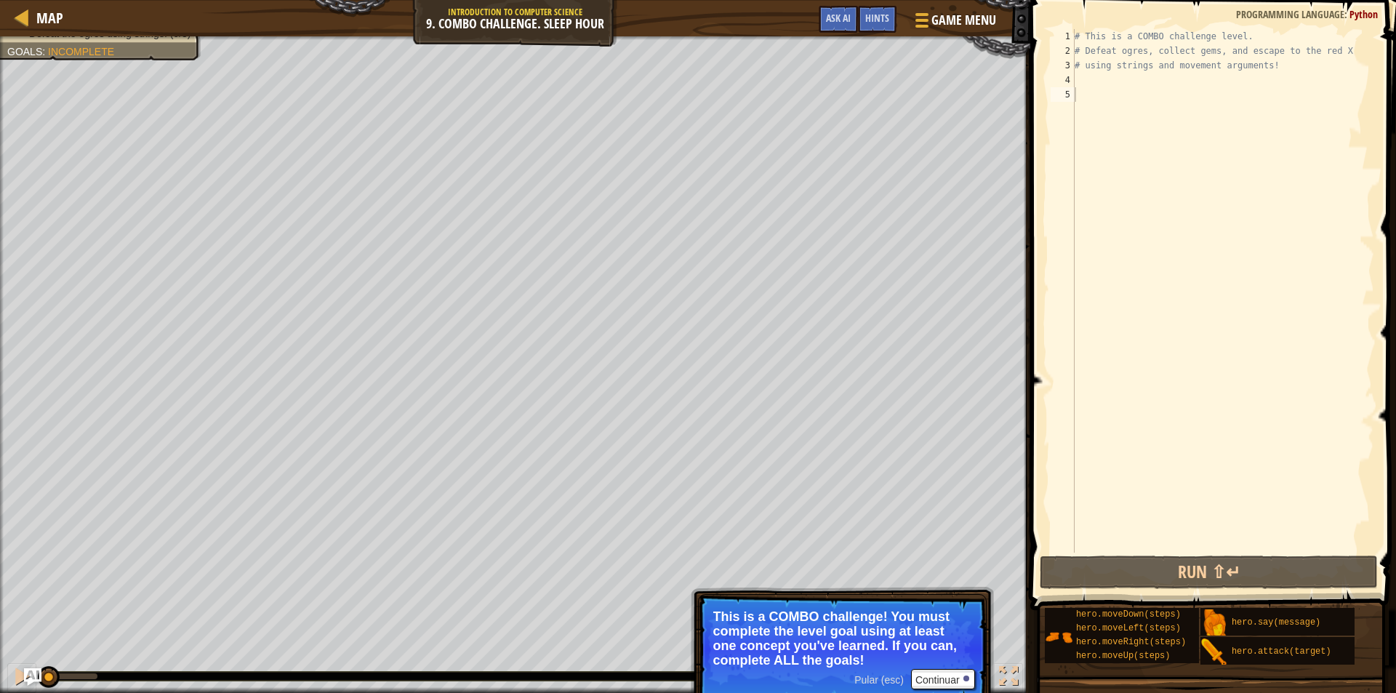
drag, startPoint x: 1201, startPoint y: 121, endPoint x: 1193, endPoint y: 116, distance: 9.5
click at [1200, 119] on div "# This is a COMBO challenge level. # Defeat [PERSON_NAME], collect gems, and es…" at bounding box center [1223, 305] width 303 height 553
click at [1095, 85] on div "# This is a COMBO challenge level. # Defeat [PERSON_NAME], collect gems, and es…" at bounding box center [1223, 305] width 303 height 553
type textarea "h"
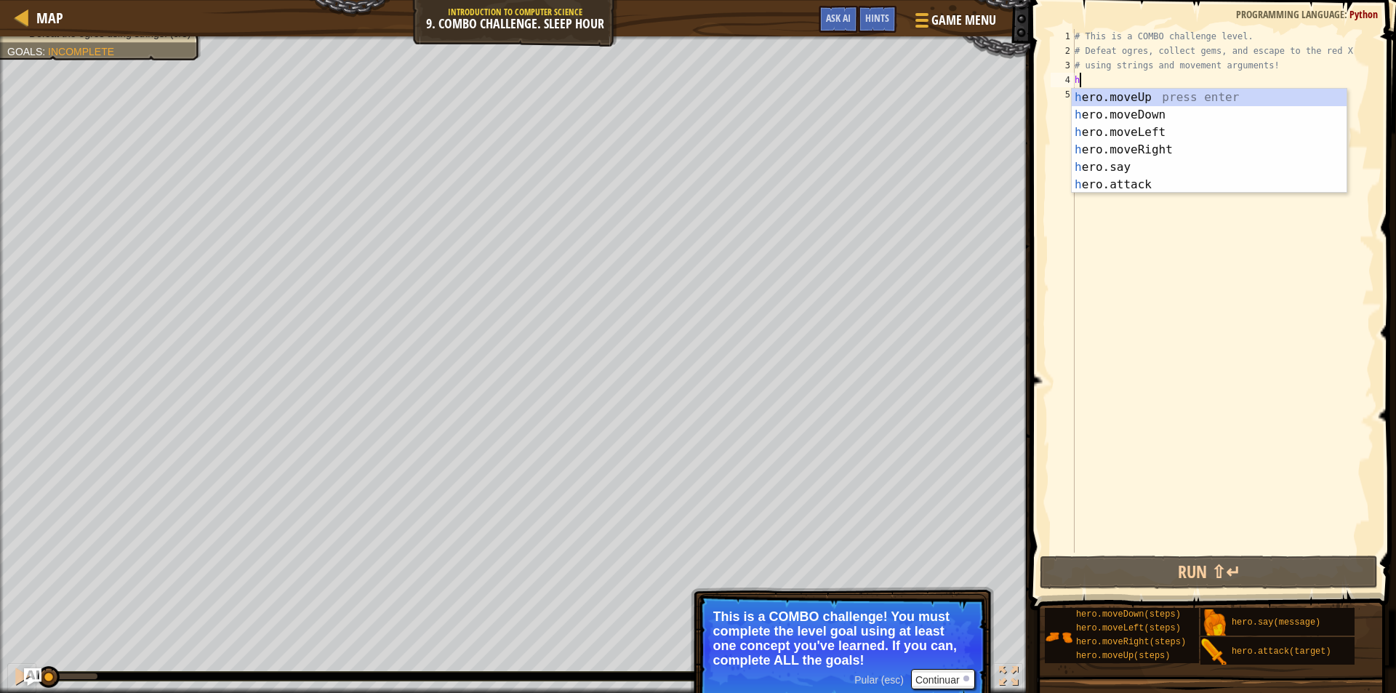
scroll to position [7, 0]
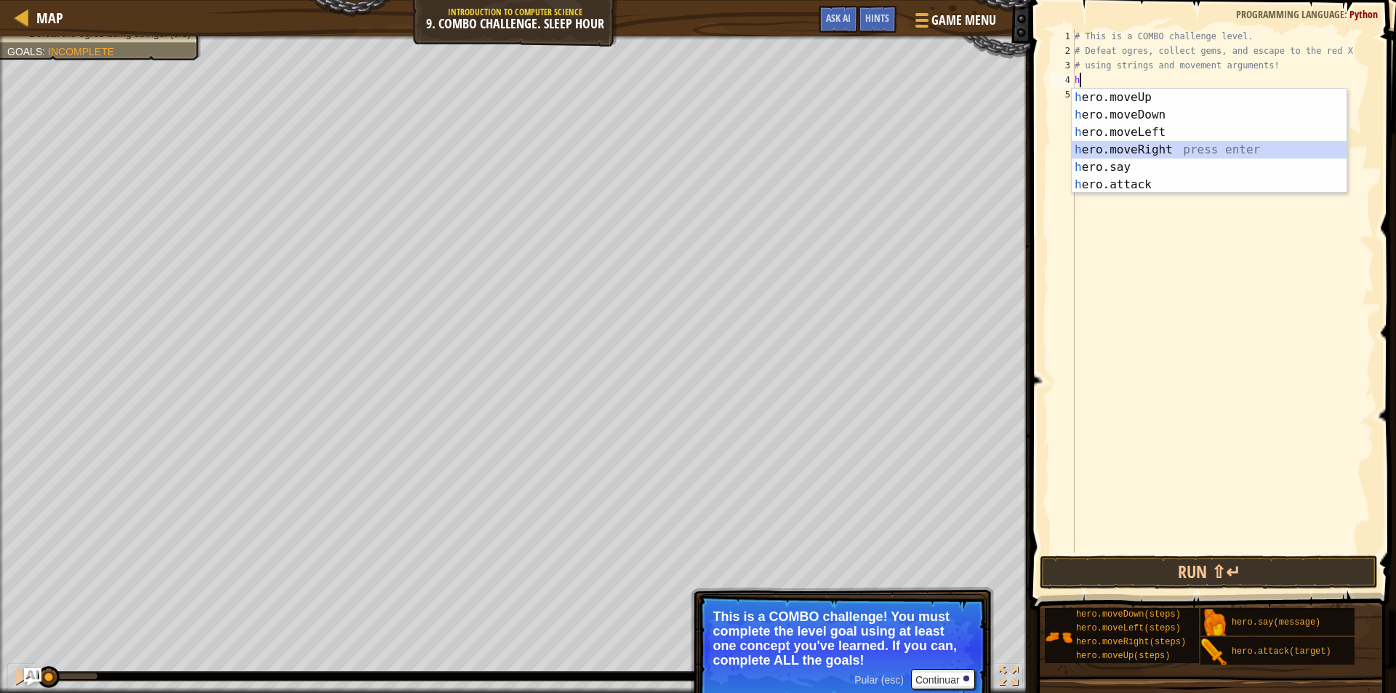
click at [1164, 147] on div "h ero.moveUp press enter h ero.moveDown press enter h ero.moveLeft press enter …" at bounding box center [1209, 159] width 275 height 140
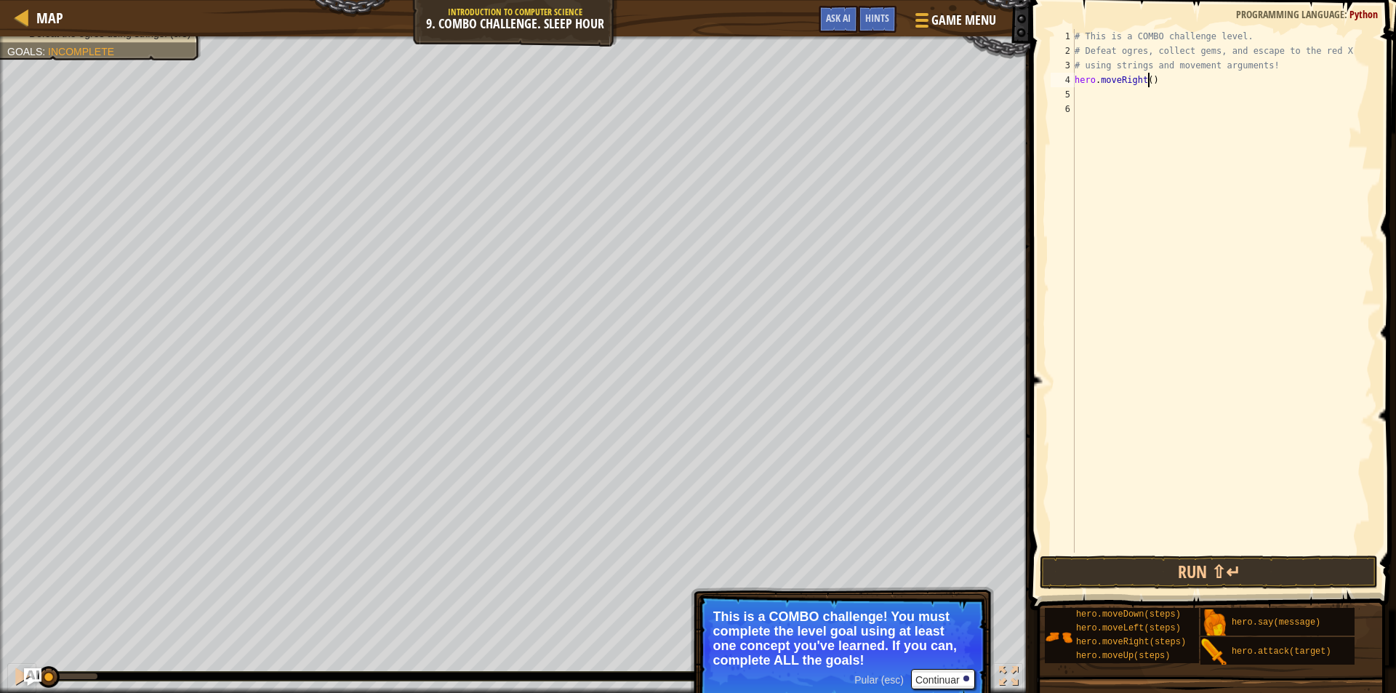
click at [1148, 78] on div "# This is a COMBO challenge level. # Defeat [PERSON_NAME], collect gems, and es…" at bounding box center [1223, 305] width 303 height 553
type textarea "hero.moveRight(2)"
click at [1142, 93] on div "# This is a COMBO challenge level. # Defeat [PERSON_NAME], collect gems, and es…" at bounding box center [1223, 305] width 303 height 553
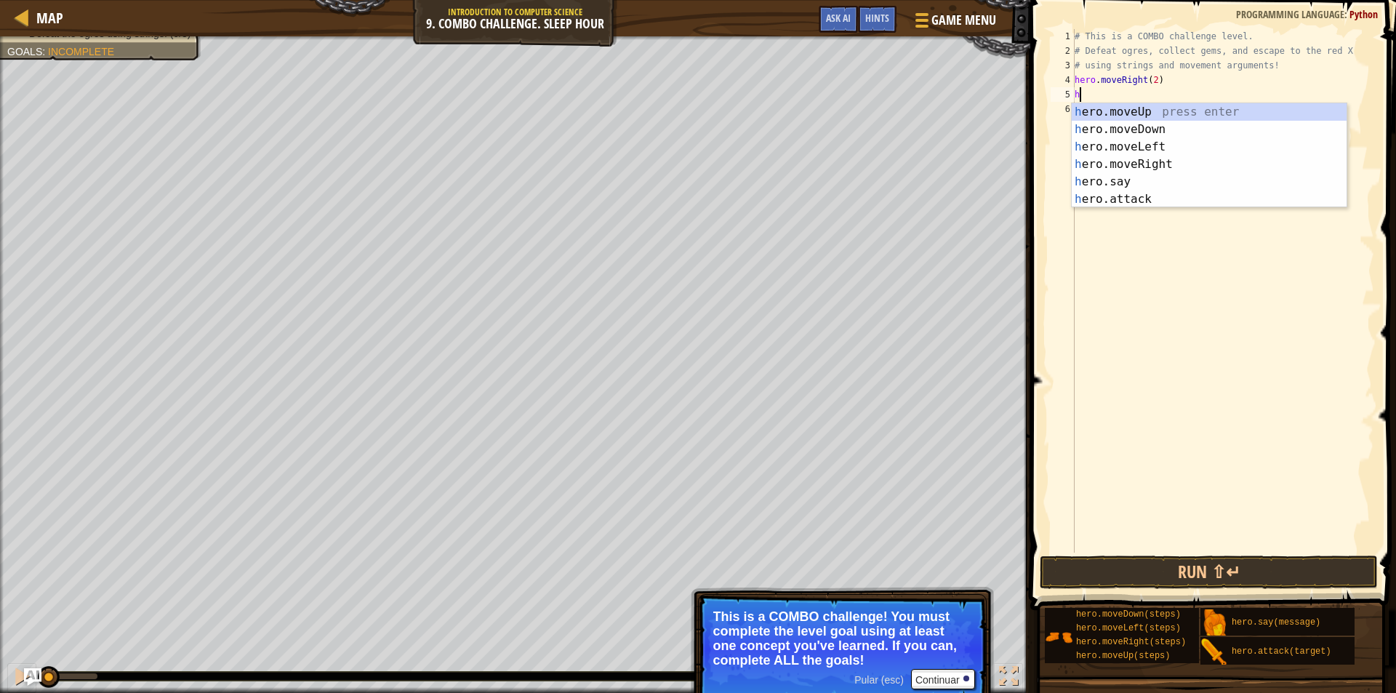
click at [884, 681] on font "Pular (esc)" at bounding box center [878, 680] width 49 height 12
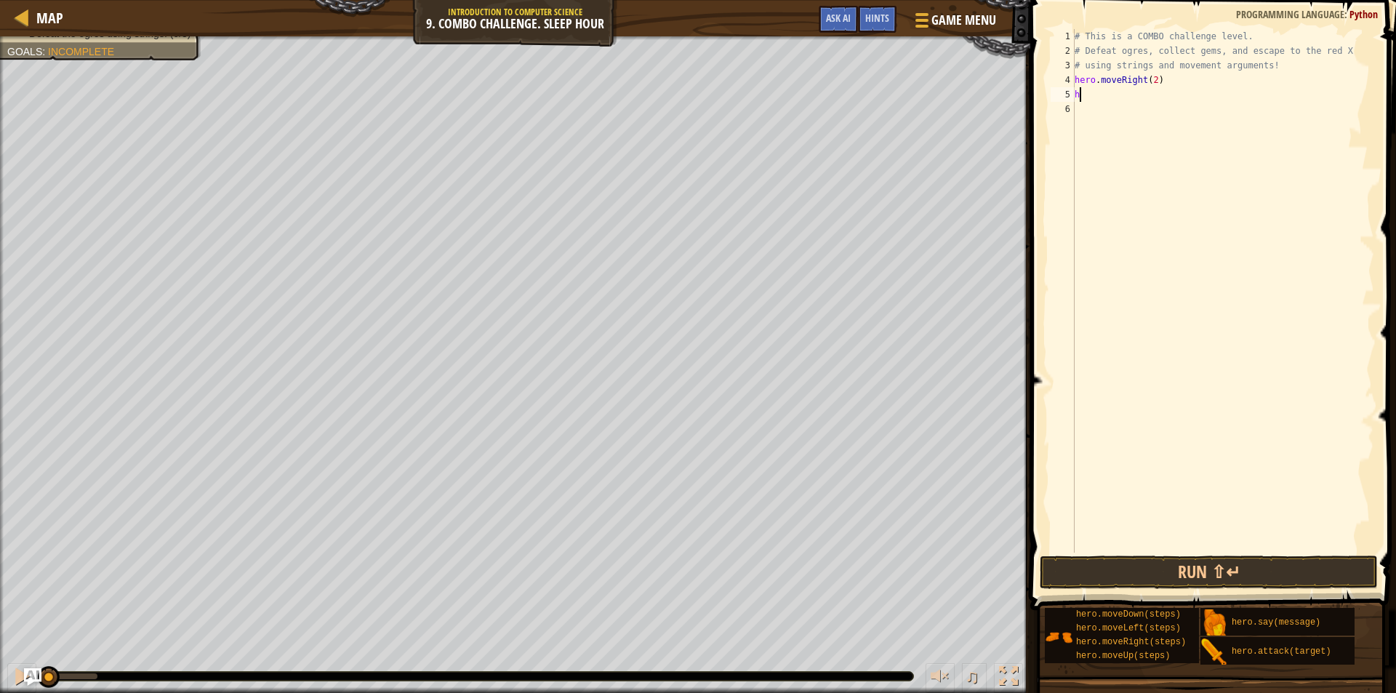
click at [1100, 100] on div "# This is a COMBO challenge level. # Defeat [PERSON_NAME], collect gems, and es…" at bounding box center [1223, 305] width 303 height 553
type textarea "he"
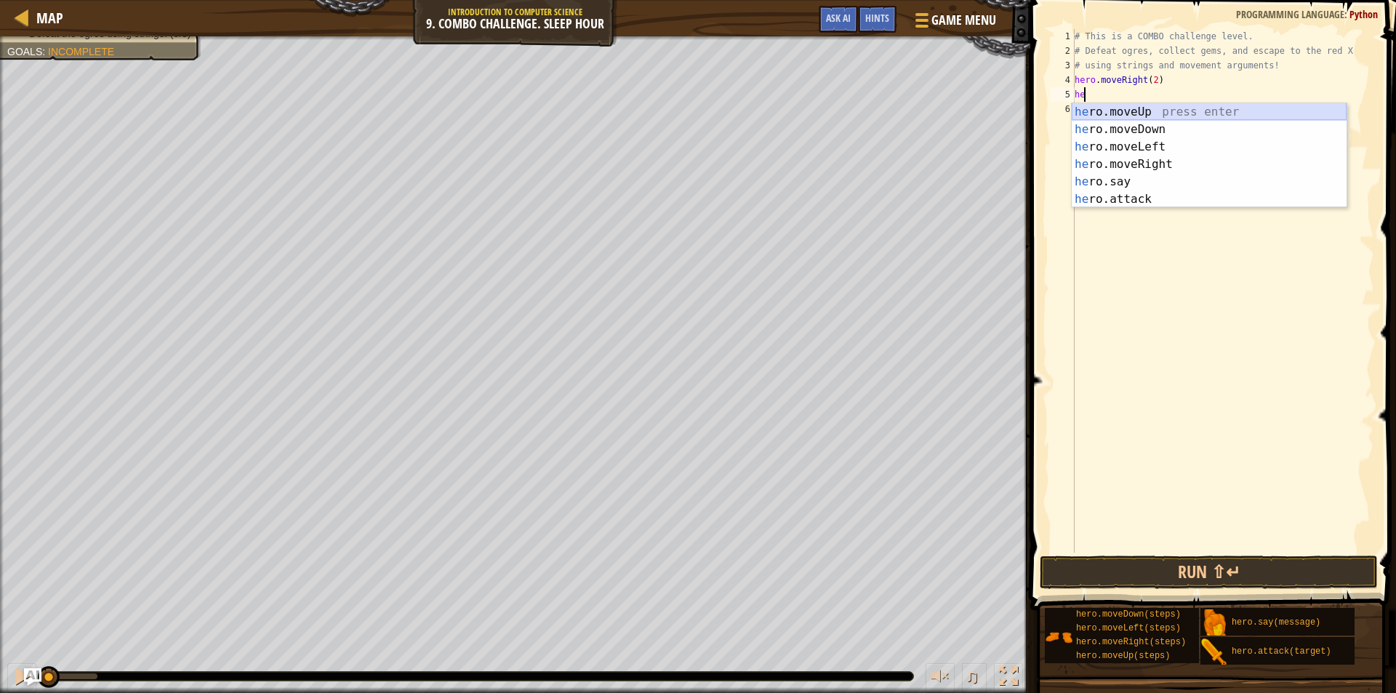
click at [1150, 111] on div "he ro.moveUp press enter he ro.moveDown press enter he ro.moveLeft press enter …" at bounding box center [1209, 173] width 275 height 140
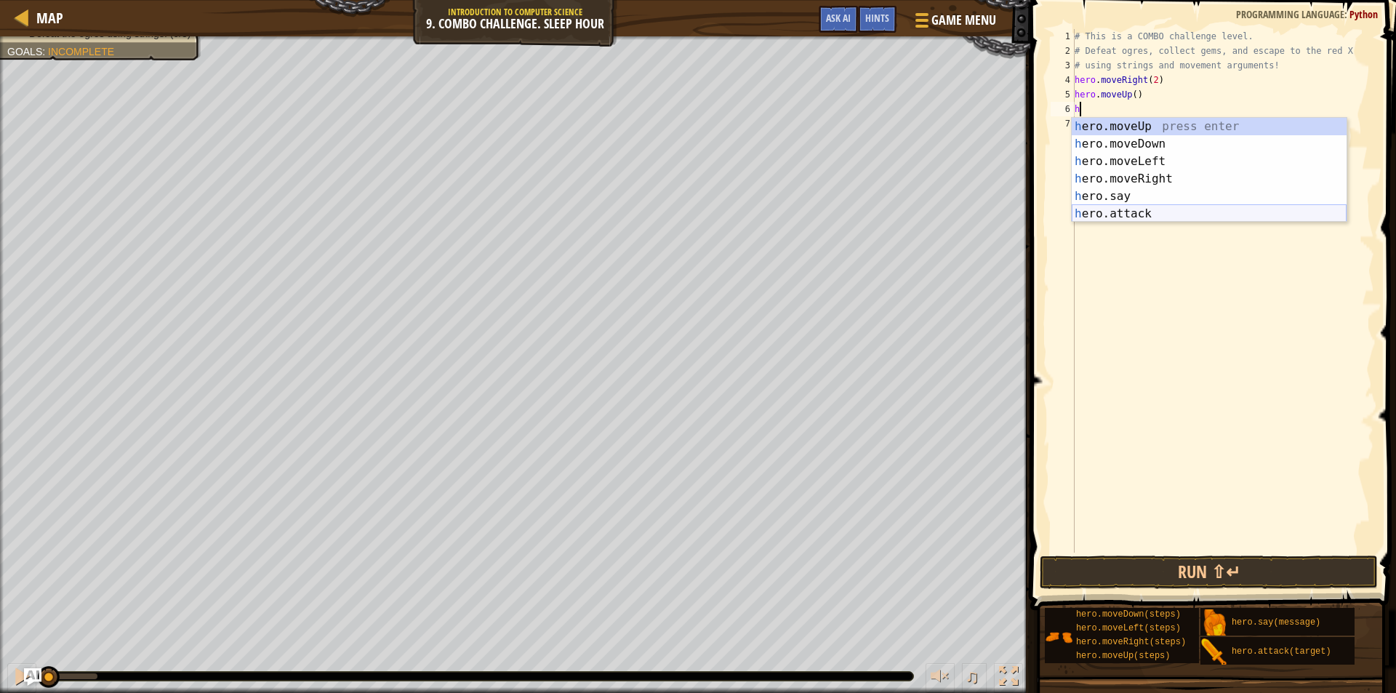
click at [1148, 207] on div "h ero.moveUp press enter h ero.moveDown press enter h ero.moveLeft press enter …" at bounding box center [1209, 188] width 275 height 140
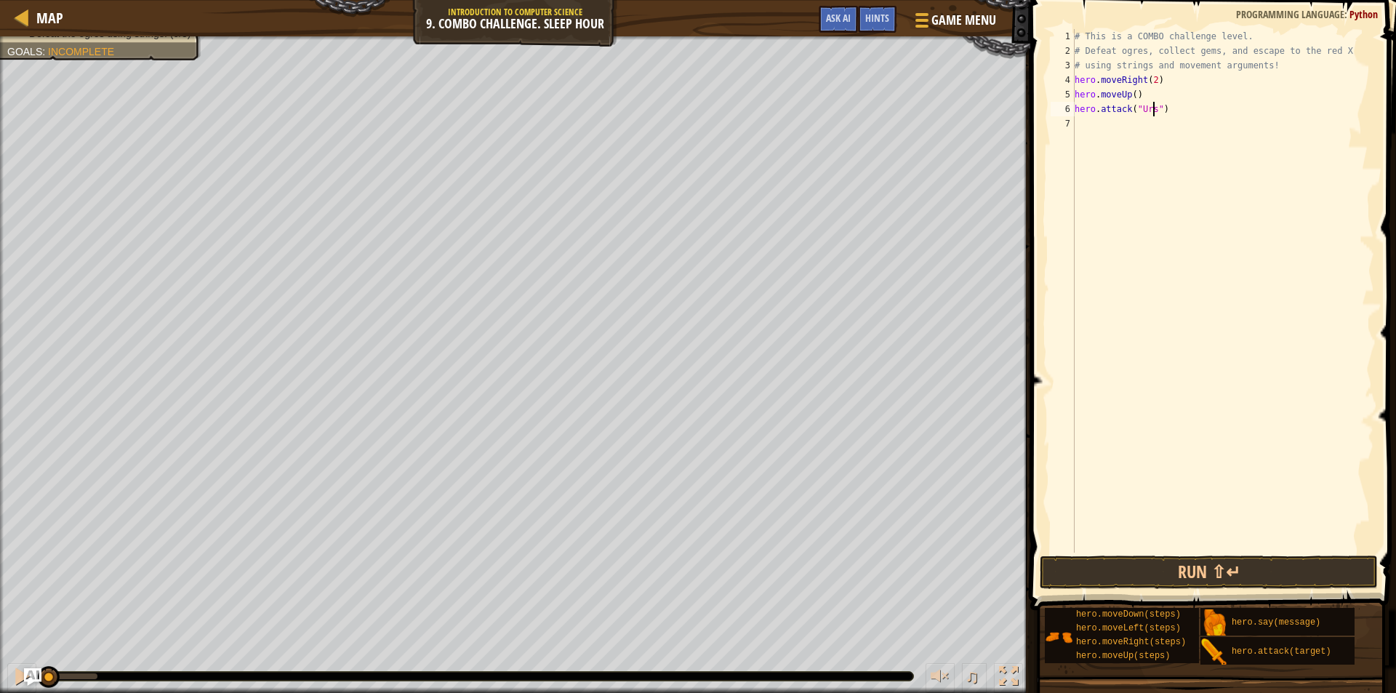
type textarea "hero.attack("Ursa")"
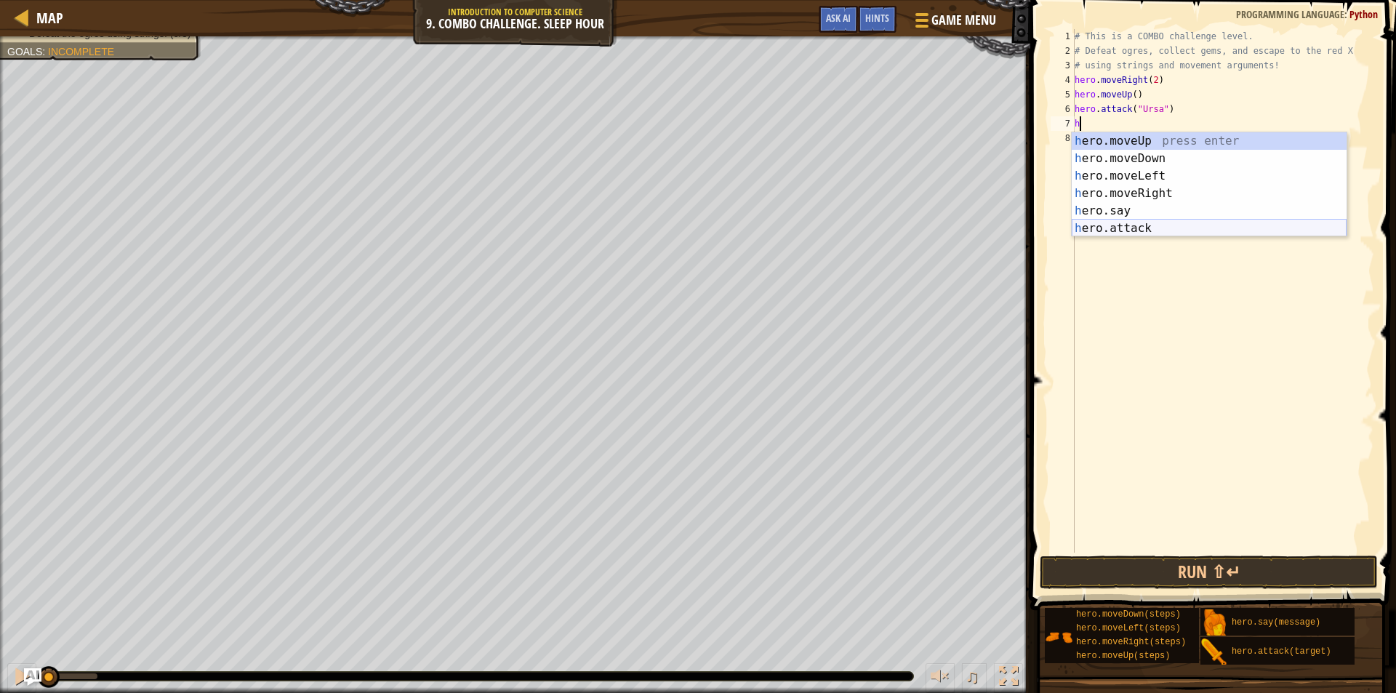
click at [1168, 223] on div "h ero.moveUp press enter h ero.moveDown press enter h ero.moveLeft press enter …" at bounding box center [1209, 202] width 275 height 140
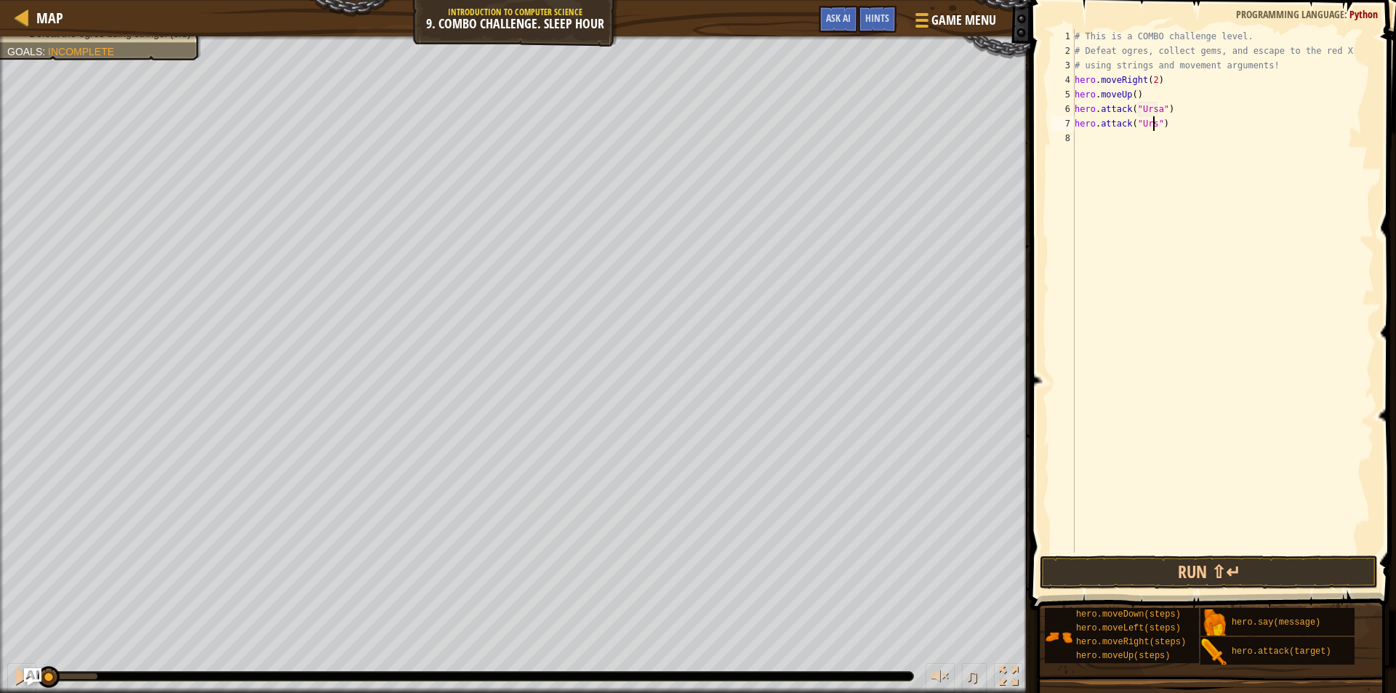
type textarea "hero.attack("Ursa")"
click at [1086, 140] on div "# This is a COMBO challenge level. # Defeat [PERSON_NAME], collect gems, and es…" at bounding box center [1223, 305] width 303 height 553
type textarea "h"
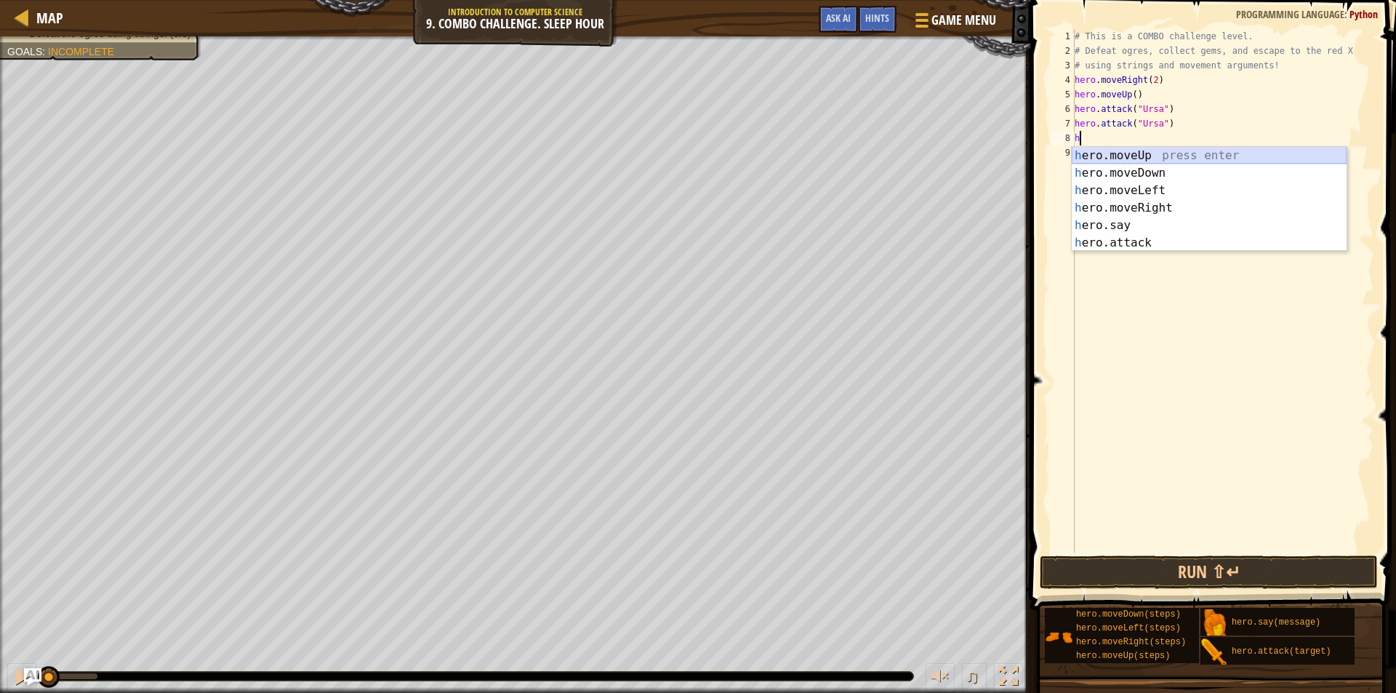
click at [1153, 151] on div "h ero.moveUp press enter h ero.moveDown press enter h ero.moveLeft press enter …" at bounding box center [1209, 217] width 275 height 140
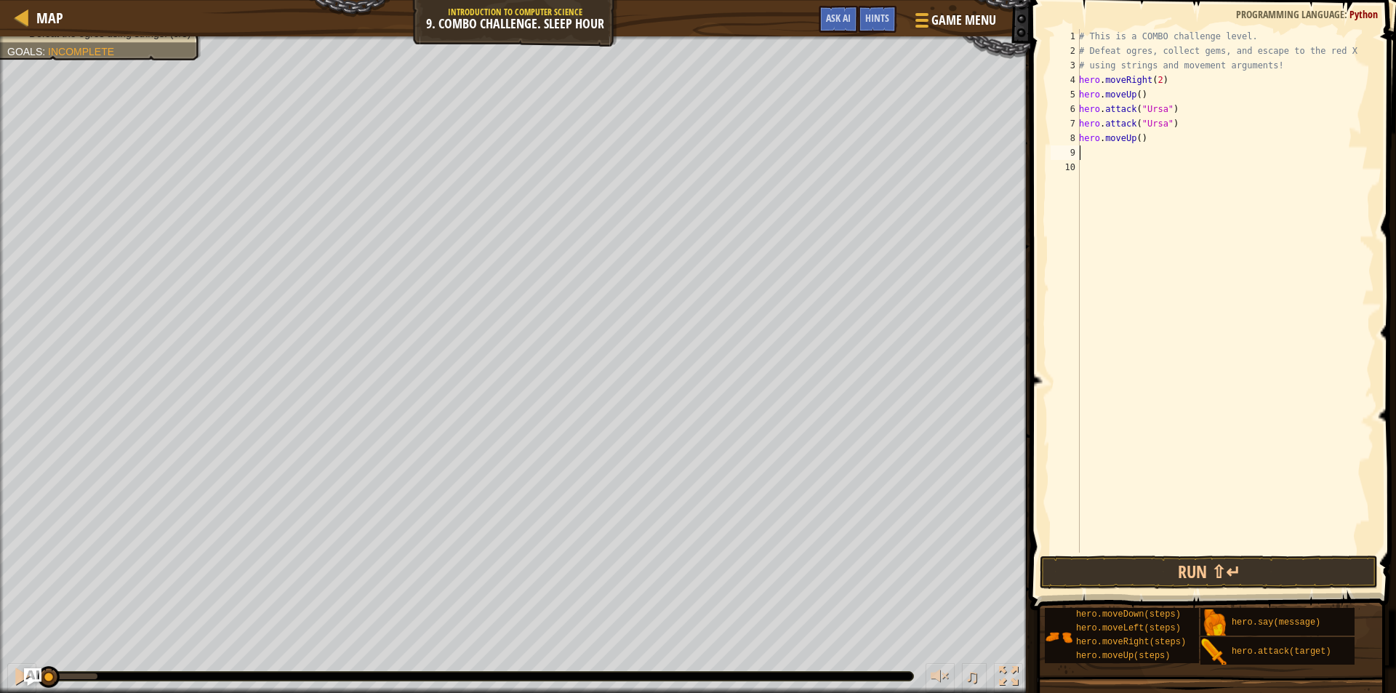
click at [1122, 156] on div "# This is a COMBO challenge level. # Defeat [PERSON_NAME], collect gems, and es…" at bounding box center [1225, 305] width 298 height 553
type textarea "h"
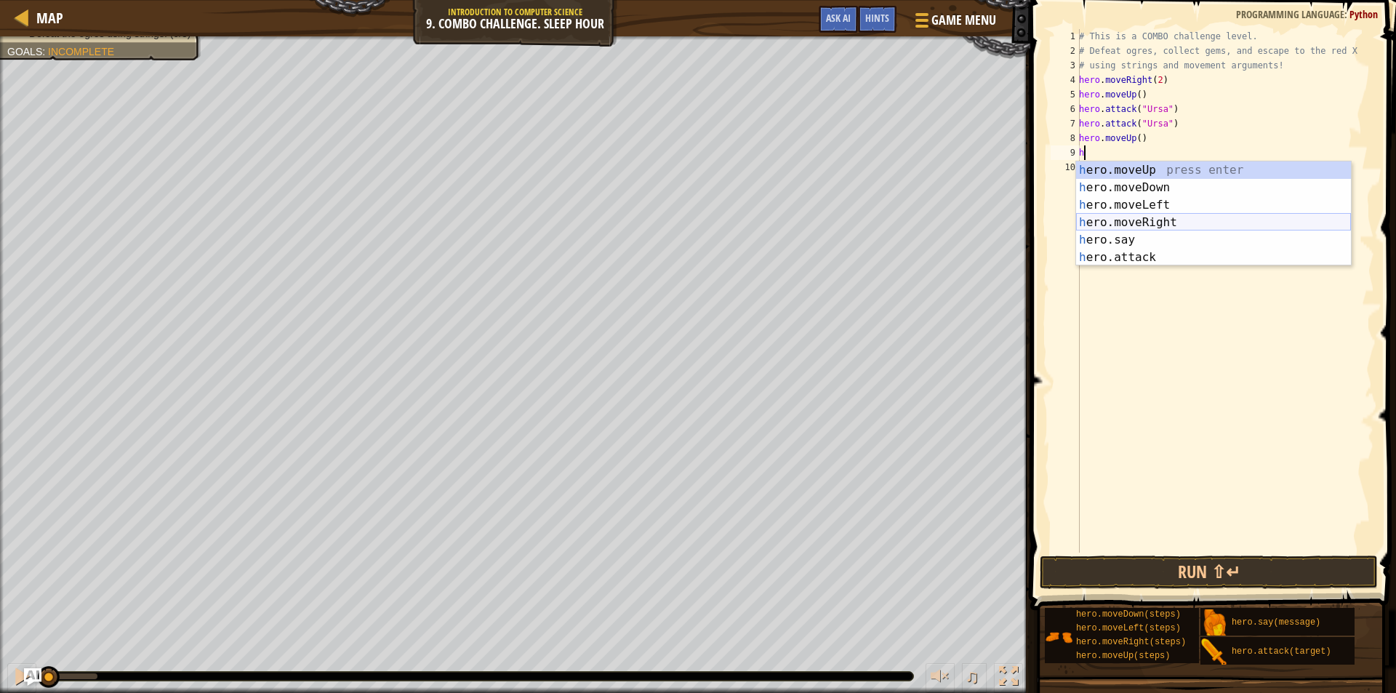
click at [1169, 217] on div "h ero.moveUp press enter h ero.moveDown press enter h ero.moveLeft press enter …" at bounding box center [1213, 231] width 275 height 140
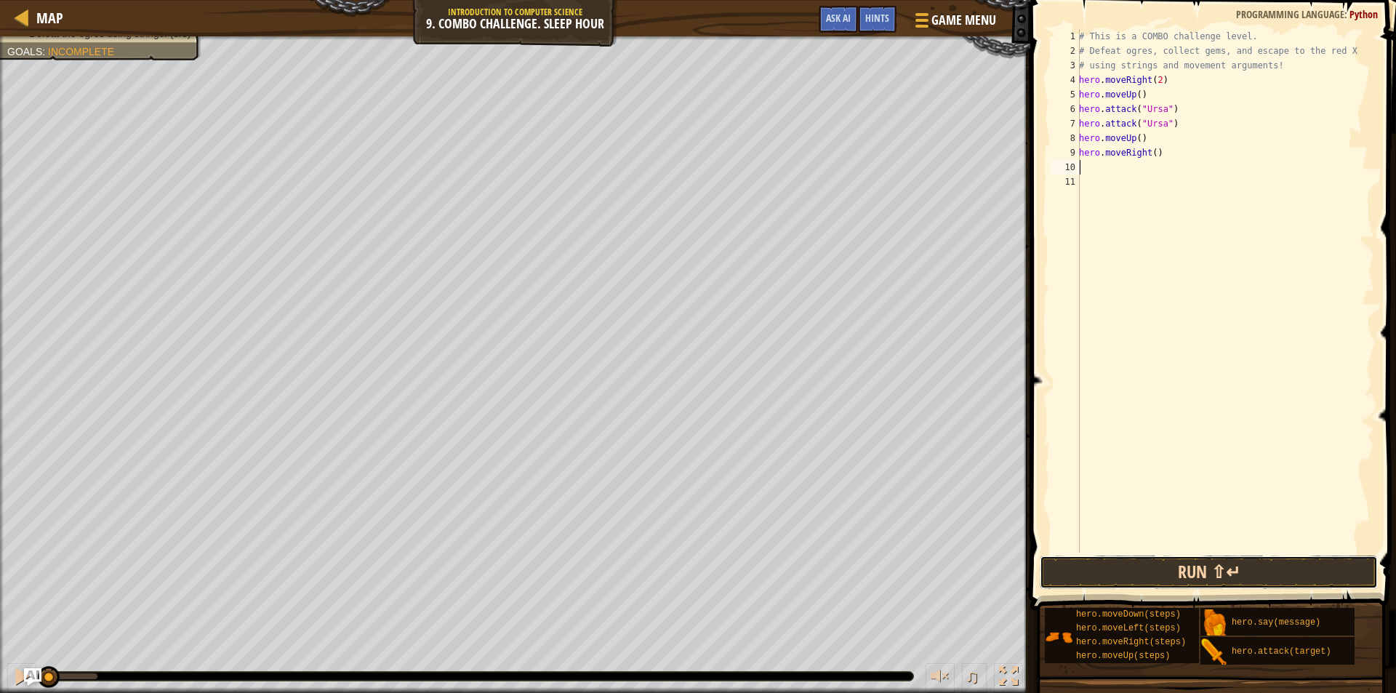
click at [1244, 566] on button "Run ⇧↵" at bounding box center [1209, 572] width 338 height 33
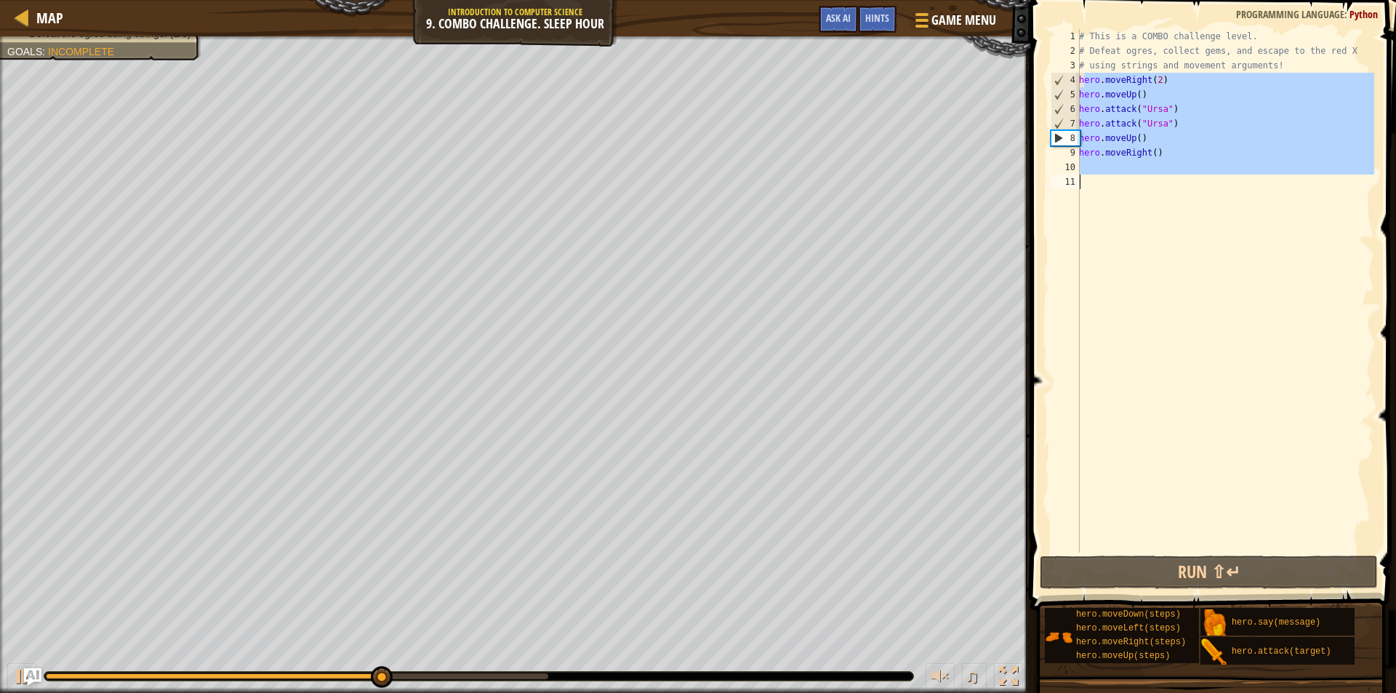
drag, startPoint x: 1082, startPoint y: 77, endPoint x: 1165, endPoint y: 189, distance: 139.3
click at [1165, 189] on div "# This is a COMBO challenge level. # Defeat [PERSON_NAME], collect gems, and es…" at bounding box center [1225, 305] width 298 height 553
type textarea "h"
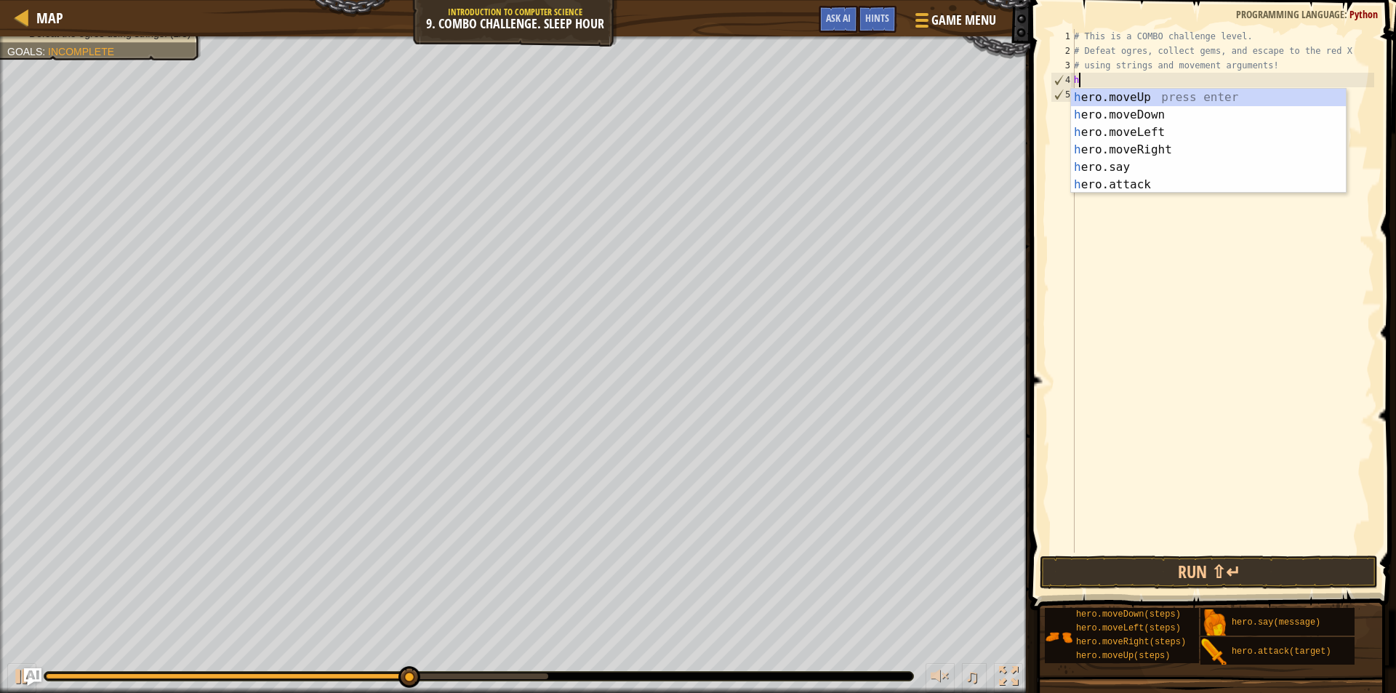
click at [1141, 258] on div "# This is a COMBO challenge level. # Defeat [PERSON_NAME], collect gems, and es…" at bounding box center [1222, 305] width 303 height 553
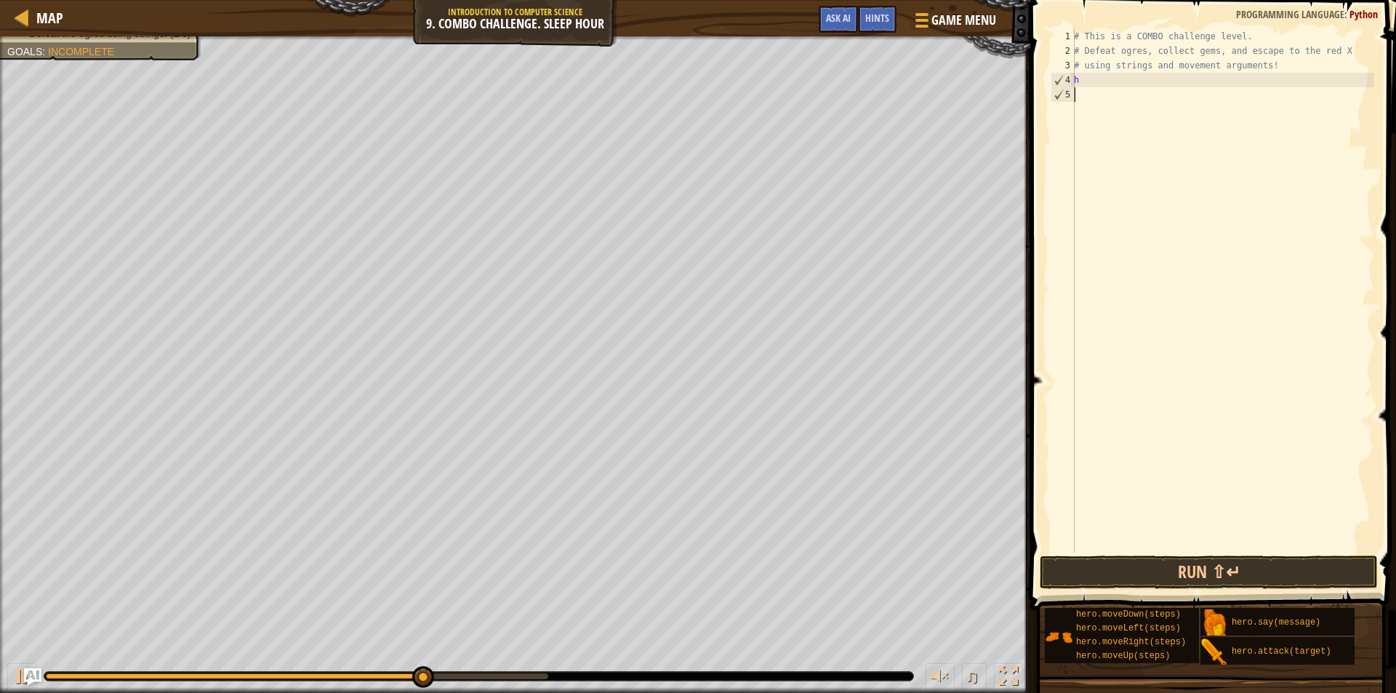
click at [1118, 81] on div "# This is a COMBO challenge level. # Defeat [PERSON_NAME], collect gems, and es…" at bounding box center [1222, 305] width 303 height 553
type textarea "h"
click at [1260, 575] on button "Run ⇧↵" at bounding box center [1209, 572] width 338 height 33
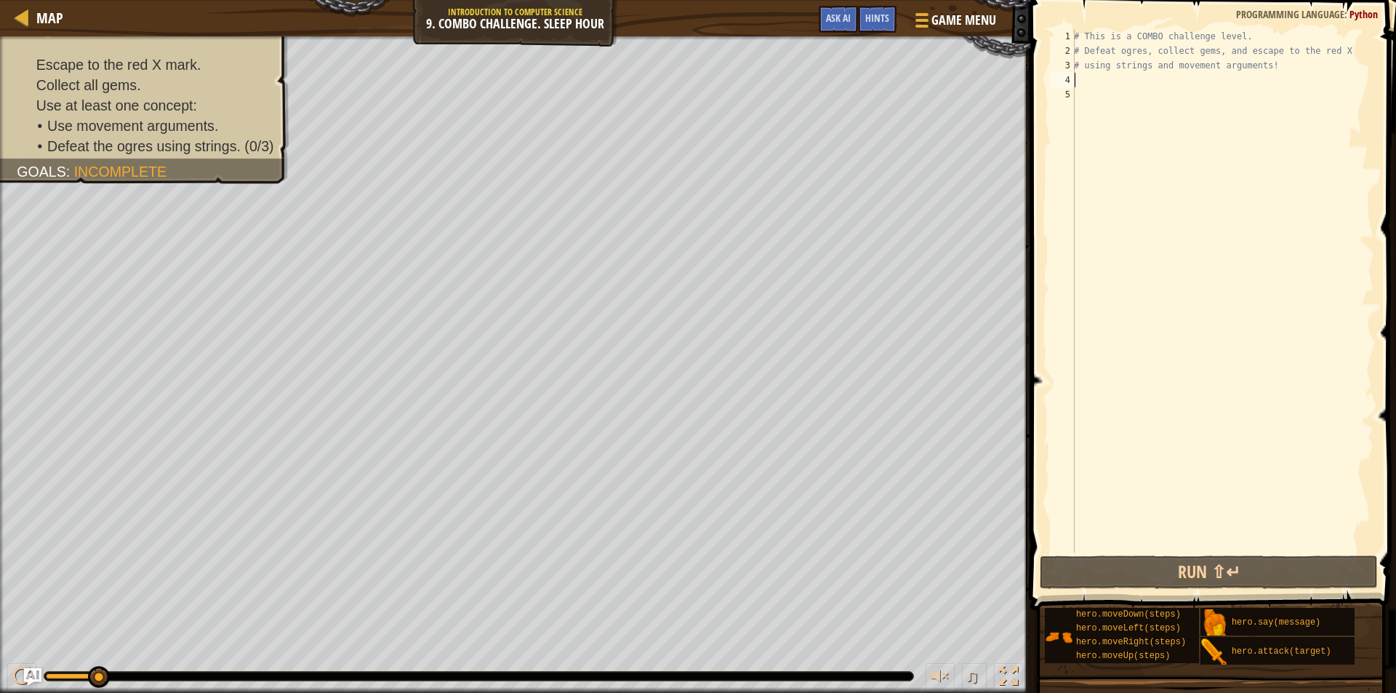
click at [1095, 82] on div "# This is a COMBO challenge level. # Defeat [PERSON_NAME], collect gems, and es…" at bounding box center [1222, 305] width 303 height 553
type textarea "h"
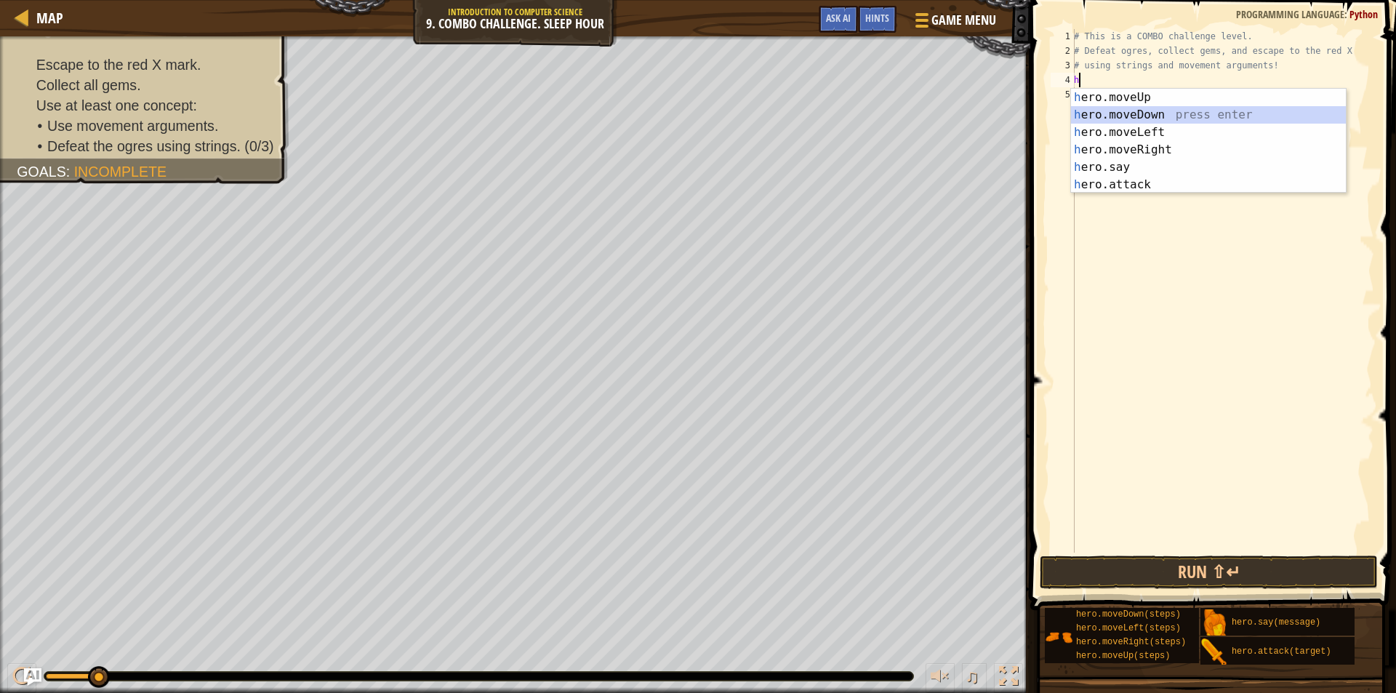
click at [1142, 113] on div "h ero.moveUp press enter h ero.moveDown press enter h ero.moveLeft press enter …" at bounding box center [1208, 159] width 275 height 140
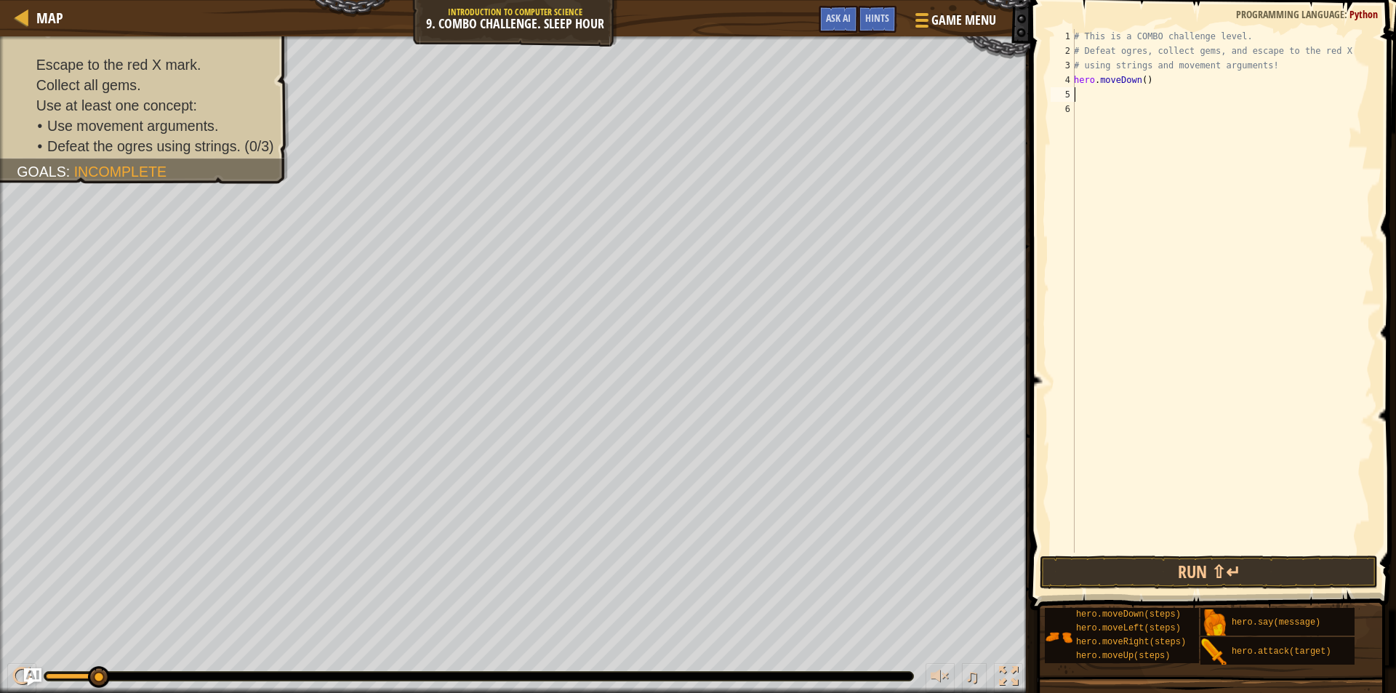
click at [1104, 98] on div "# This is a COMBO challenge level. # Defeat [PERSON_NAME], collect gems, and es…" at bounding box center [1222, 305] width 303 height 553
type textarea "h"
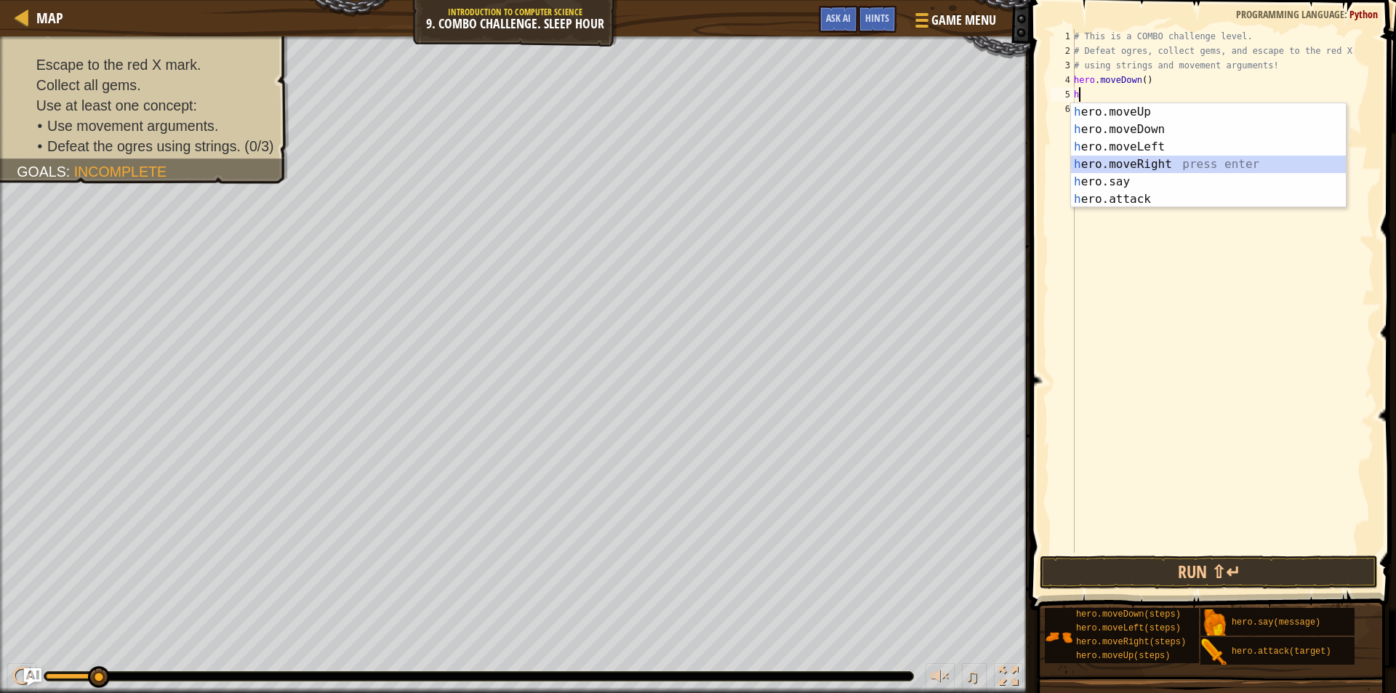
click at [1164, 158] on div "h ero.moveUp press enter h ero.moveDown press enter h ero.moveLeft press enter …" at bounding box center [1208, 173] width 275 height 140
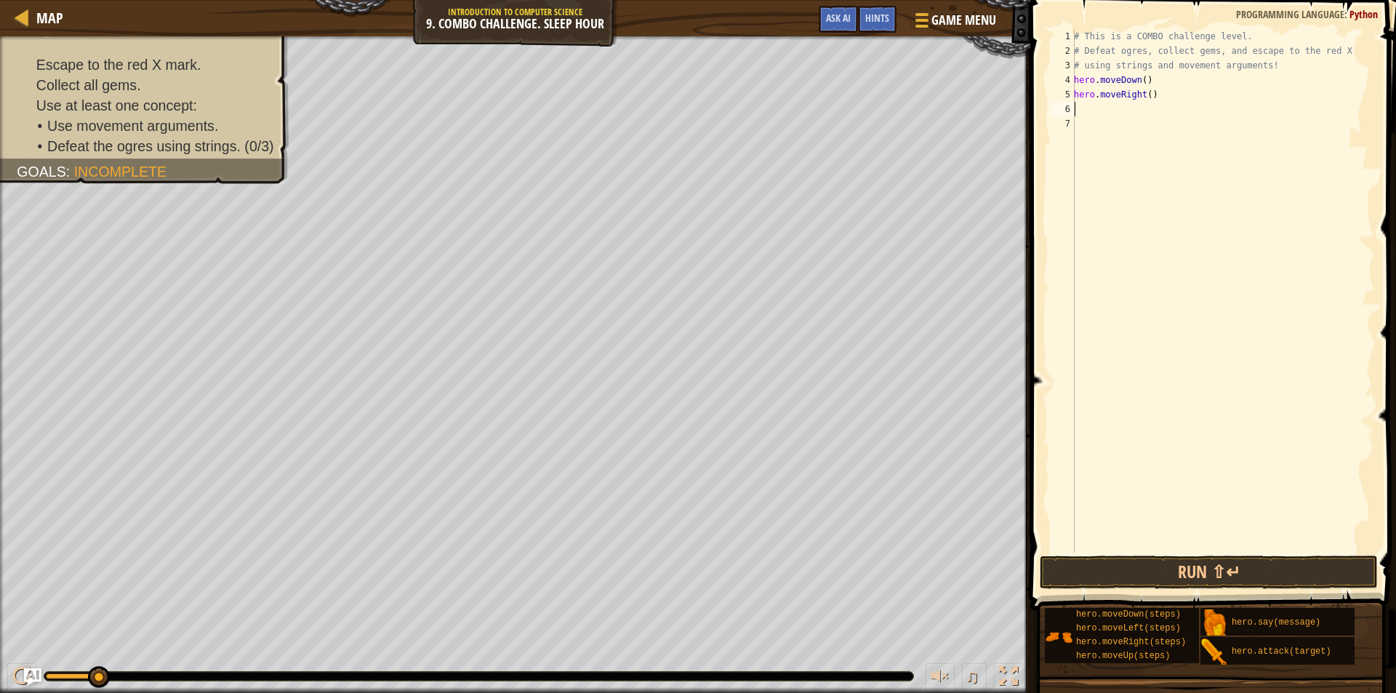
click at [1148, 95] on div "# This is a COMBO challenge level. # Defeat [PERSON_NAME], collect gems, and es…" at bounding box center [1222, 305] width 303 height 553
type textarea "hero.moveRight(2)"
click at [1126, 111] on div "# This is a COMBO challenge level. # Defeat [PERSON_NAME], collect gems, and es…" at bounding box center [1222, 305] width 303 height 553
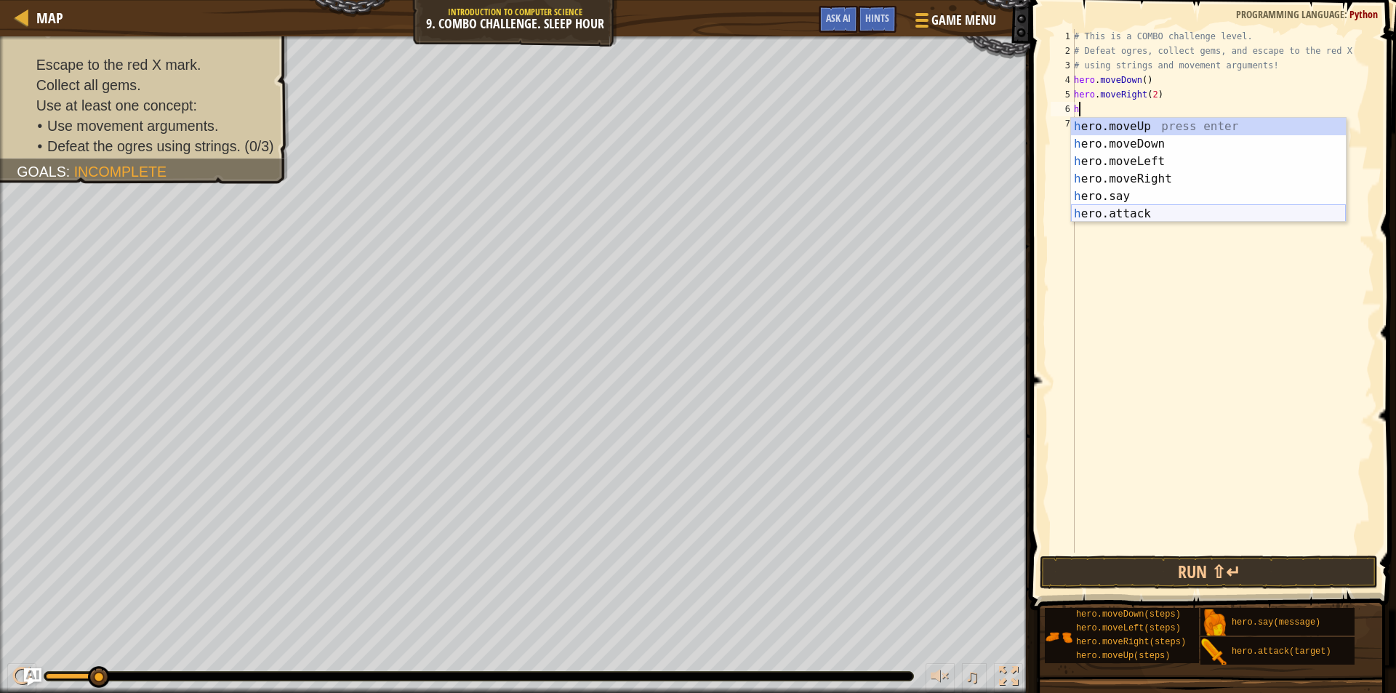
click at [1147, 215] on div "h ero.moveUp press enter h ero.moveDown press enter h ero.moveLeft press enter …" at bounding box center [1208, 188] width 275 height 140
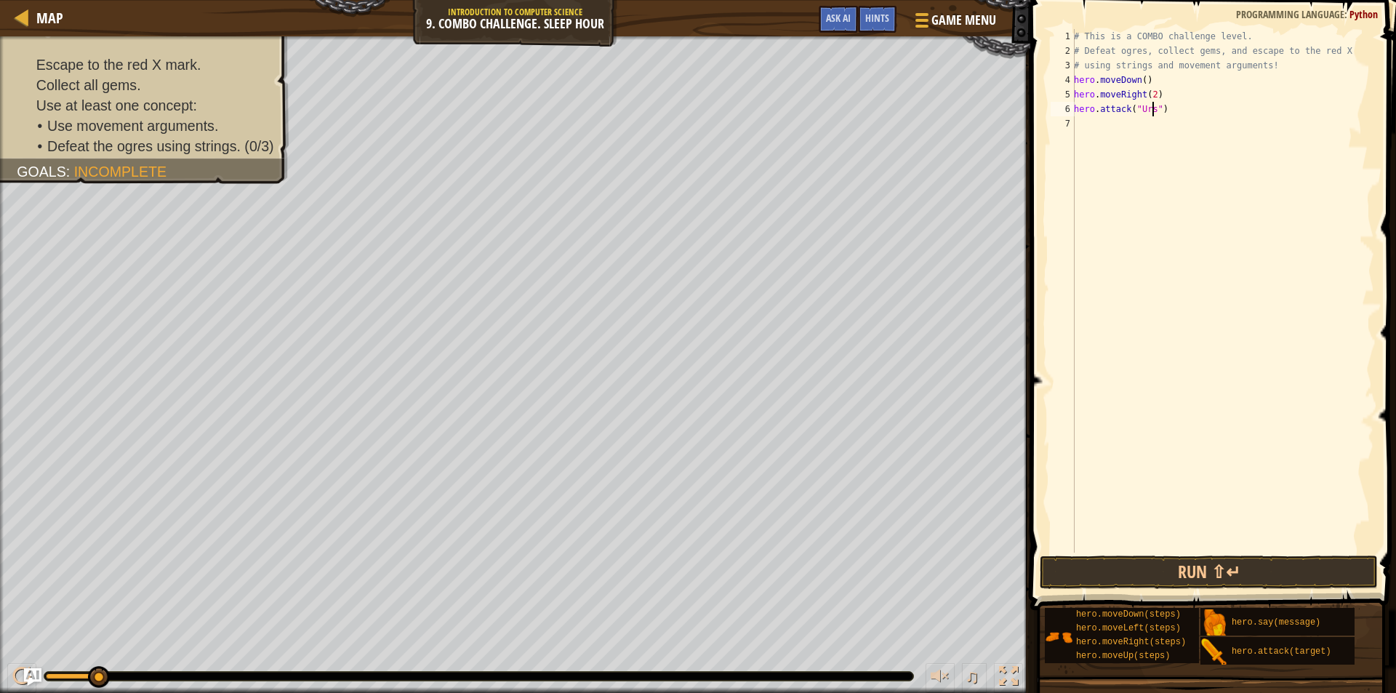
type textarea "hero.attack("Ursa")"
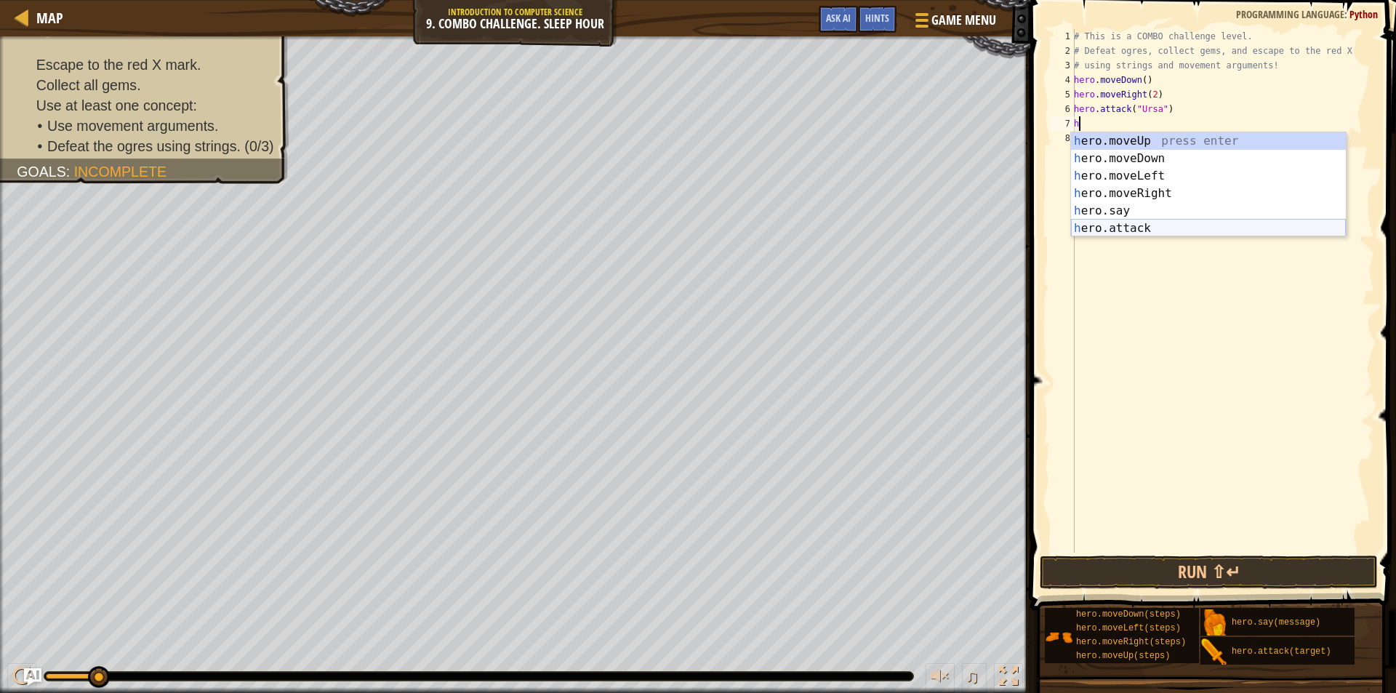
click at [1158, 222] on div "h ero.moveUp press enter h ero.moveDown press enter h ero.moveLeft press enter …" at bounding box center [1208, 202] width 275 height 140
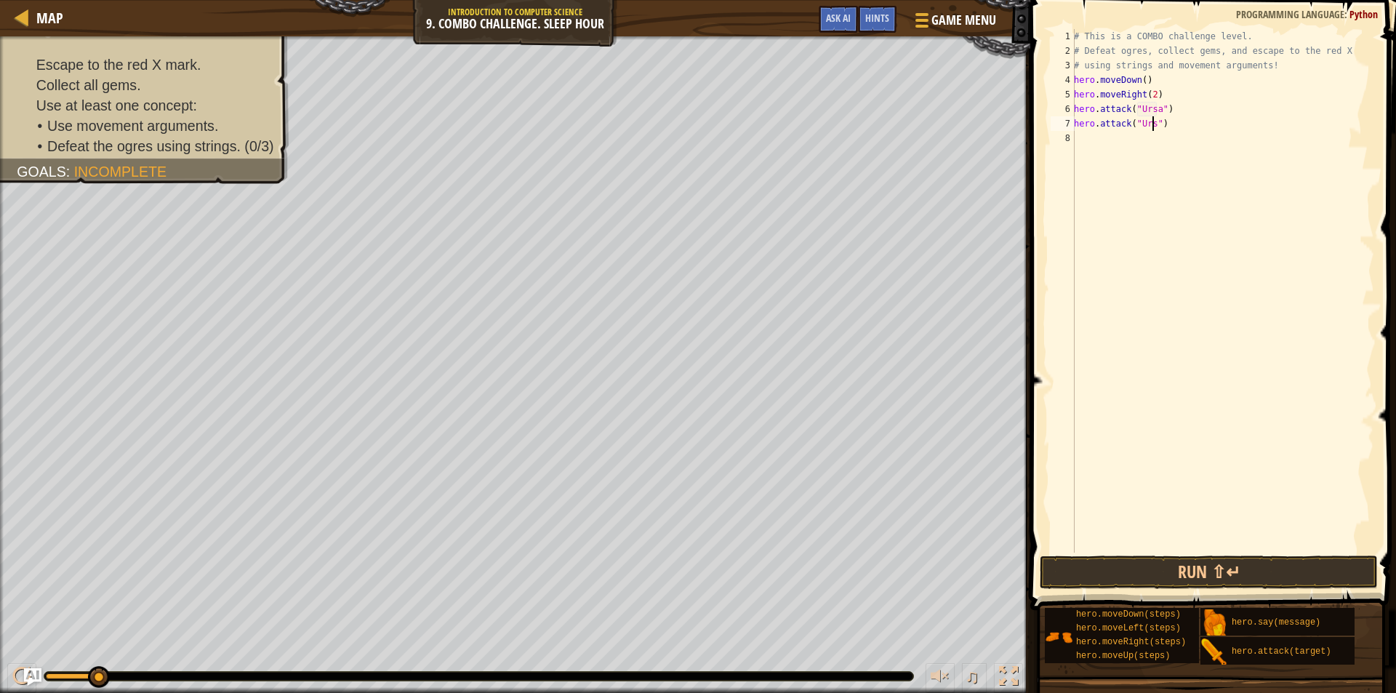
type textarea "hero.attack("Ursa")"
click at [1132, 142] on div "# This is a COMBO challenge level. # Defeat [PERSON_NAME], collect gems, and es…" at bounding box center [1222, 305] width 303 height 553
type textarea "h"
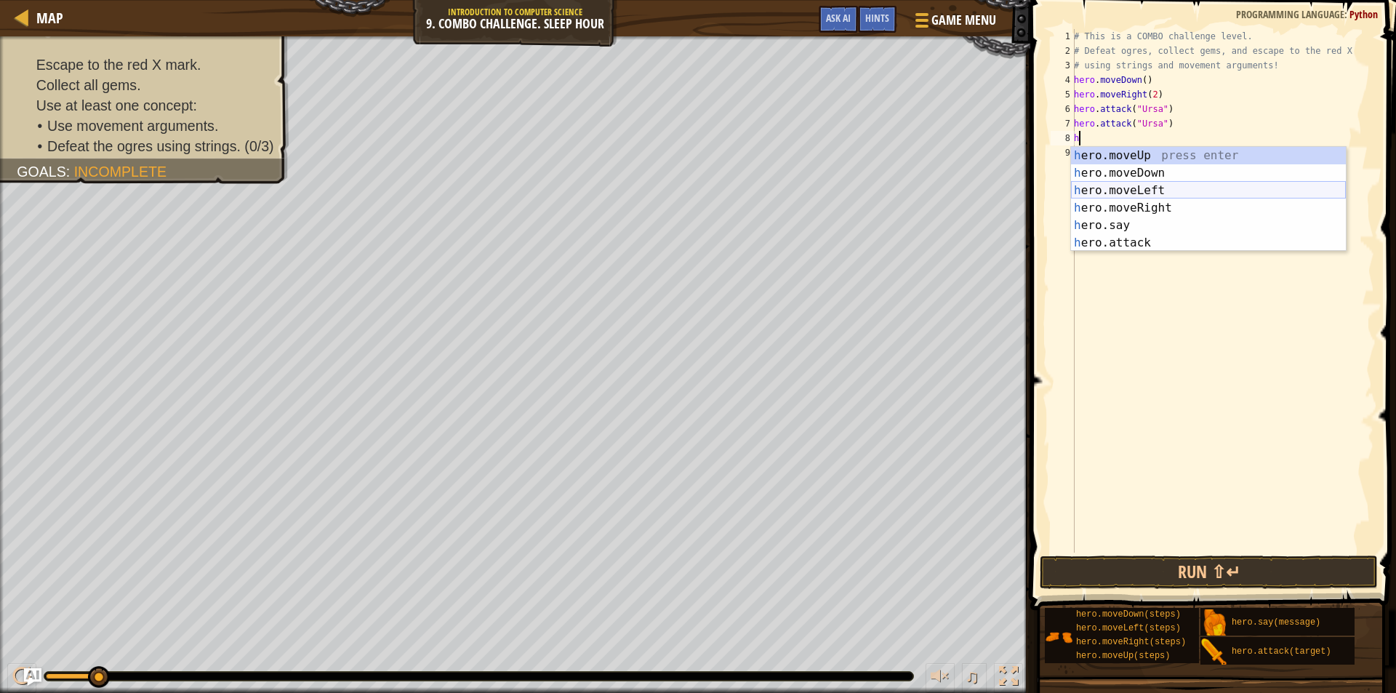
click at [1116, 193] on div "h ero.moveUp press enter h ero.moveDown press enter h ero.moveLeft press enter …" at bounding box center [1208, 217] width 275 height 140
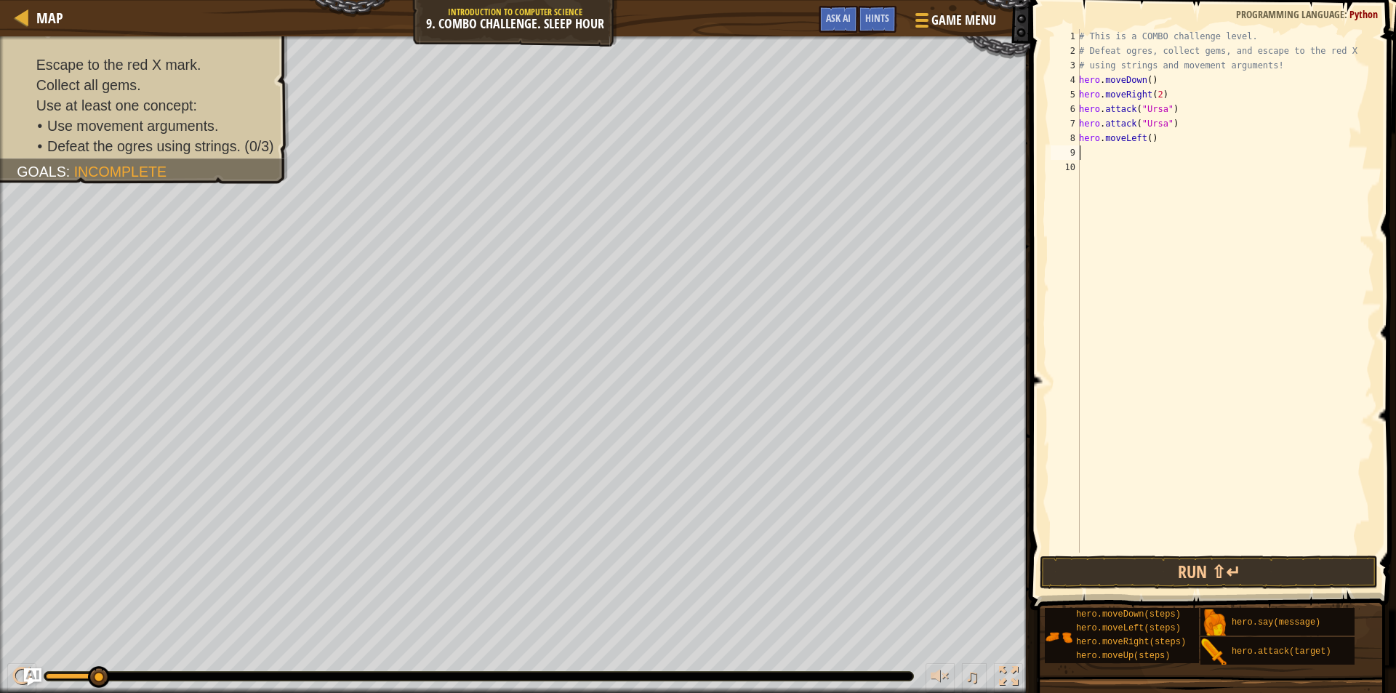
click at [1148, 137] on div "# This is a COMBO challenge level. # Defeat [PERSON_NAME], collect gems, and es…" at bounding box center [1225, 305] width 298 height 553
type textarea "hero.moveLeft(2)"
click at [1124, 152] on div "# This is a COMBO challenge level. # Defeat [PERSON_NAME], collect gems, and es…" at bounding box center [1225, 305] width 298 height 553
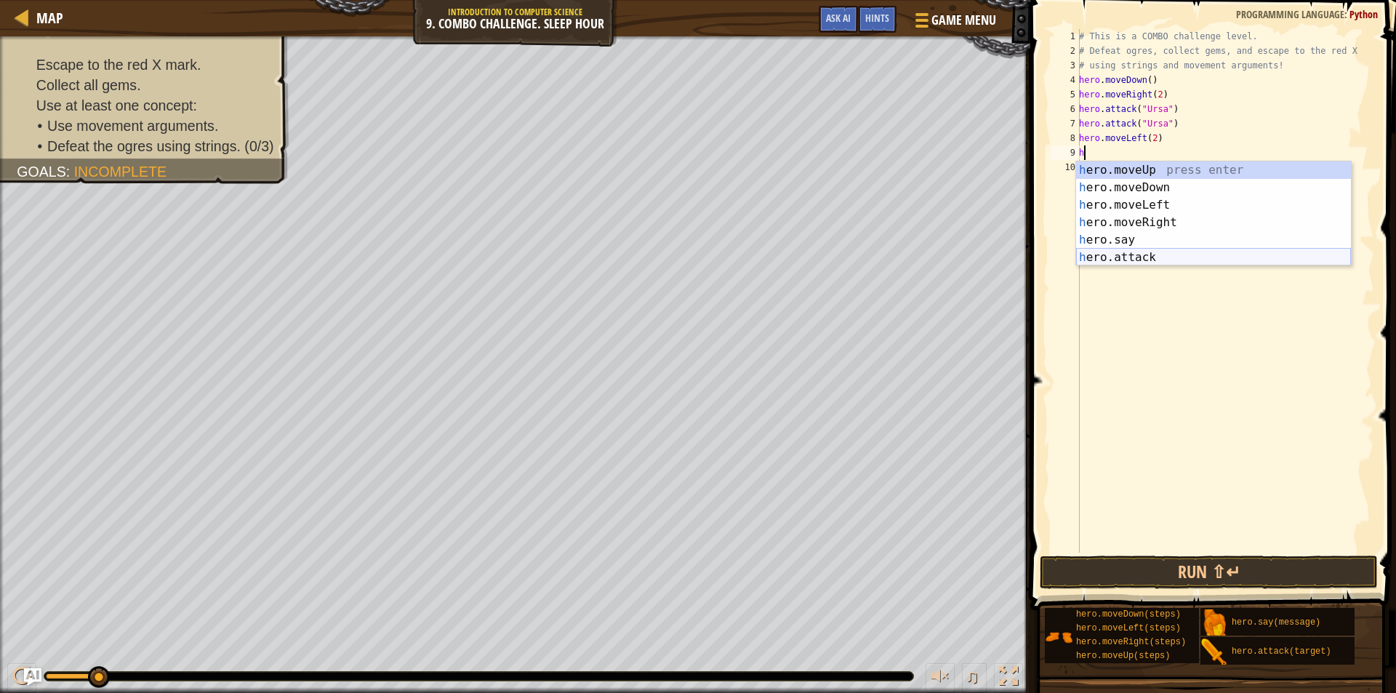
click at [1152, 253] on div "h ero.moveUp press enter h ero.moveDown press enter h ero.moveLeft press enter …" at bounding box center [1213, 231] width 275 height 140
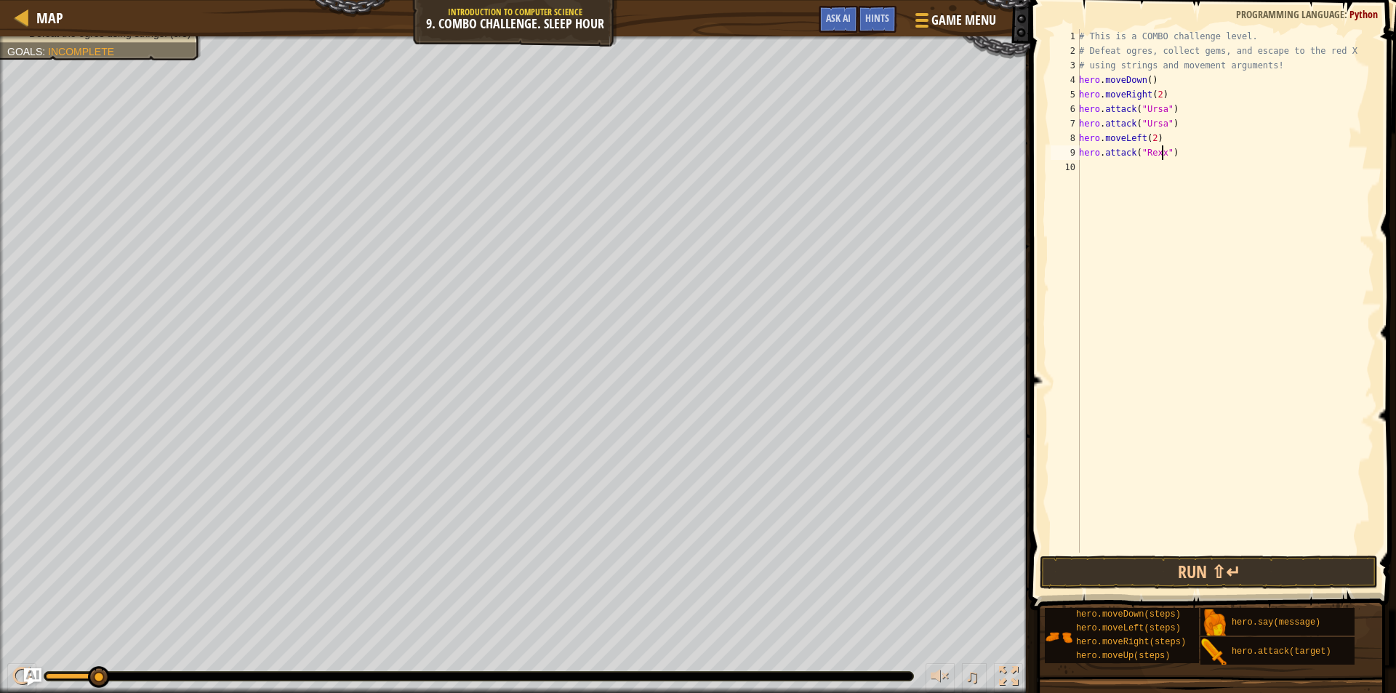
scroll to position [7, 7]
type textarea "hero.attack("Rexxar")"
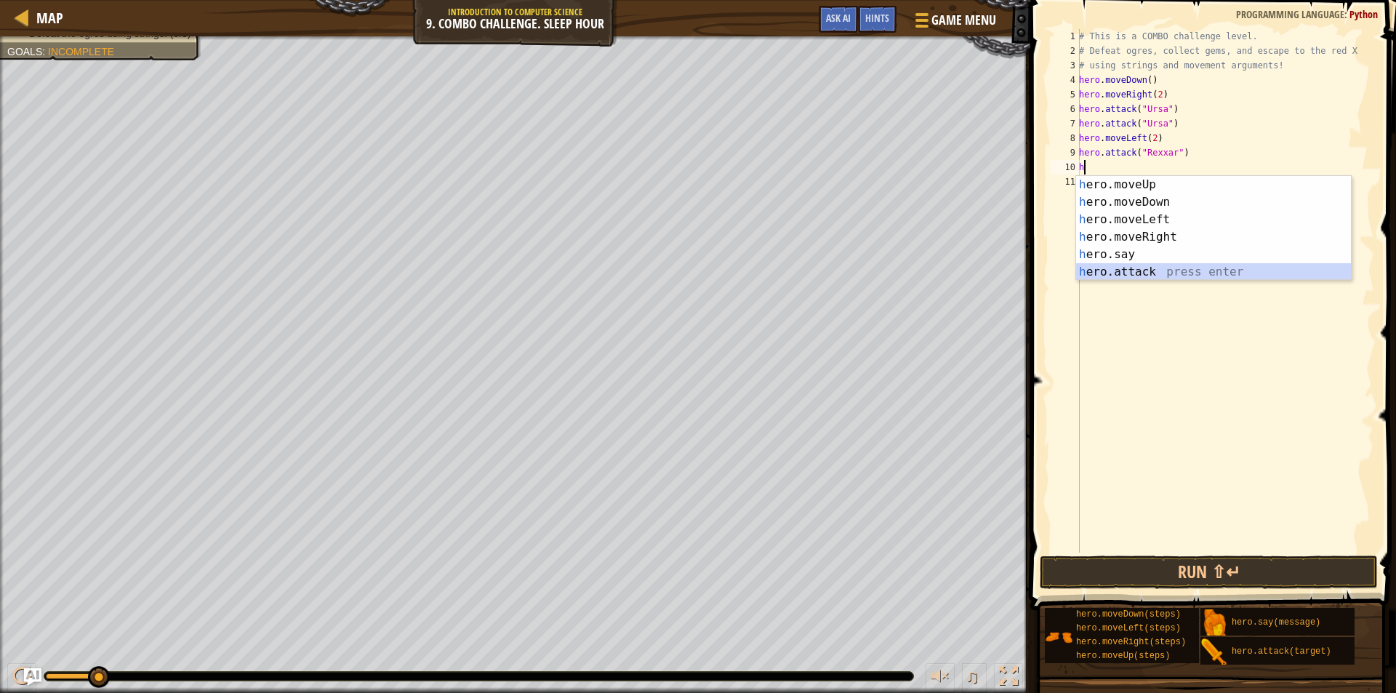
click at [1134, 278] on div "h ero.moveUp press enter h ero.moveDown press enter h ero.moveLeft press enter …" at bounding box center [1213, 246] width 275 height 140
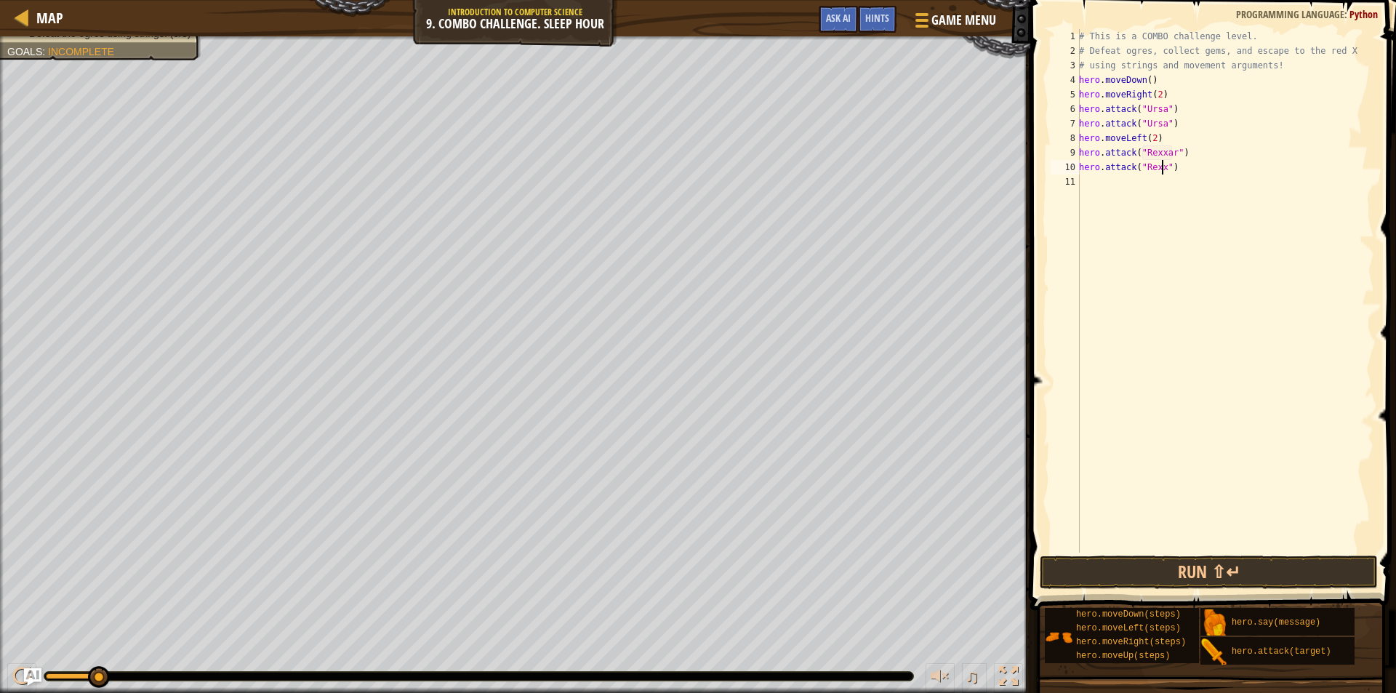
scroll to position [7, 7]
type textarea "hero.attack("Rexxar")"
click at [1116, 187] on div "# This is a COMBO challenge level. # Defeat [PERSON_NAME], collect gems, and es…" at bounding box center [1225, 305] width 298 height 553
type textarea "h"
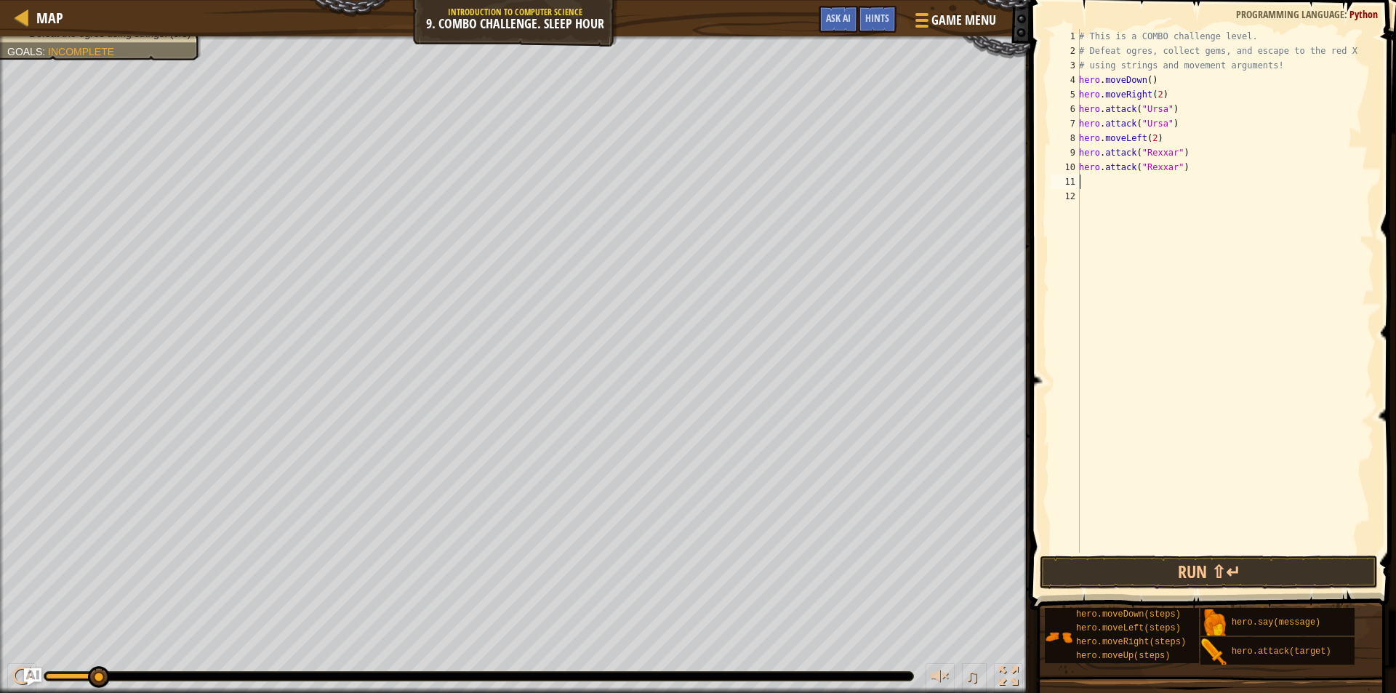
click at [1168, 142] on div "# This is a COMBO challenge level. # Defeat [PERSON_NAME], collect gems, and es…" at bounding box center [1225, 305] width 298 height 553
type textarea "hero.moveLeft(2)"
type textarea "h"
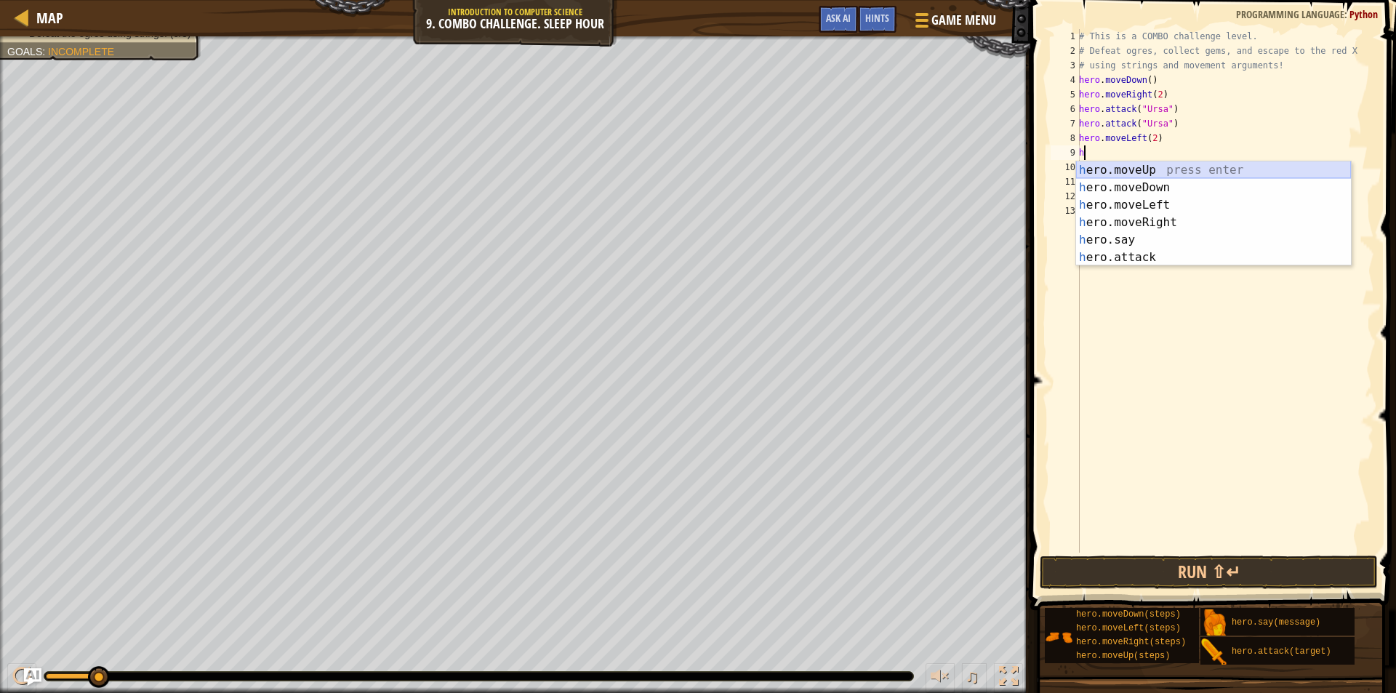
click at [1150, 164] on div "h ero.moveUp press enter h ero.moveDown press enter h ero.moveLeft press enter …" at bounding box center [1213, 231] width 275 height 140
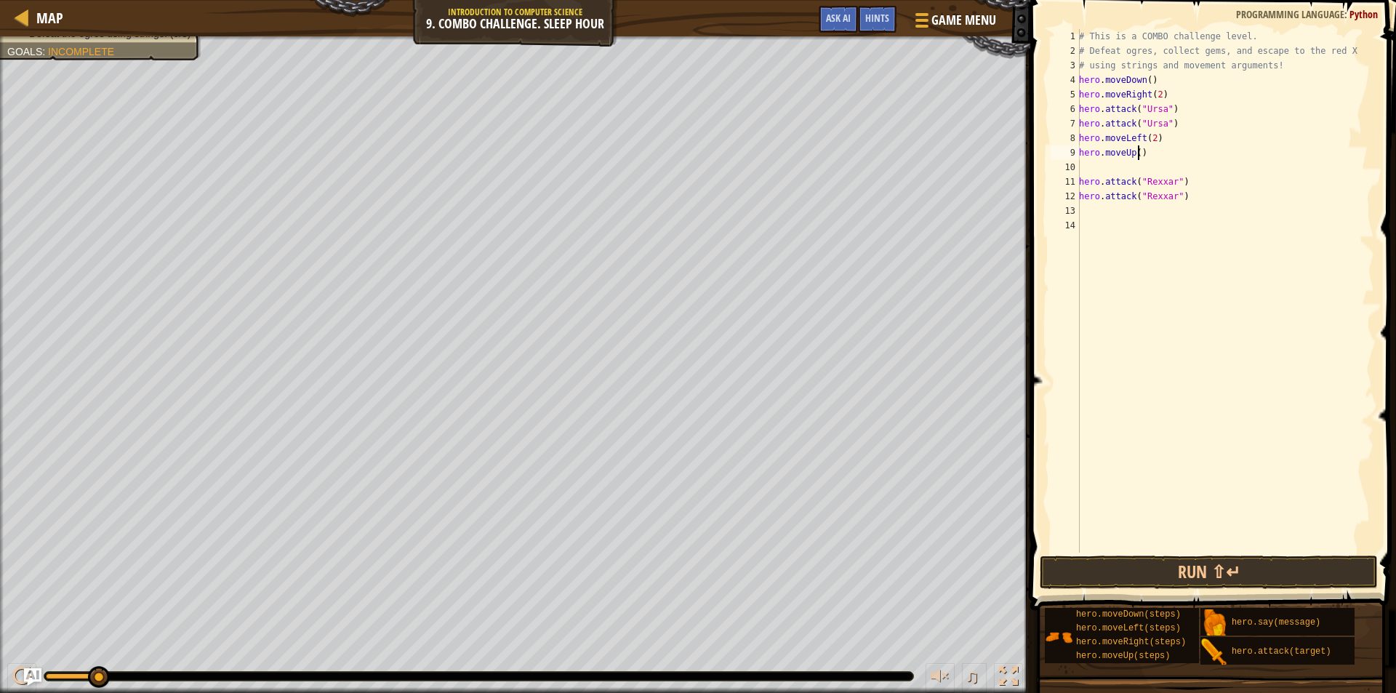
click at [1137, 153] on div "# This is a COMBO challenge level. # Defeat [PERSON_NAME], collect gems, and es…" at bounding box center [1225, 305] width 298 height 553
type textarea "hero.moveUp(2)"
click at [1102, 166] on div "# This is a COMBO challenge level. # Defeat [PERSON_NAME], collect gems, and es…" at bounding box center [1225, 305] width 298 height 553
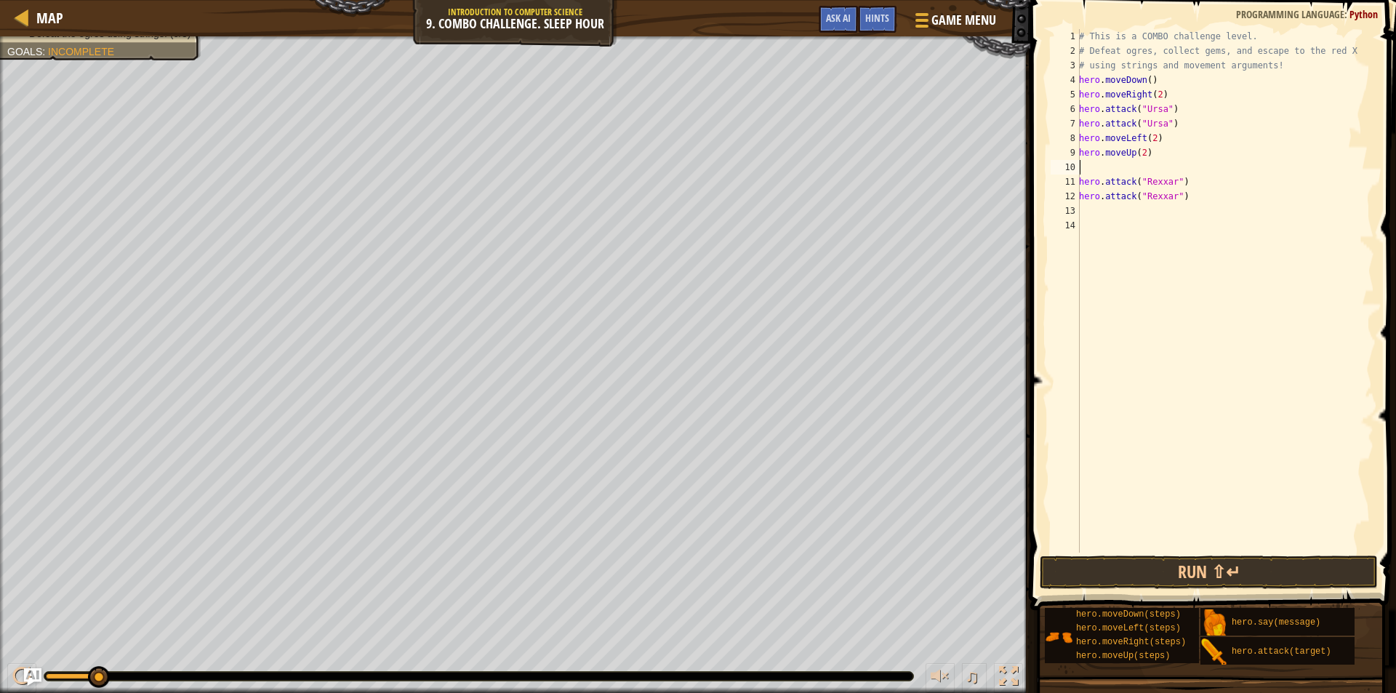
type textarea "hero.moveUp(2)"
click at [1125, 198] on div "# This is a COMBO challenge level. # Defeat [PERSON_NAME], collect gems, and es…" at bounding box center [1225, 305] width 298 height 553
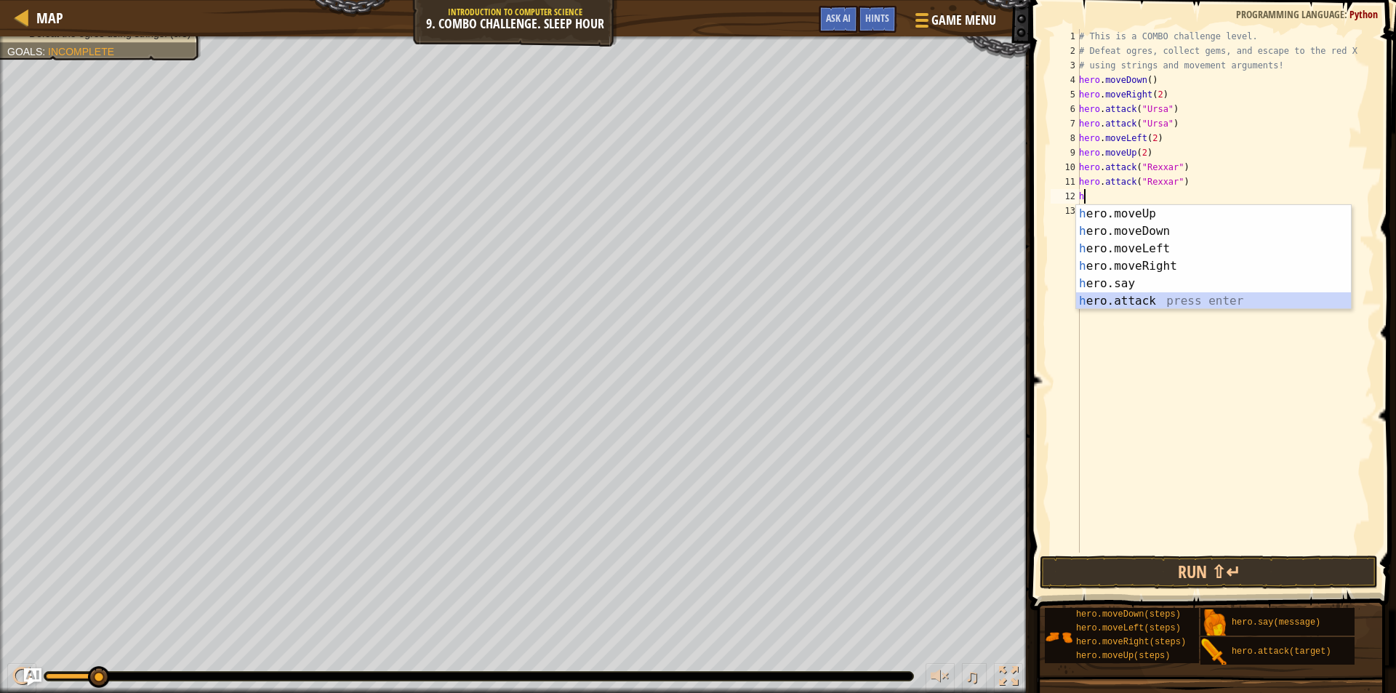
click at [1148, 300] on div "h ero.moveUp press enter h ero.moveDown press enter h ero.moveLeft press enter …" at bounding box center [1213, 275] width 275 height 140
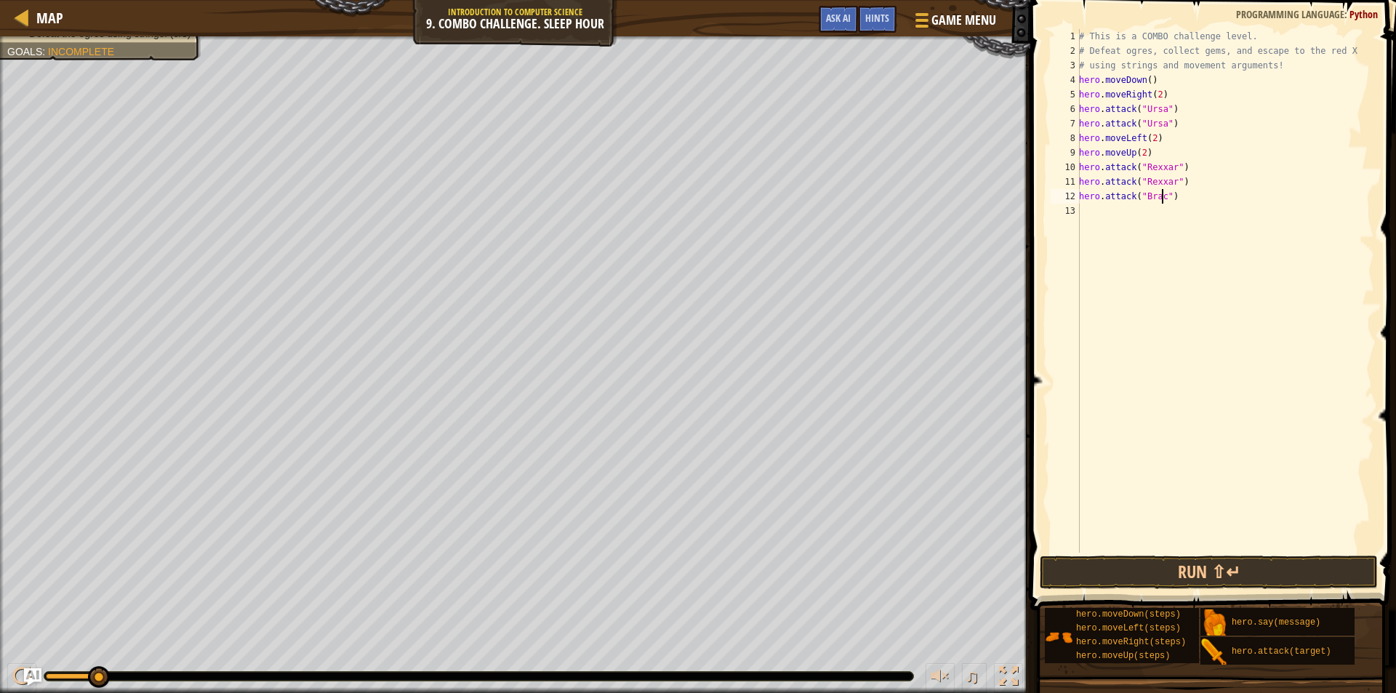
scroll to position [7, 7]
type textarea "hero.attack("Brack")"
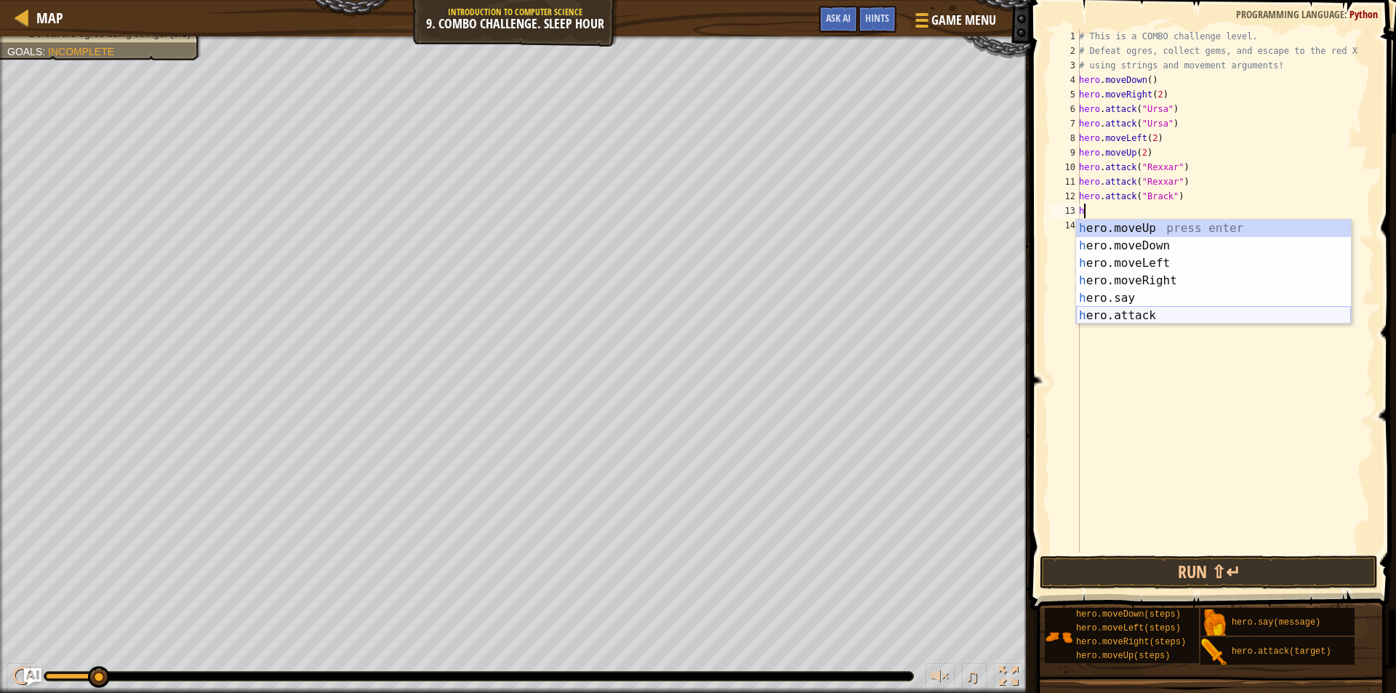
click at [1164, 314] on div "h ero.moveUp press enter h ero.moveDown press enter h ero.moveLeft press enter …" at bounding box center [1213, 290] width 275 height 140
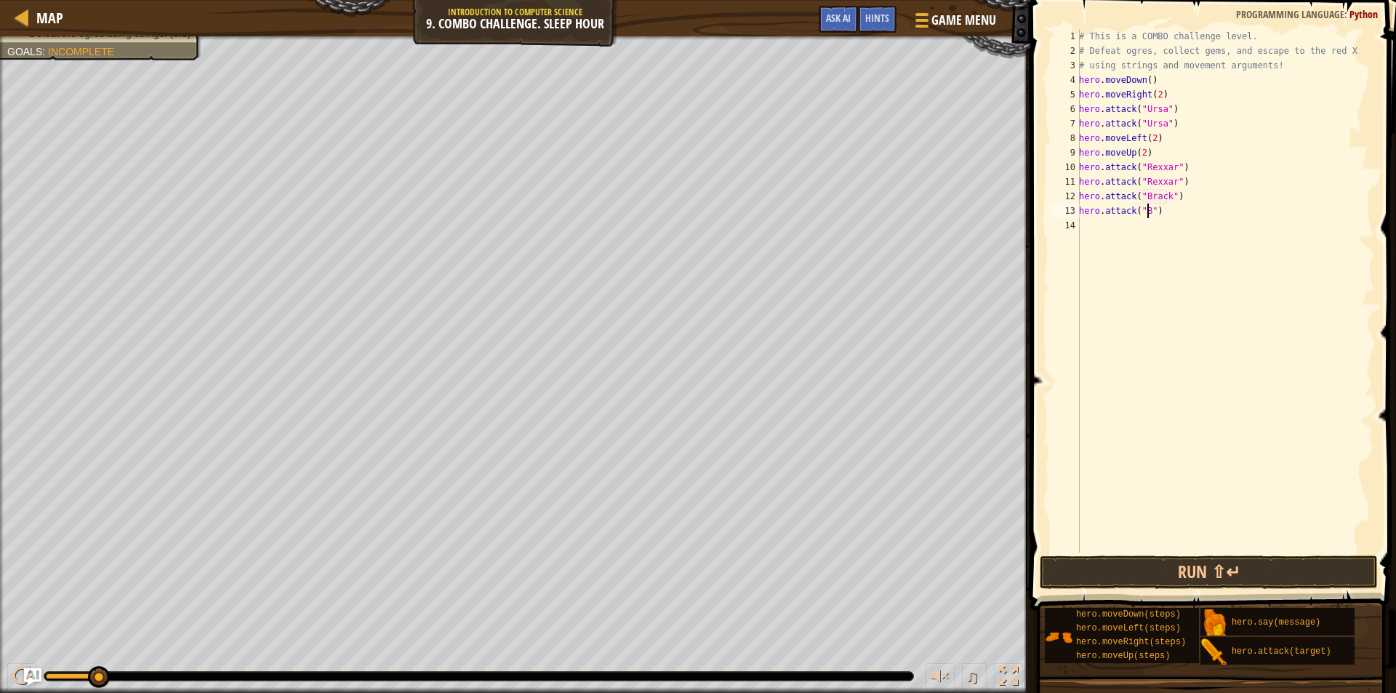
scroll to position [7, 6]
type textarea "hero.attack("Brack")"
click at [1111, 230] on div "# This is a COMBO challenge level. # Defeat [PERSON_NAME], collect gems, and es…" at bounding box center [1225, 305] width 298 height 553
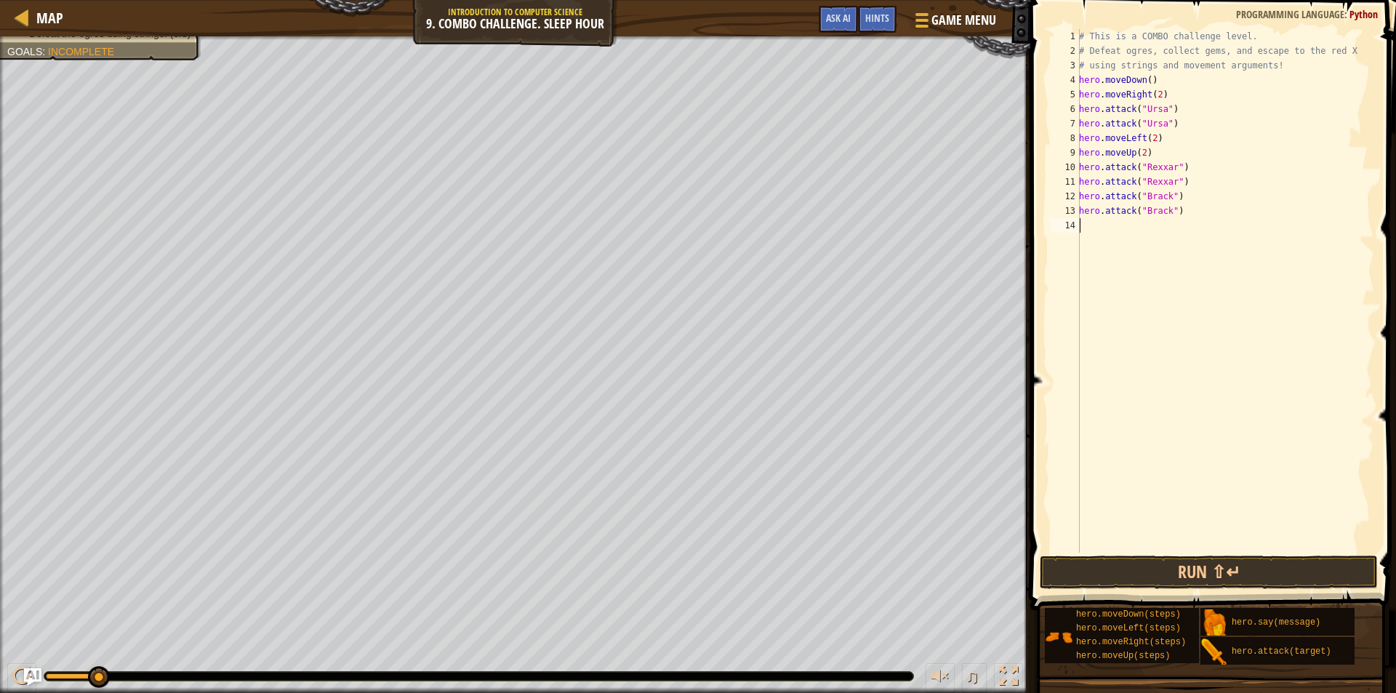
type textarea "h"
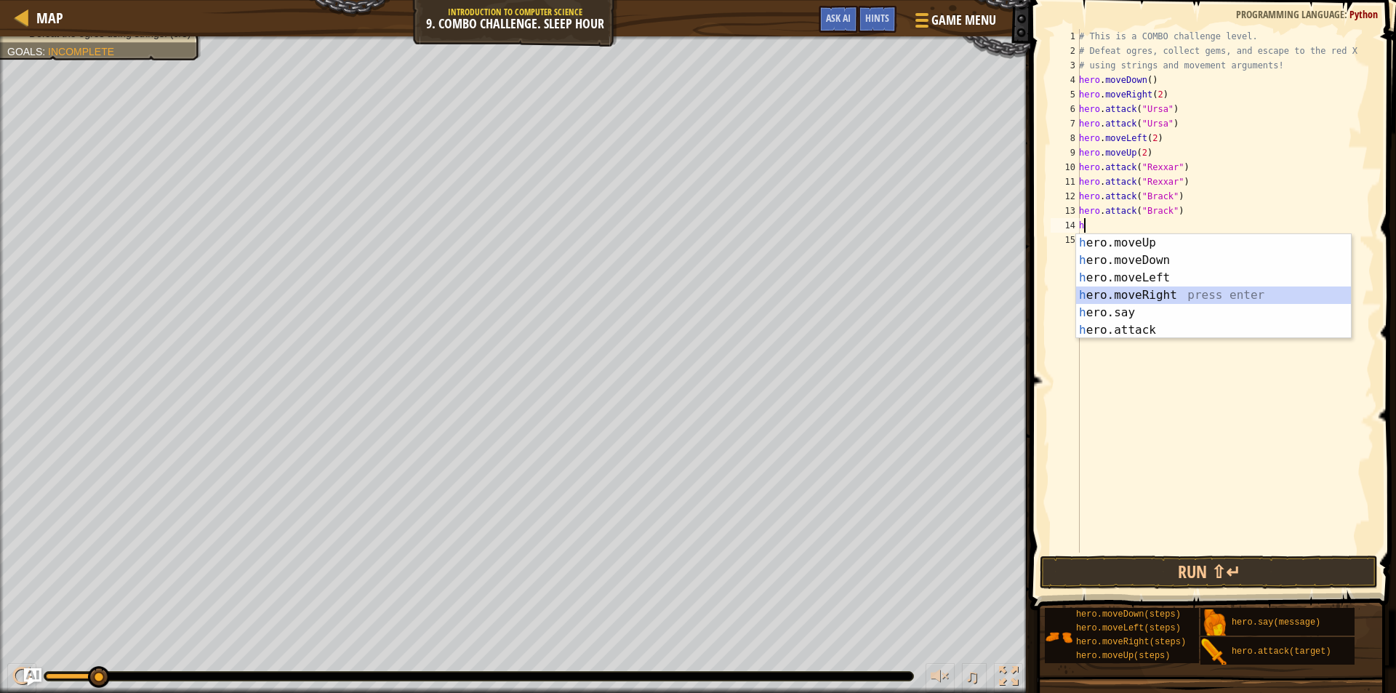
click at [1165, 295] on div "h ero.moveUp press enter h ero.moveDown press enter h ero.moveLeft press enter …" at bounding box center [1213, 304] width 275 height 140
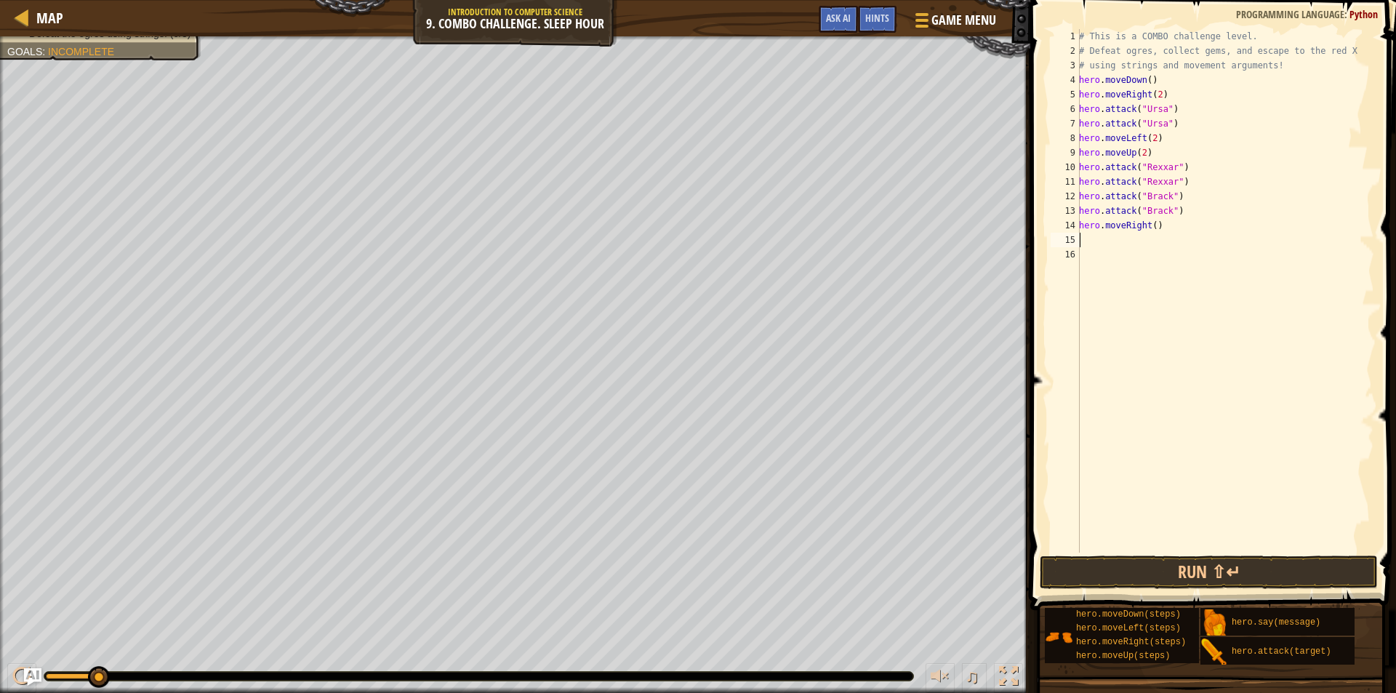
click at [1148, 228] on div "# This is a COMBO challenge level. # Defeat [PERSON_NAME], collect gems, and es…" at bounding box center [1225, 305] width 298 height 553
click at [1156, 228] on div "# This is a COMBO challenge level. # Defeat [PERSON_NAME], collect gems, and es…" at bounding box center [1225, 305] width 298 height 553
click at [1154, 224] on div "# This is a COMBO challenge level. # Defeat [PERSON_NAME], collect gems, and es…" at bounding box center [1225, 305] width 298 height 553
click at [1208, 570] on button "Run ⇧↵" at bounding box center [1209, 572] width 338 height 33
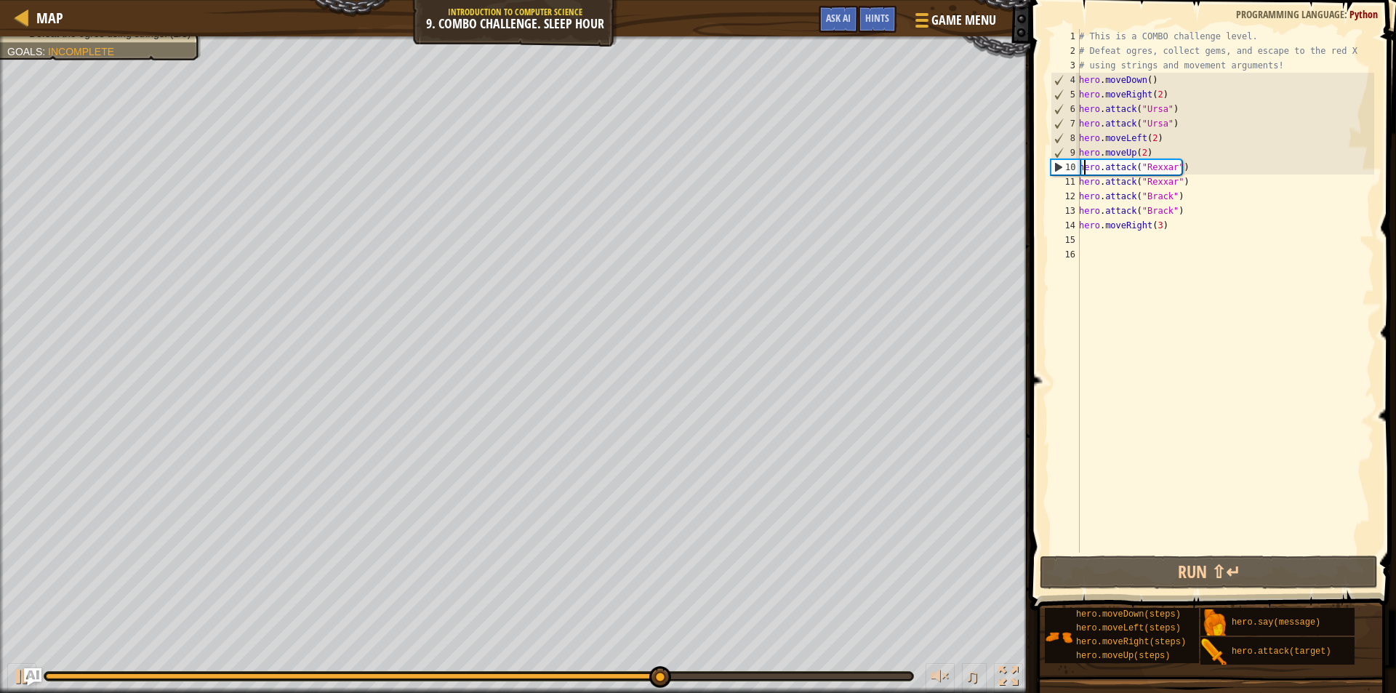
click at [1085, 166] on div "# This is a COMBO challenge level. # Defeat [PERSON_NAME], collect gems, and es…" at bounding box center [1225, 305] width 298 height 553
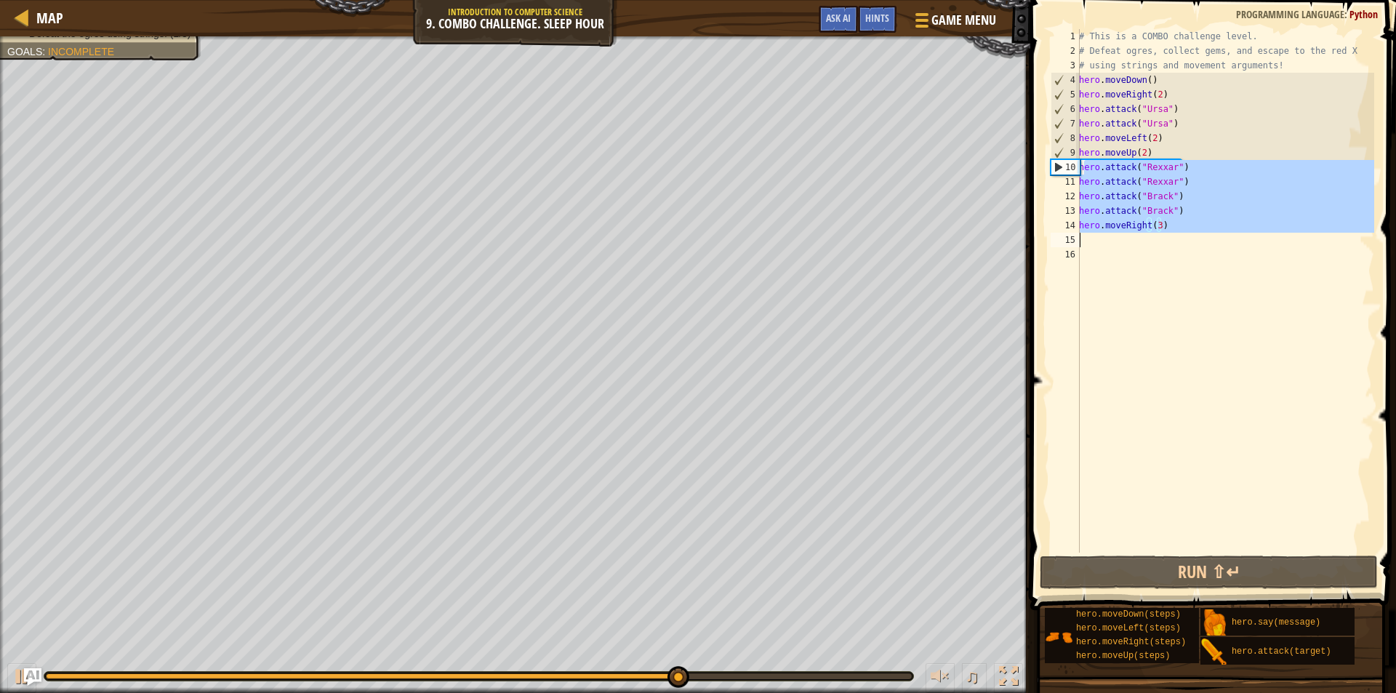
drag, startPoint x: 1083, startPoint y: 164, endPoint x: 1197, endPoint y: 241, distance: 137.8
click at [1197, 241] on div "# This is a COMBO challenge level. # Defeat [PERSON_NAME], collect gems, and es…" at bounding box center [1225, 305] width 298 height 553
type textarea "h"
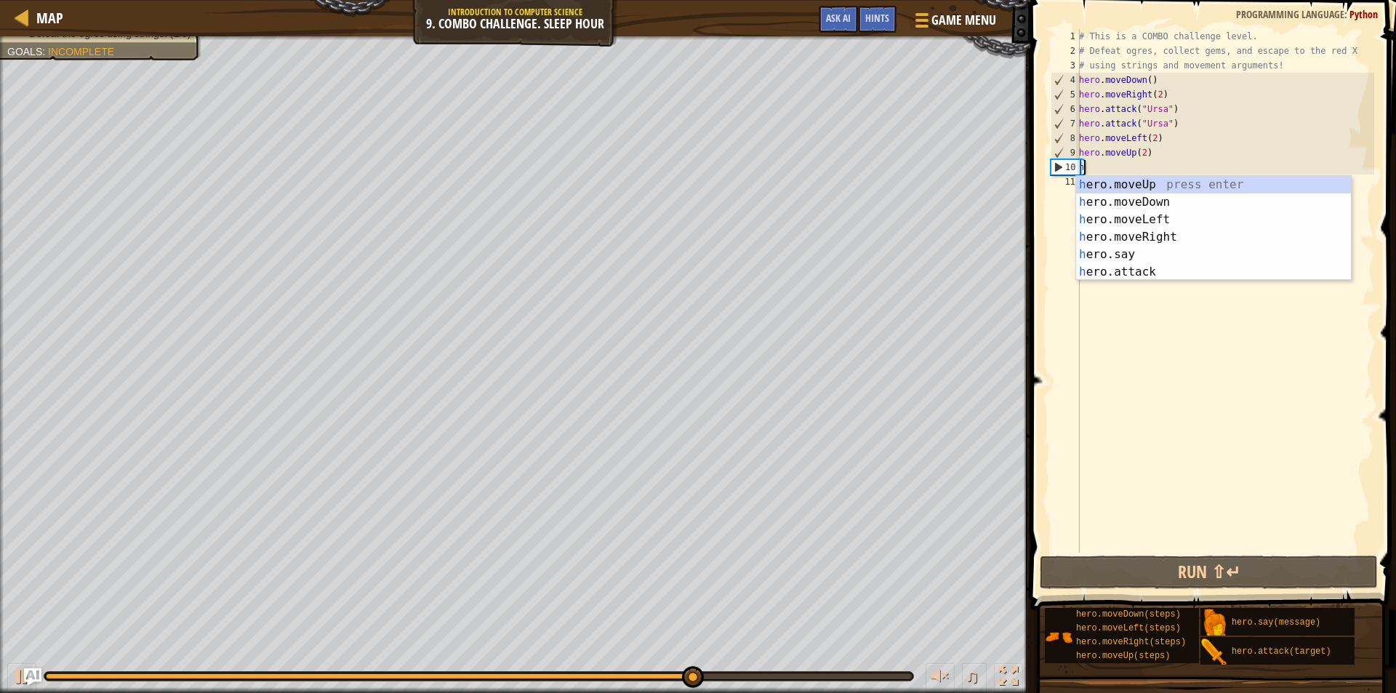
scroll to position [7, 0]
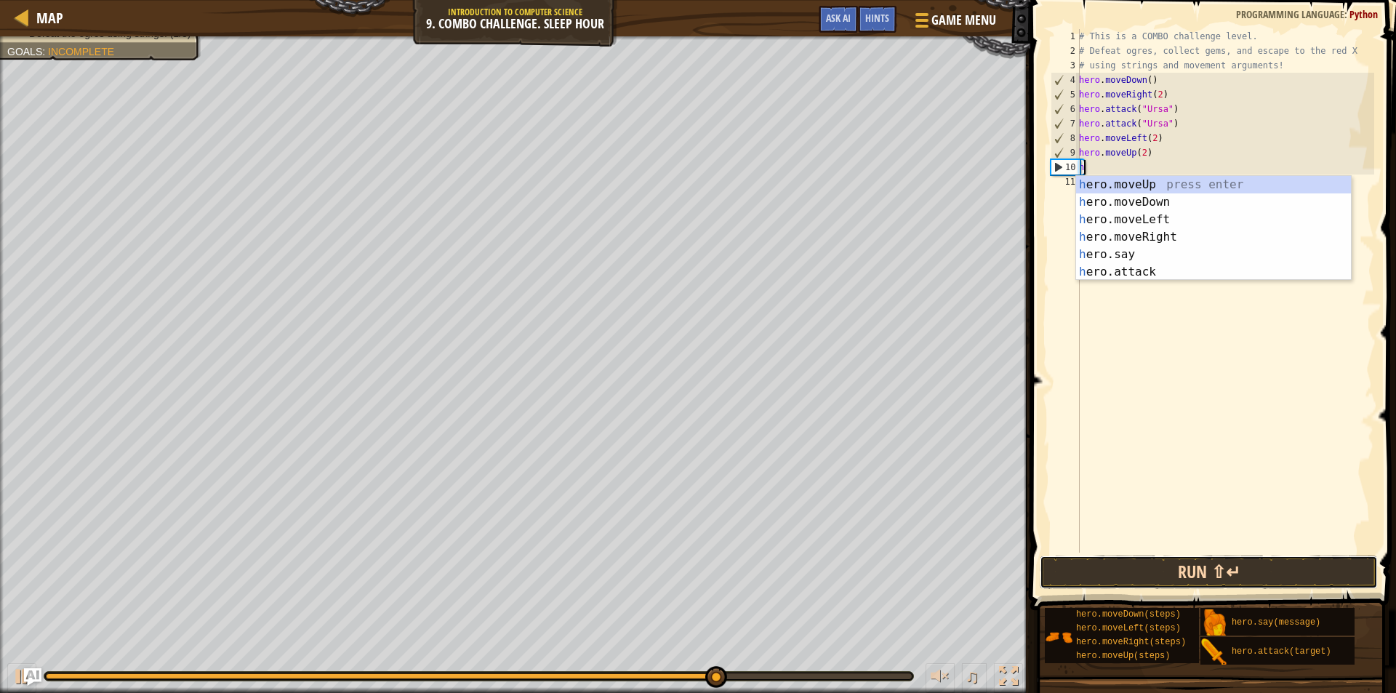
click at [1223, 575] on button "Run ⇧↵" at bounding box center [1209, 572] width 338 height 33
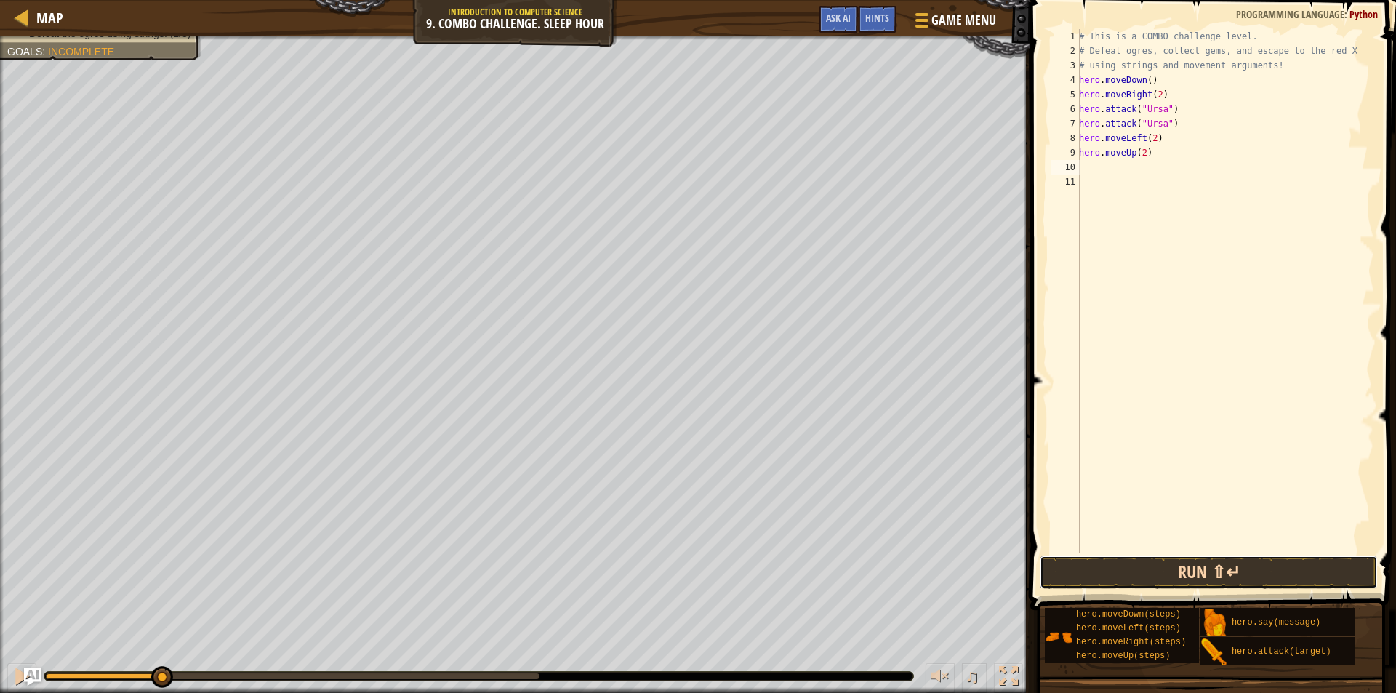
click at [1192, 575] on button "Run ⇧↵" at bounding box center [1209, 572] width 338 height 33
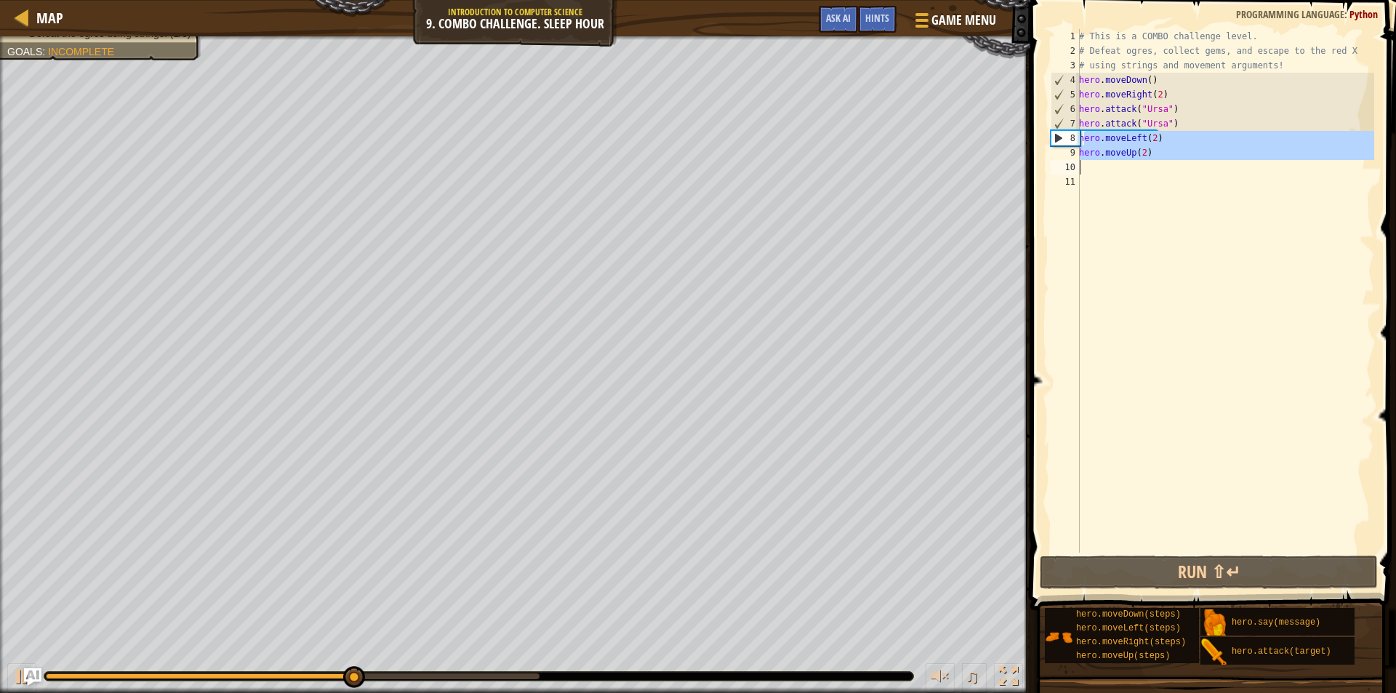
drag, startPoint x: 1082, startPoint y: 137, endPoint x: 1177, endPoint y: 172, distance: 101.5
click at [1177, 172] on div "# This is a COMBO challenge level. # Defeat [PERSON_NAME], collect gems, and es…" at bounding box center [1225, 305] width 298 height 553
type textarea "h"
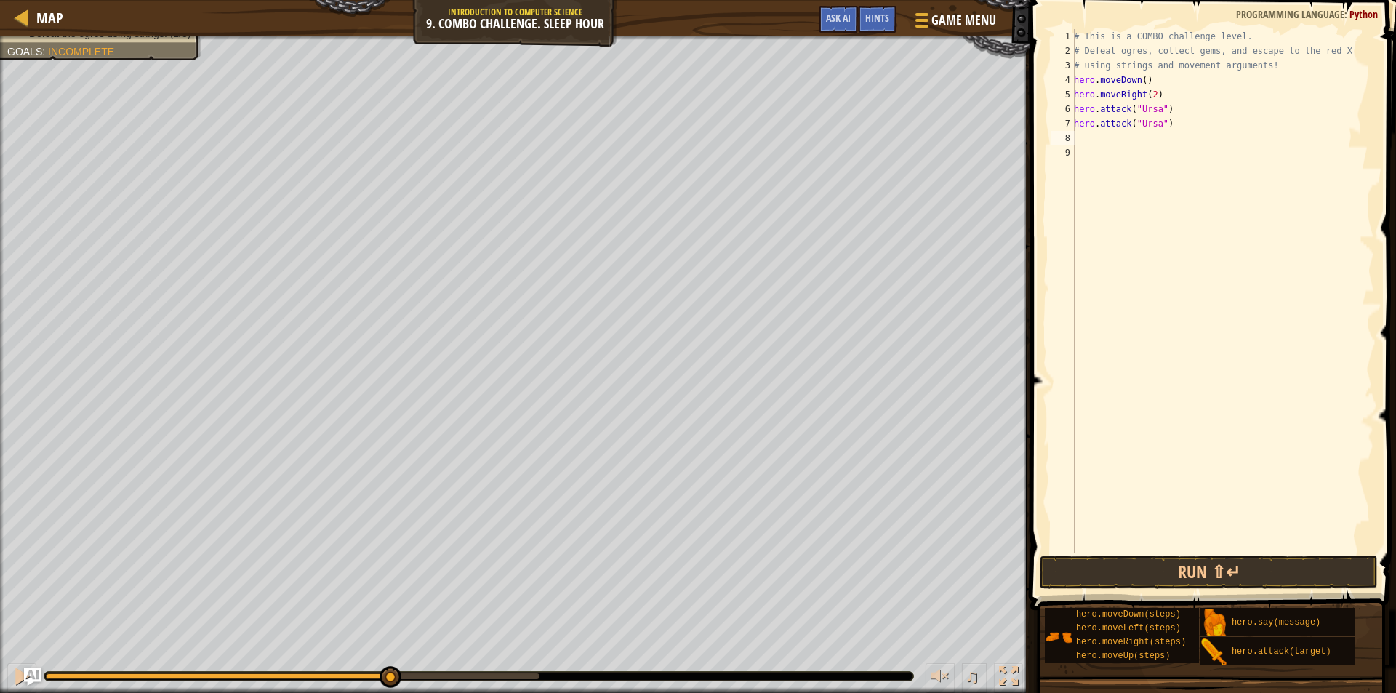
type textarea "h"
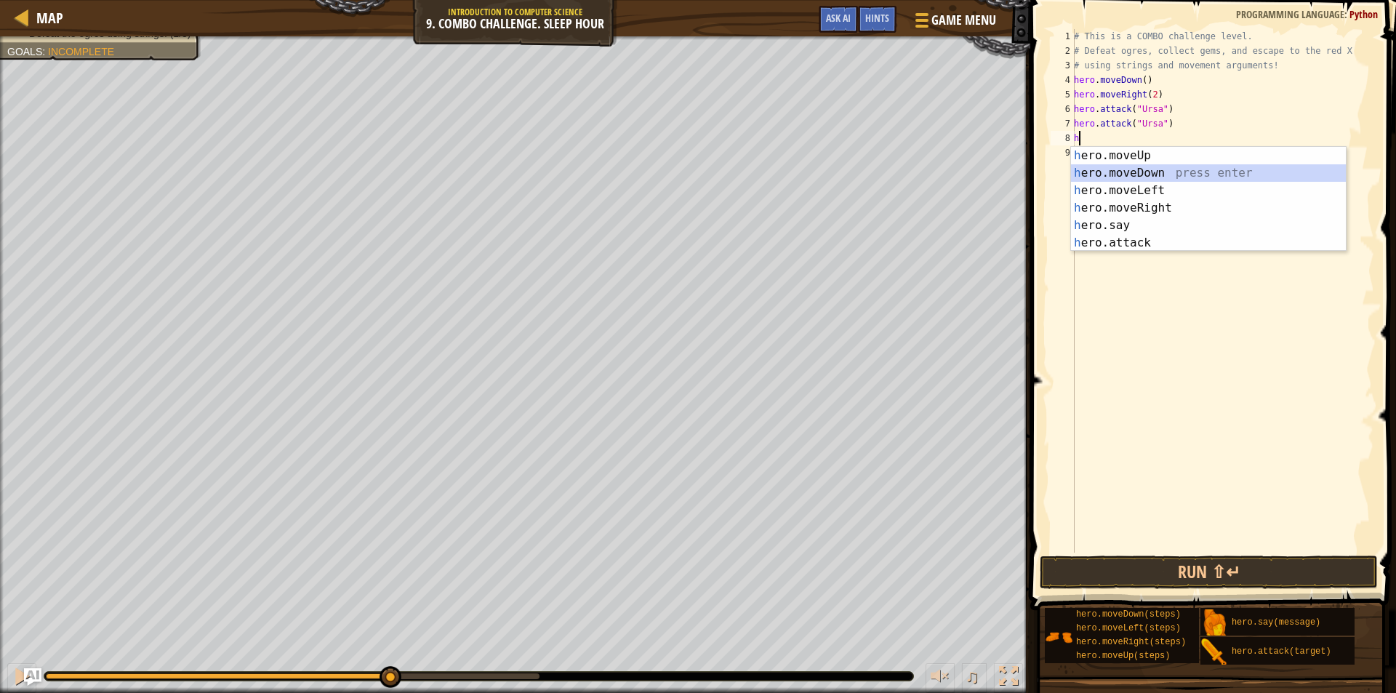
click at [1134, 167] on div "h ero.moveUp press enter h ero.moveDown press enter h ero.moveLeft press enter …" at bounding box center [1208, 217] width 275 height 140
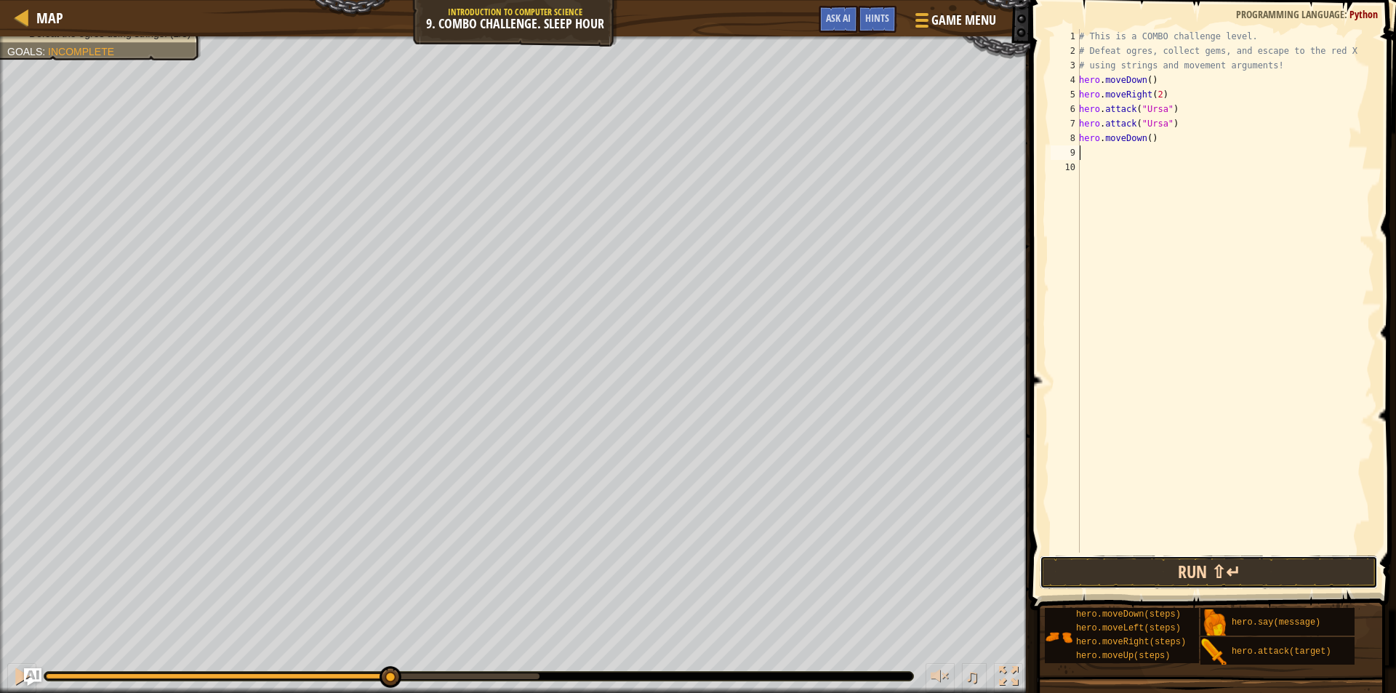
click at [1208, 569] on button "Run ⇧↵" at bounding box center [1209, 572] width 338 height 33
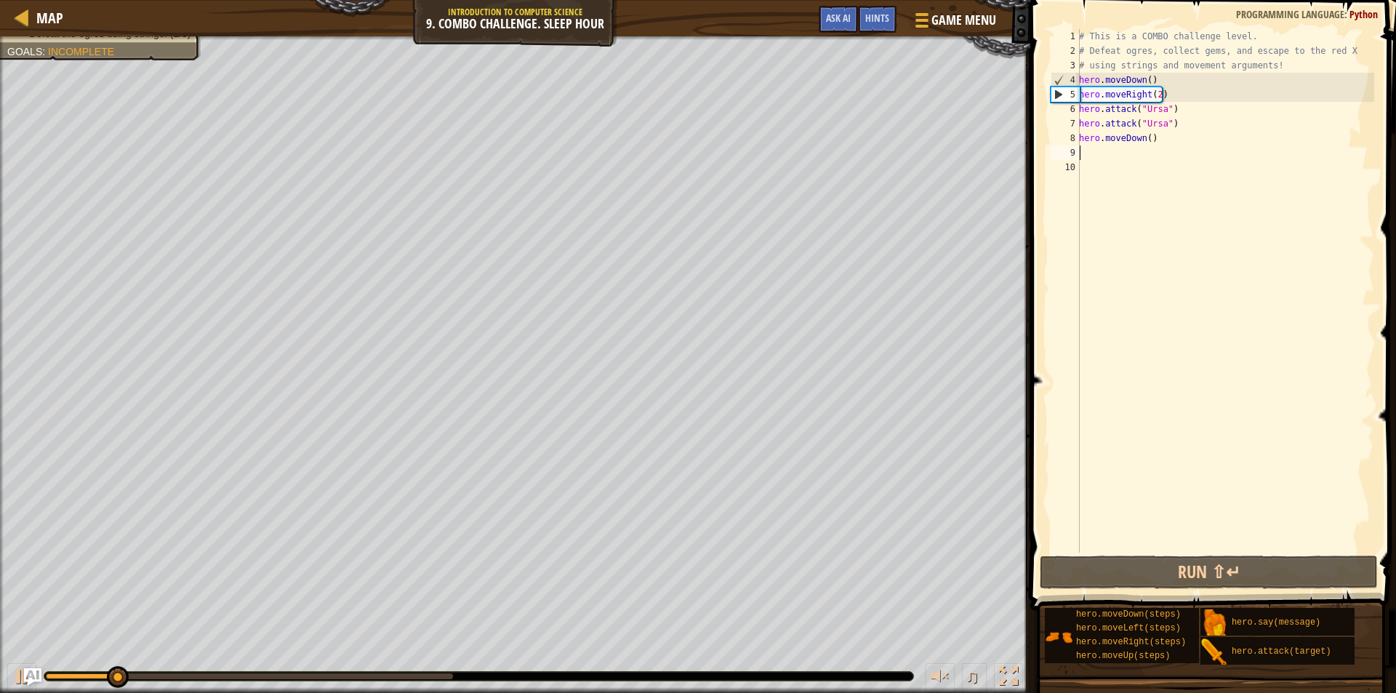
type textarea "h"
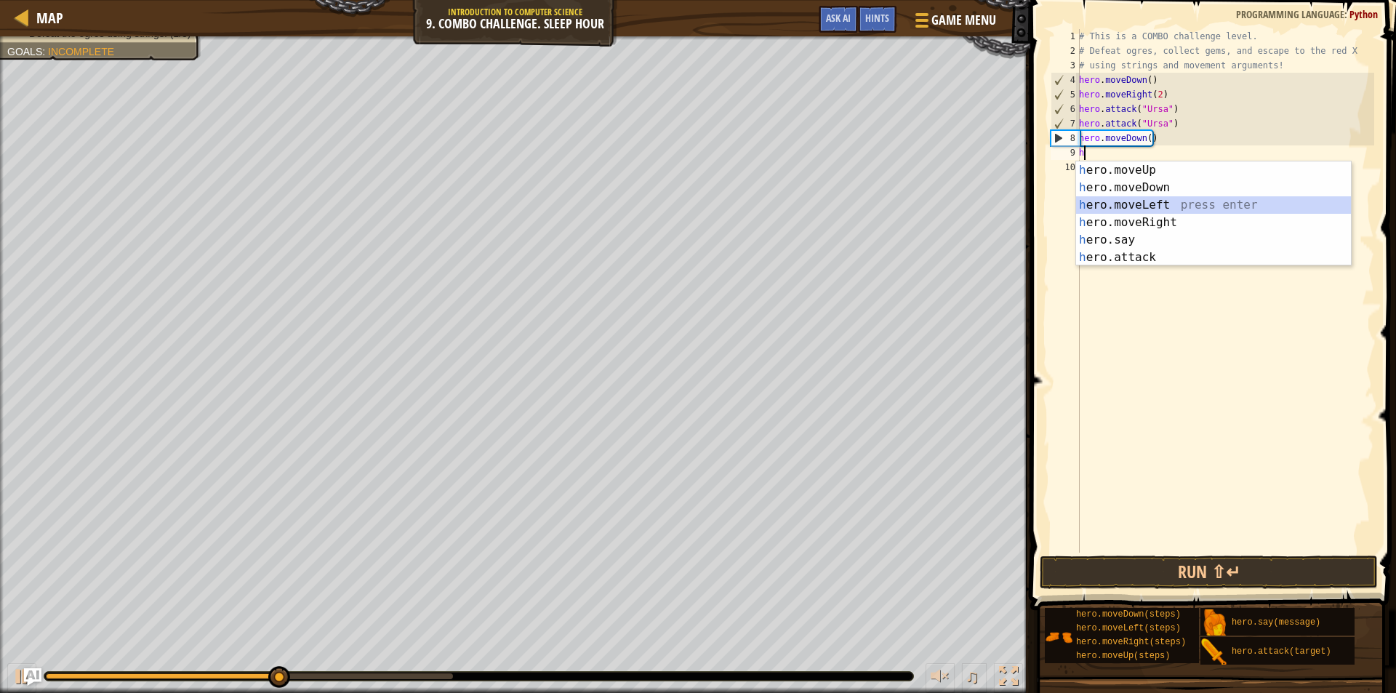
click at [1132, 200] on div "h ero.moveUp press enter h ero.moveDown press enter h ero.moveLeft press enter …" at bounding box center [1213, 231] width 275 height 140
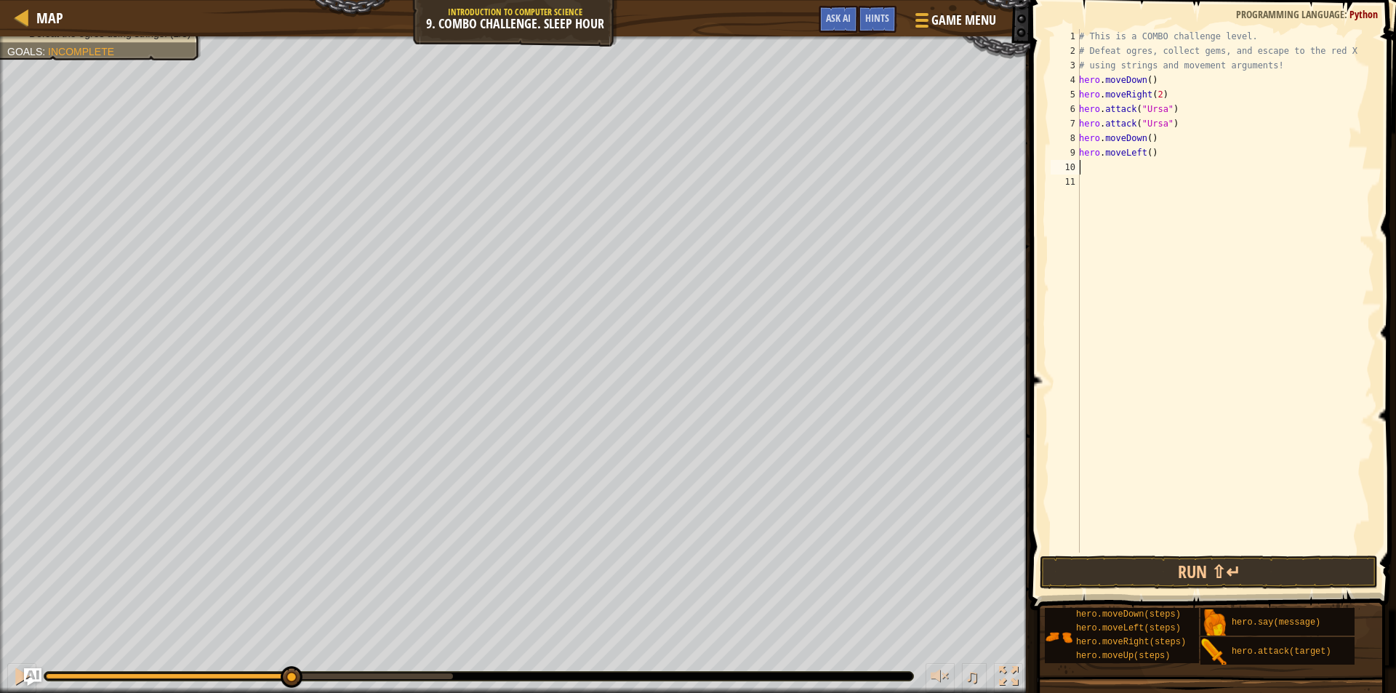
click at [1146, 161] on div "# This is a COMBO challenge level. # Defeat [PERSON_NAME], collect gems, and es…" at bounding box center [1225, 305] width 298 height 553
click at [1150, 153] on div "# This is a COMBO challenge level. # Defeat [PERSON_NAME], collect gems, and es…" at bounding box center [1225, 305] width 298 height 553
click at [1148, 152] on div "# This is a COMBO challenge level. # Defeat [PERSON_NAME], collect gems, and es…" at bounding box center [1225, 305] width 298 height 553
type textarea "hero.moveLeft(2)"
click at [1193, 572] on button "Run ⇧↵" at bounding box center [1209, 572] width 338 height 33
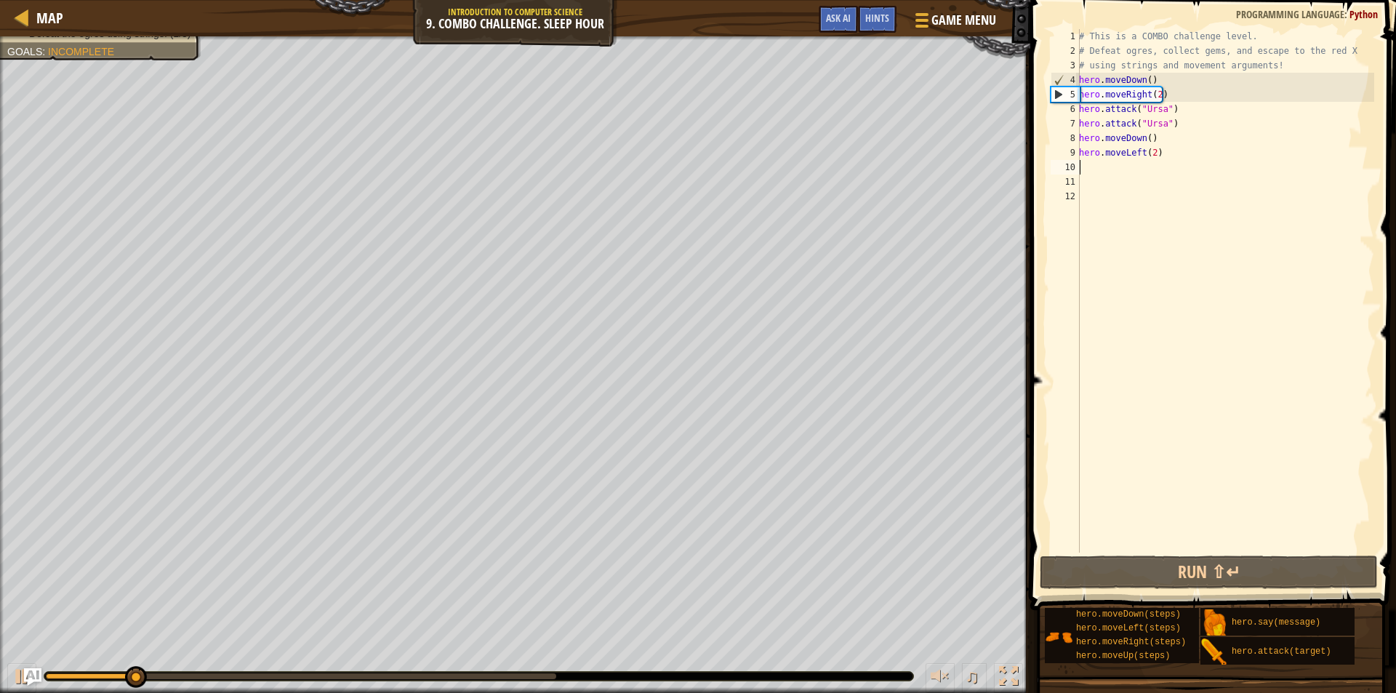
type textarea "h"
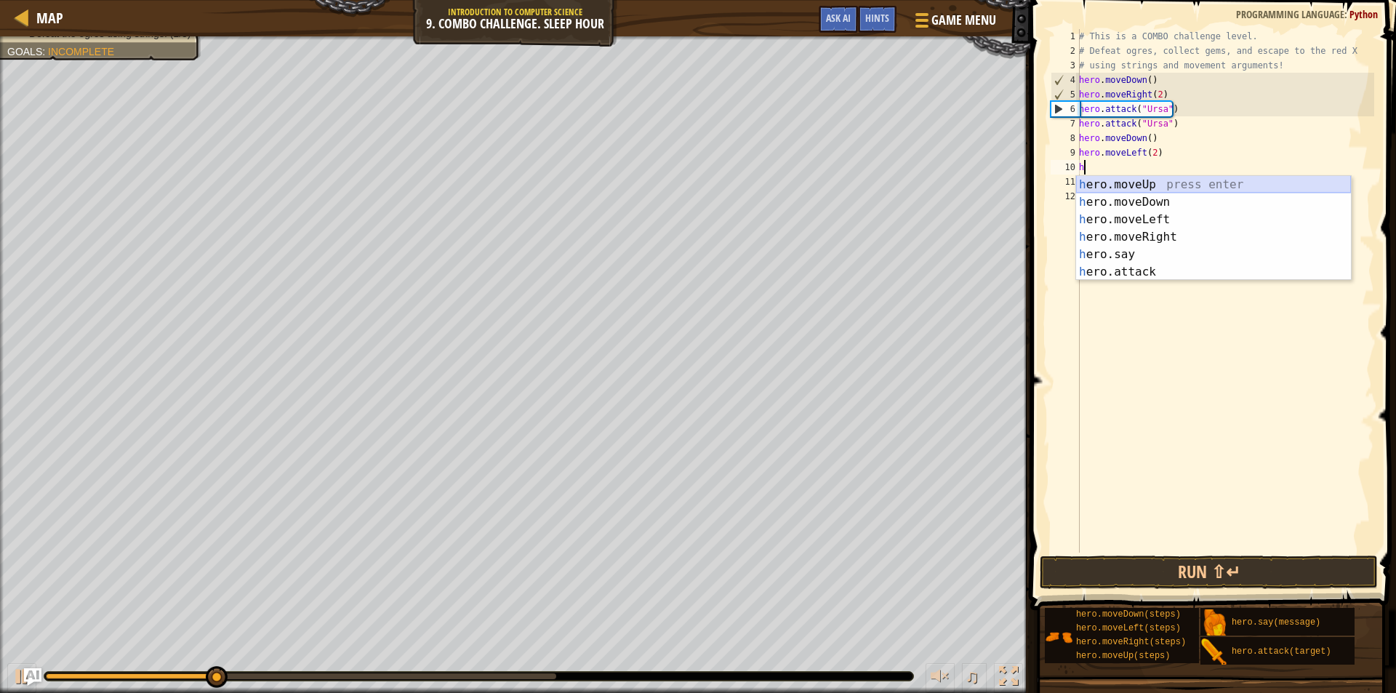
click at [1145, 180] on div "h ero.moveUp press enter h ero.moveDown press enter h ero.moveLeft press enter …" at bounding box center [1213, 246] width 275 height 140
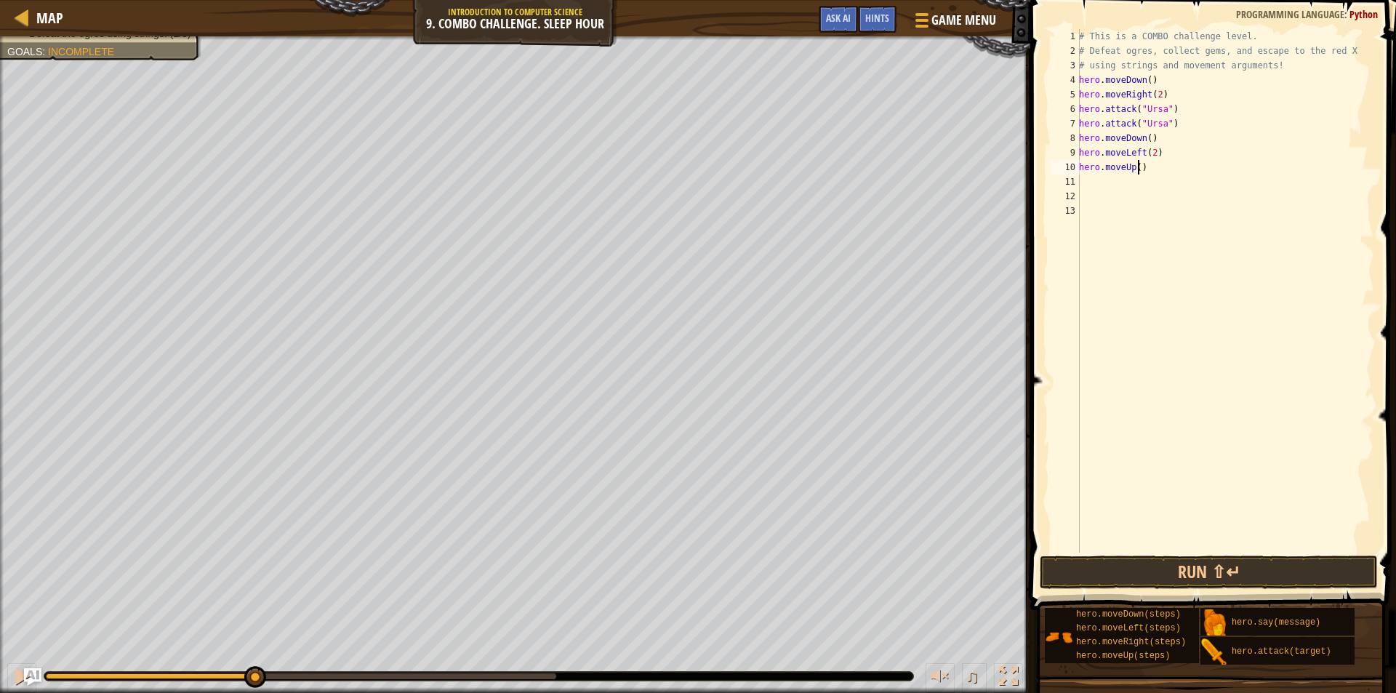
click at [1136, 168] on div "# This is a COMBO challenge level. # Defeat [PERSON_NAME], collect gems, and es…" at bounding box center [1225, 305] width 298 height 553
type textarea "hero.moveUp(2)"
click at [1109, 179] on div "# This is a COMBO challenge level. # Defeat [PERSON_NAME], collect gems, and es…" at bounding box center [1225, 305] width 298 height 553
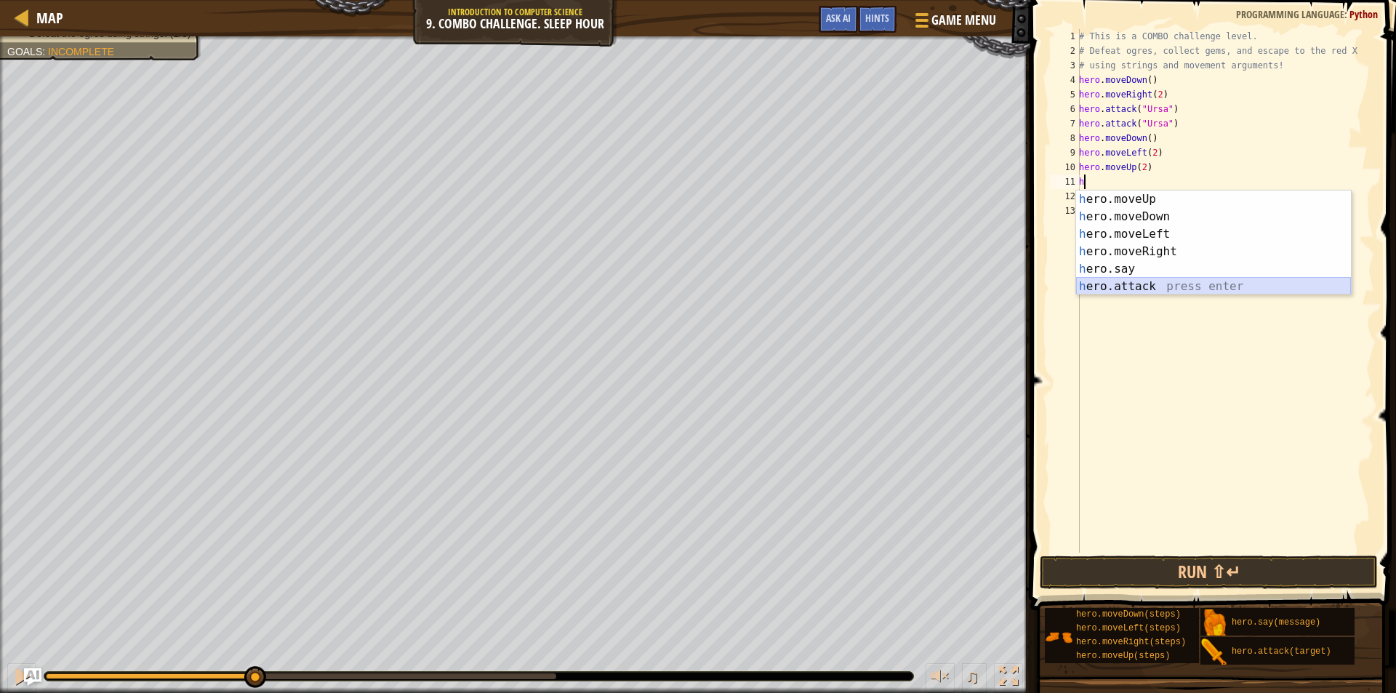
click at [1151, 281] on div "h ero.moveUp press enter h ero.moveDown press enter h ero.moveLeft press enter …" at bounding box center [1213, 261] width 275 height 140
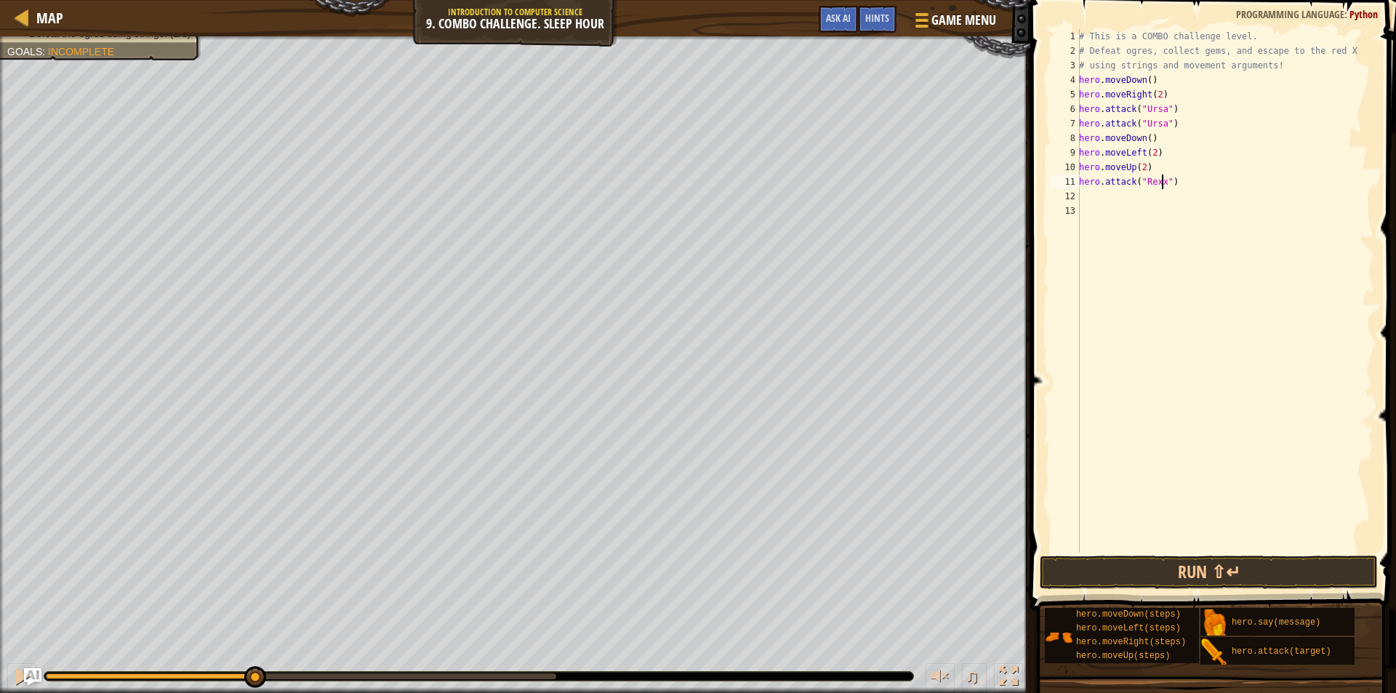
scroll to position [7, 7]
type textarea "hero.attack("Rexxar")"
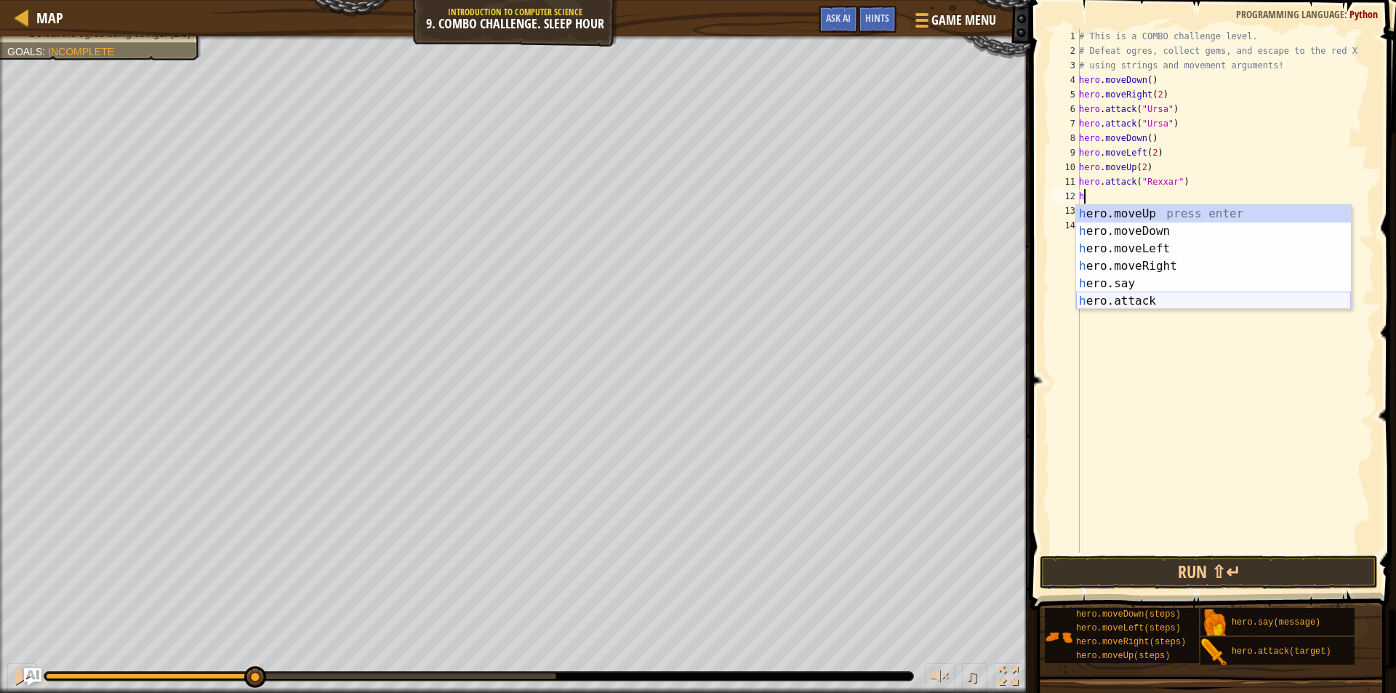
click at [1164, 299] on div "h ero.moveUp press enter h ero.moveDown press enter h ero.moveLeft press enter …" at bounding box center [1213, 275] width 275 height 140
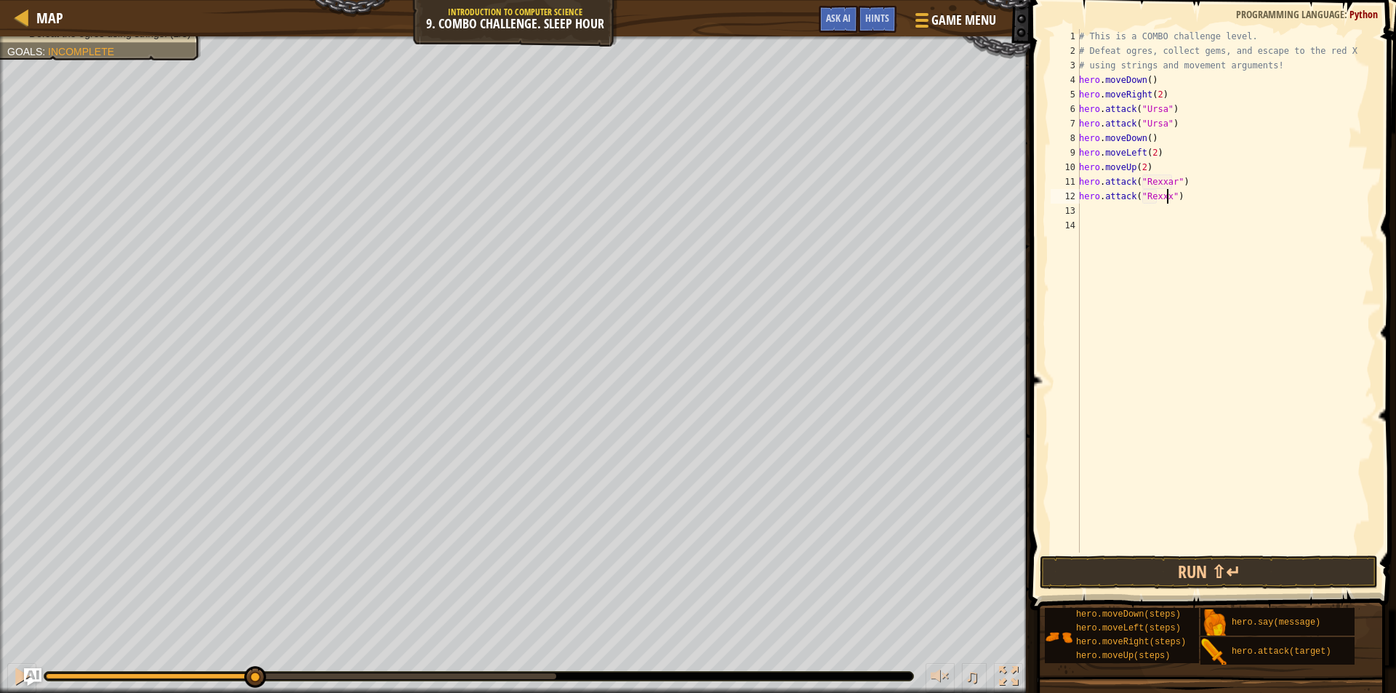
scroll to position [7, 7]
type textarea "hero.attack("Rexxar")"
click at [1105, 212] on div "# This is a COMBO challenge level. # Defeat [PERSON_NAME], collect gems, and es…" at bounding box center [1225, 305] width 298 height 553
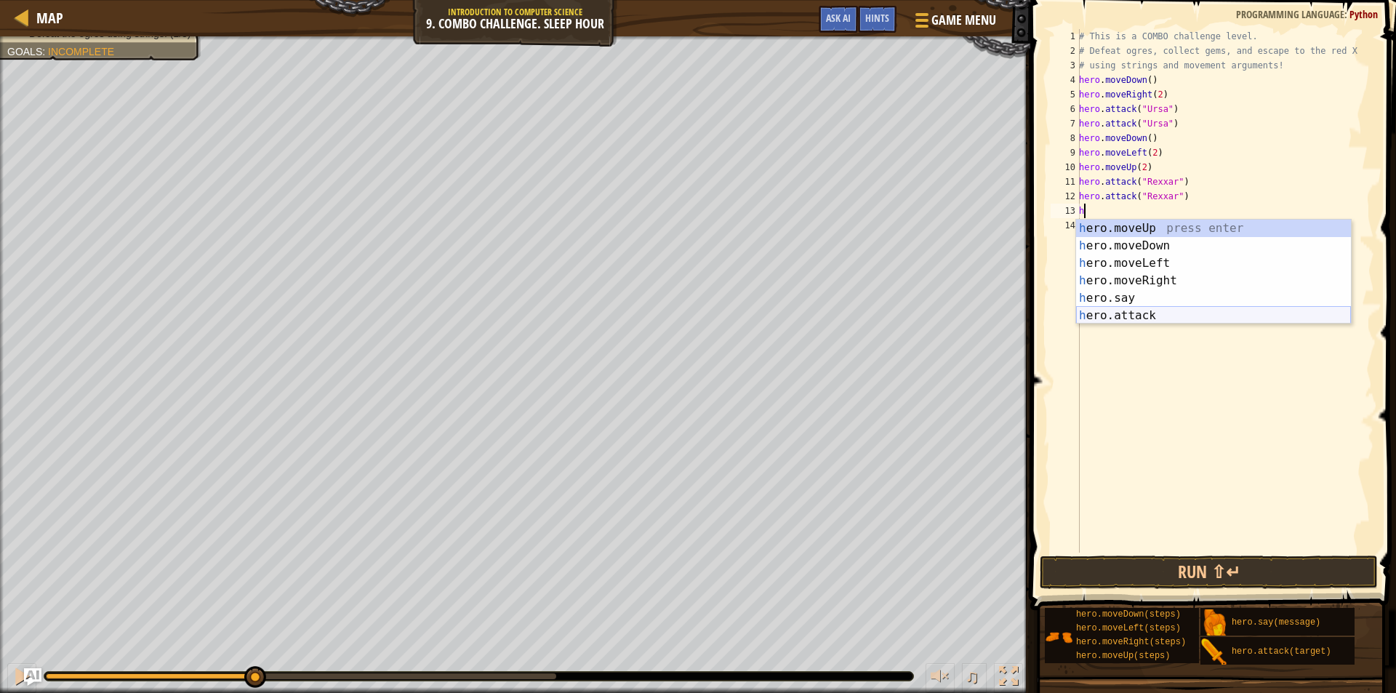
click at [1125, 319] on div "h ero.moveUp press enter h ero.moveDown press enter h ero.moveLeft press enter …" at bounding box center [1213, 290] width 275 height 140
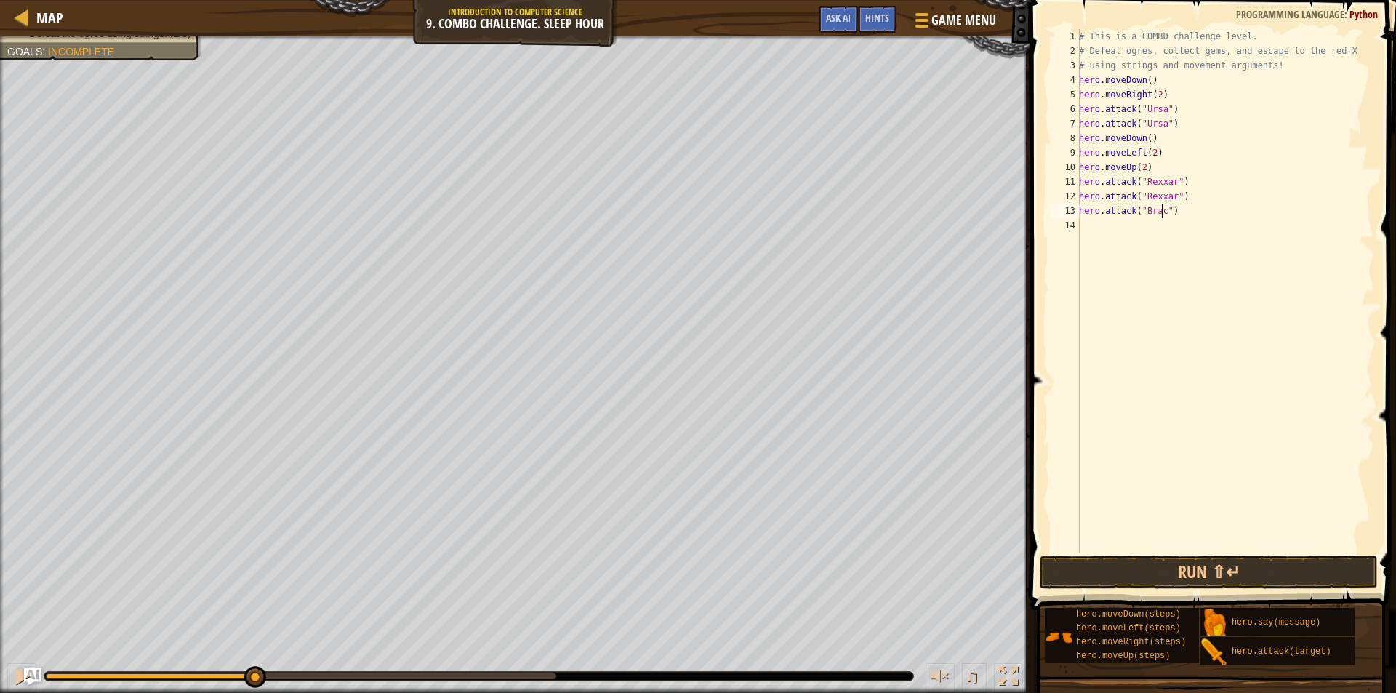
type textarea "hero.attack("Brack")"
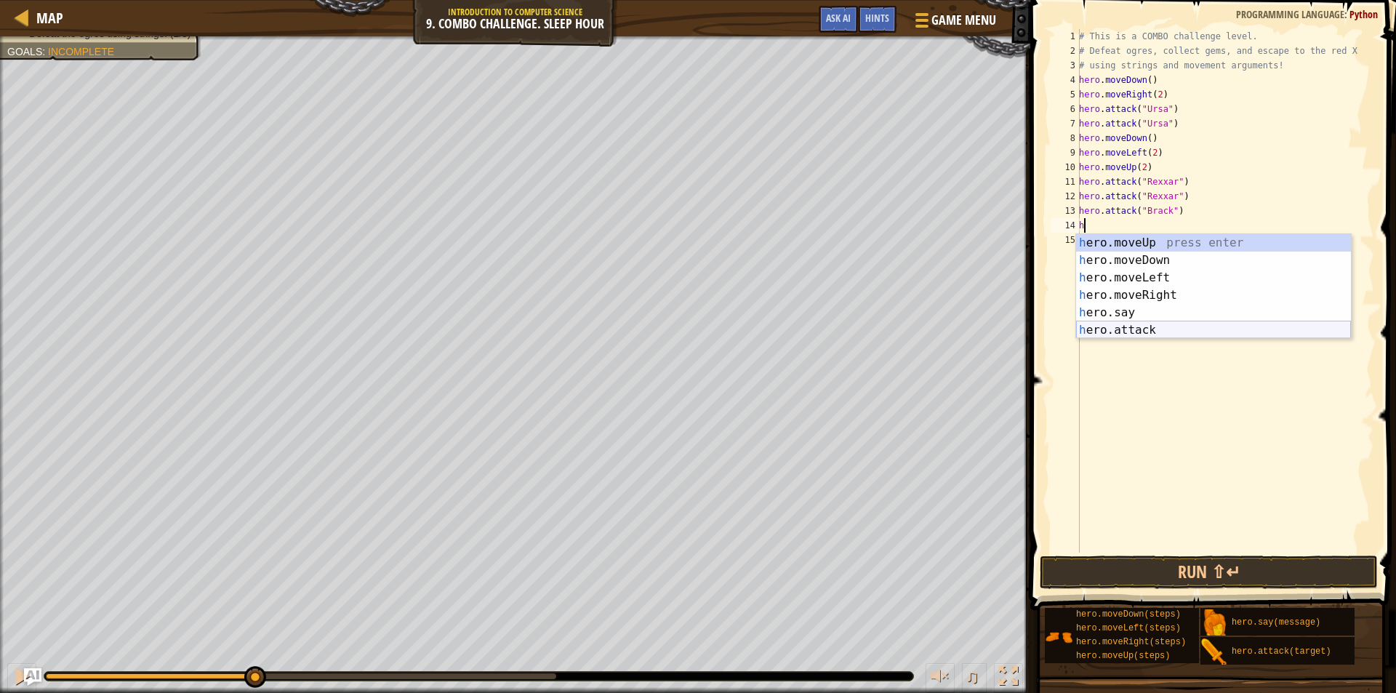
click at [1128, 328] on div "h ero.moveUp press enter h ero.moveDown press enter h ero.moveLeft press enter …" at bounding box center [1213, 304] width 275 height 140
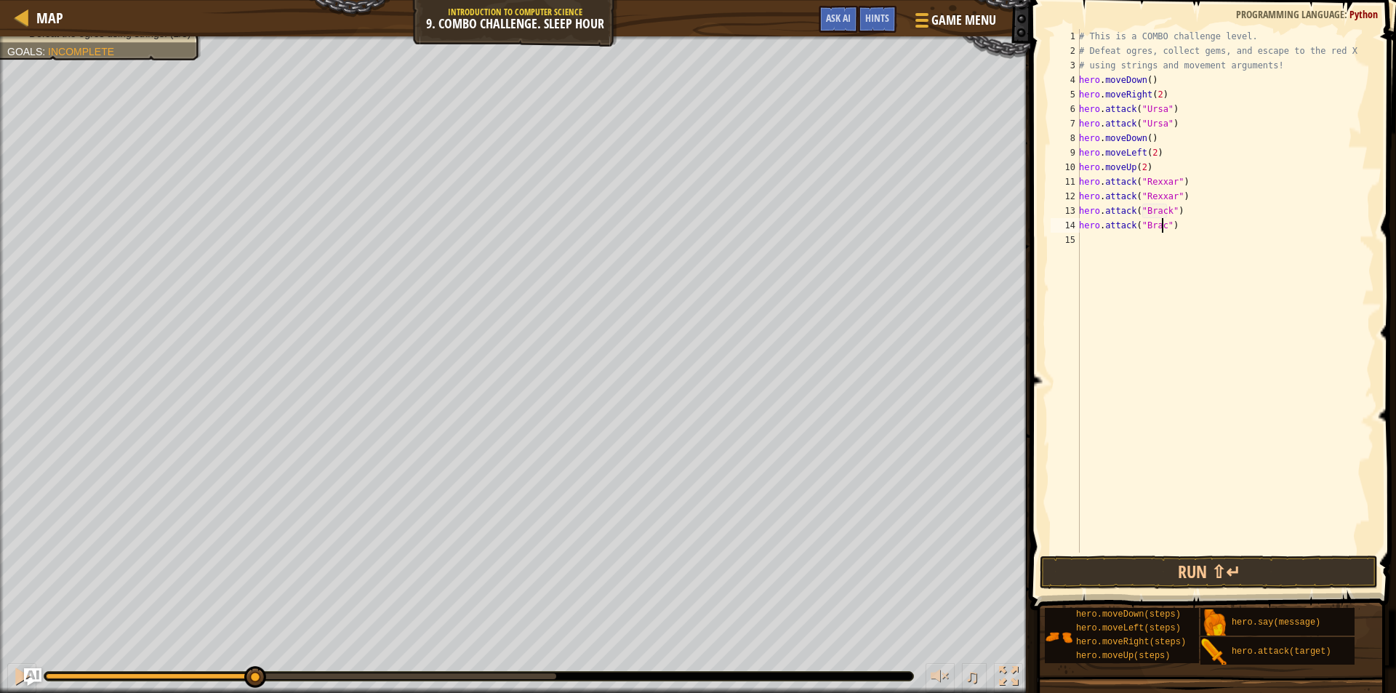
scroll to position [7, 7]
type textarea "hero.attack("Brack")"
click at [1236, 577] on button "Run ⇧↵" at bounding box center [1209, 572] width 338 height 33
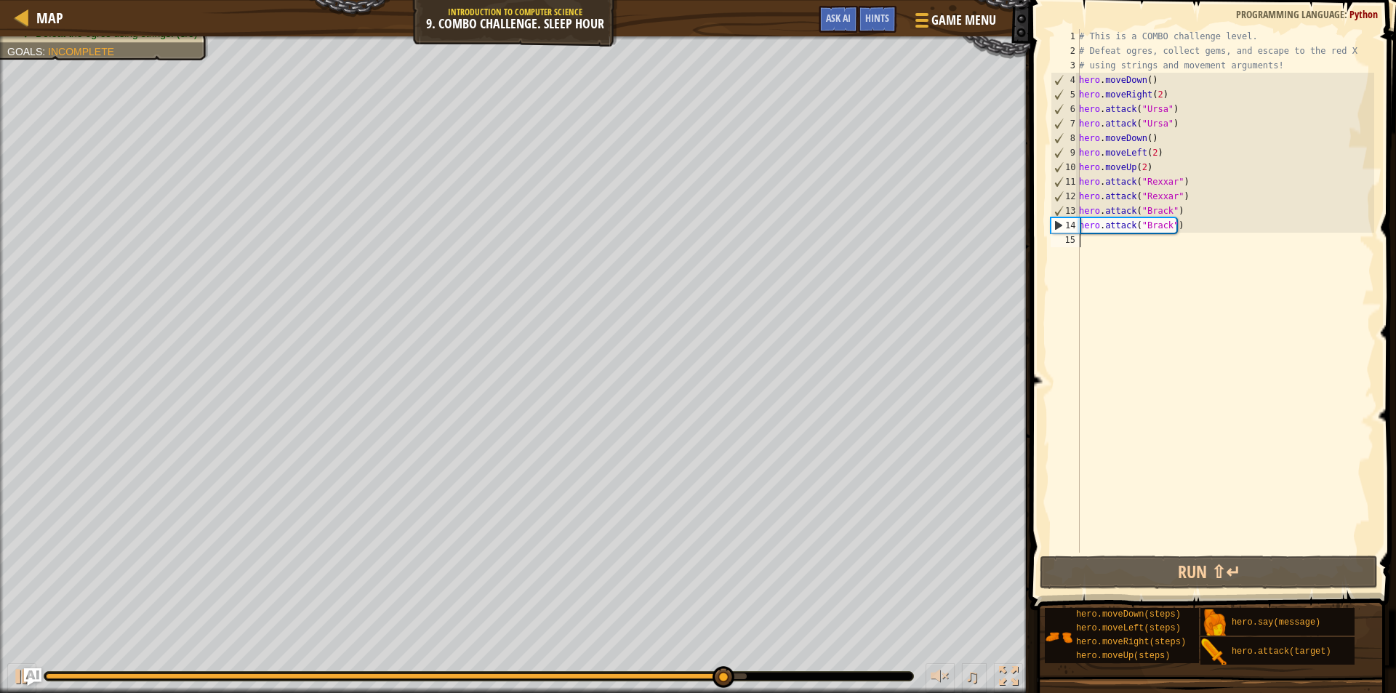
click at [1108, 249] on div "# This is a COMBO challenge level. # Defeat [PERSON_NAME], collect gems, and es…" at bounding box center [1225, 305] width 298 height 553
type textarea "h"
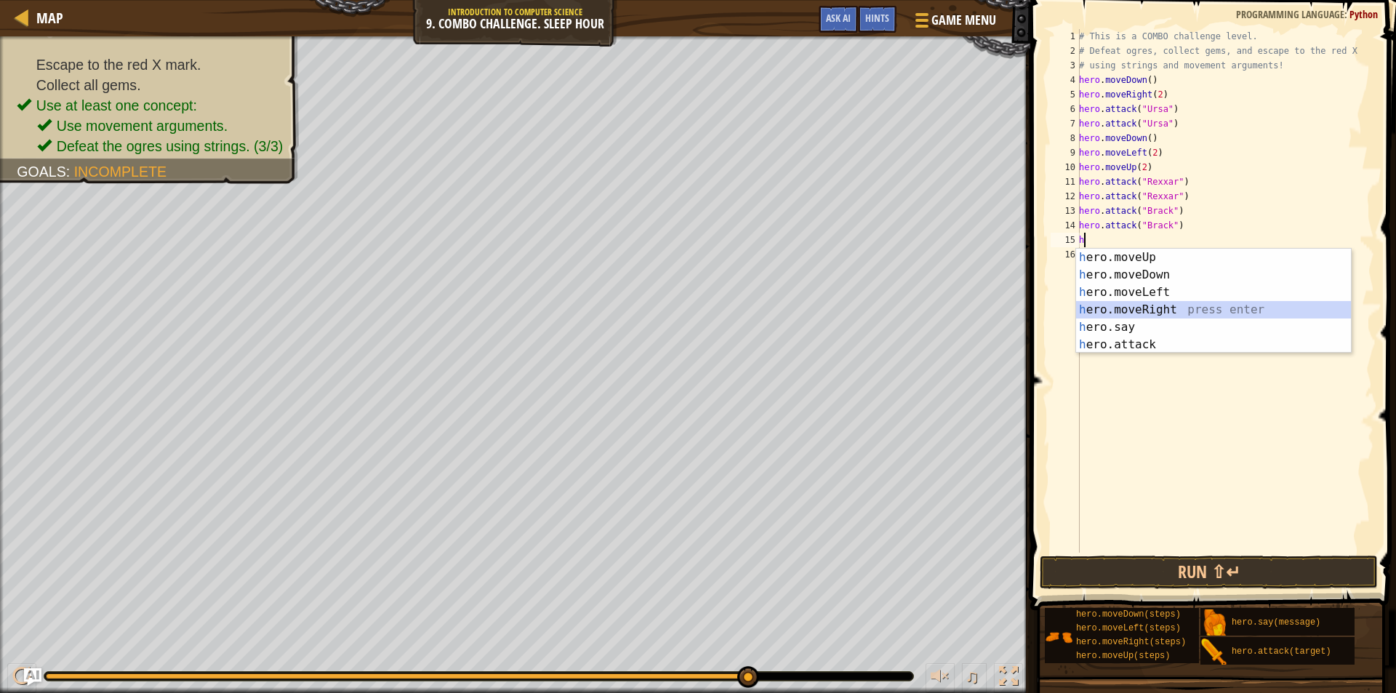
click at [1161, 306] on div "h ero.moveUp press enter h ero.moveDown press enter h ero.moveLeft press enter …" at bounding box center [1213, 319] width 275 height 140
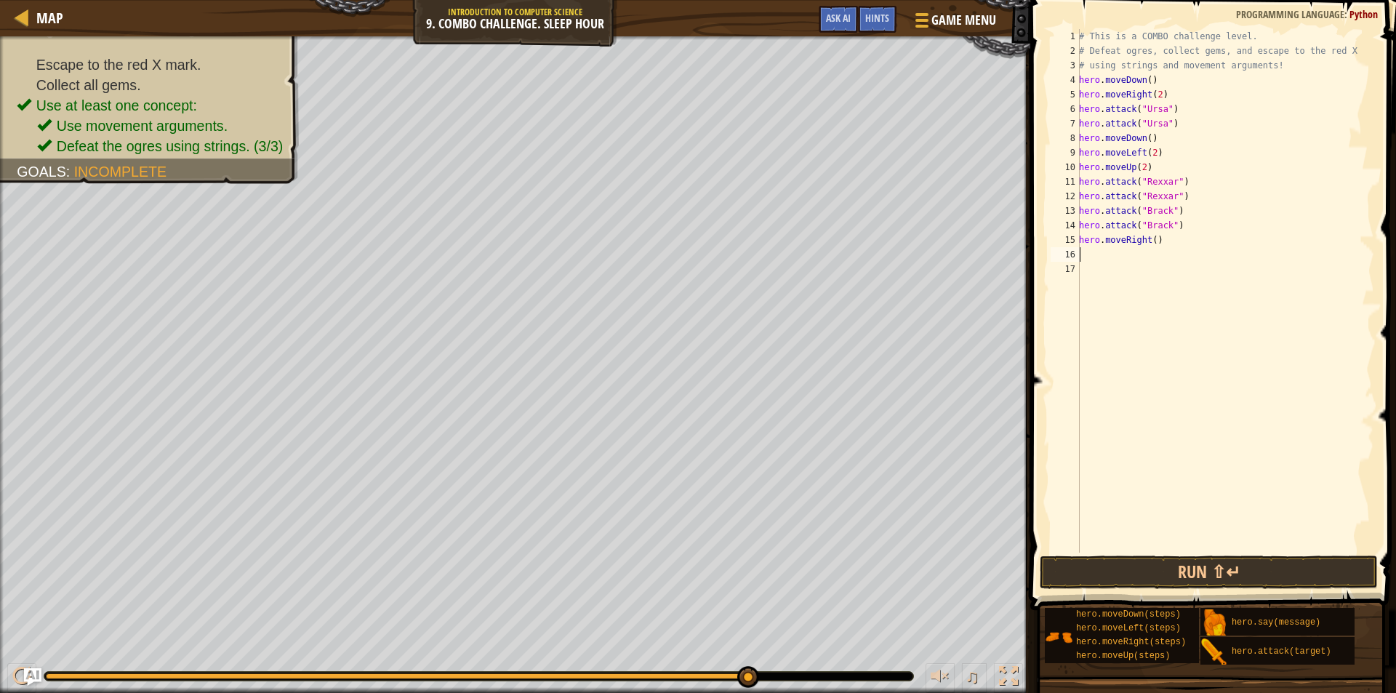
click at [1152, 241] on div "# This is a COMBO challenge level. # Defeat [PERSON_NAME], collect gems, and es…" at bounding box center [1225, 305] width 298 height 553
type textarea "hero.moveRight(2)"
click at [1186, 563] on button "Run ⇧↵" at bounding box center [1209, 572] width 338 height 33
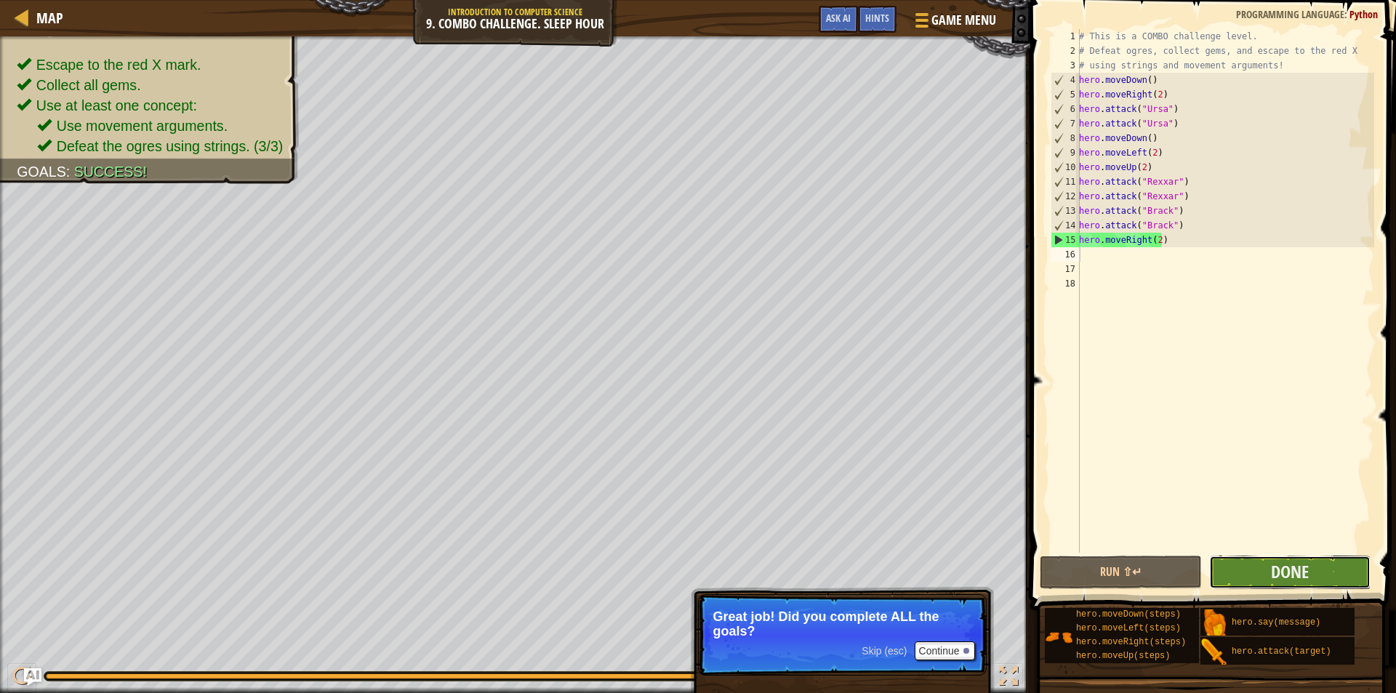
click at [1318, 573] on button "Done" at bounding box center [1290, 572] width 162 height 33
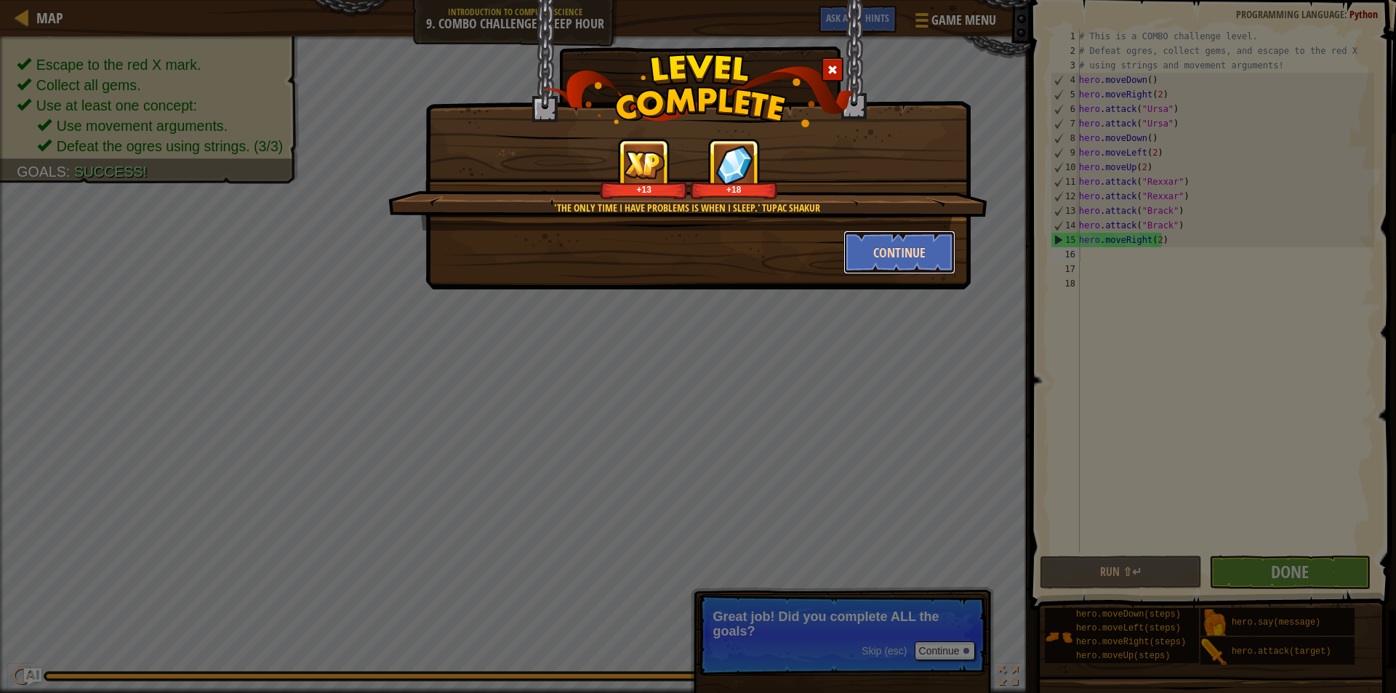
click at [894, 244] on button "Continue" at bounding box center [900, 253] width 113 height 44
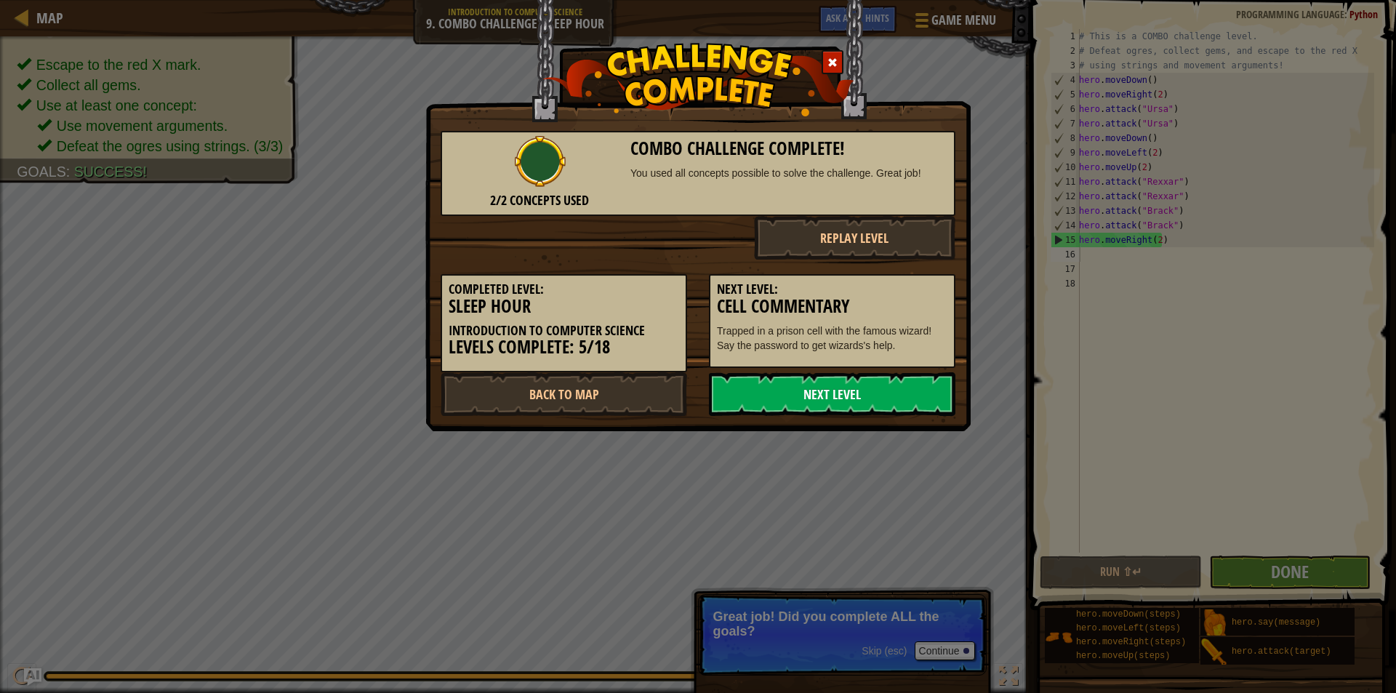
click at [902, 383] on link "Next Level" at bounding box center [832, 394] width 247 height 44
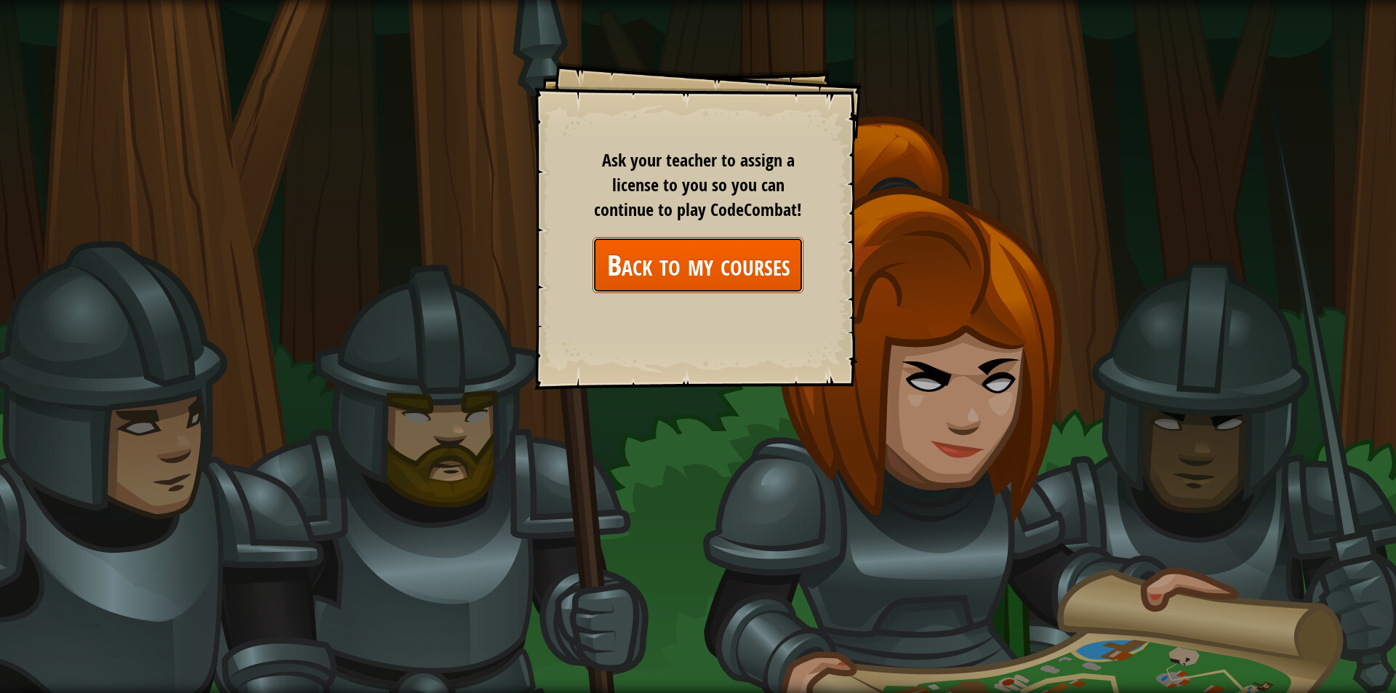
click at [744, 271] on link "Back to my courses" at bounding box center [698, 265] width 211 height 56
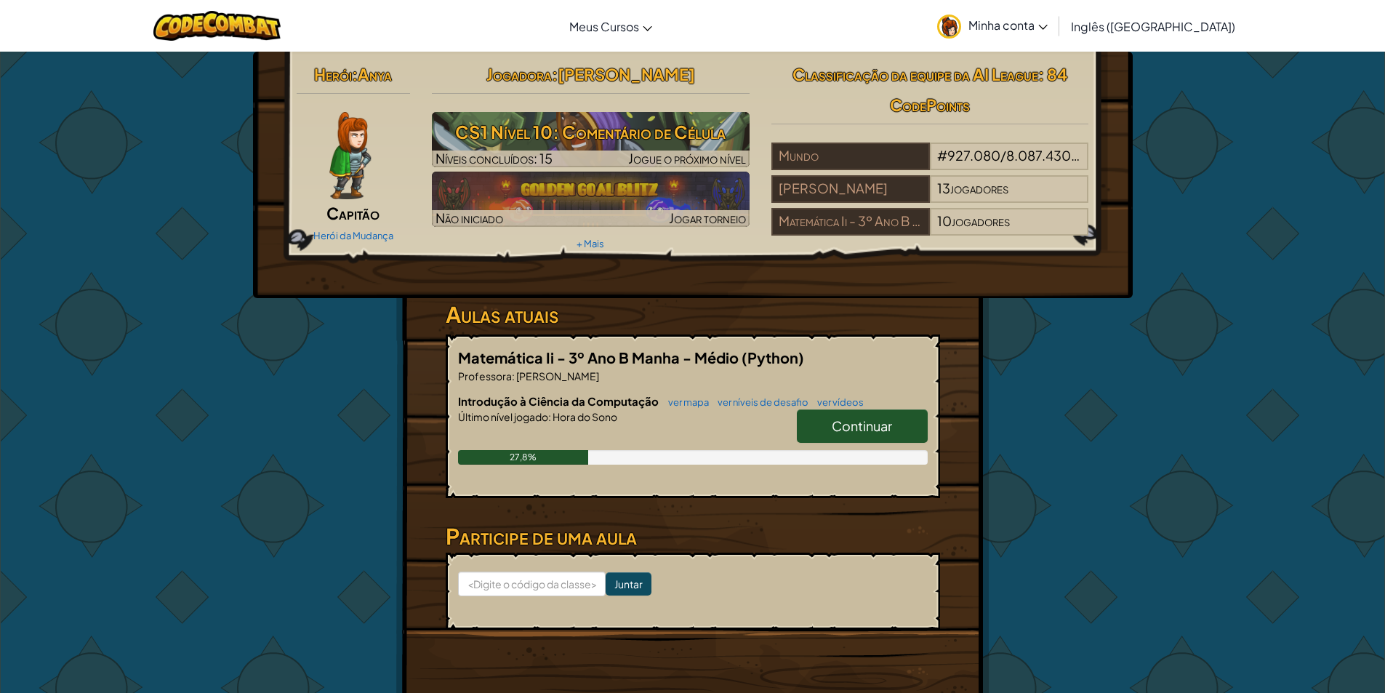
click at [873, 427] on font "Continuar" at bounding box center [862, 425] width 60 height 17
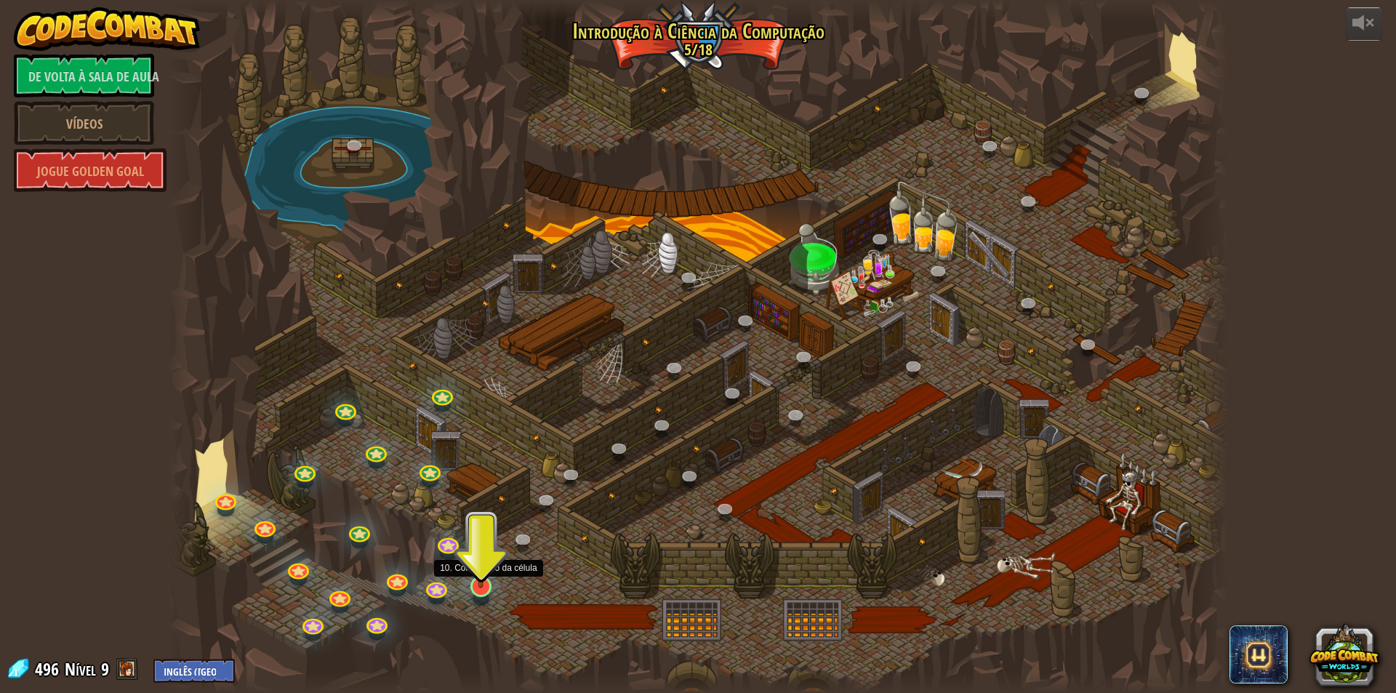
click at [473, 587] on img at bounding box center [481, 555] width 28 height 65
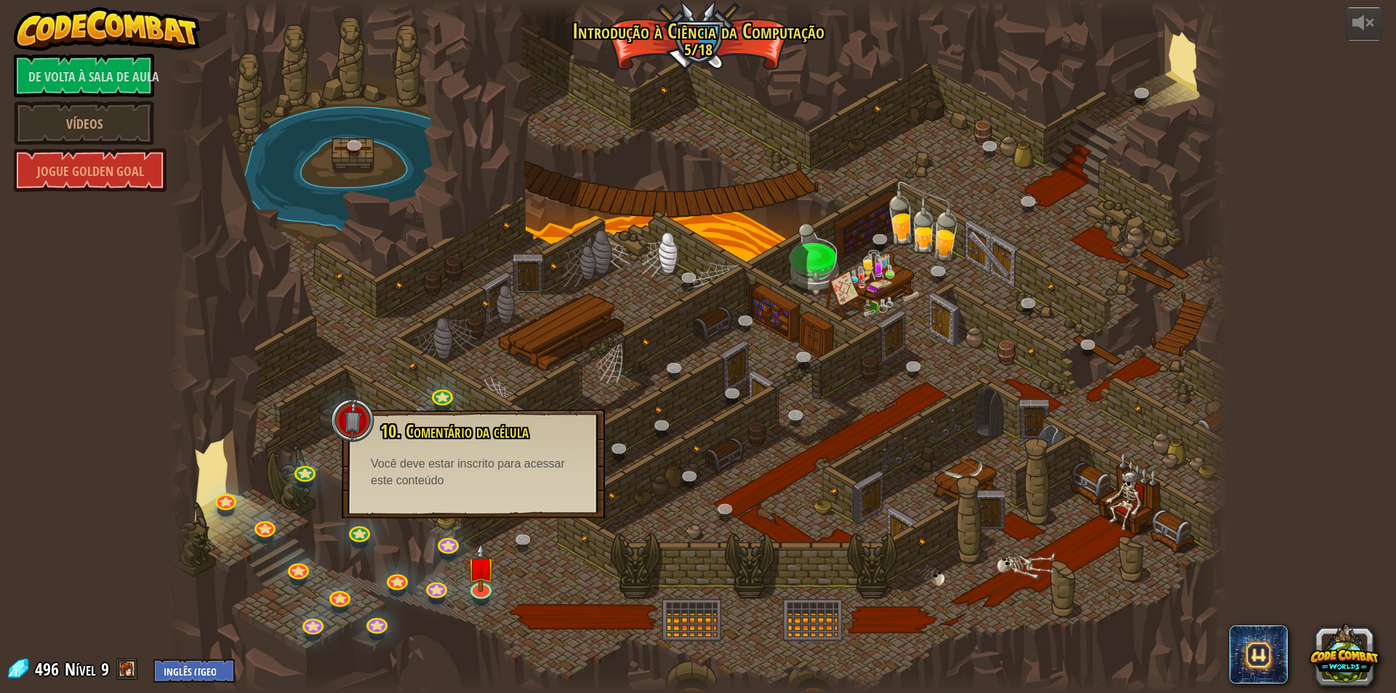
click at [532, 567] on div at bounding box center [698, 346] width 1060 height 693
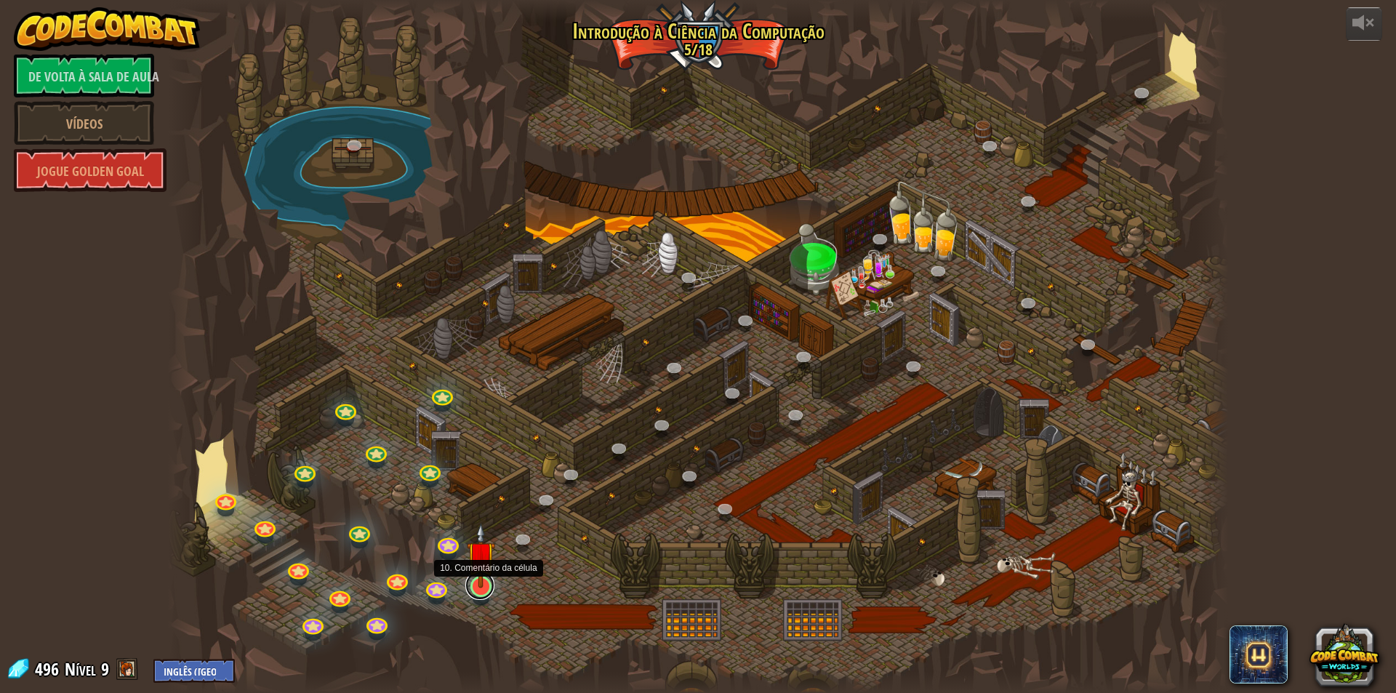
click at [473, 593] on link at bounding box center [479, 585] width 29 height 29
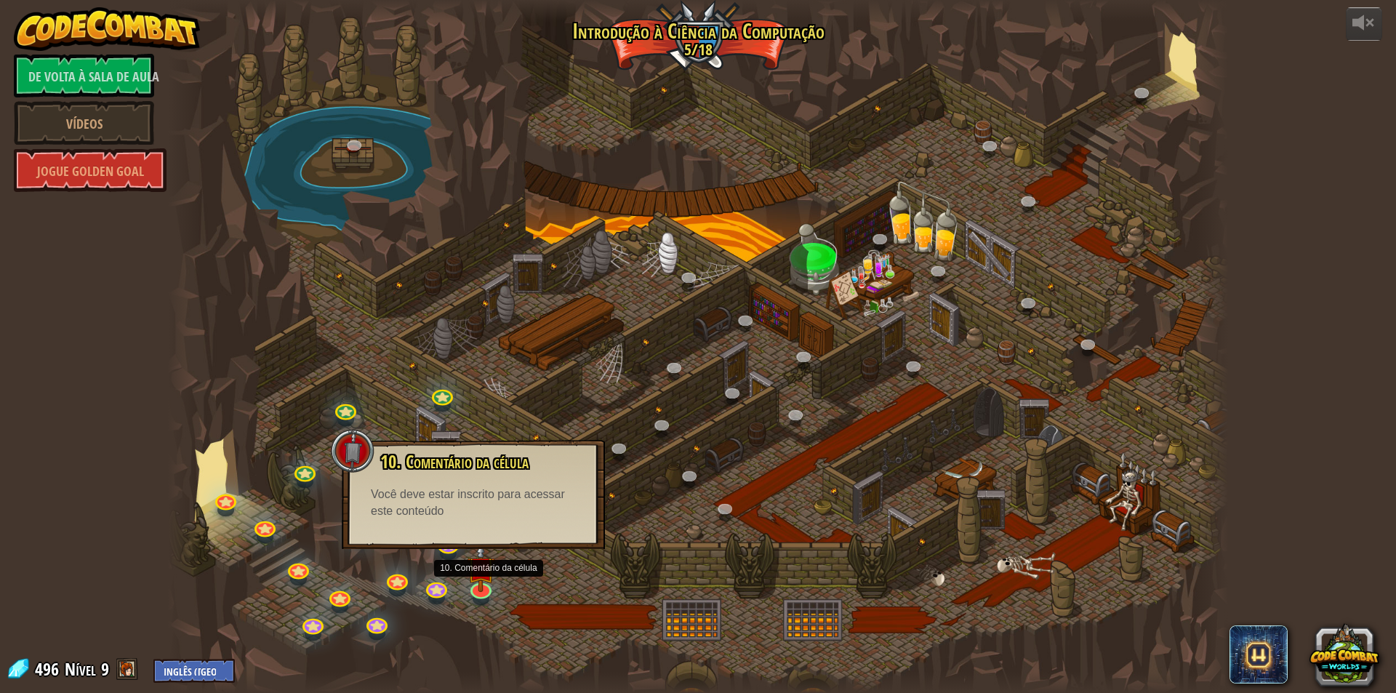
click at [492, 619] on div at bounding box center [698, 346] width 1060 height 693
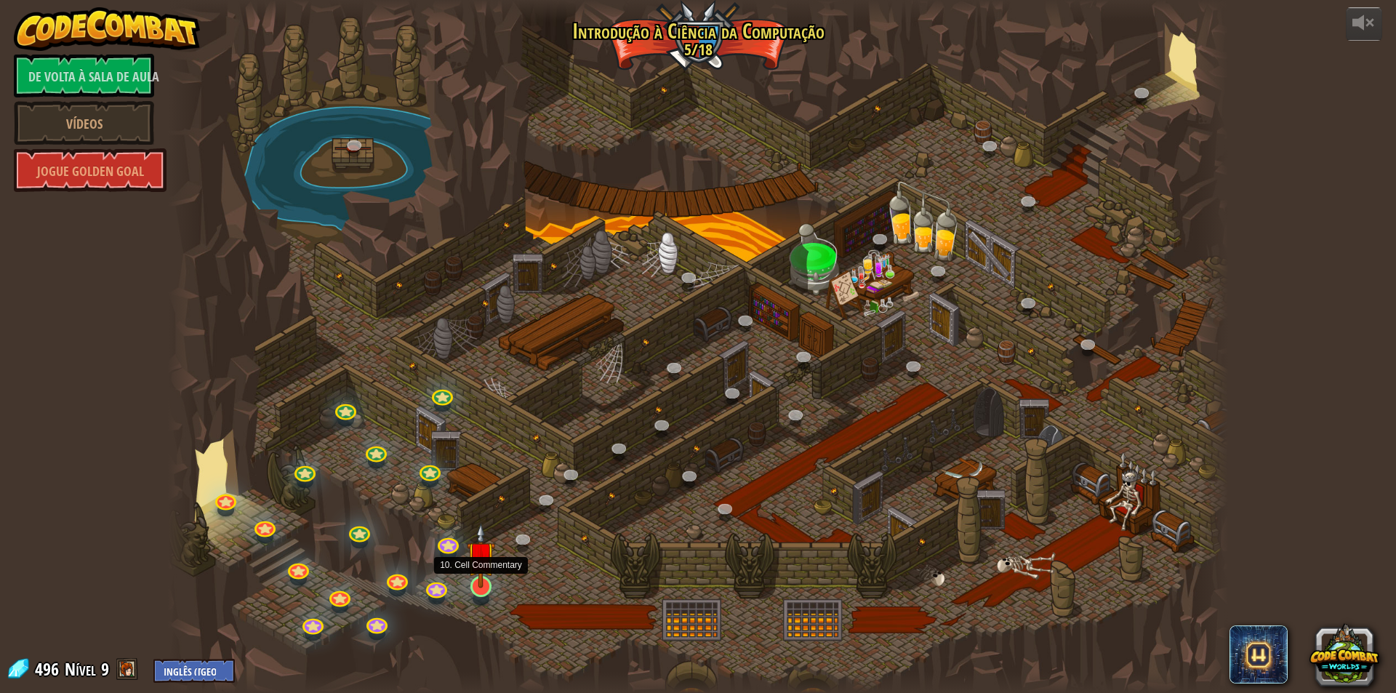
click at [485, 597] on div "25. Portões de [GEOGRAPHIC_DATA] (trancados) Fuja das masmorras de Kithgard e n…" at bounding box center [698, 346] width 1060 height 693
click at [481, 591] on link at bounding box center [479, 585] width 29 height 29
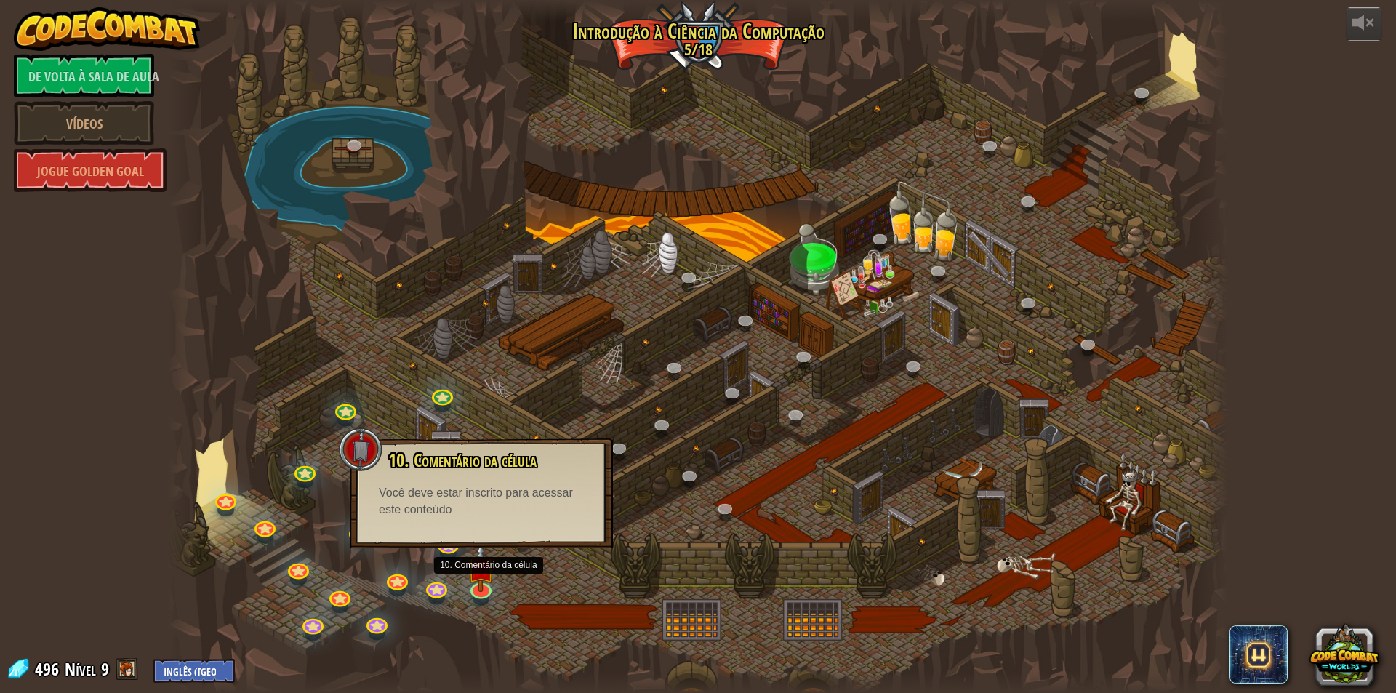
click at [516, 578] on div at bounding box center [698, 346] width 1060 height 693
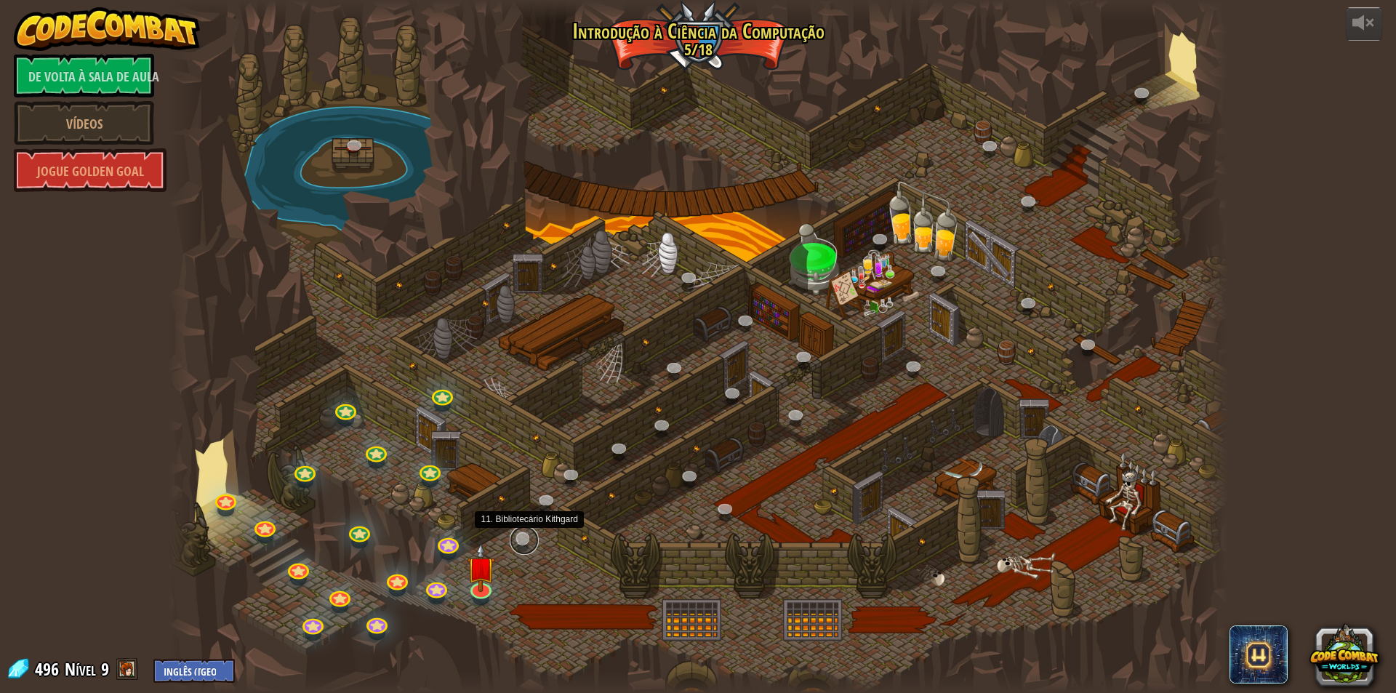
click at [520, 537] on link at bounding box center [524, 540] width 29 height 29
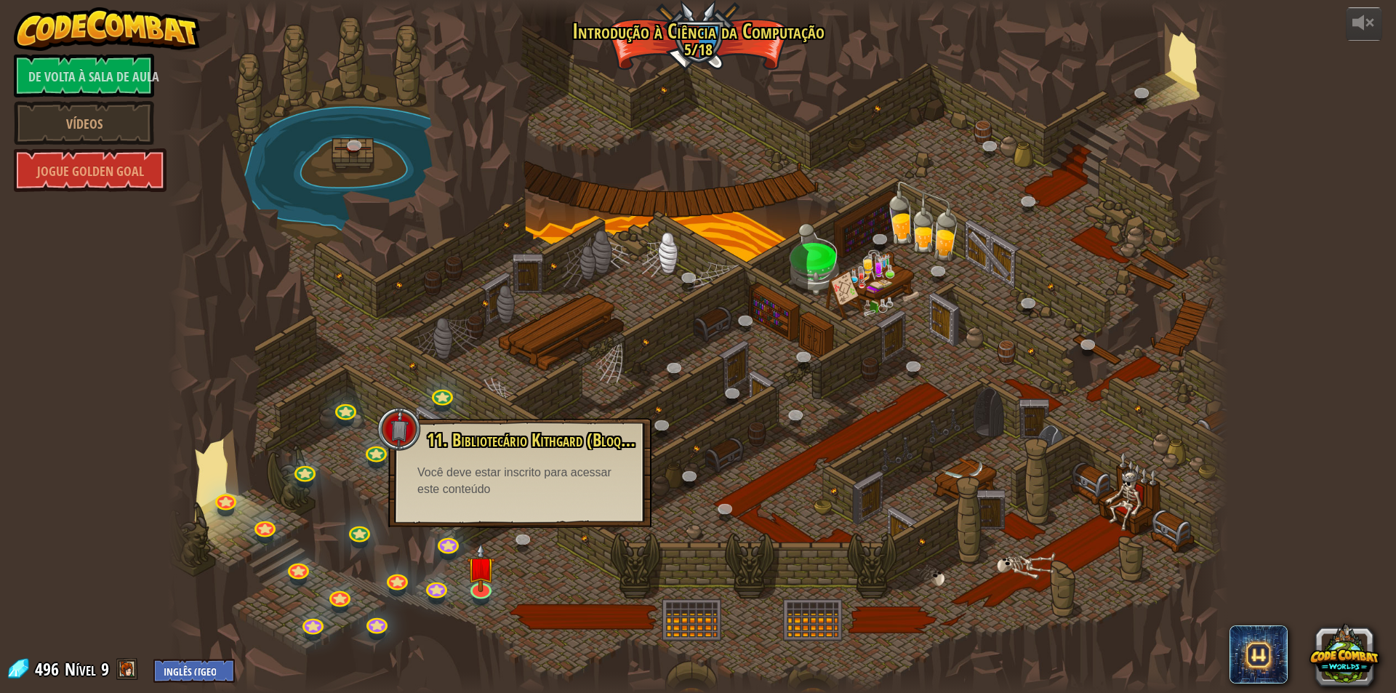
click at [527, 575] on div at bounding box center [698, 346] width 1060 height 693
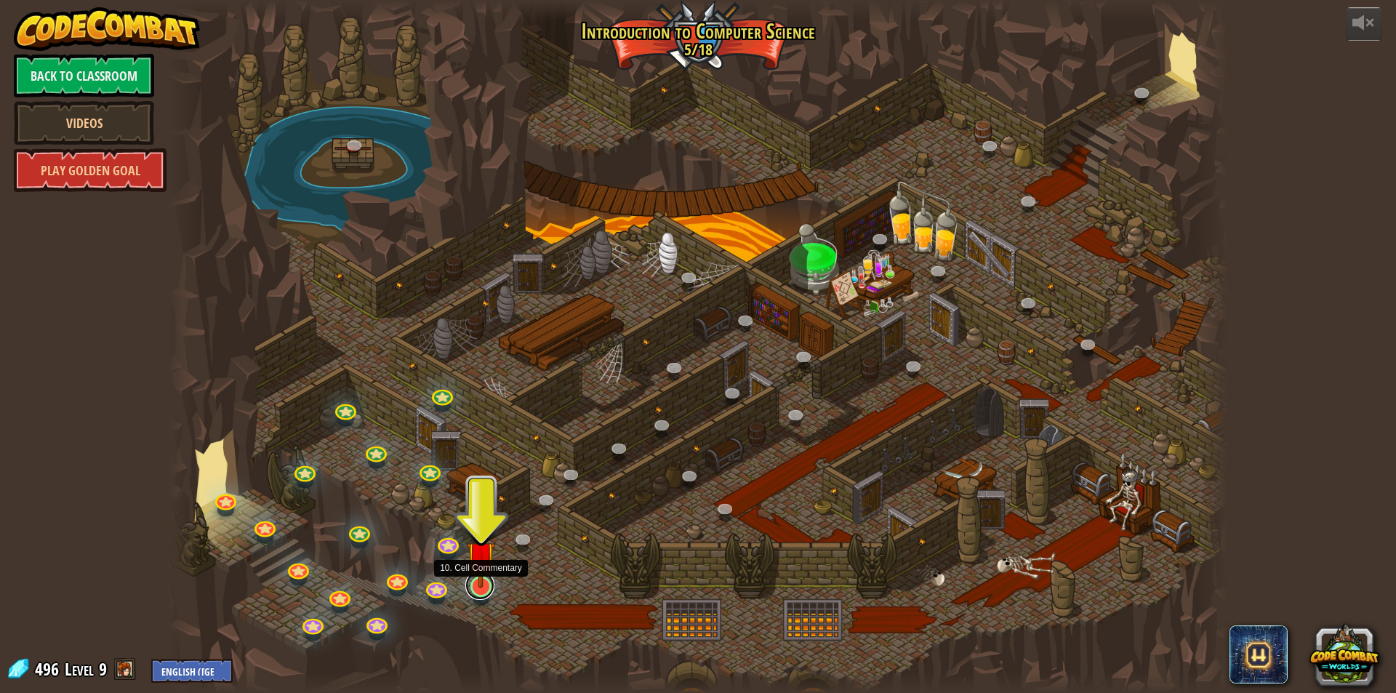
click at [474, 593] on link at bounding box center [479, 585] width 29 height 29
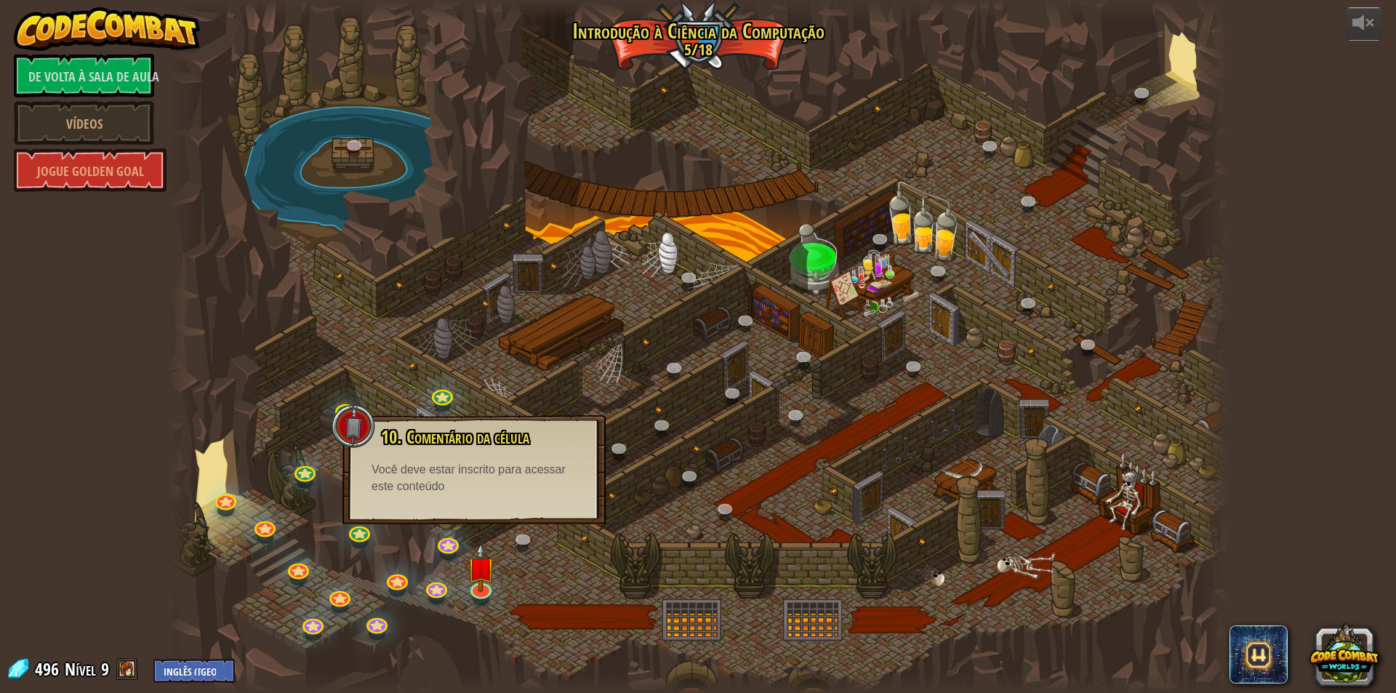
click at [765, 506] on div at bounding box center [698, 346] width 1060 height 693
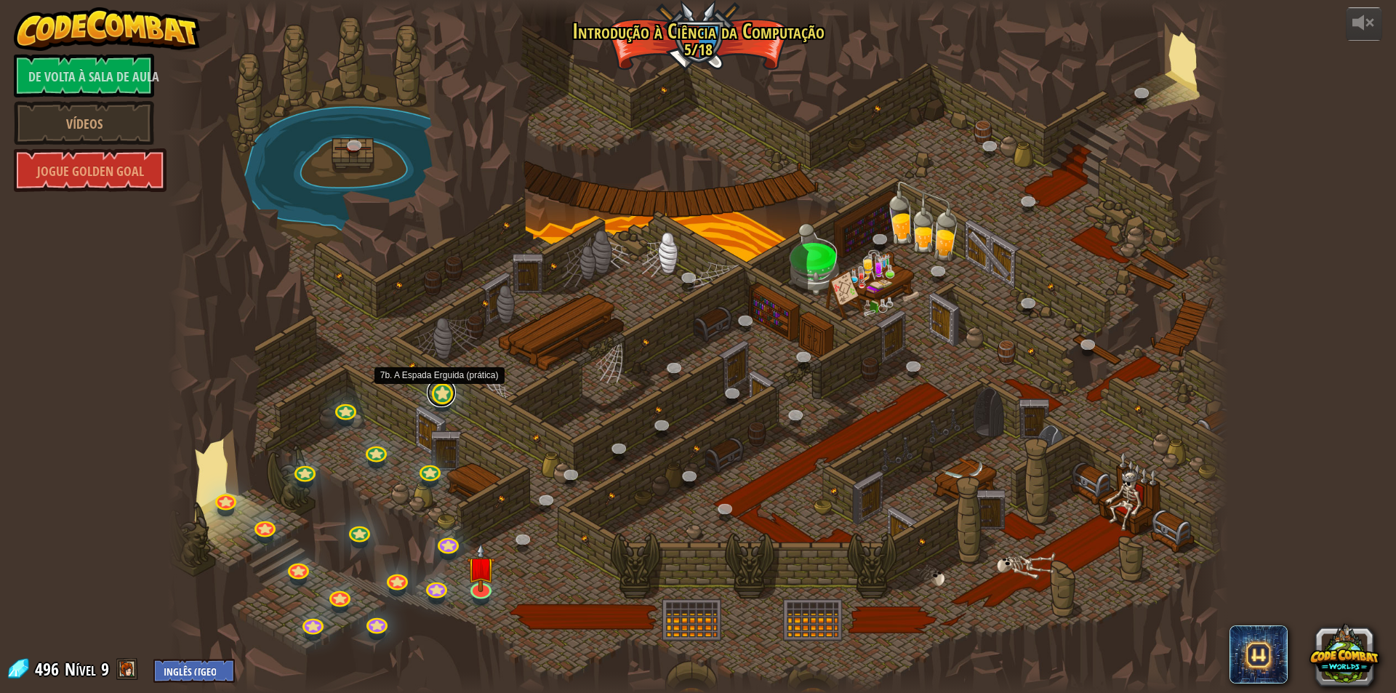
click at [443, 389] on link at bounding box center [441, 392] width 29 height 29
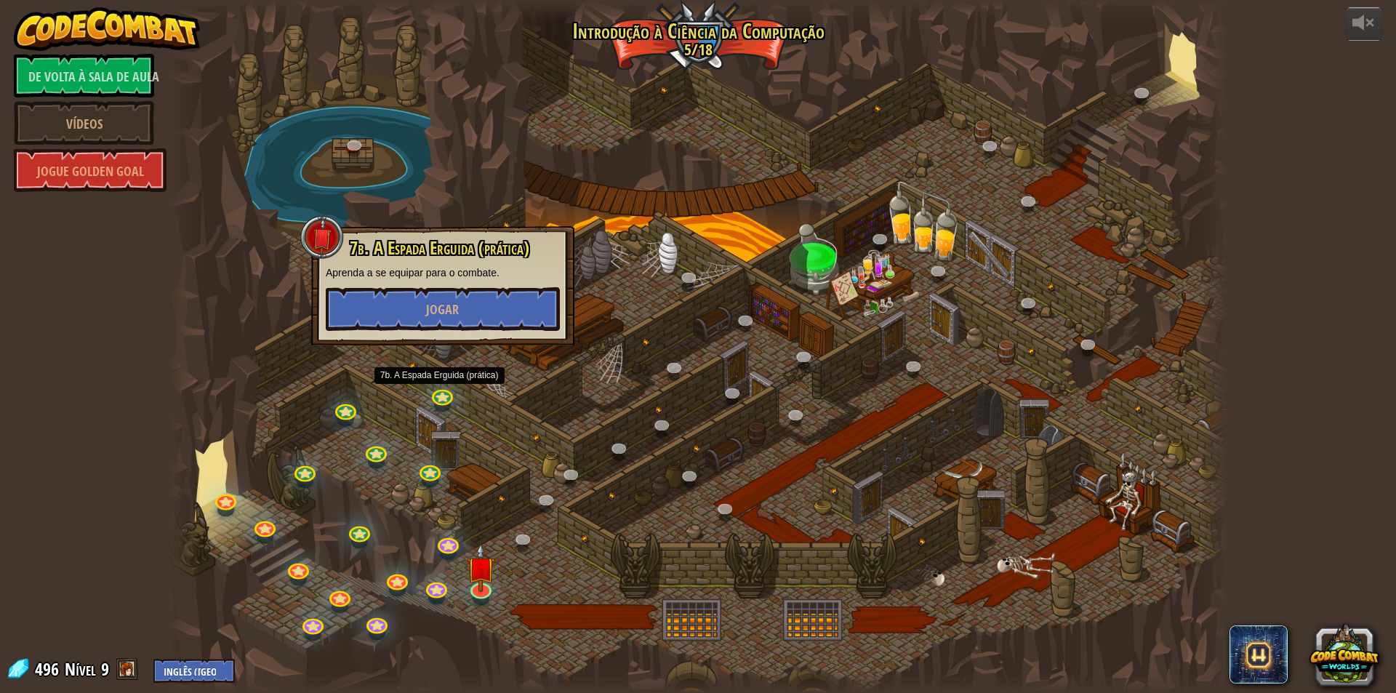
click at [599, 447] on div at bounding box center [698, 346] width 1060 height 693
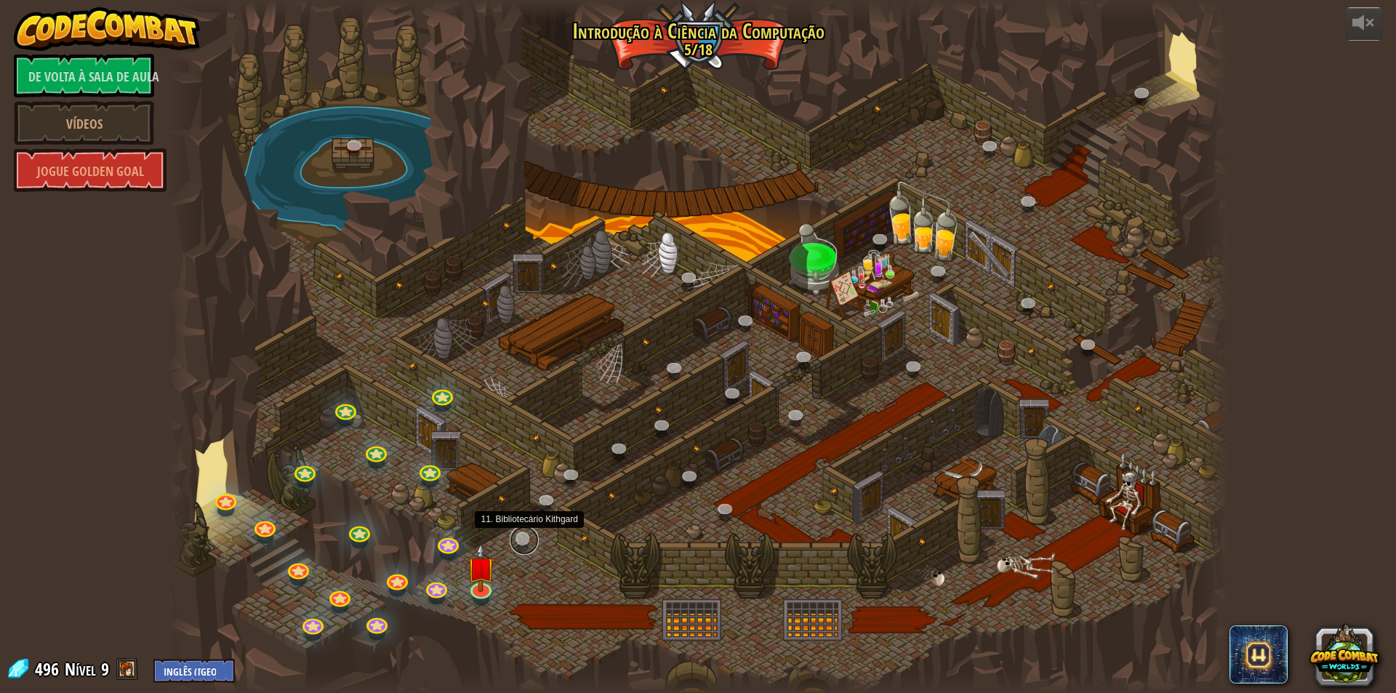
click at [531, 543] on link at bounding box center [524, 540] width 29 height 29
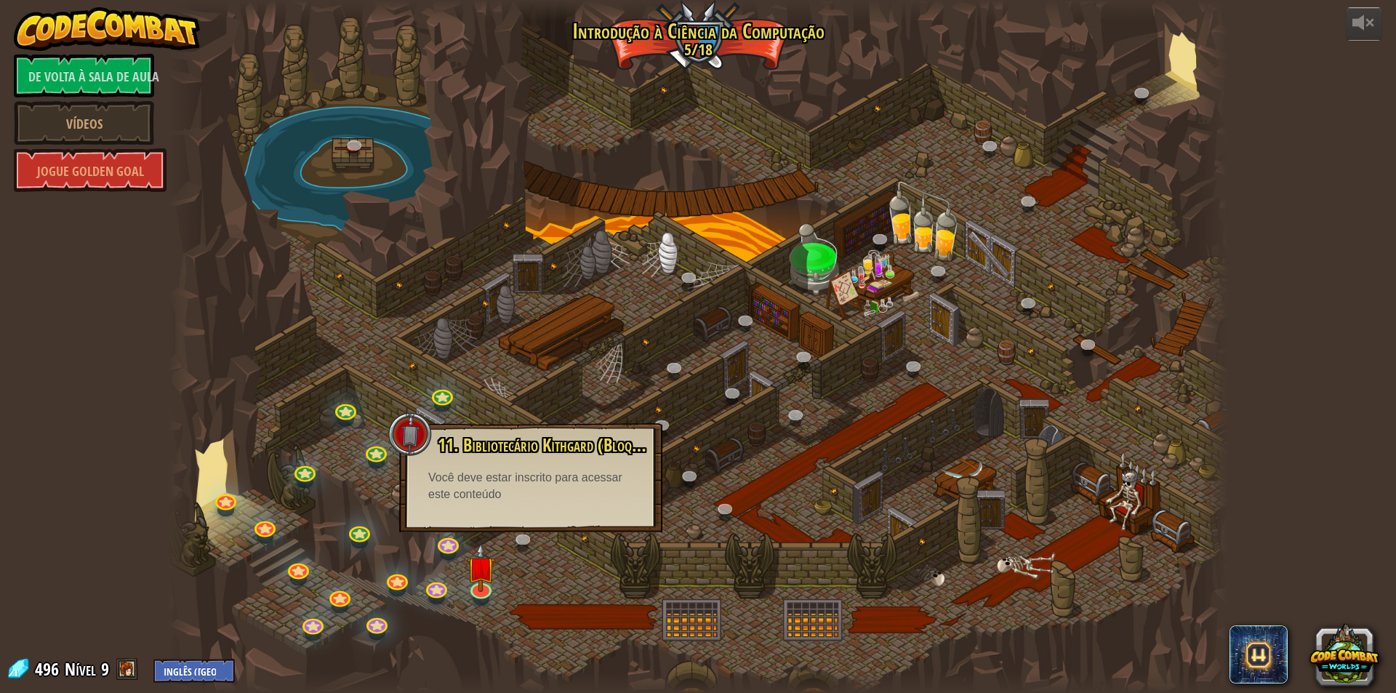
click at [537, 563] on div at bounding box center [698, 346] width 1060 height 693
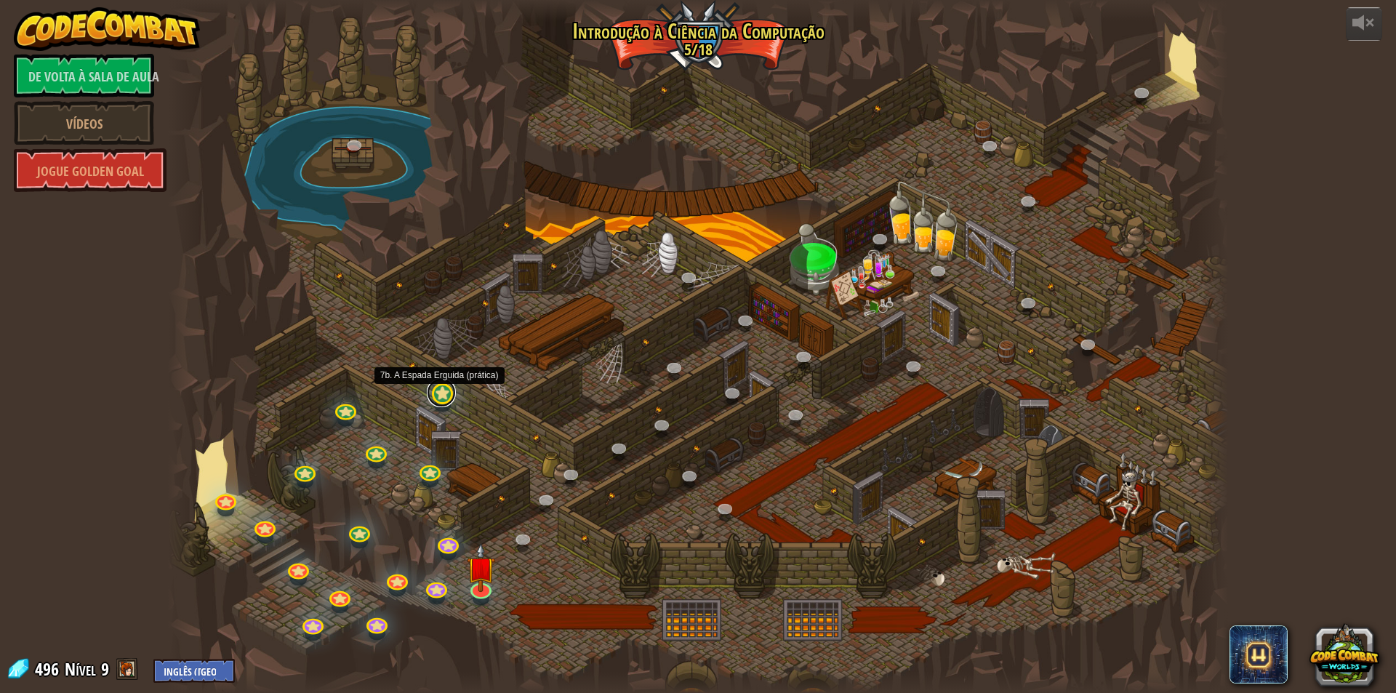
click at [446, 399] on link at bounding box center [441, 392] width 29 height 29
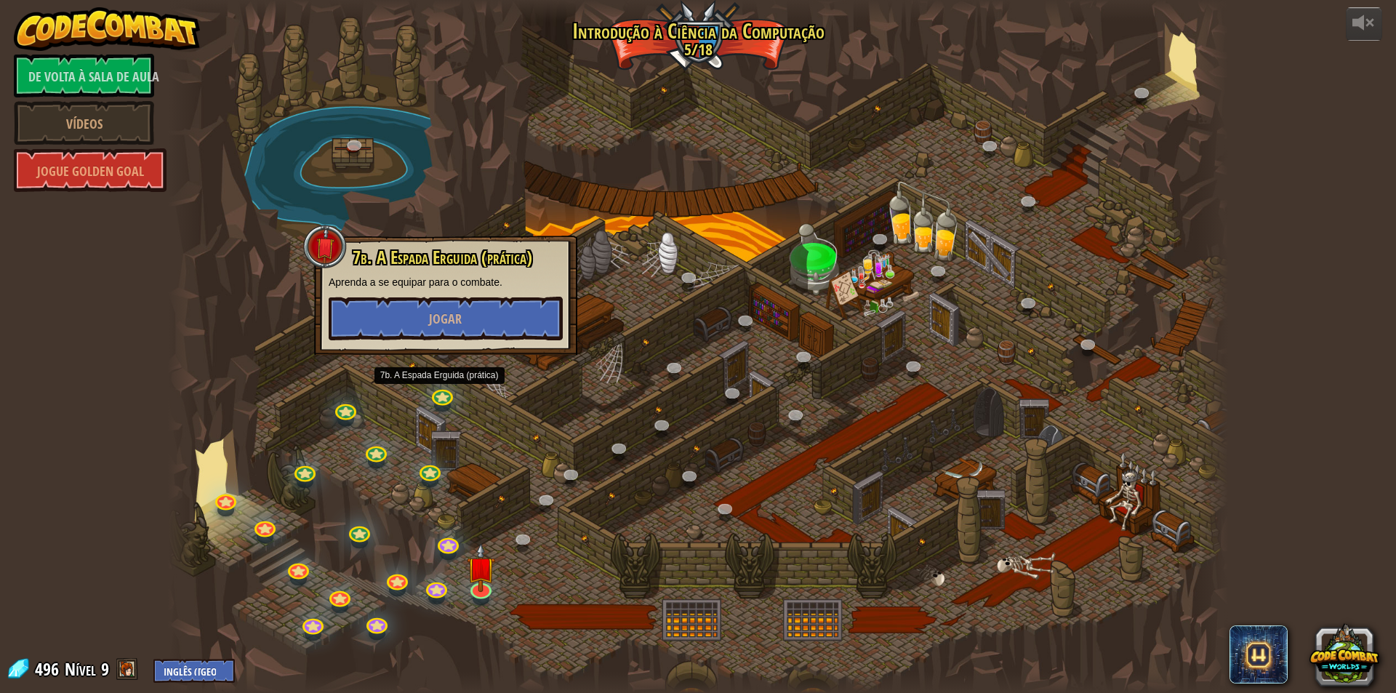
click at [553, 457] on div at bounding box center [698, 346] width 1060 height 693
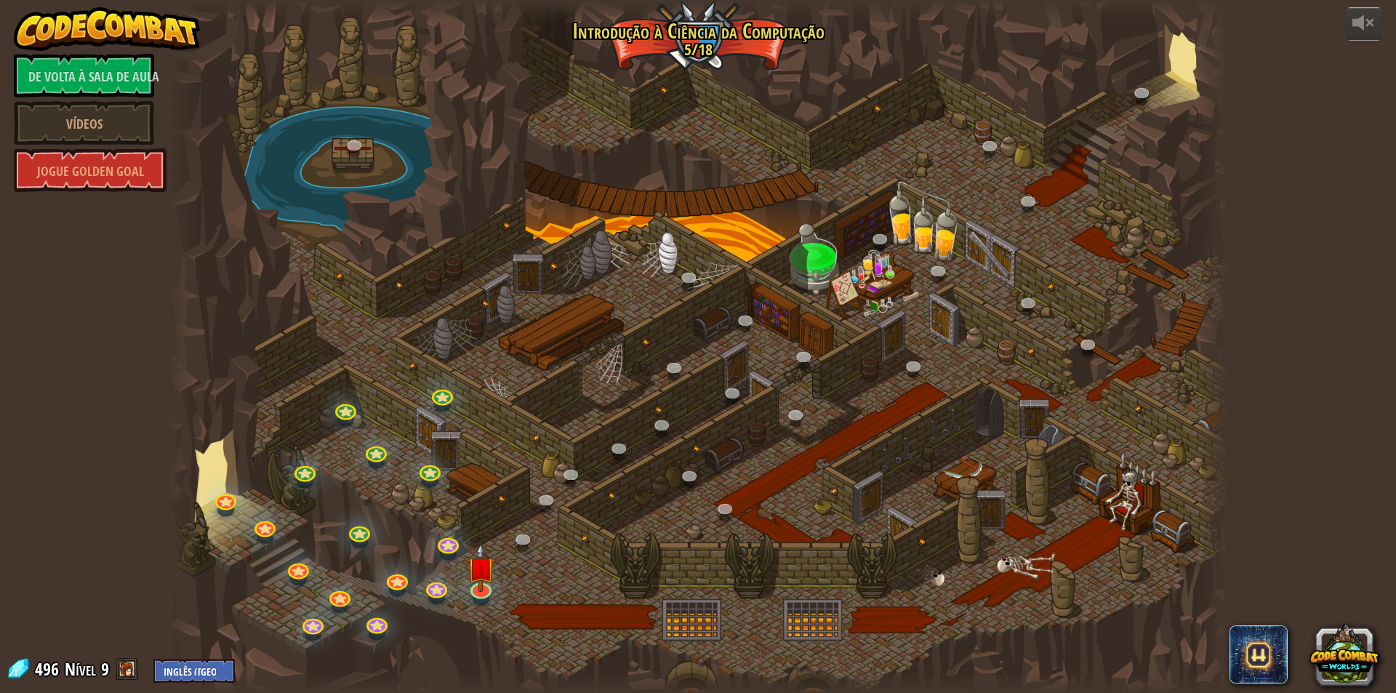
drag, startPoint x: 959, startPoint y: 377, endPoint x: 838, endPoint y: 475, distance: 155.7
click at [838, 475] on div at bounding box center [698, 346] width 1060 height 693
click at [1000, 312] on div at bounding box center [698, 346] width 1060 height 693
drag, startPoint x: 900, startPoint y: 551, endPoint x: 913, endPoint y: 431, distance: 120.7
click at [905, 453] on div at bounding box center [698, 346] width 1060 height 693
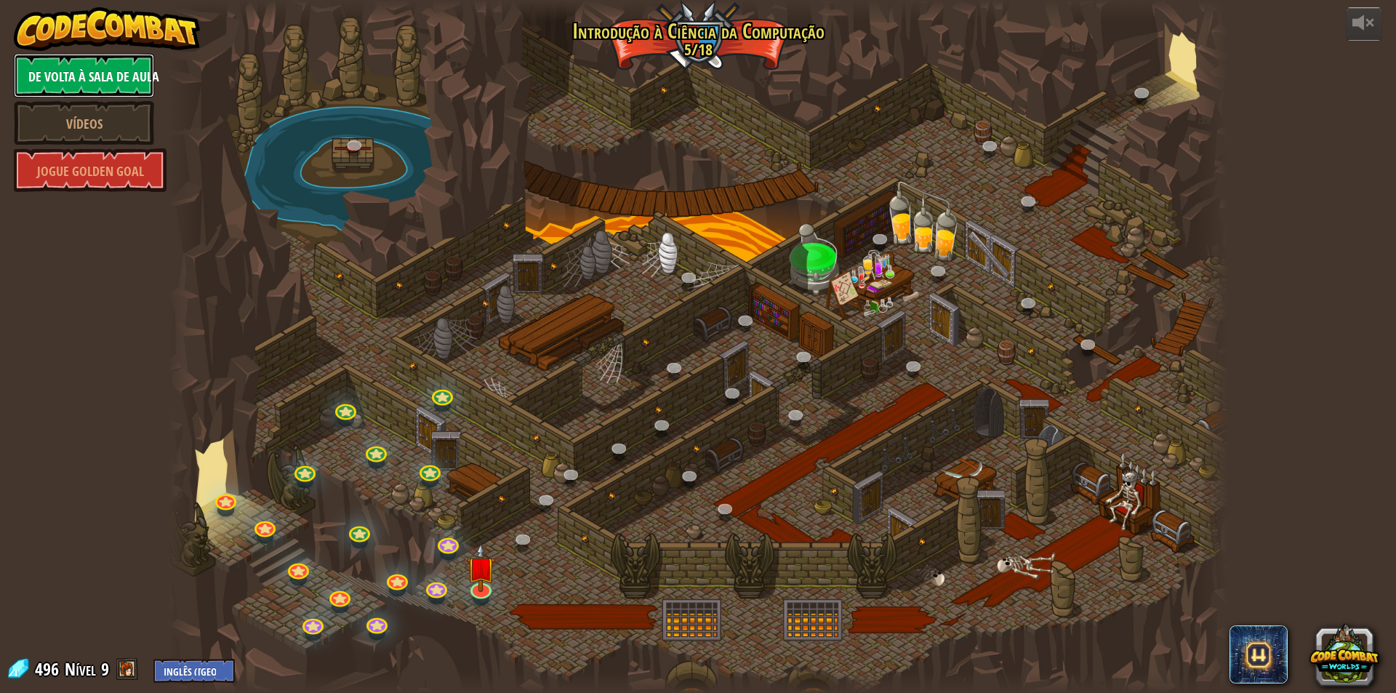
click at [105, 76] on font "De volta à sala de aula" at bounding box center [93, 77] width 131 height 18
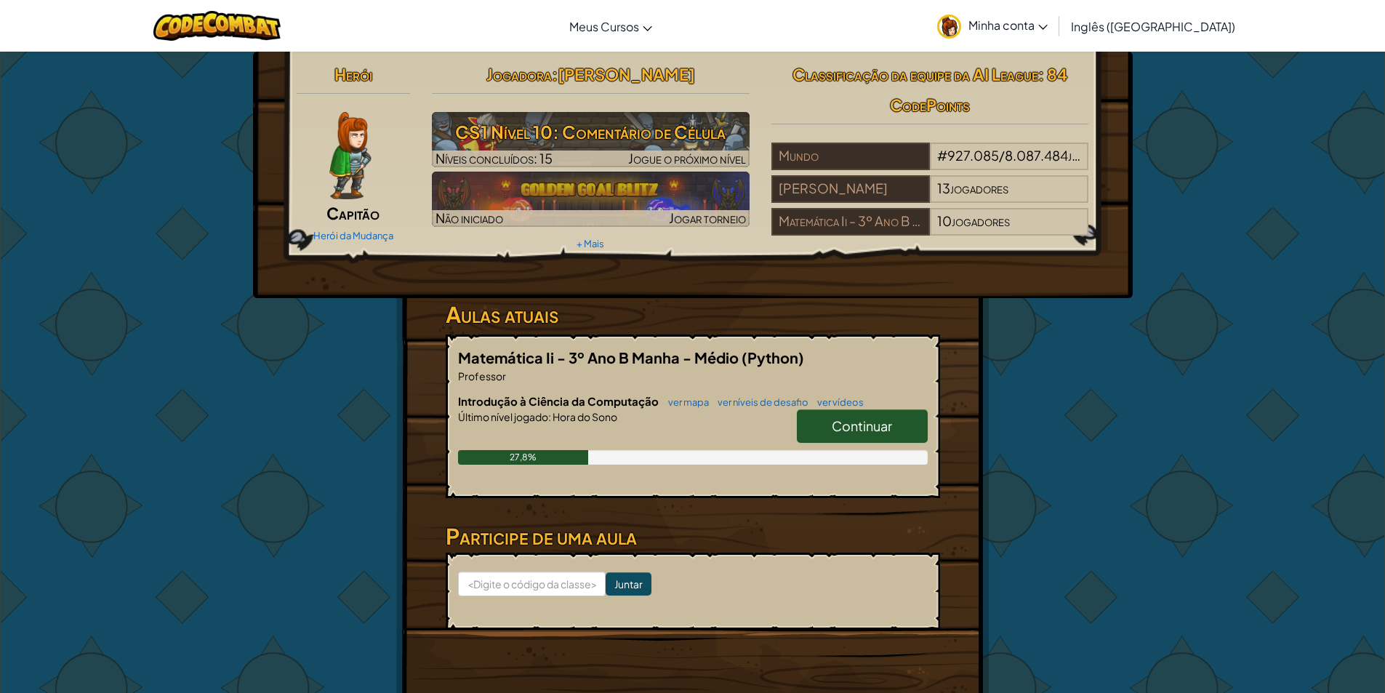
click at [972, 240] on div "Mundo # 927.085 / 8.087.484 jogadores Luana Copetti 13 jogadores Matemática Ii …" at bounding box center [931, 192] width 318 height 98
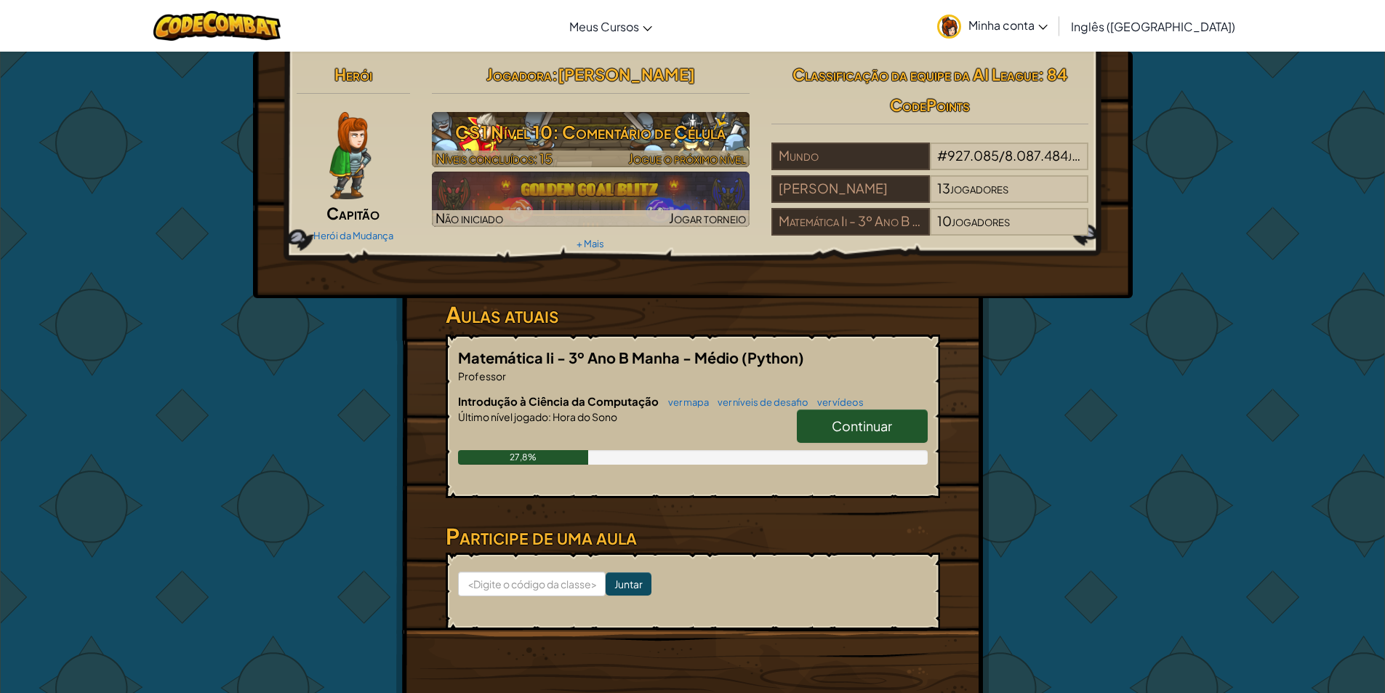
click at [611, 134] on font "CS1 Nível 10: Comentário de Célula" at bounding box center [590, 132] width 271 height 22
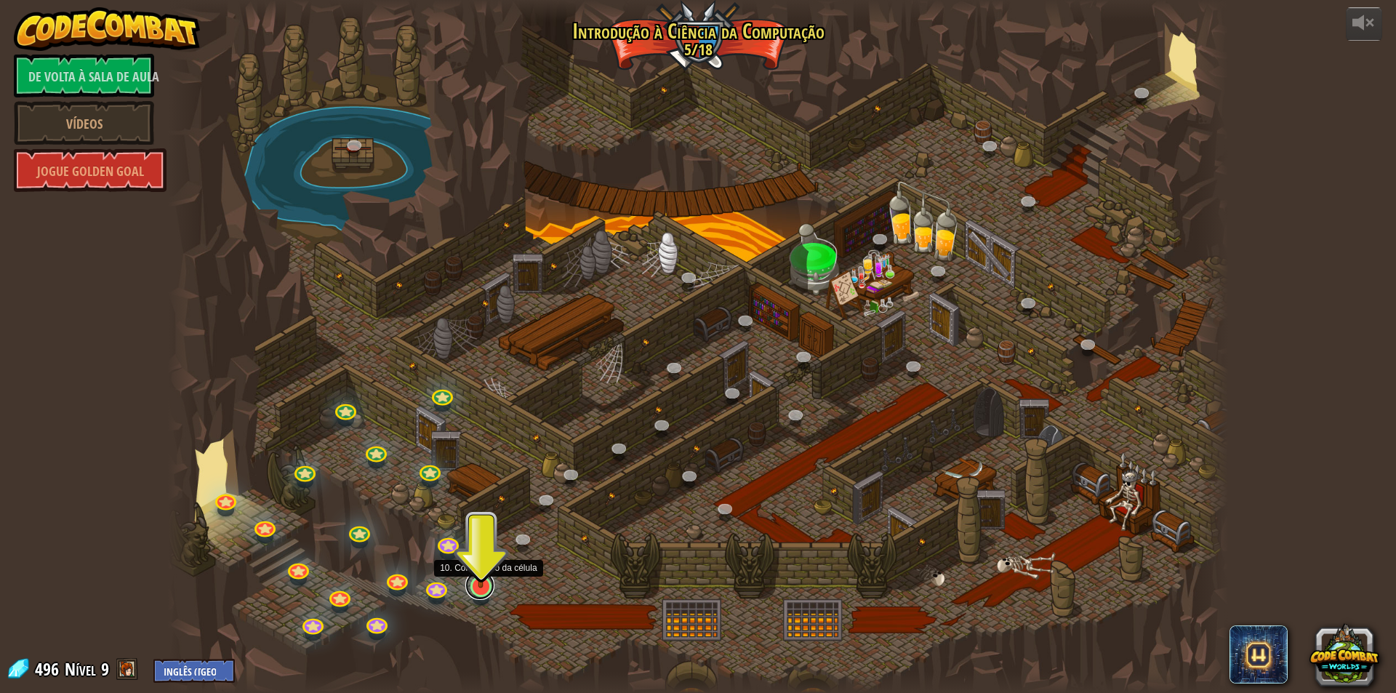
click at [481, 588] on link at bounding box center [479, 585] width 29 height 29
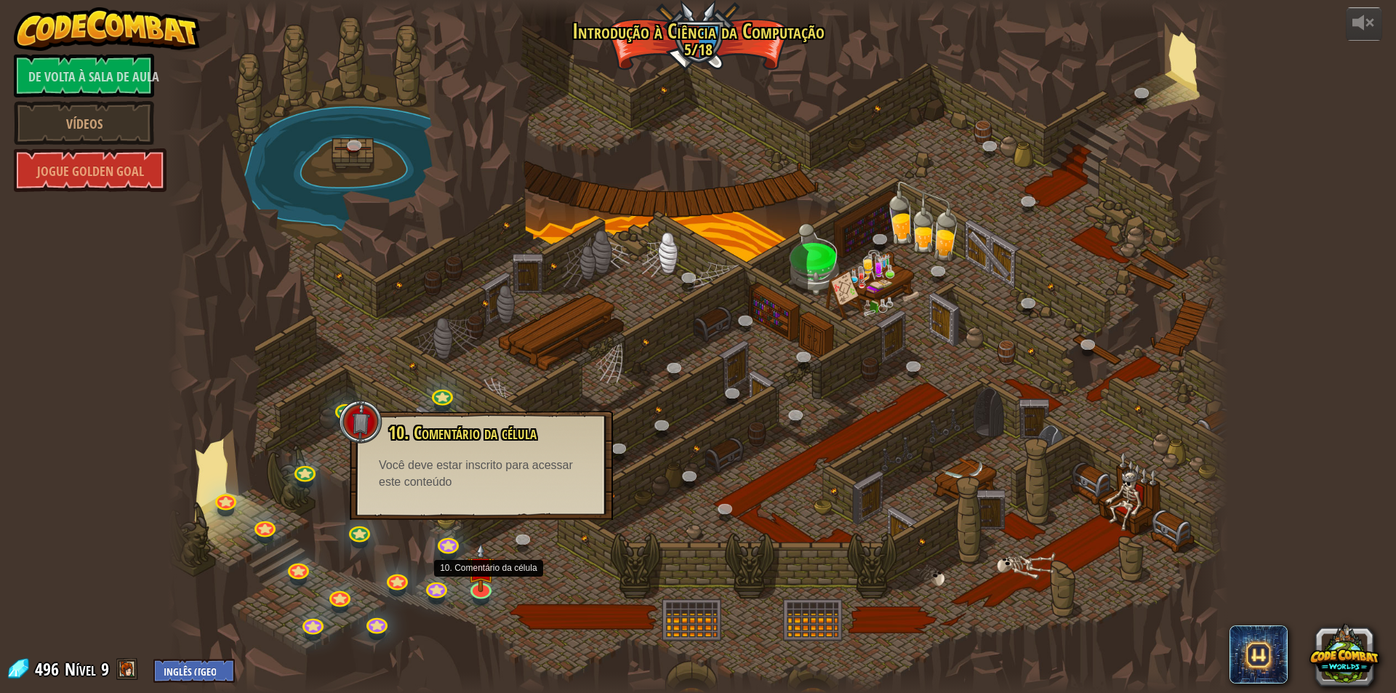
click at [464, 268] on div at bounding box center [698, 346] width 1060 height 693
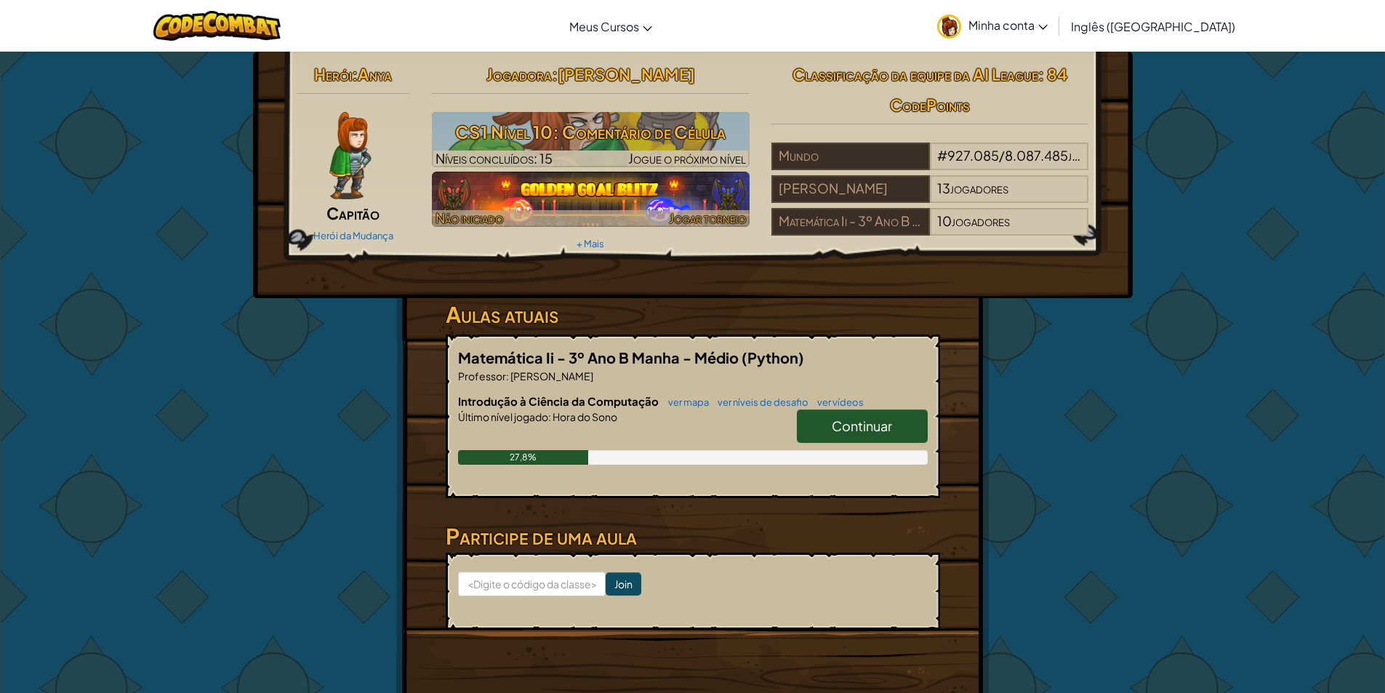
click at [624, 197] on img at bounding box center [591, 199] width 318 height 55
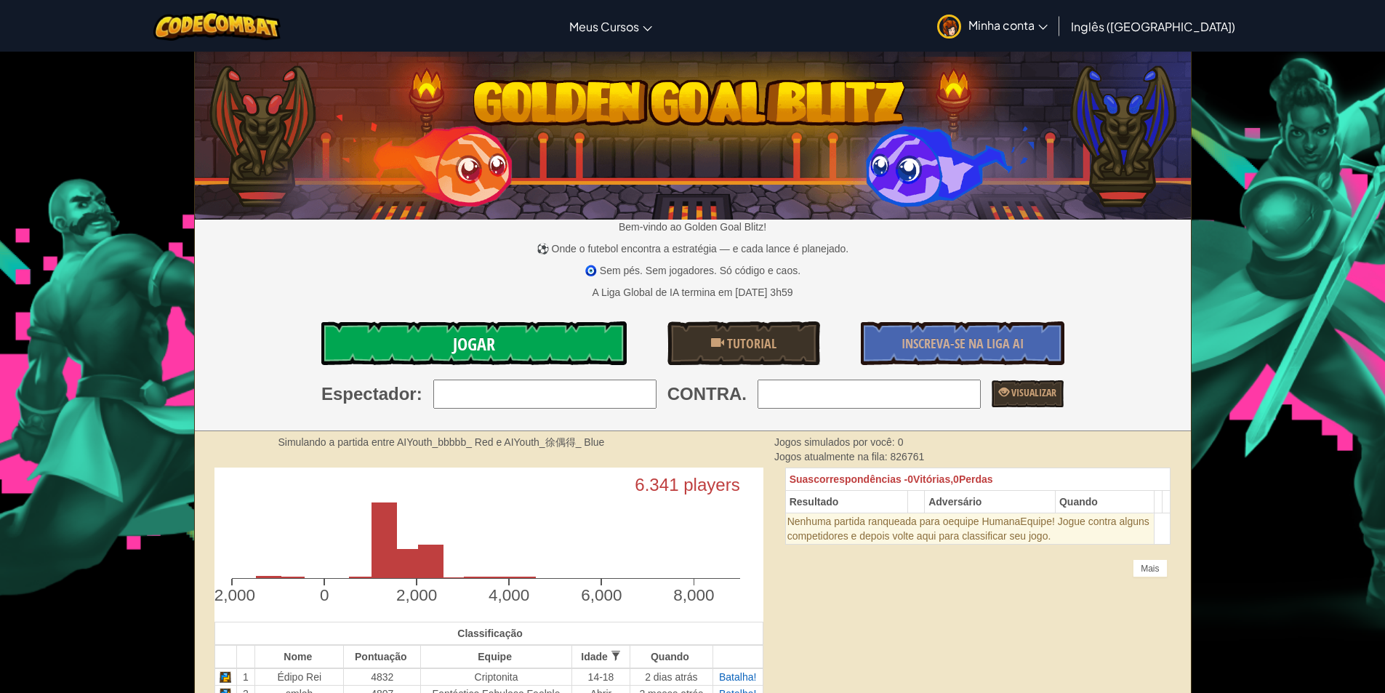
click at [553, 334] on link "Jogar" at bounding box center [473, 343] width 305 height 44
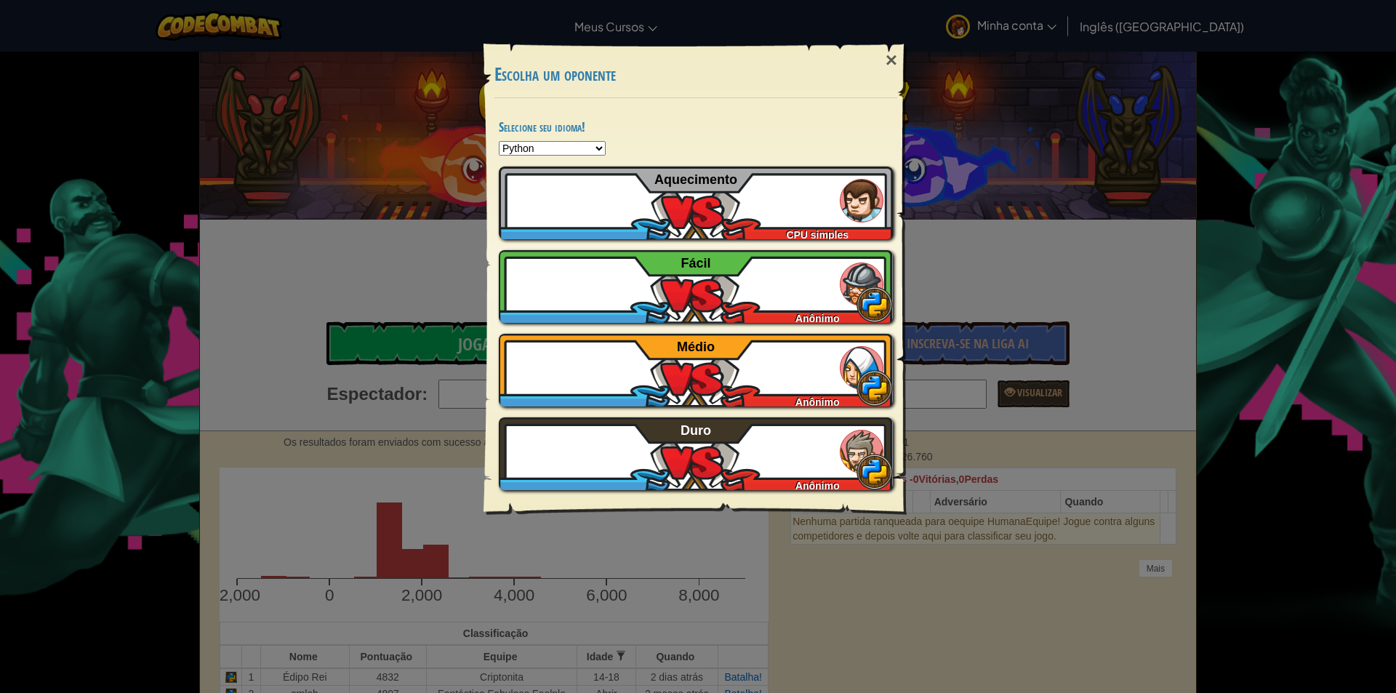
click at [481, 35] on div "× Escolha um oponente Selecione seu idioma! Python JavaScript CoffeeScript Lua …" at bounding box center [698, 271] width 436 height 498
click at [380, 112] on div "× Escolha um oponente Selecione seu idioma! Python JavaScript CoffeeScript Lua …" at bounding box center [698, 346] width 1396 height 693
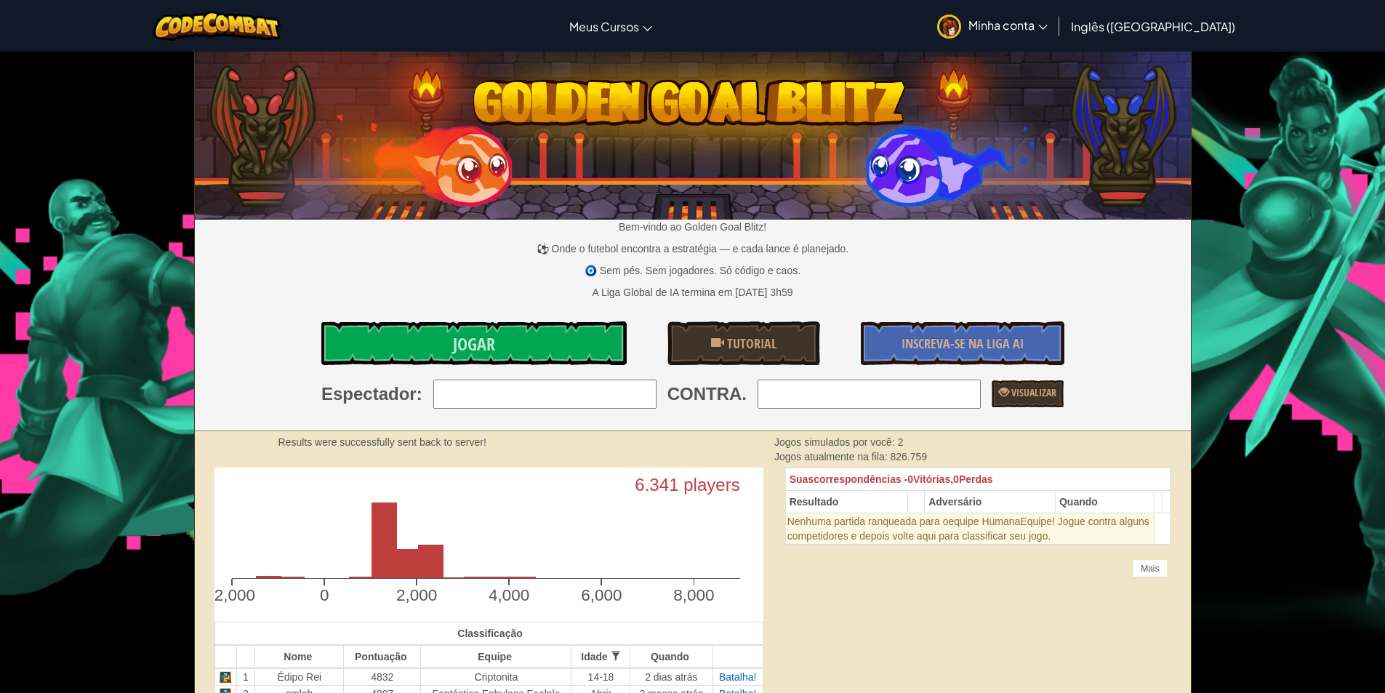
click at [1035, 22] on font "Minha conta" at bounding box center [1002, 24] width 66 height 15
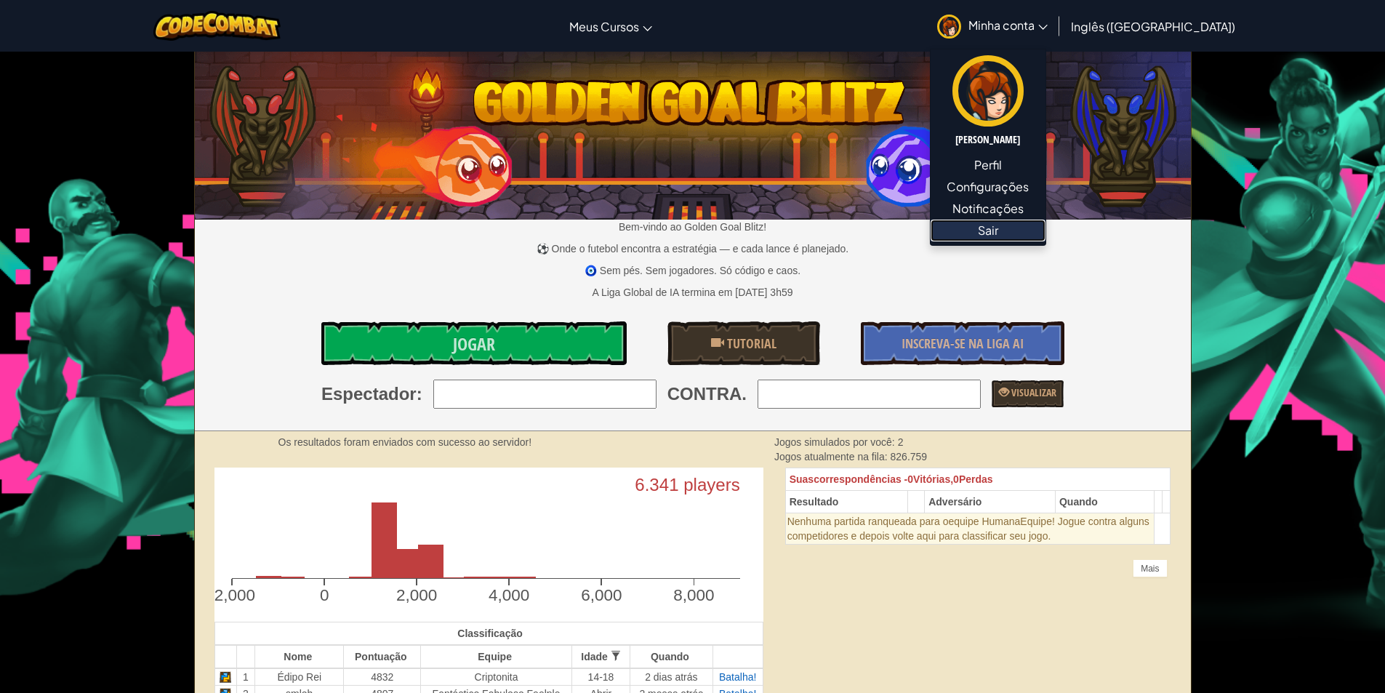
click at [1046, 224] on link "Sair" at bounding box center [988, 231] width 115 height 22
